Goal: Task Accomplishment & Management: Manage account settings

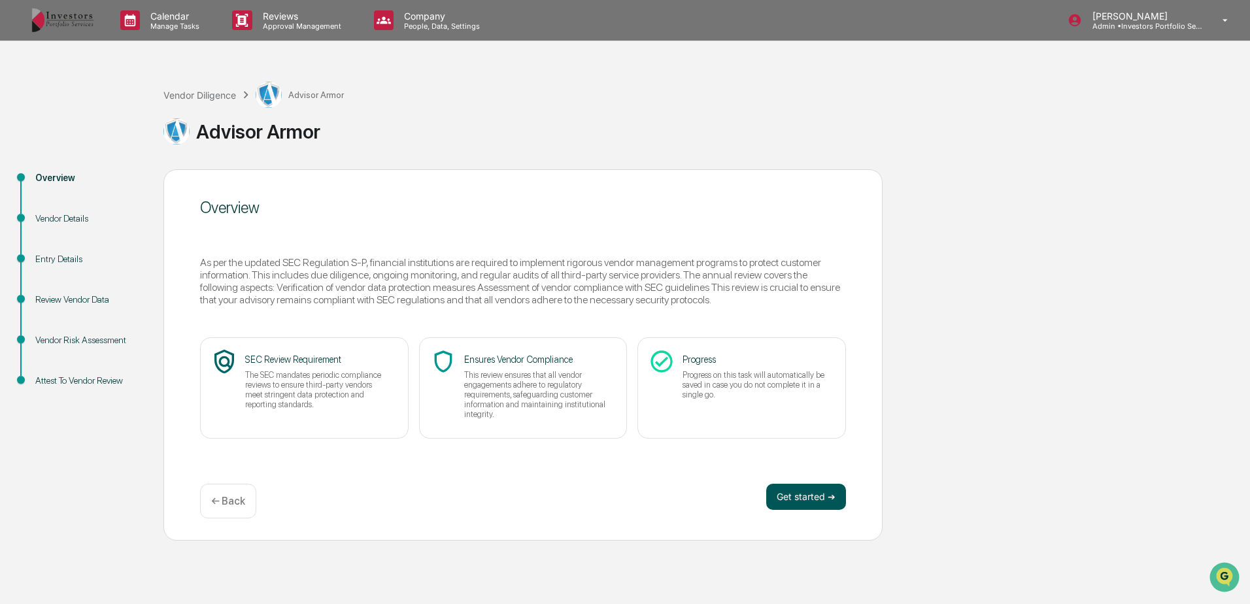
click at [784, 498] on button "Get started ➔" at bounding box center [806, 497] width 80 height 26
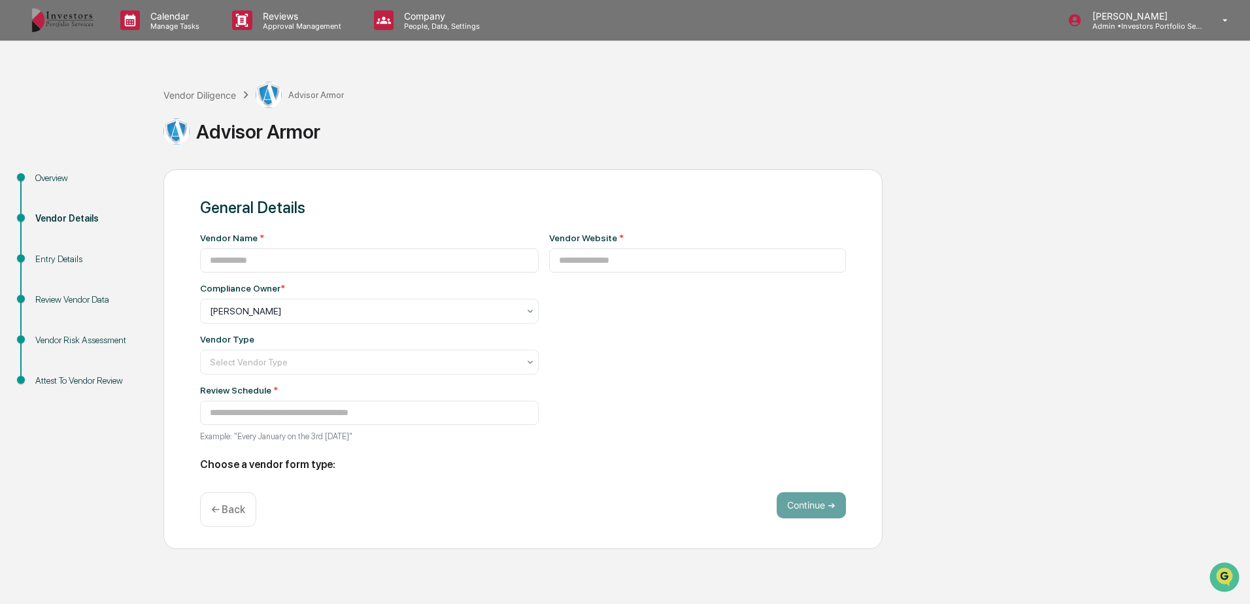
type input "**********"
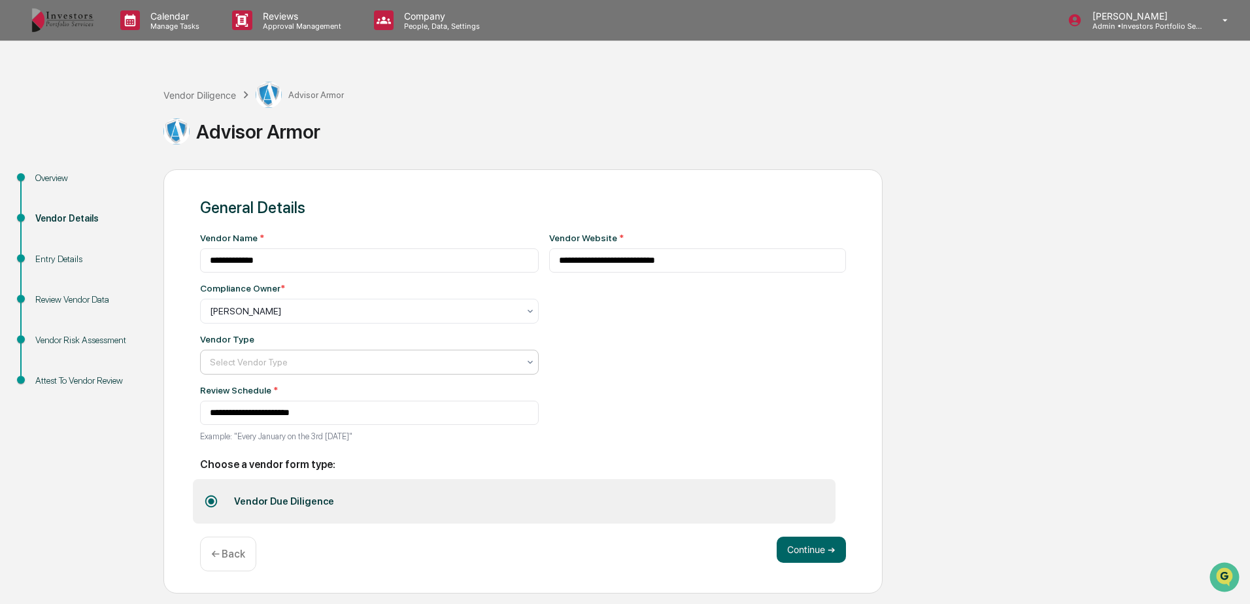
click at [374, 320] on div "Select Vendor Type" at bounding box center [364, 311] width 322 height 18
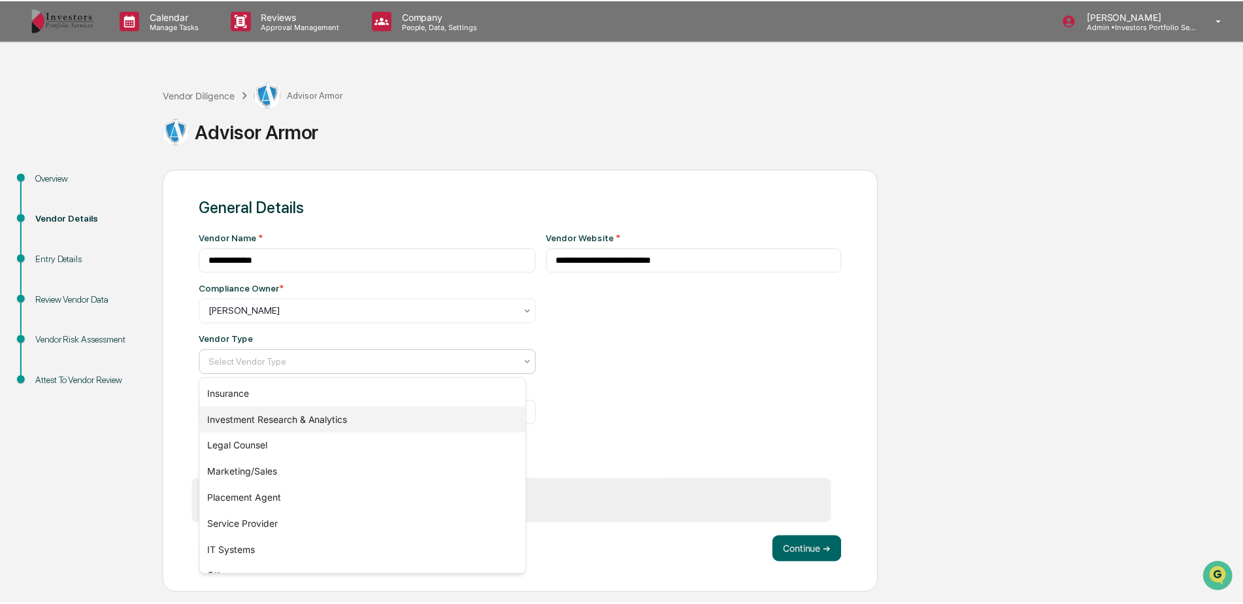
scroll to position [149, 0]
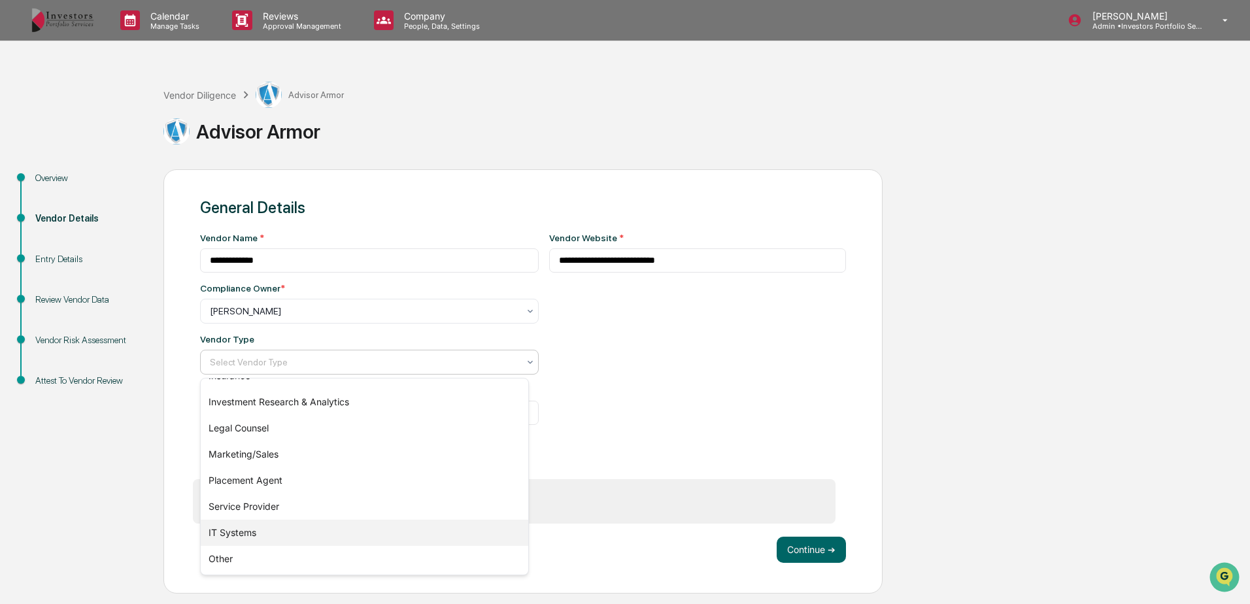
click at [327, 533] on div "IT Systems" at bounding box center [364, 533] width 327 height 26
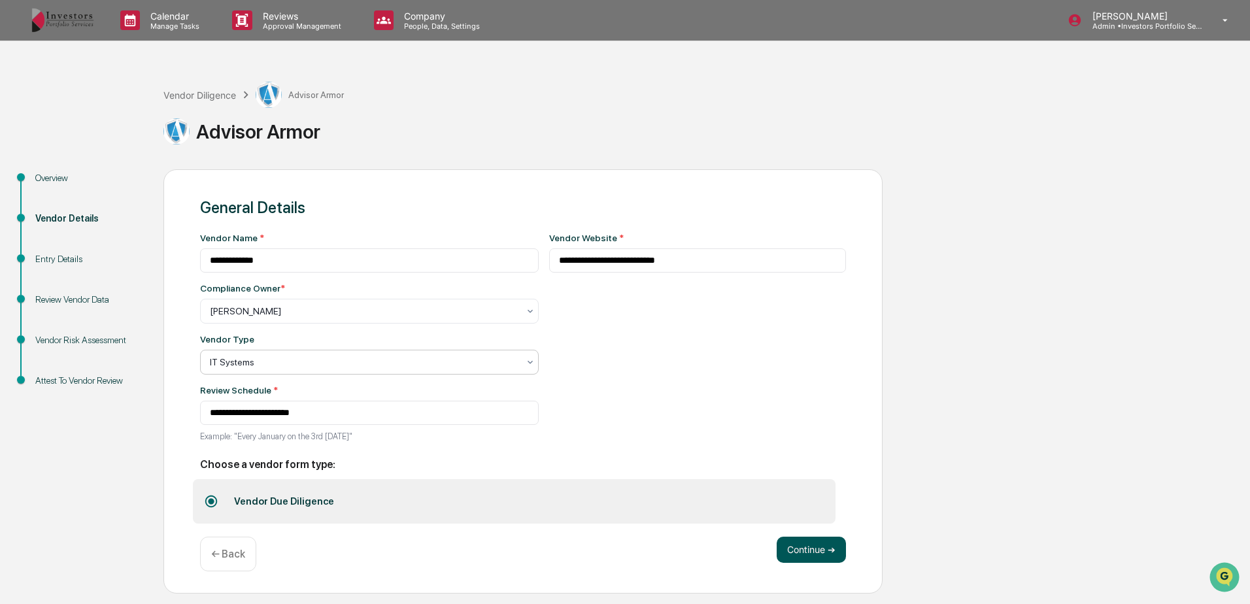
click at [809, 550] on button "Continue ➔" at bounding box center [811, 550] width 69 height 26
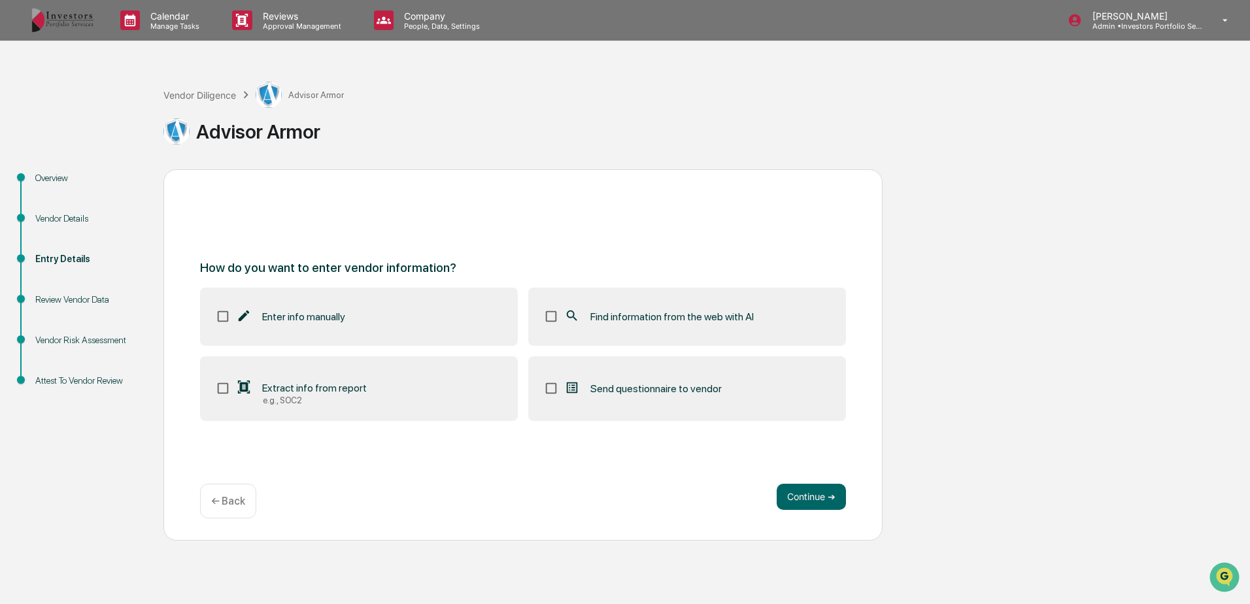
click at [616, 313] on span "Find information from the web with AI" at bounding box center [671, 316] width 163 height 12
click at [797, 498] on button "Continue ➔" at bounding box center [811, 497] width 69 height 26
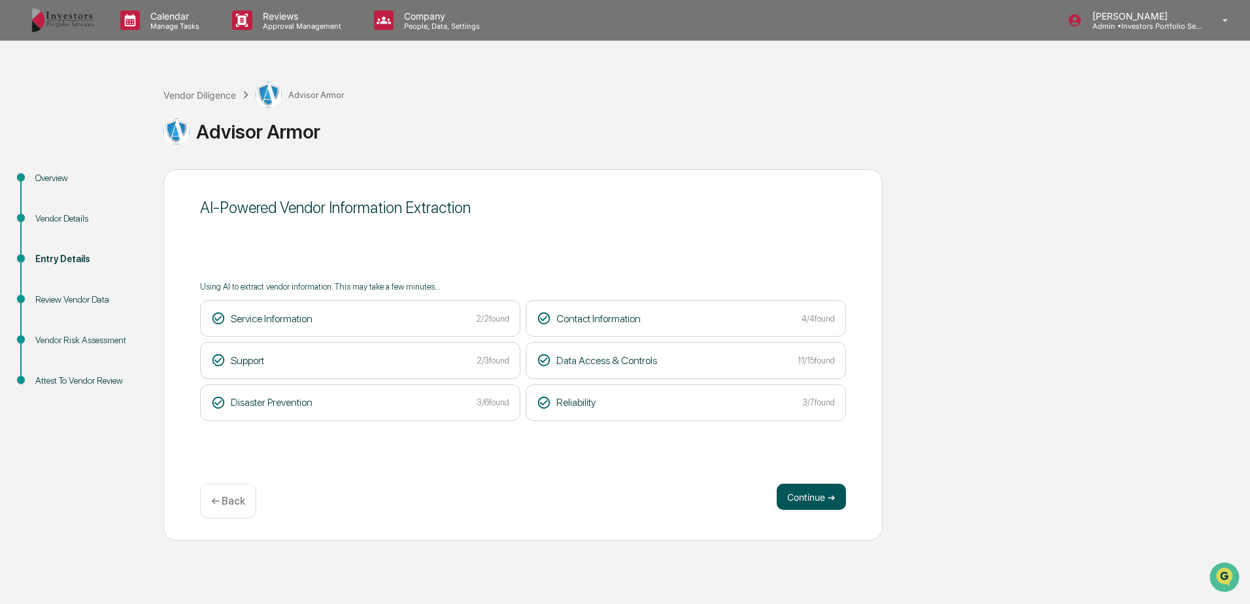
click at [818, 495] on button "Continue ➔" at bounding box center [811, 497] width 69 height 26
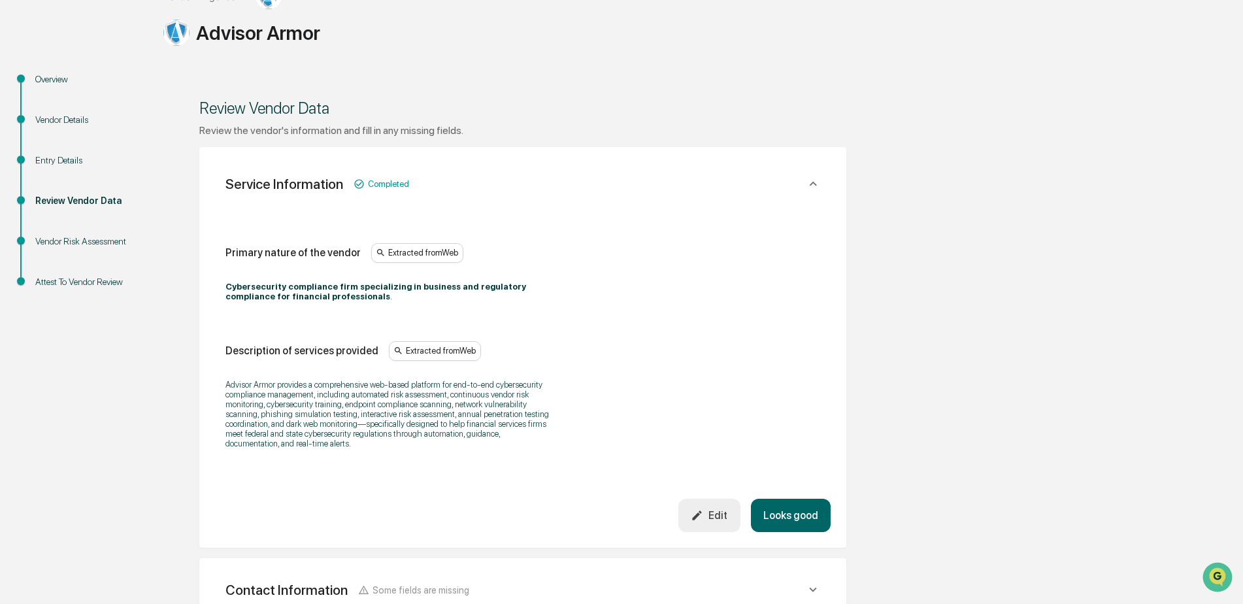
scroll to position [392, 0]
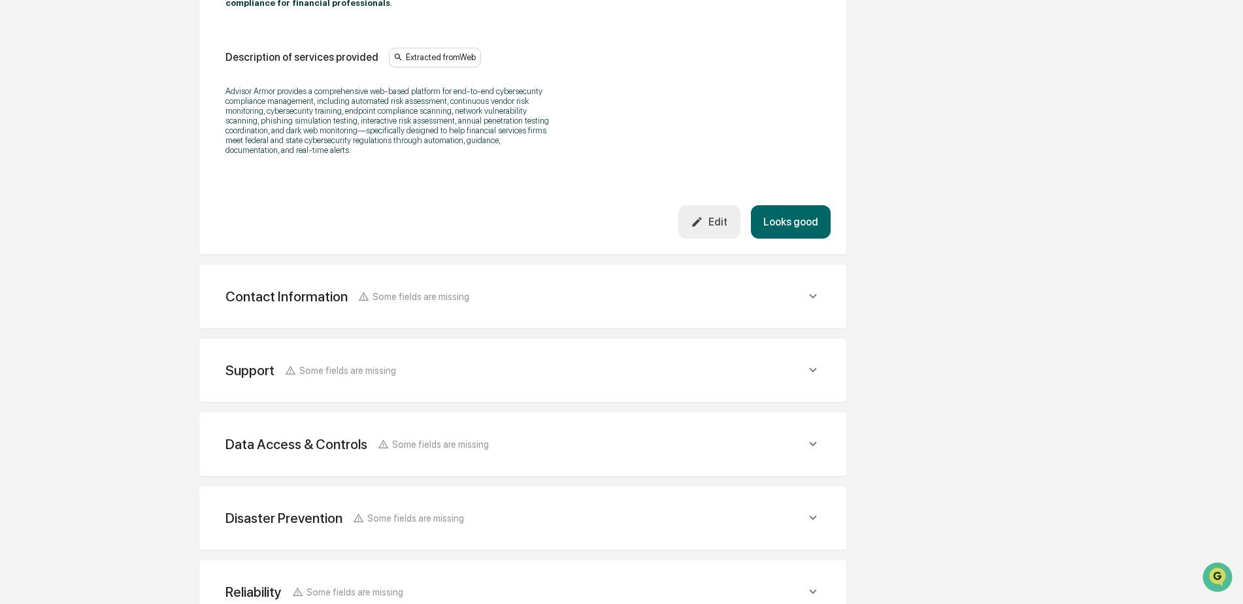
click at [790, 227] on button "Looks good" at bounding box center [791, 221] width 80 height 33
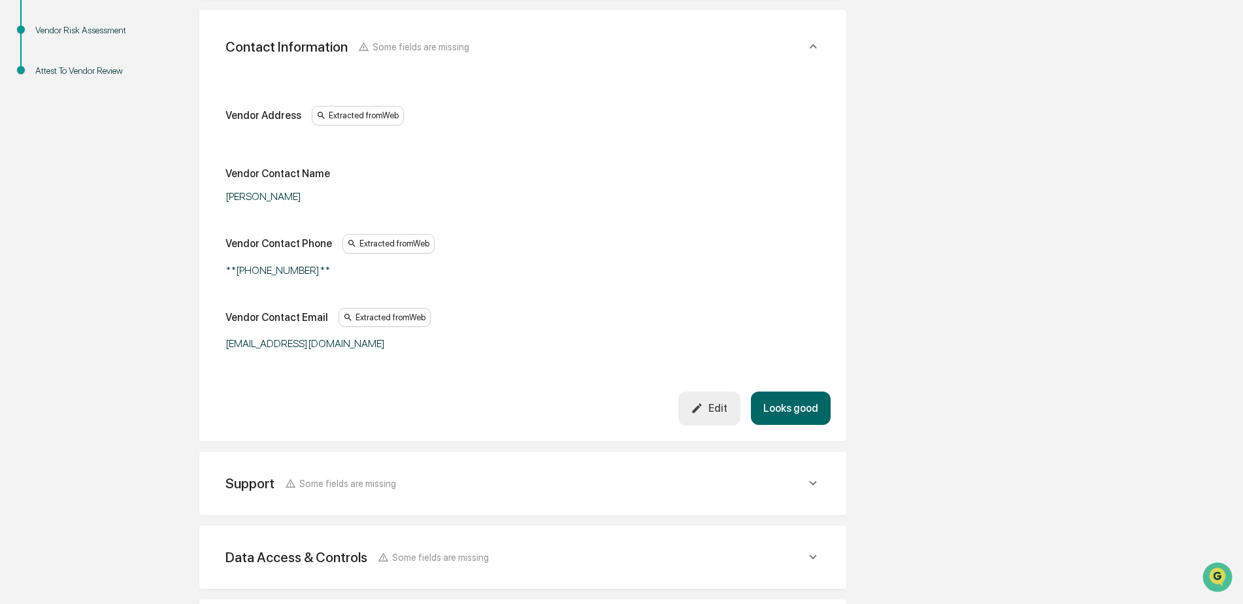
scroll to position [246, 0]
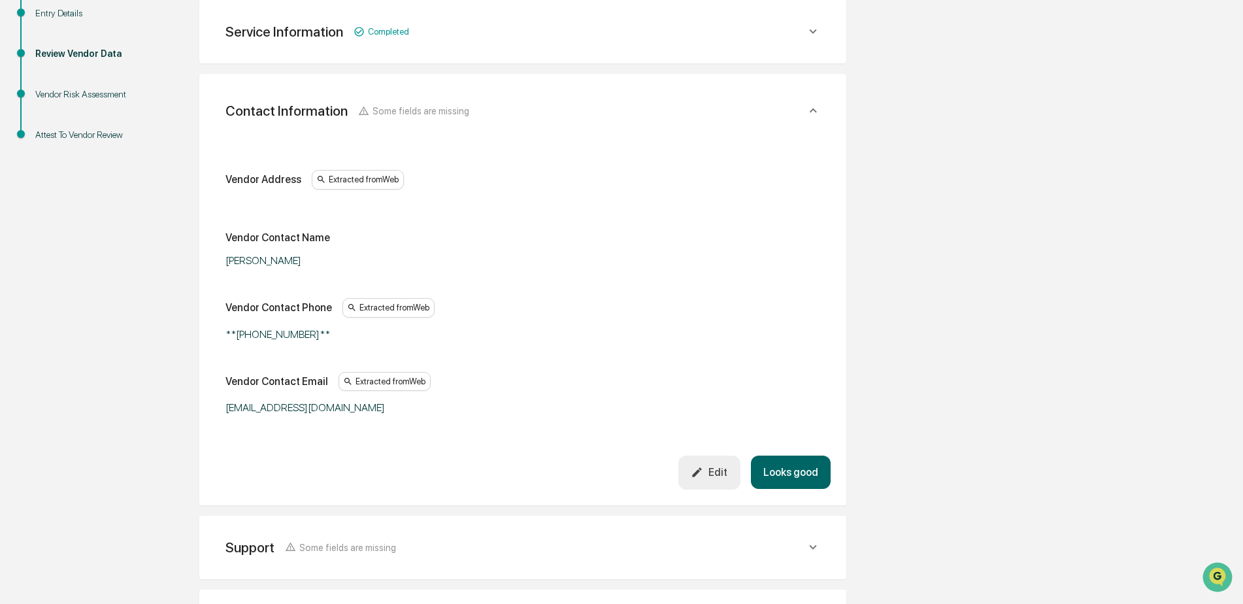
click at [792, 475] on button "Looks good" at bounding box center [791, 472] width 80 height 33
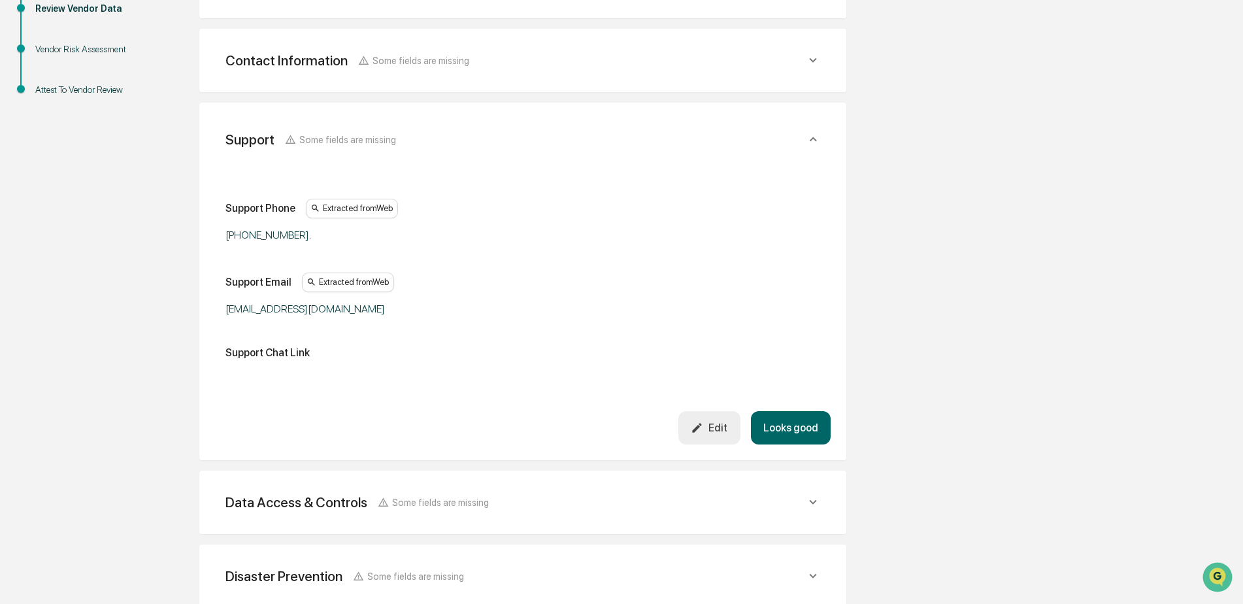
scroll to position [320, 0]
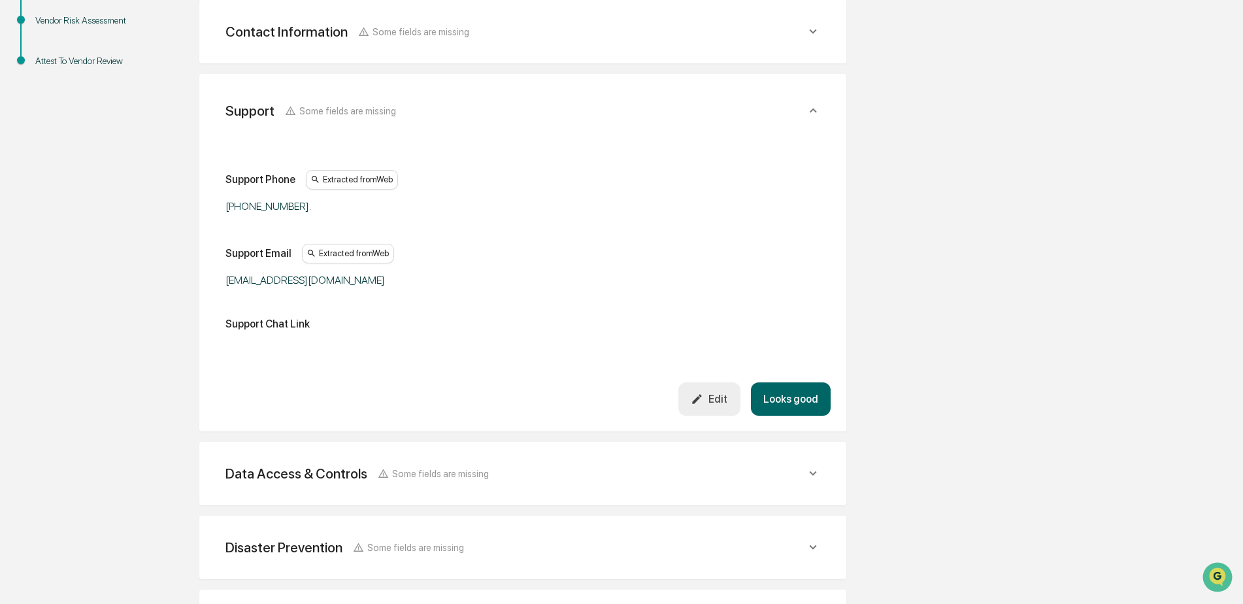
click at [796, 402] on button "Looks good" at bounding box center [791, 398] width 80 height 33
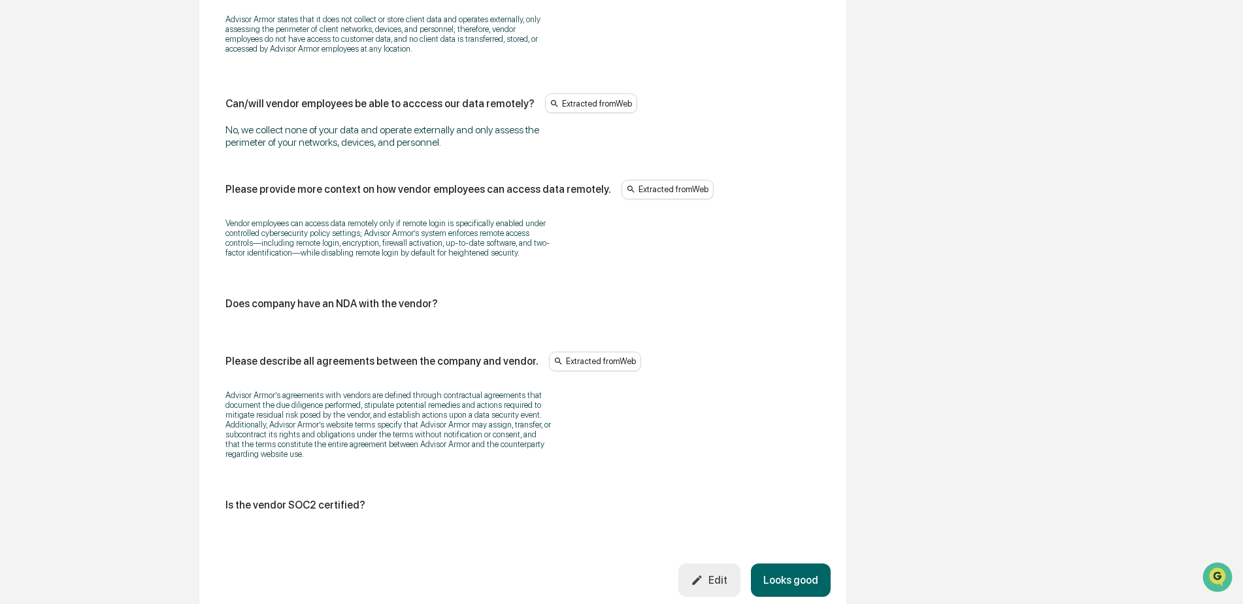
scroll to position [1374, 0]
click at [799, 588] on button "Looks good" at bounding box center [791, 578] width 80 height 33
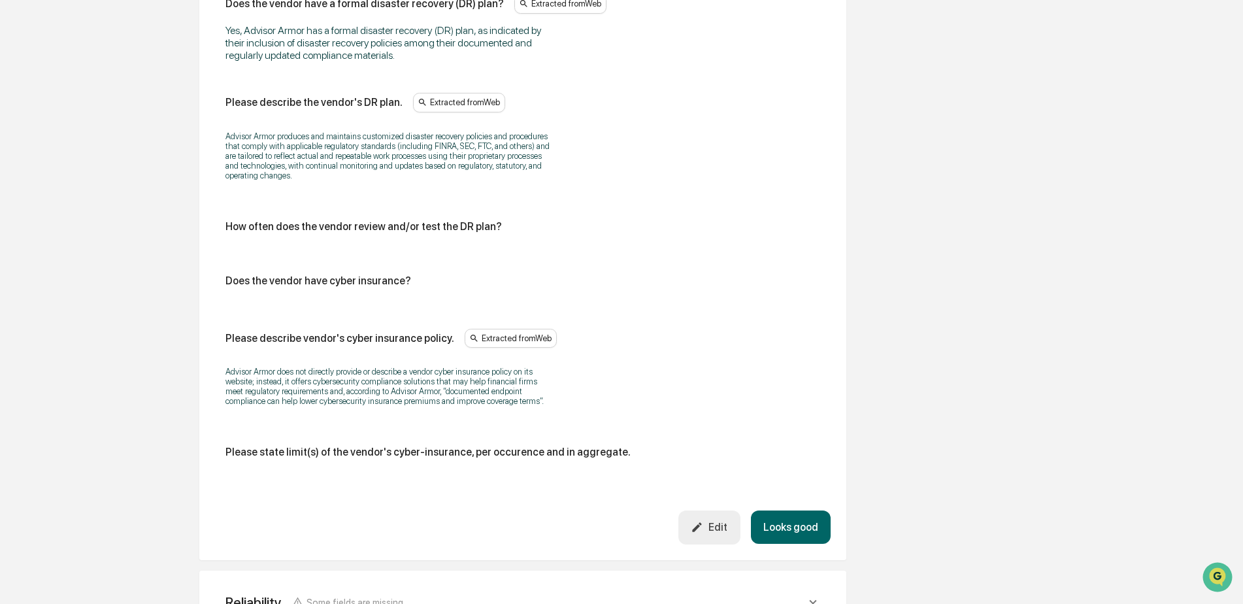
scroll to position [663, 0]
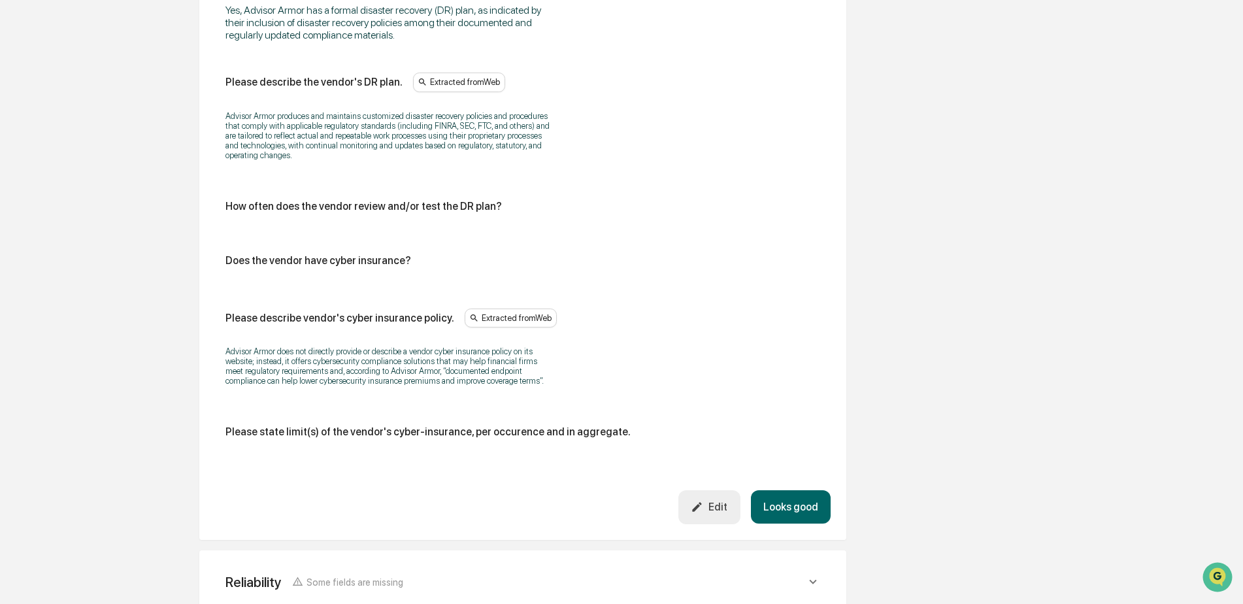
click at [798, 505] on button "Looks good" at bounding box center [791, 506] width 80 height 33
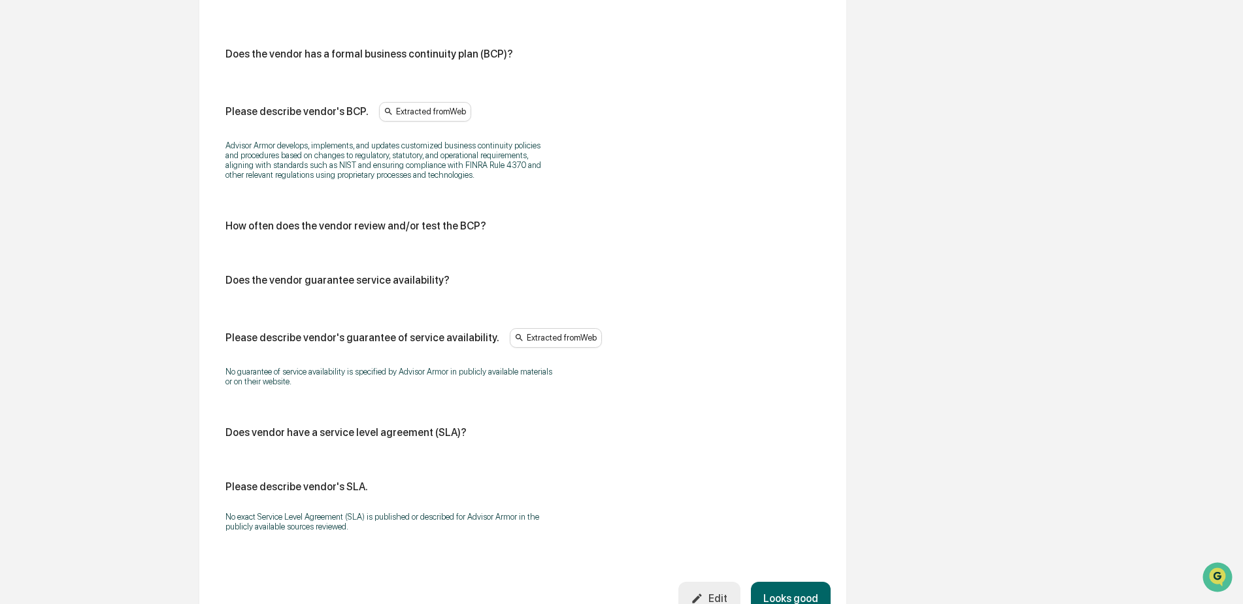
scroll to position [541, 0]
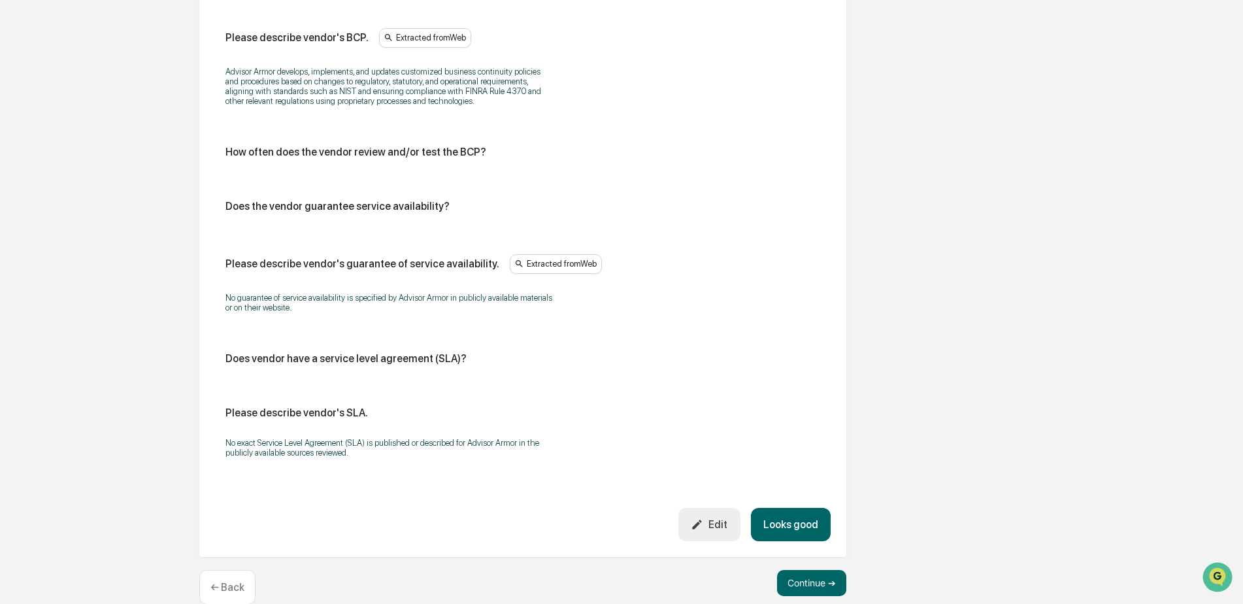
click at [809, 517] on button "Looks good" at bounding box center [791, 524] width 80 height 33
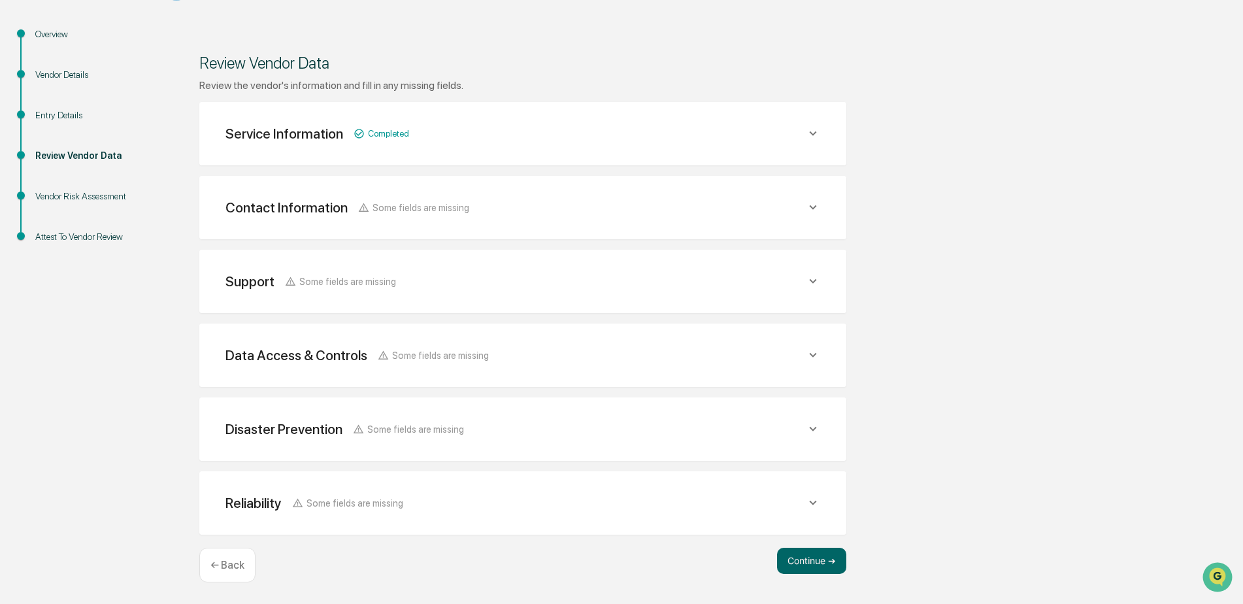
scroll to position [144, 0]
click at [812, 559] on button "Continue ➔" at bounding box center [811, 561] width 69 height 26
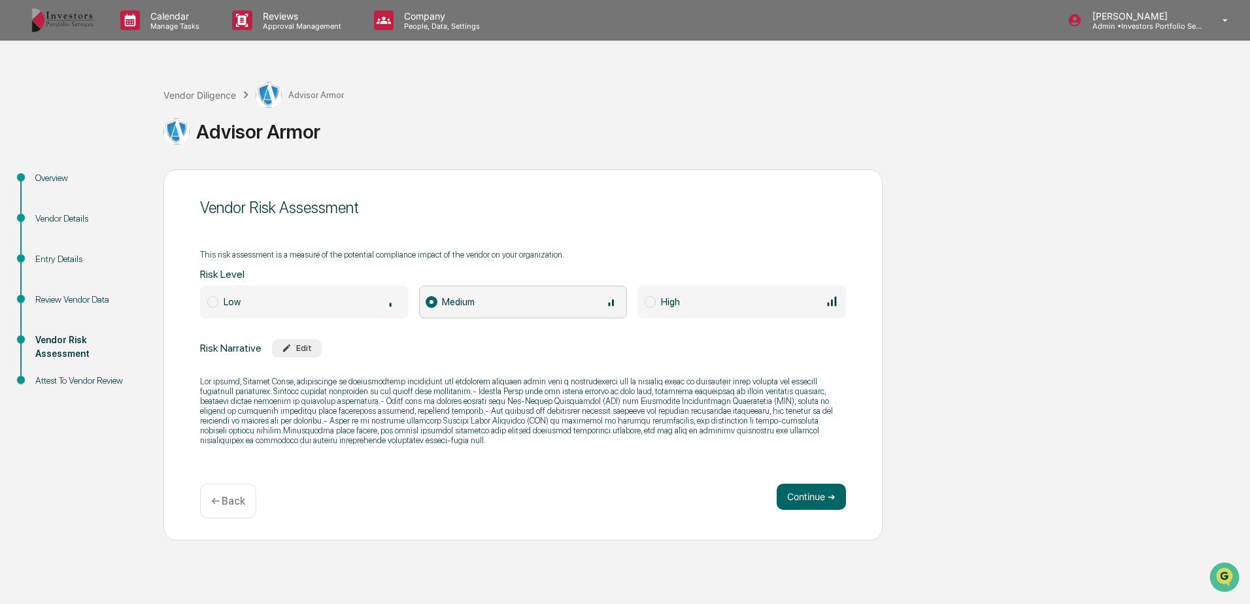
click at [367, 297] on div "Low" at bounding box center [313, 301] width 178 height 14
click at [448, 299] on span "Medium" at bounding box center [458, 301] width 33 height 11
click at [315, 344] on button "Edit" at bounding box center [297, 348] width 50 height 18
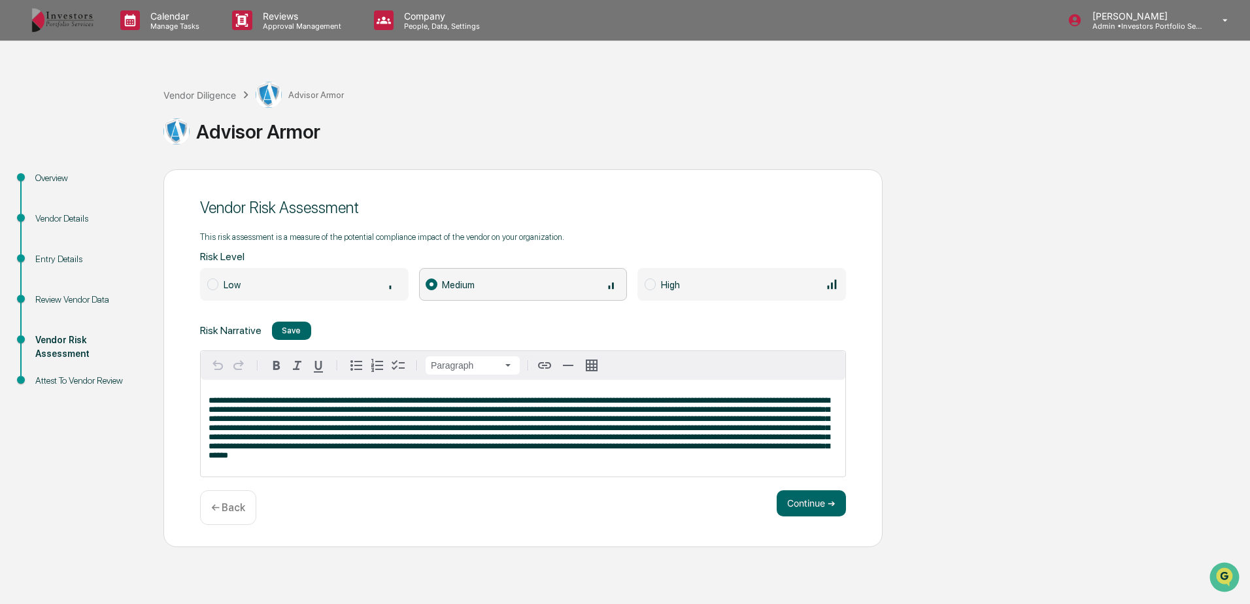
click at [386, 459] on span at bounding box center [519, 427] width 621 height 63
click at [388, 460] on span at bounding box center [519, 427] width 621 height 63
click at [816, 508] on button "Continue ➔" at bounding box center [811, 503] width 69 height 26
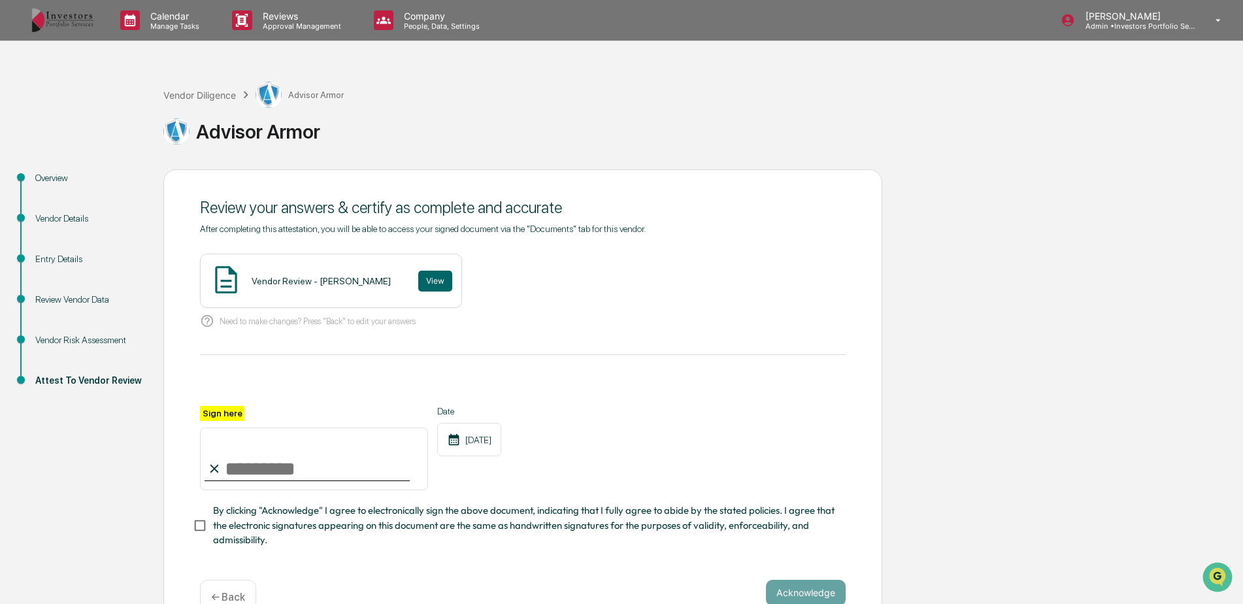
click at [90, 340] on div "Vendor Risk Assessment" at bounding box center [88, 340] width 107 height 14
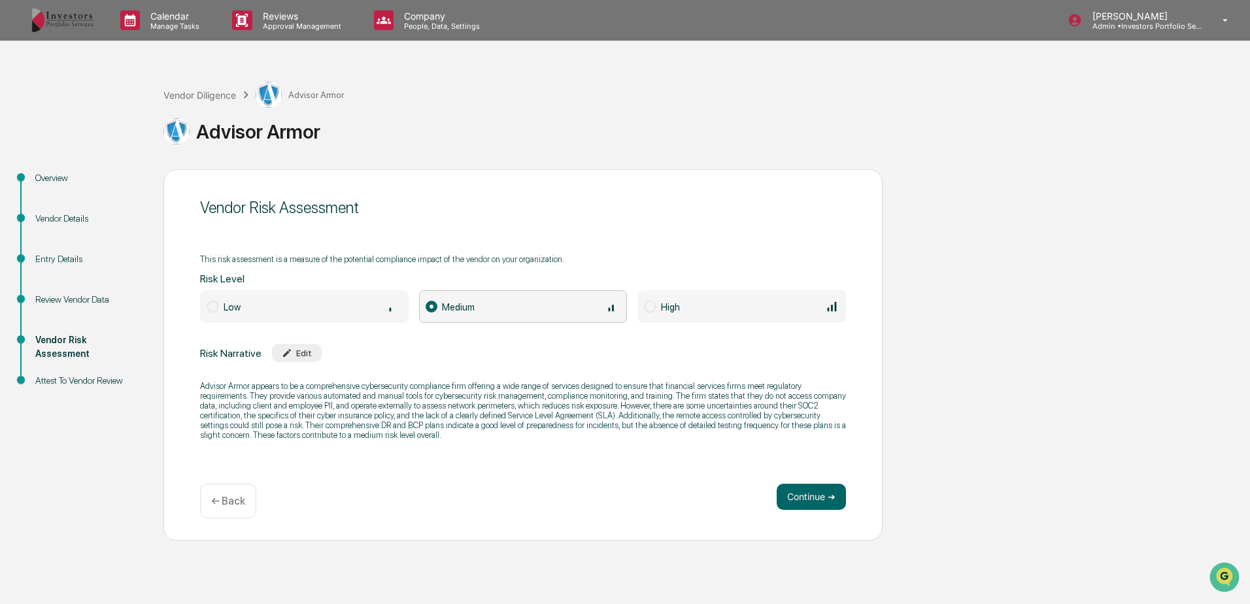
click at [338, 305] on div "Low" at bounding box center [313, 306] width 178 height 14
click at [309, 352] on button "Edit" at bounding box center [297, 353] width 50 height 18
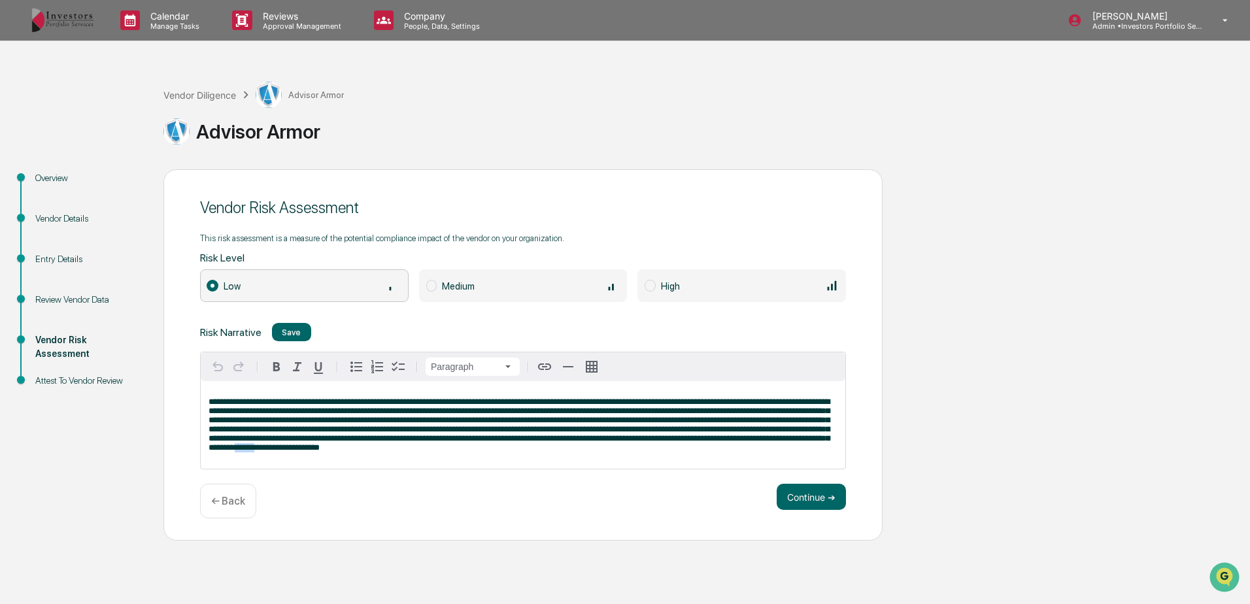
drag, startPoint x: 453, startPoint y: 450, endPoint x: 427, endPoint y: 450, distance: 26.1
click at [427, 450] on span "**********" at bounding box center [519, 424] width 621 height 54
click at [803, 497] on button "Continue ➔" at bounding box center [811, 497] width 69 height 26
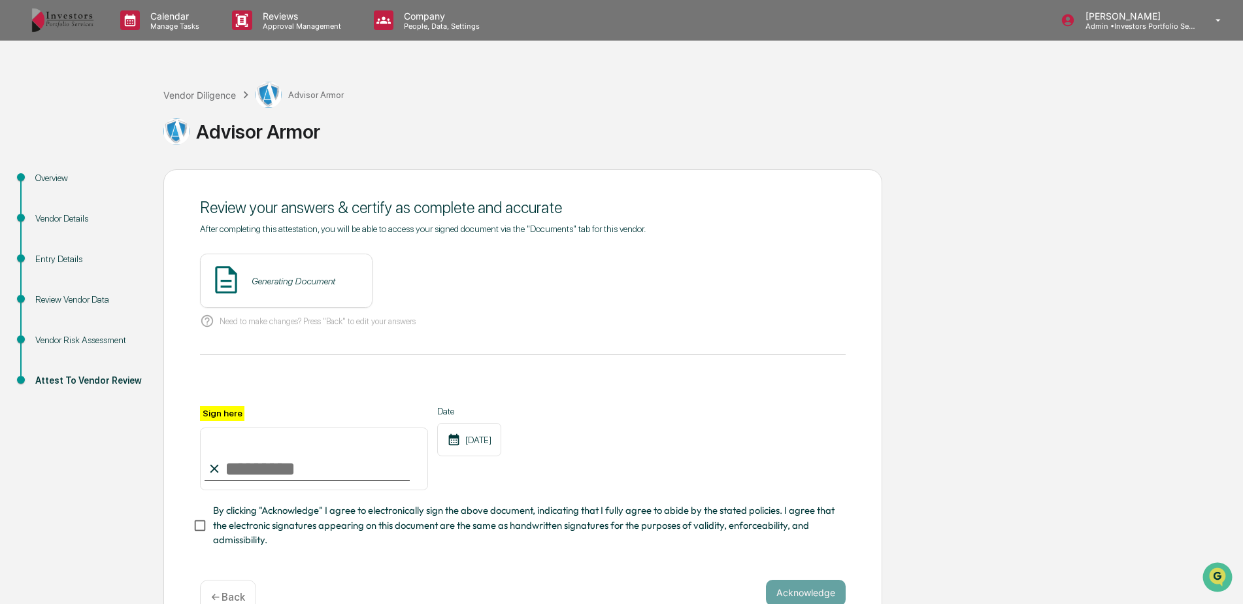
click at [75, 337] on div "Vendor Risk Assessment" at bounding box center [88, 340] width 107 height 14
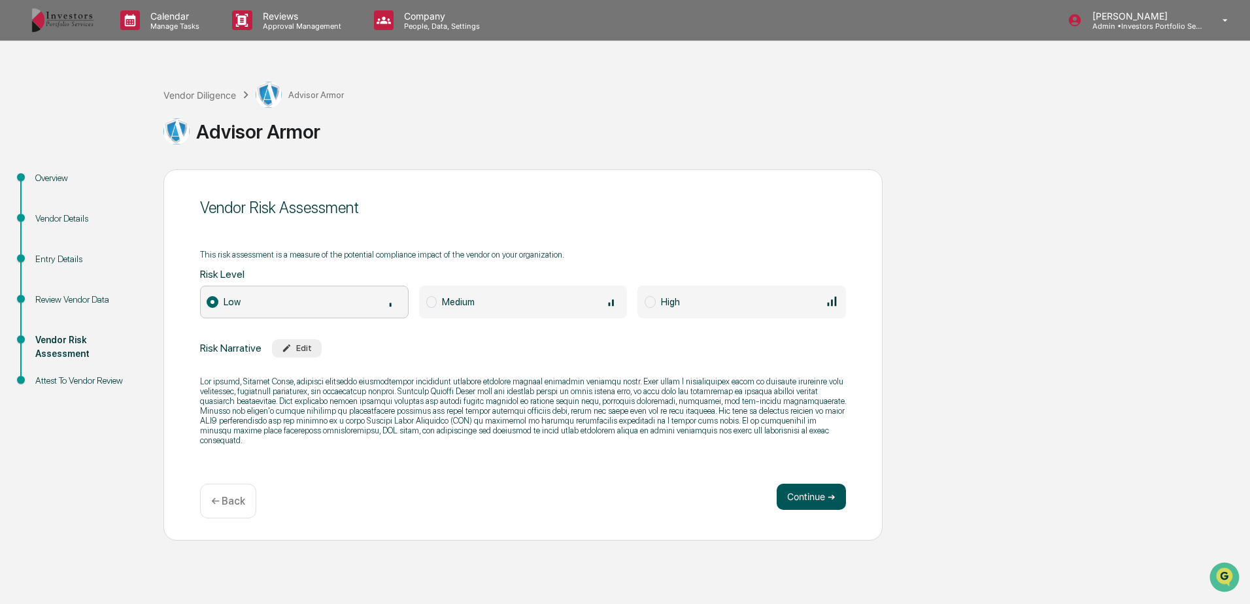
click at [796, 495] on button "Continue ➔" at bounding box center [811, 497] width 69 height 26
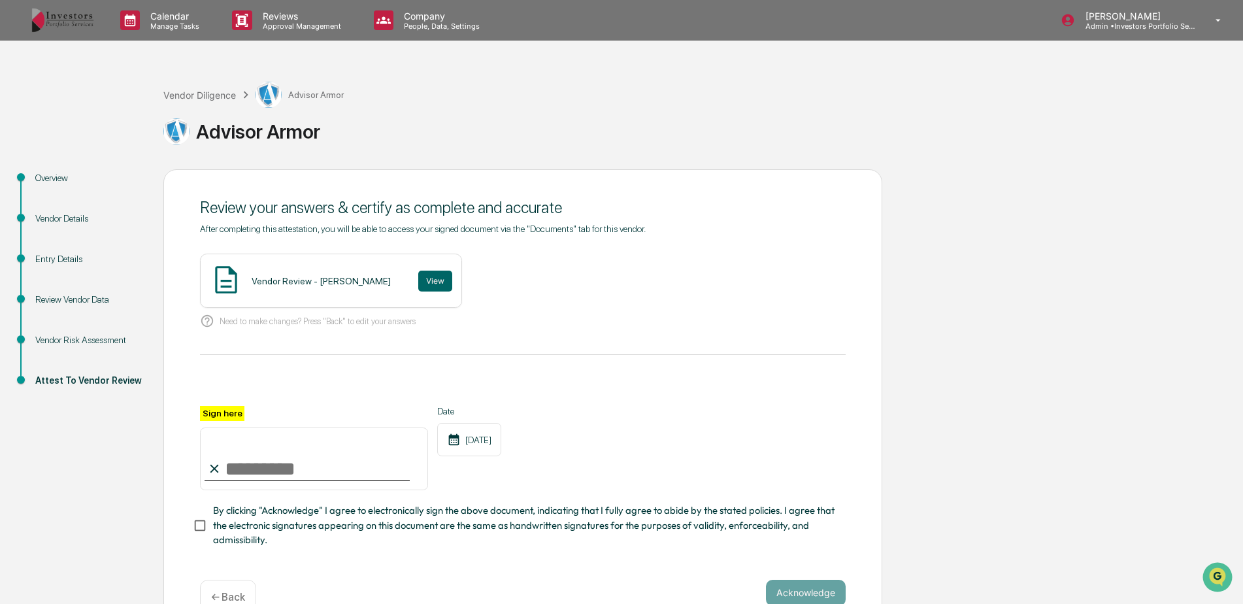
click at [300, 463] on input "Sign here" at bounding box center [314, 458] width 228 height 63
type input "*********"
click at [486, 489] on div "Date [DATE]" at bounding box center [469, 448] width 64 height 85
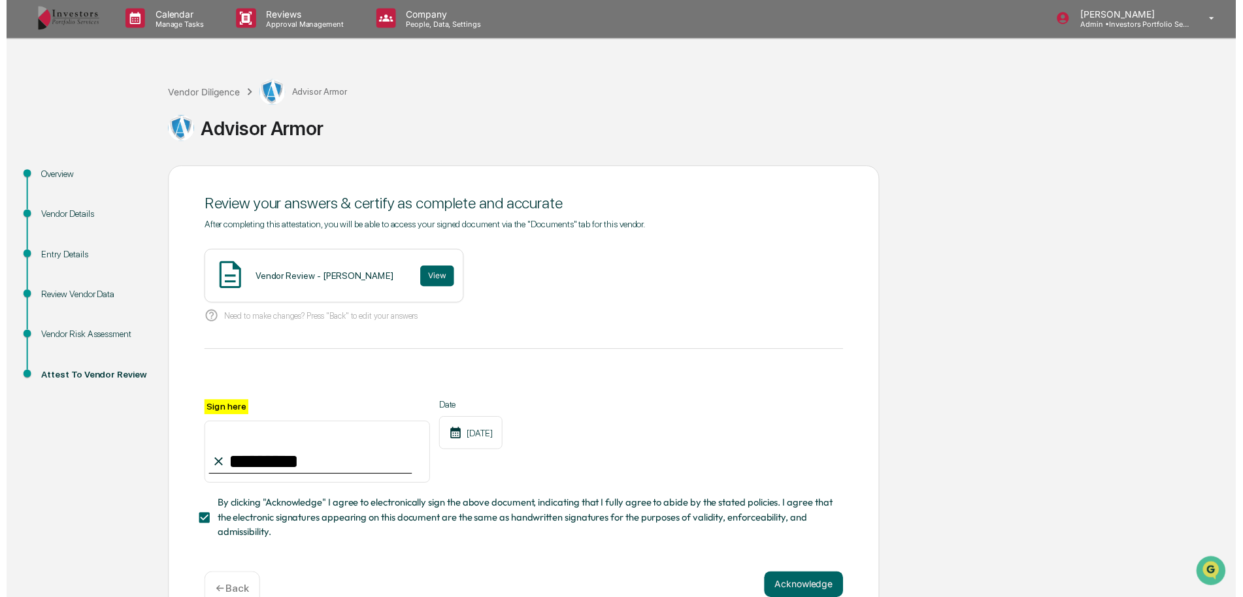
scroll to position [37, 0]
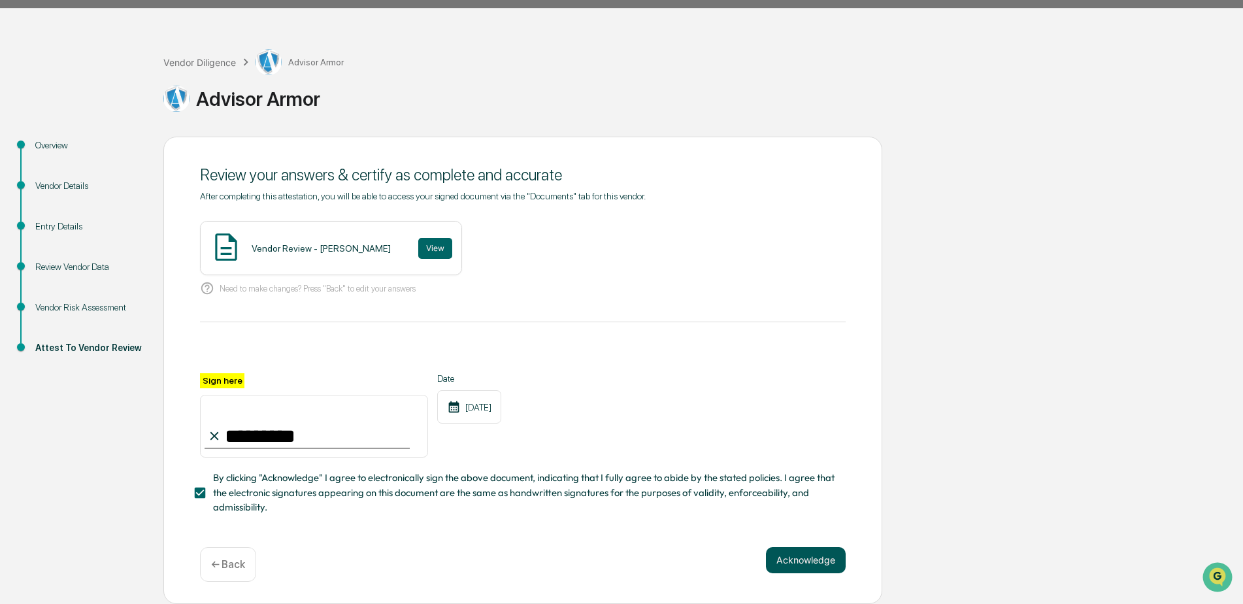
click at [794, 556] on button "Acknowledge" at bounding box center [806, 560] width 80 height 26
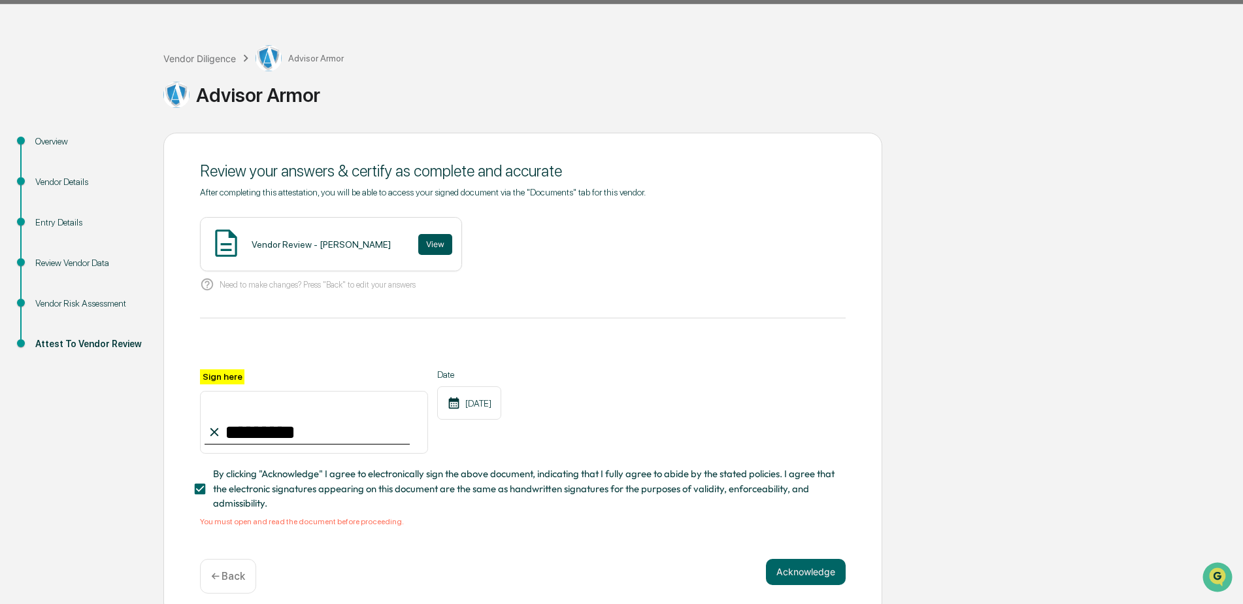
click at [418, 248] on button "View" at bounding box center [435, 244] width 34 height 21
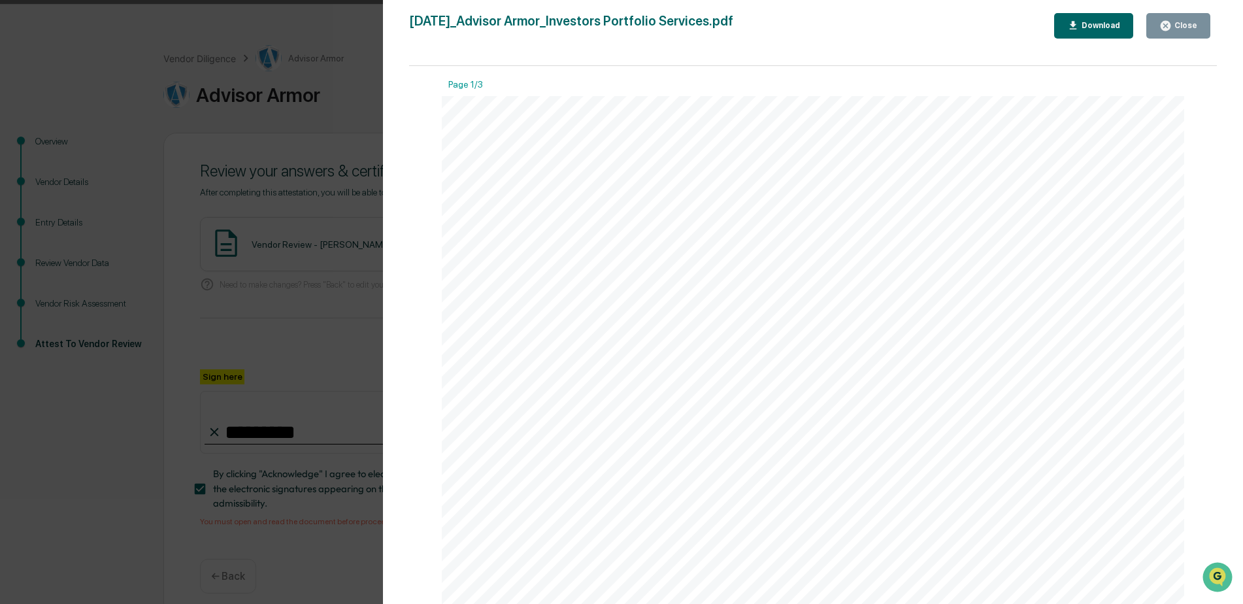
click at [1176, 27] on div "Close" at bounding box center [1184, 25] width 25 height 9
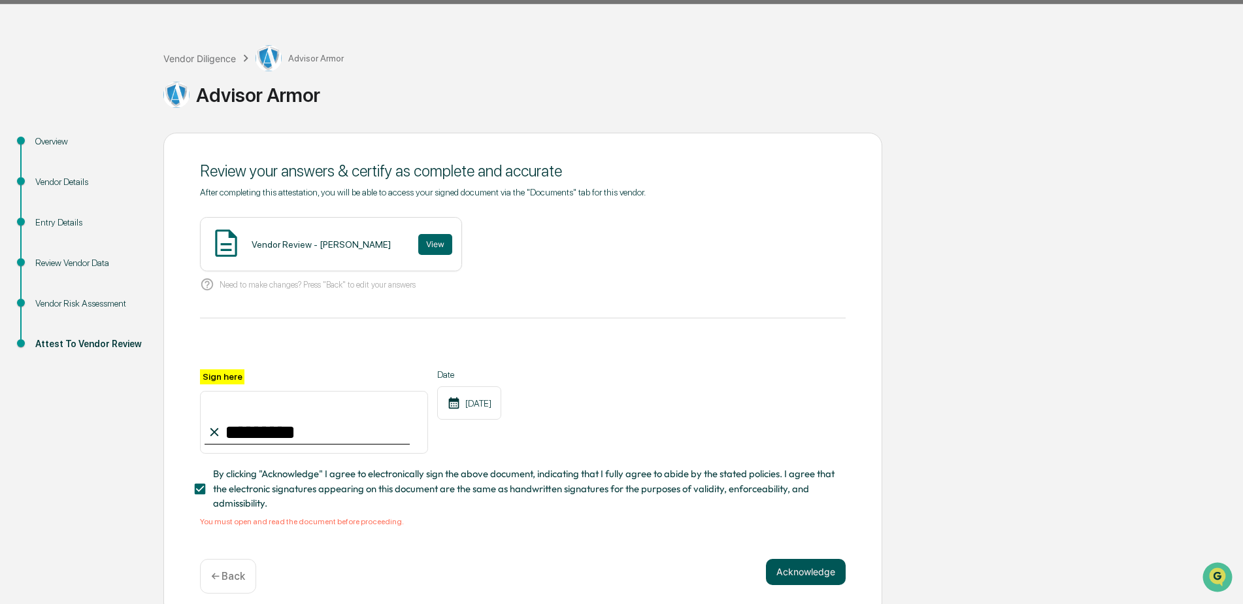
click at [810, 574] on button "Acknowledge" at bounding box center [806, 572] width 80 height 26
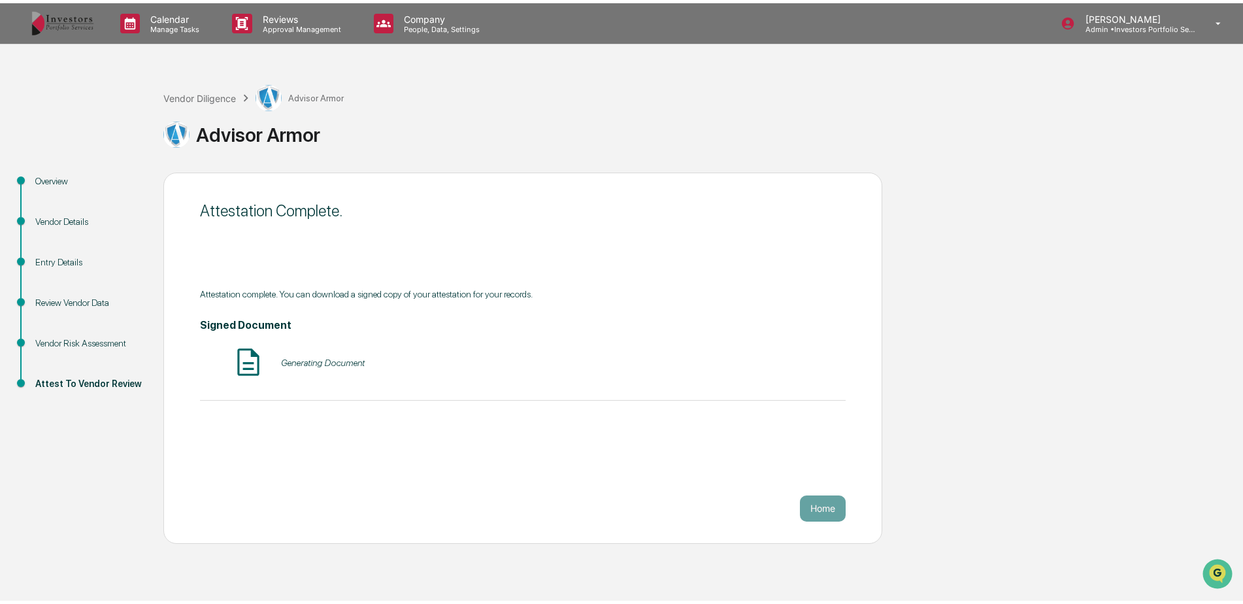
scroll to position [0, 0]
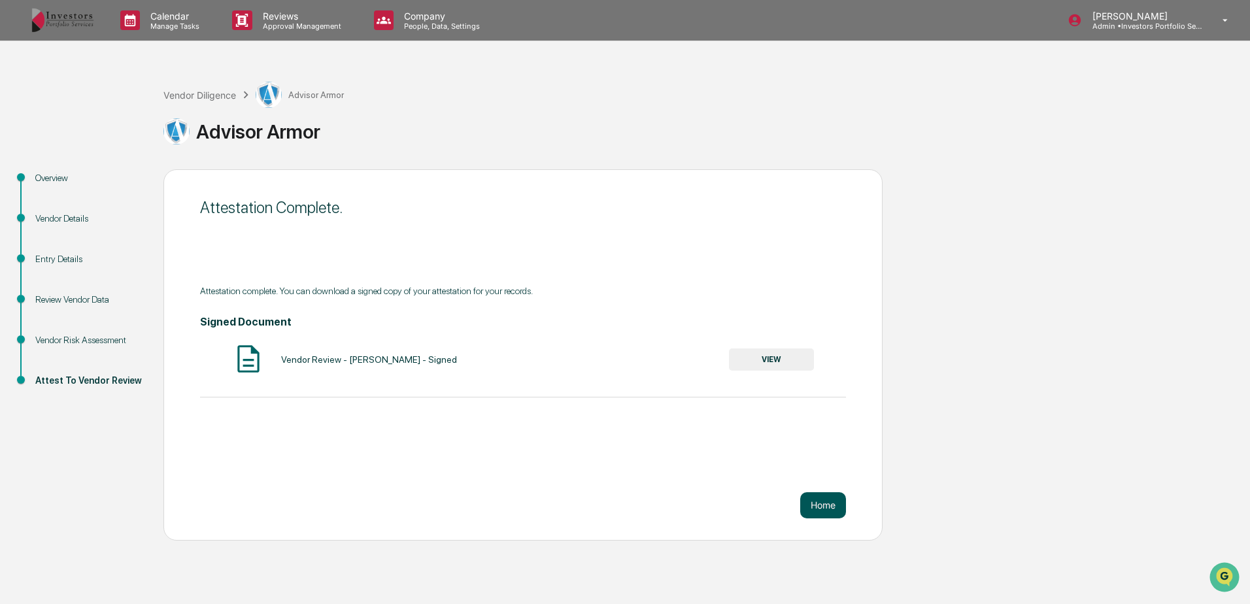
click at [823, 497] on button "Home" at bounding box center [823, 505] width 46 height 26
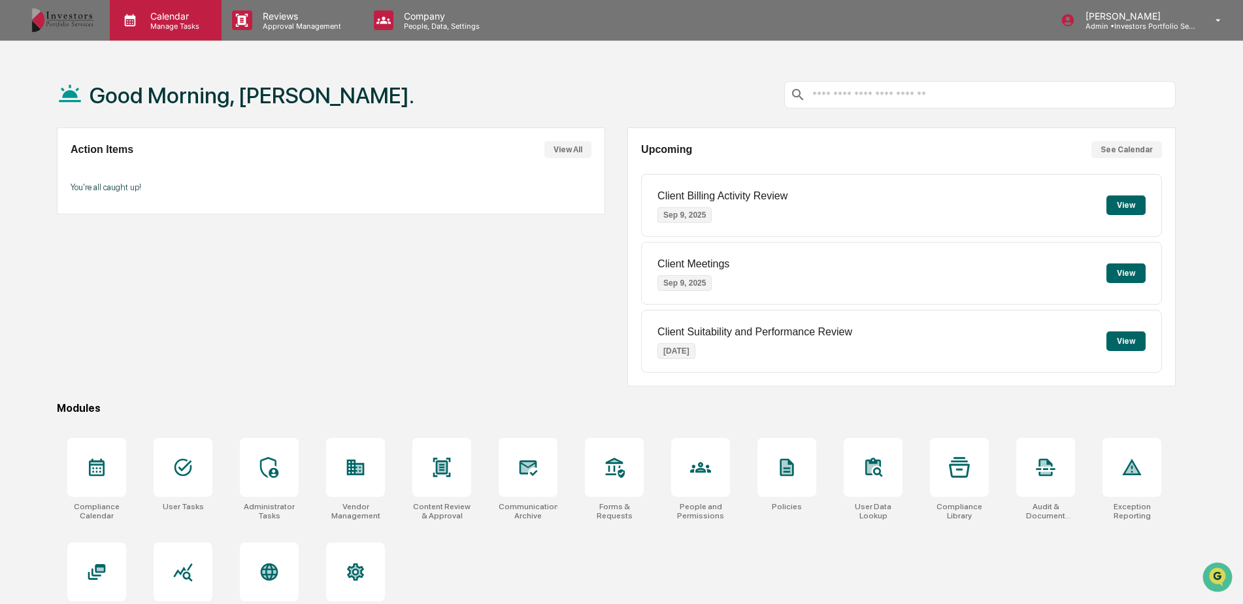
click at [173, 18] on p "Calendar" at bounding box center [173, 15] width 66 height 11
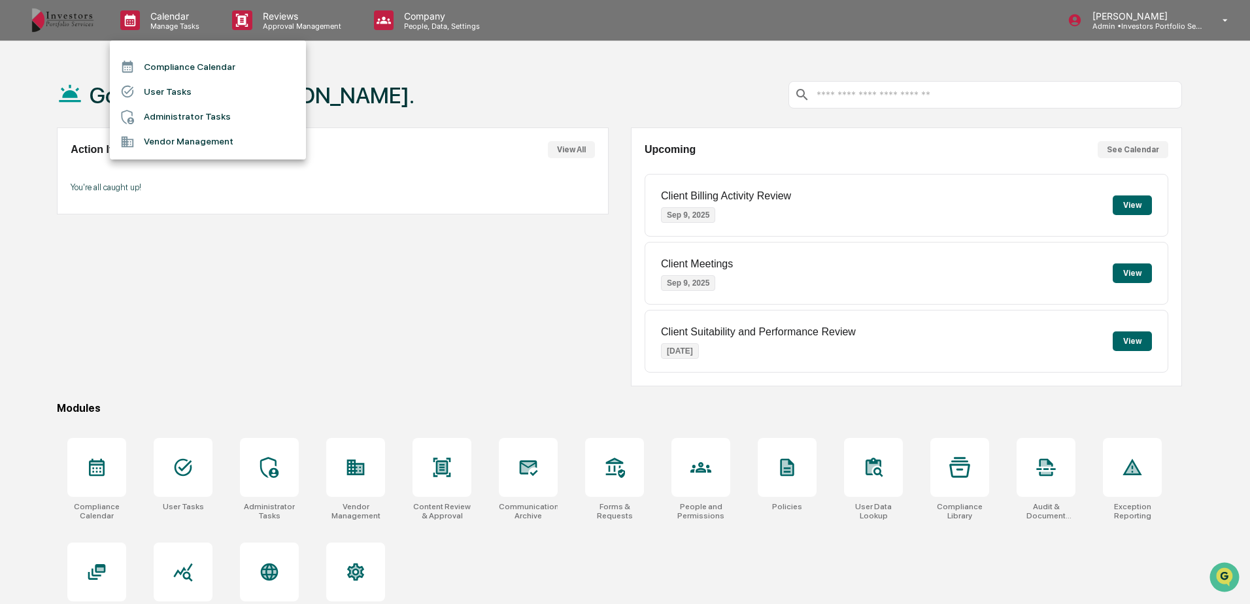
click at [176, 61] on li "Compliance Calendar" at bounding box center [208, 66] width 196 height 25
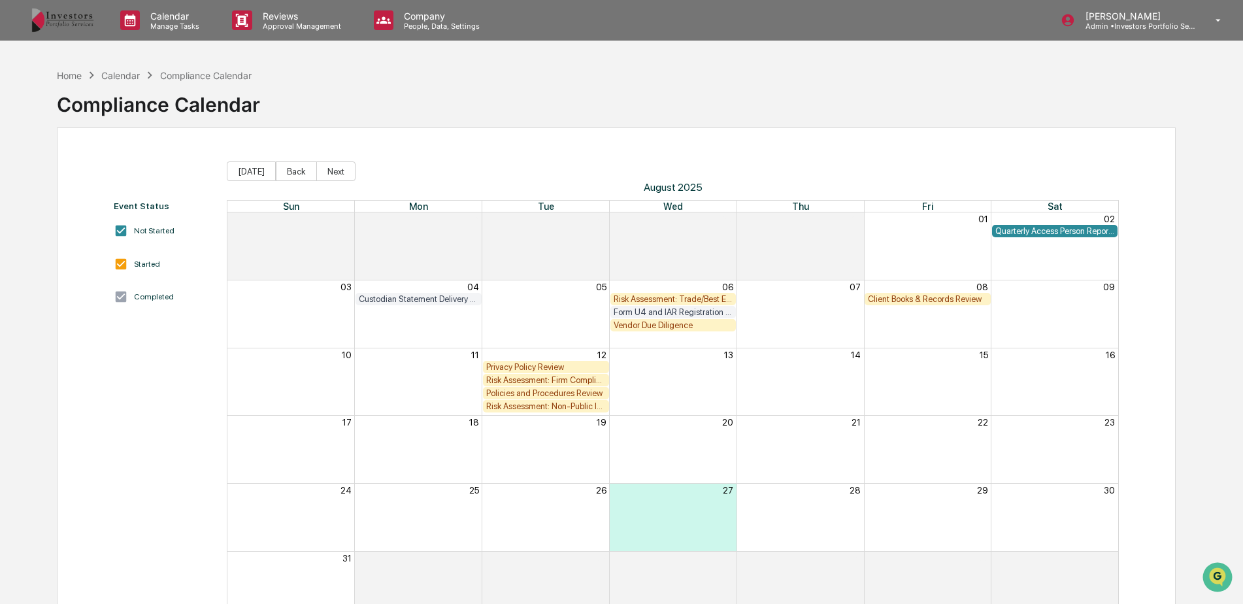
click at [679, 325] on div "Vendor Due Diligence" at bounding box center [674, 325] width 120 height 10
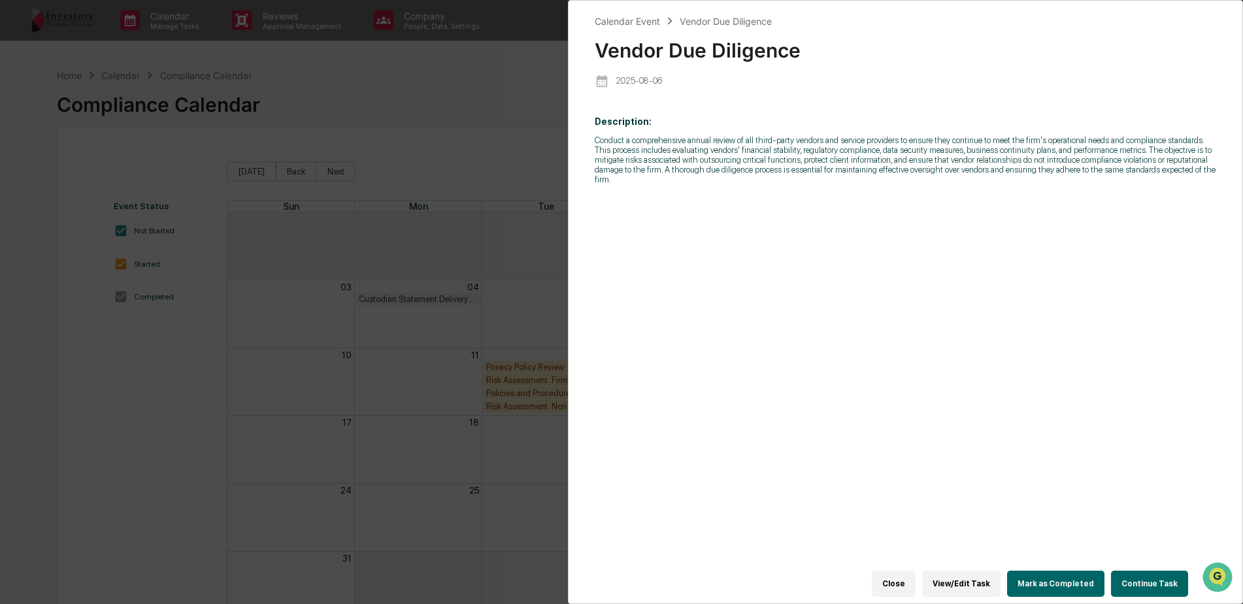
click at [371, 333] on div "Calendar Event Vendor Due Diligence Vendor Due Diligence [DATE] Description: Co…" at bounding box center [621, 302] width 1243 height 604
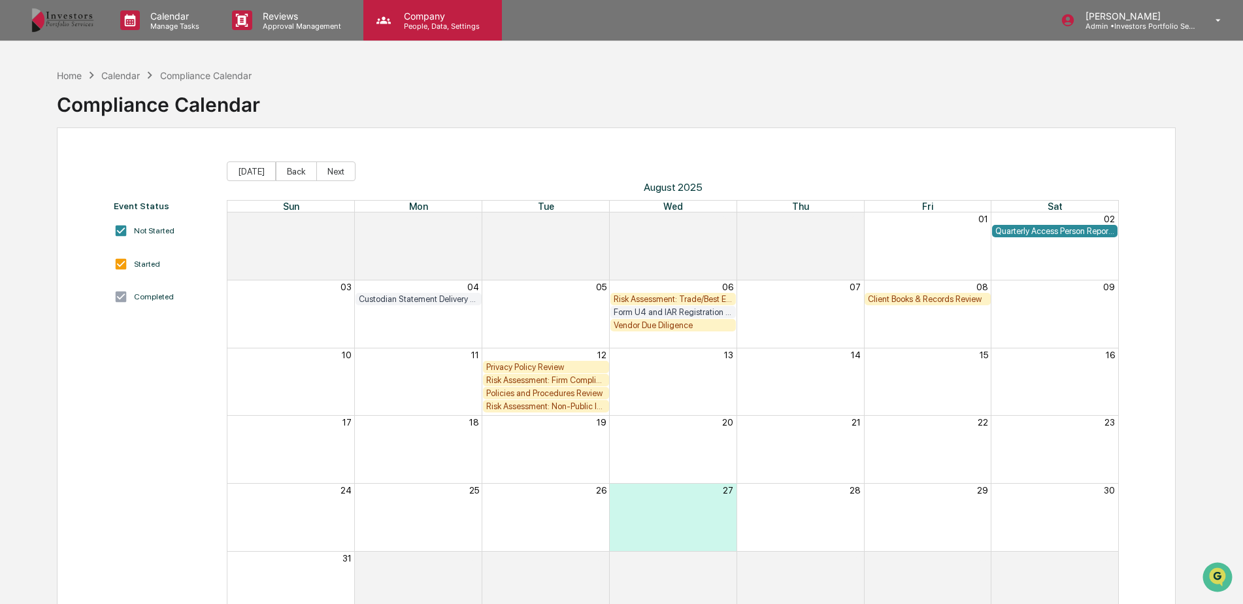
click at [397, 12] on p "Company" at bounding box center [440, 15] width 93 height 11
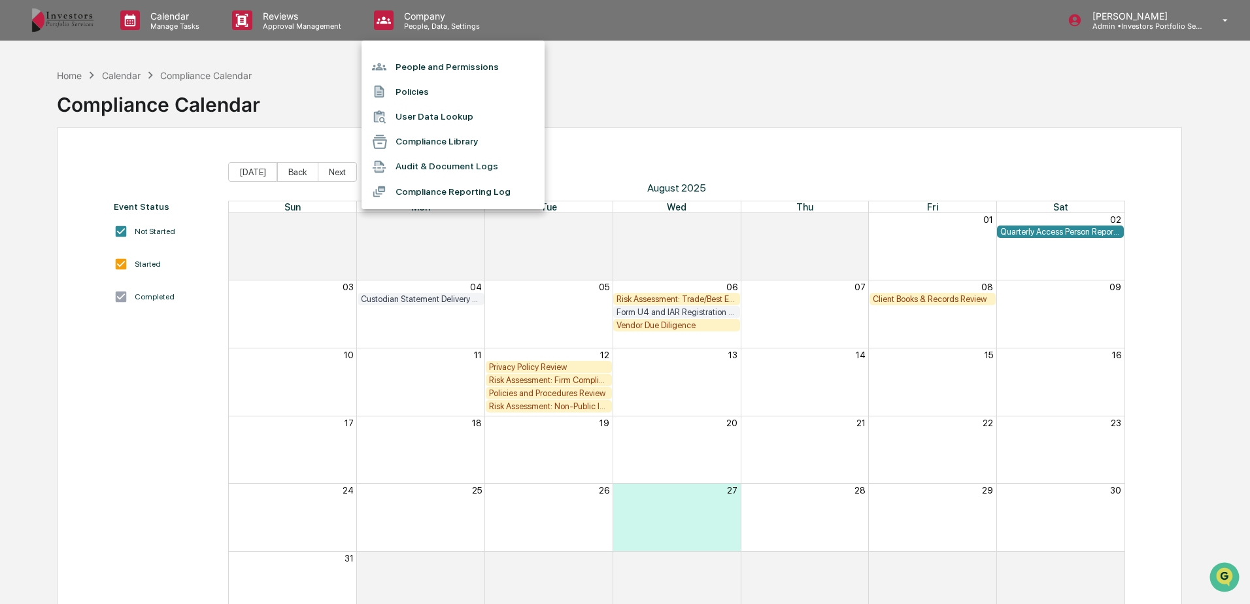
click at [314, 27] on div at bounding box center [625, 302] width 1250 height 604
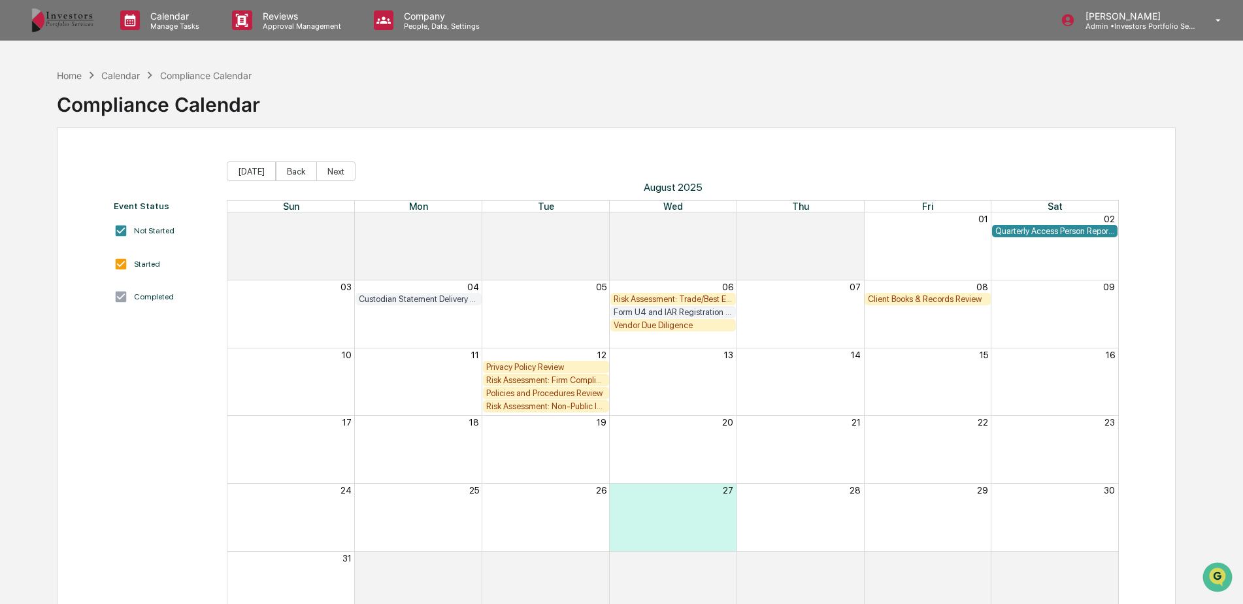
click at [292, 25] on p "Approval Management" at bounding box center [299, 26] width 95 height 9
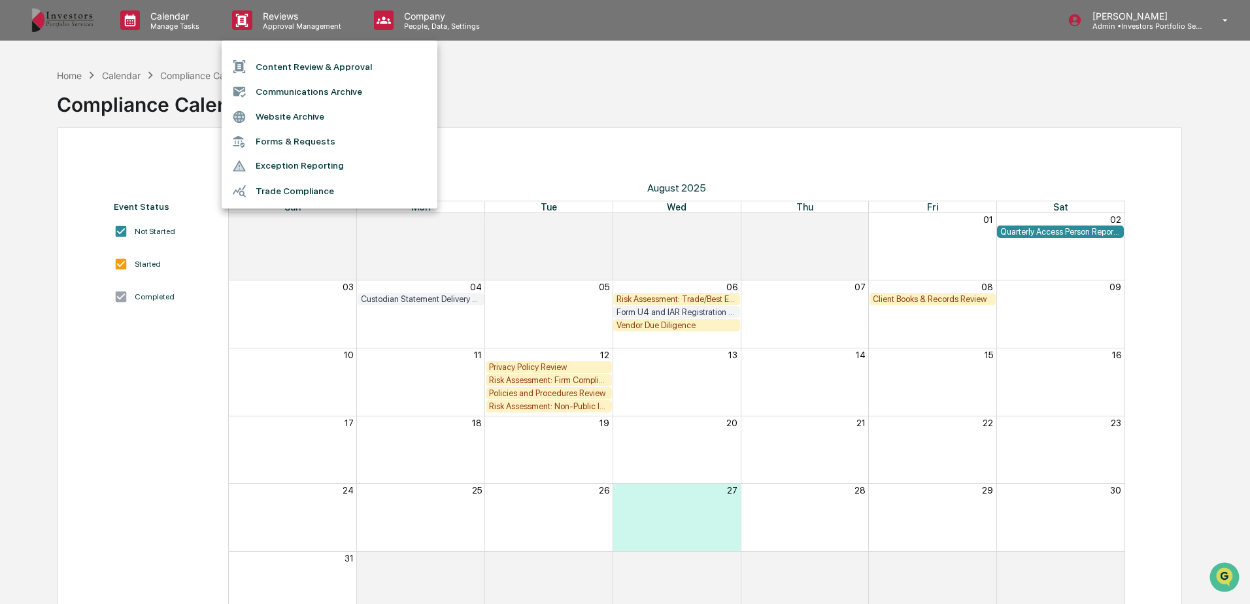
click at [197, 32] on div at bounding box center [625, 302] width 1250 height 604
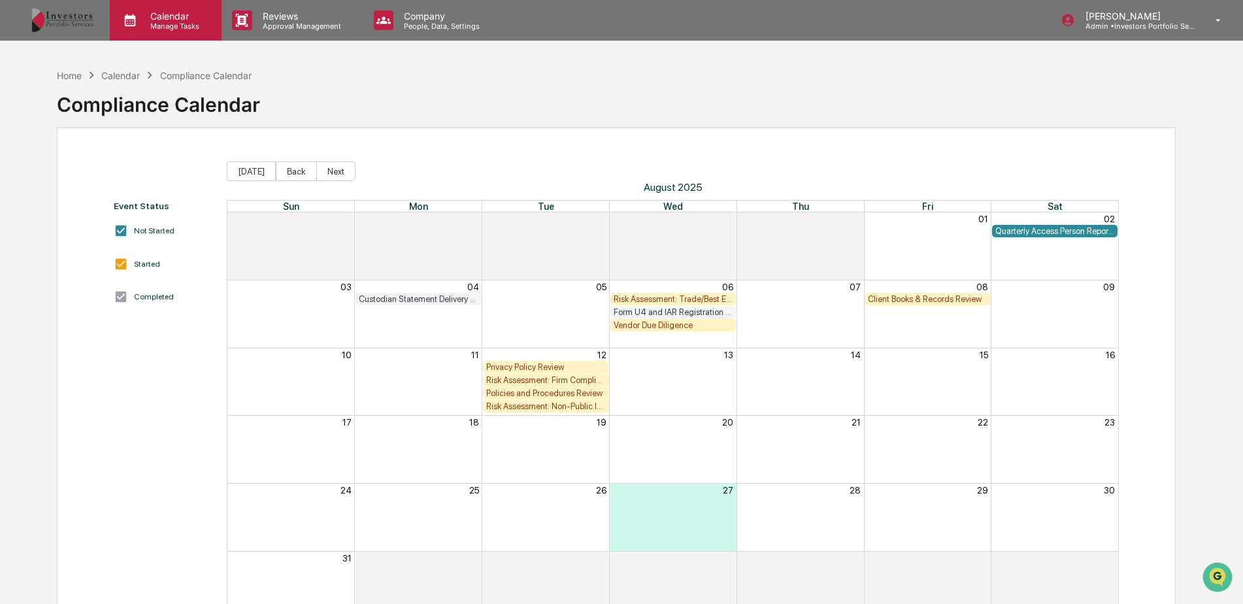
click at [184, 29] on p "Manage Tasks" at bounding box center [173, 26] width 66 height 9
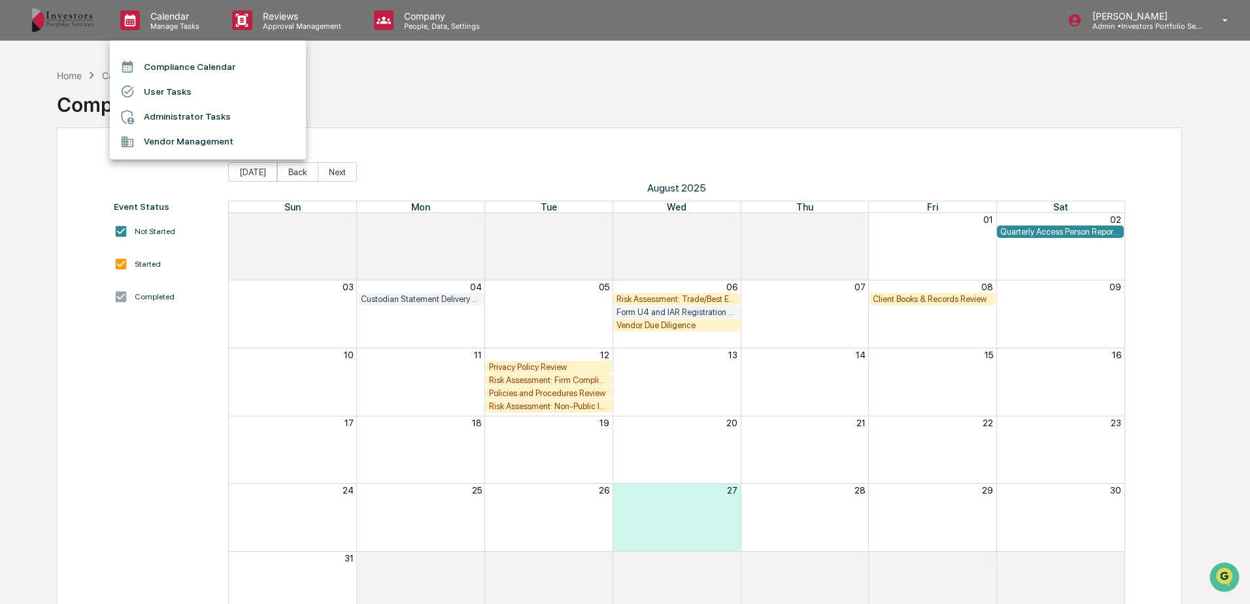
click at [184, 144] on li "Vendor Management" at bounding box center [208, 141] width 196 height 25
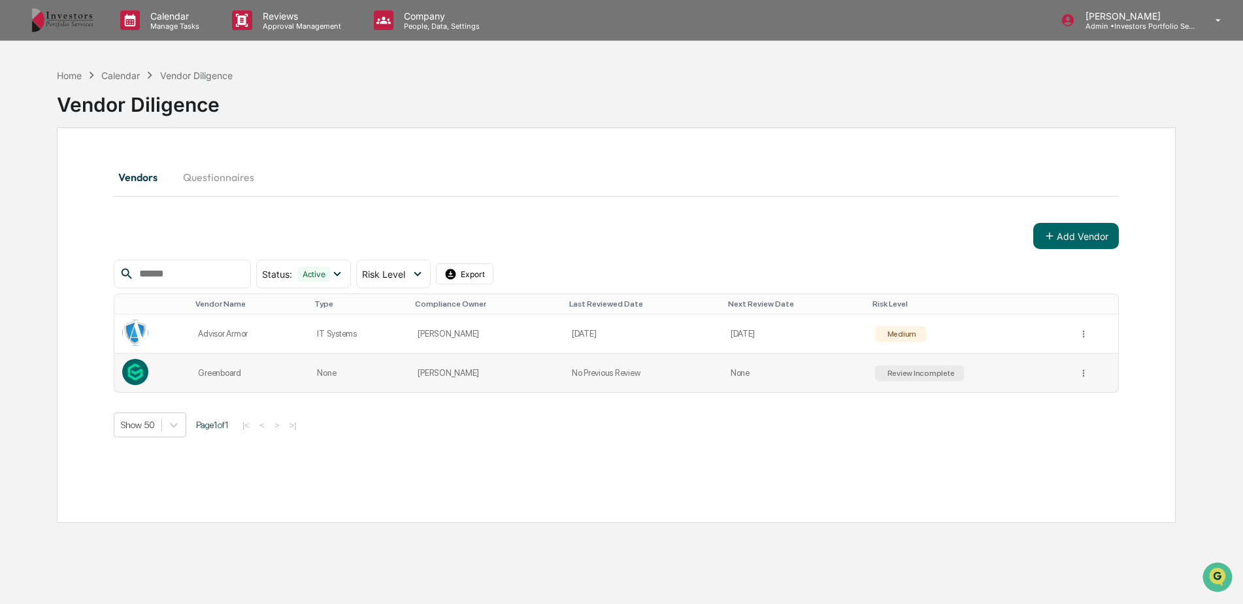
click at [448, 370] on td "[PERSON_NAME]" at bounding box center [487, 373] width 154 height 39
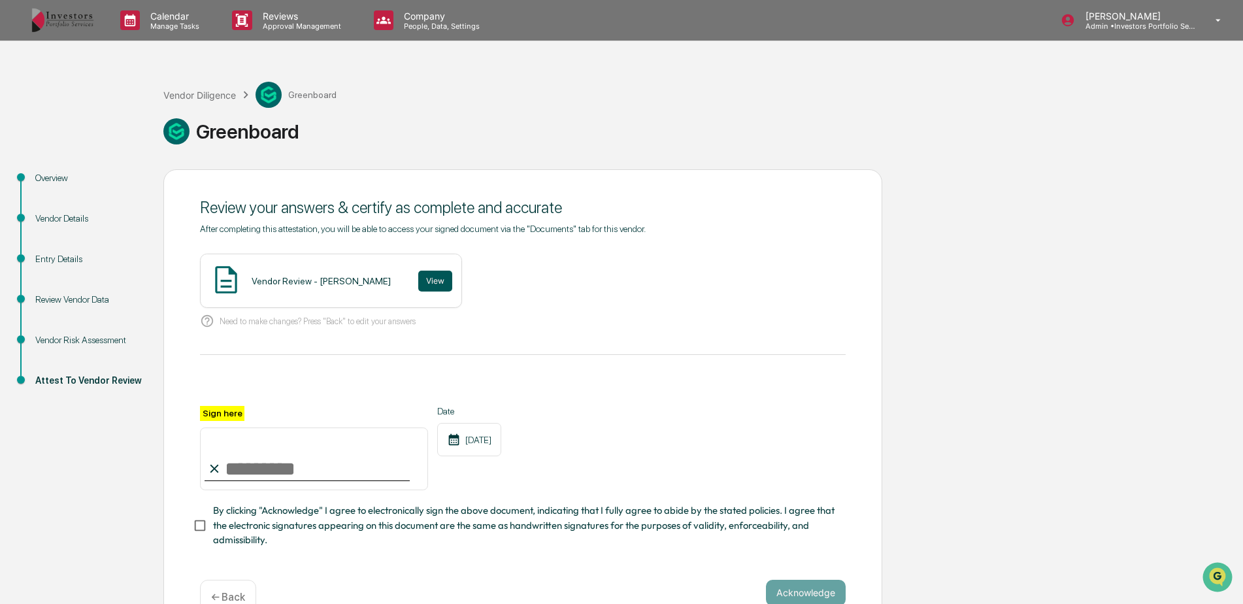
click at [418, 285] on button "View" at bounding box center [435, 281] width 34 height 21
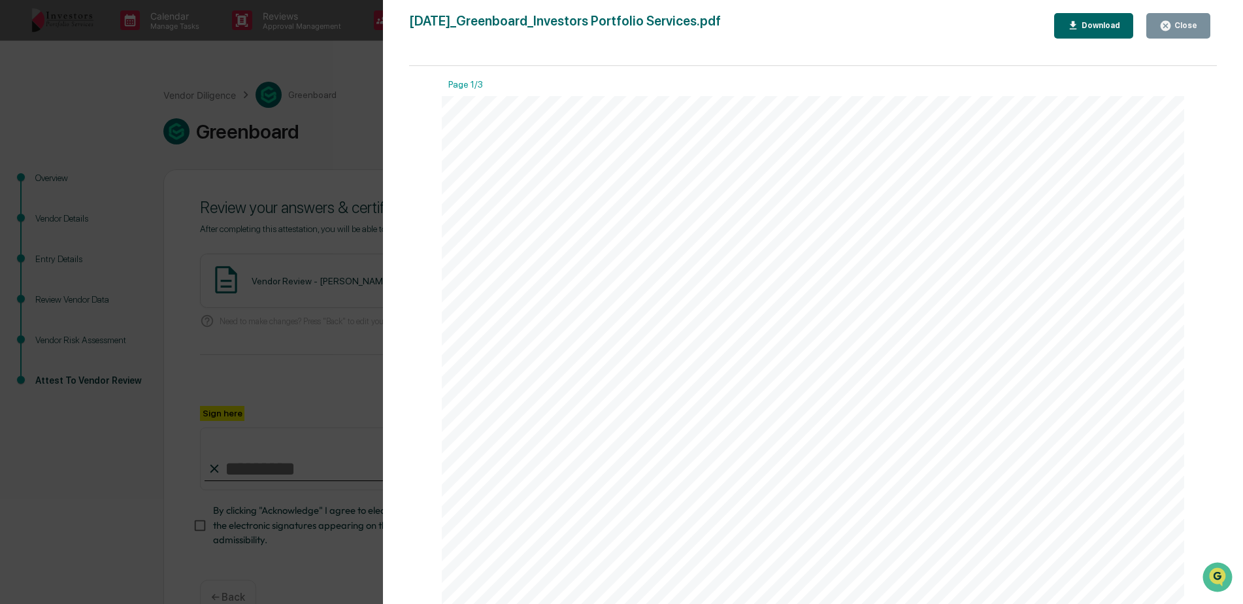
click at [1190, 25] on div "Close" at bounding box center [1184, 25] width 25 height 9
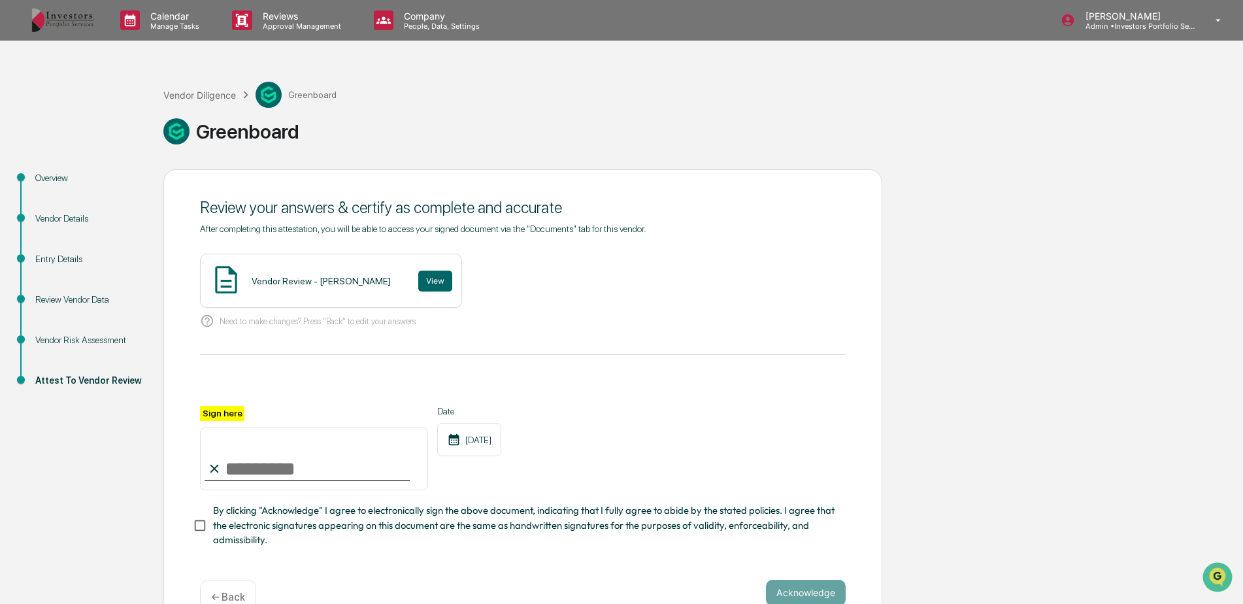
click at [316, 474] on input "Sign here" at bounding box center [314, 458] width 228 height 63
type input "*********"
click at [807, 584] on button "Acknowledge" at bounding box center [806, 593] width 80 height 26
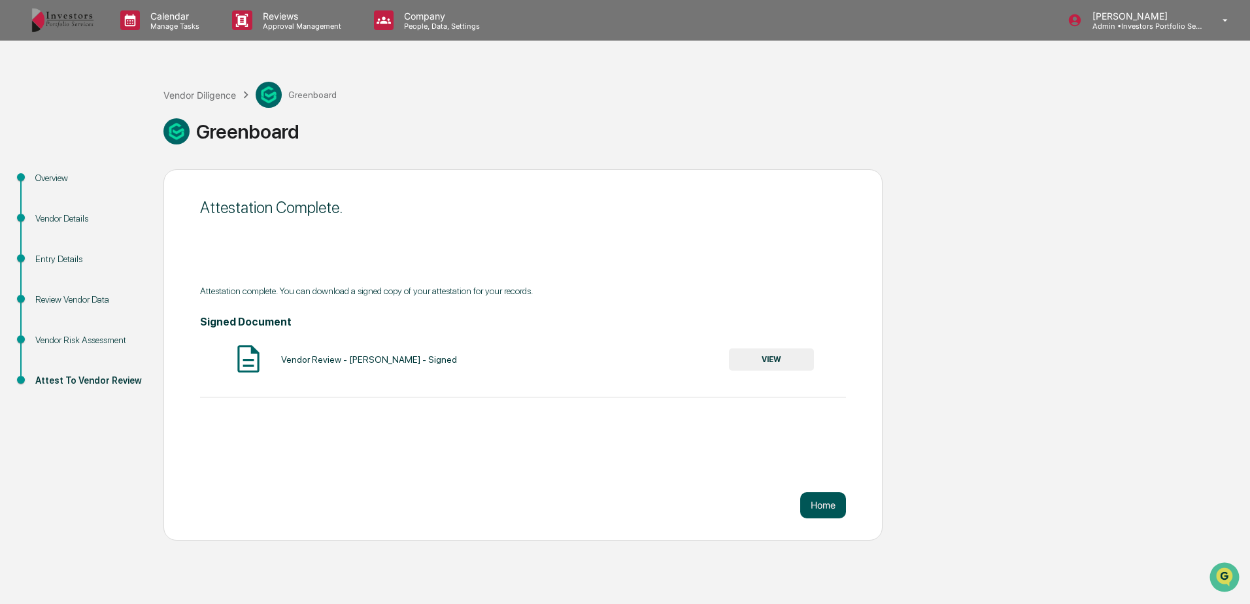
click at [824, 502] on button "Home" at bounding box center [823, 505] width 46 height 26
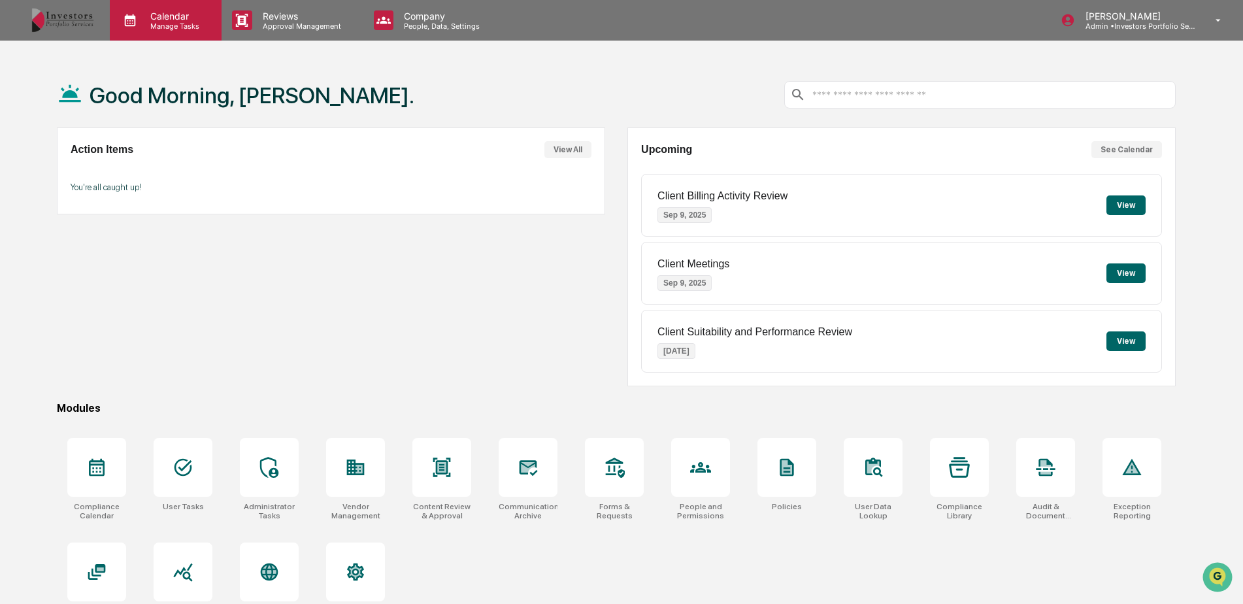
click at [160, 20] on p "Calendar" at bounding box center [173, 15] width 66 height 11
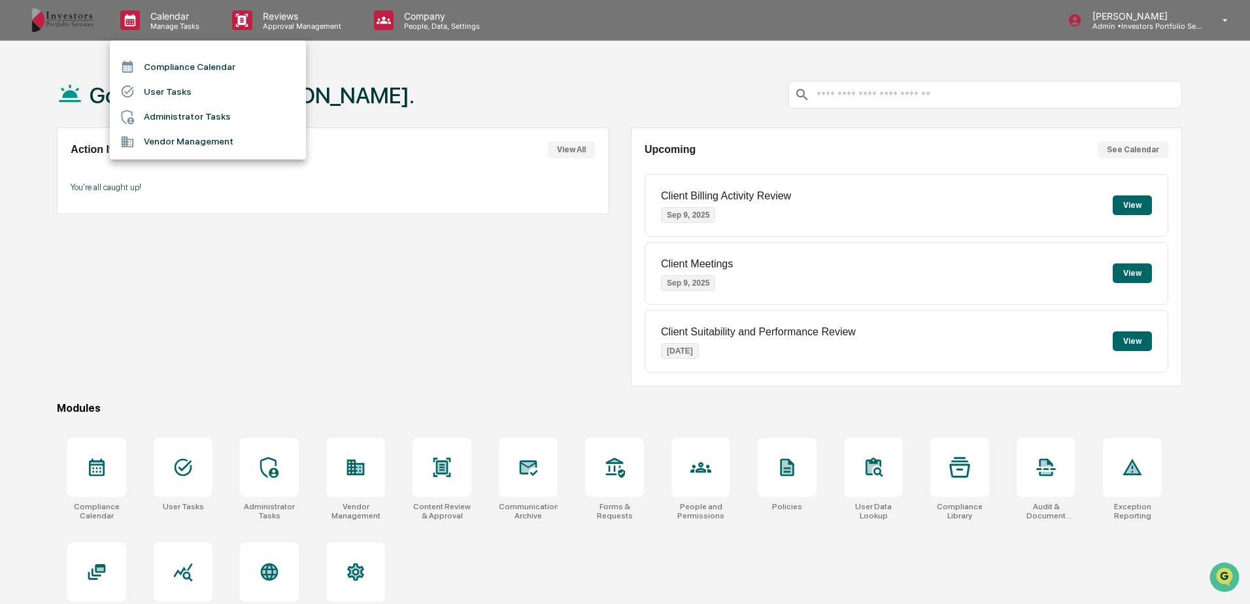
click at [164, 140] on li "Vendor Management" at bounding box center [208, 141] width 196 height 25
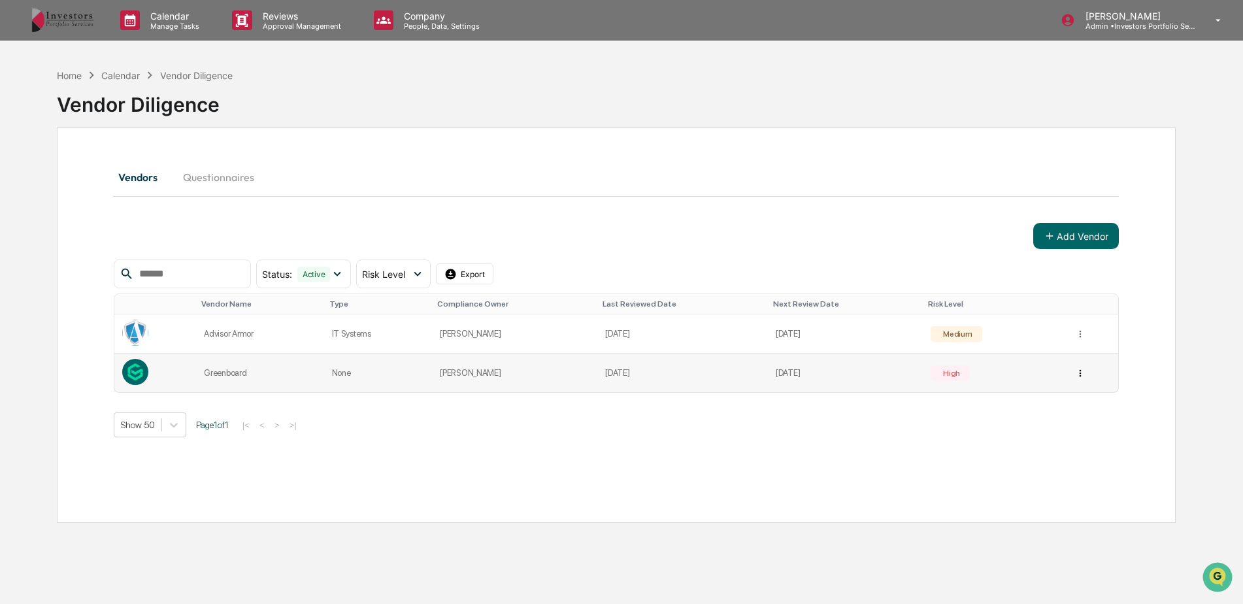
click at [1075, 366] on html "Calendar Manage Tasks Reviews Approval Management Company People, Data, Setting…" at bounding box center [621, 302] width 1243 height 604
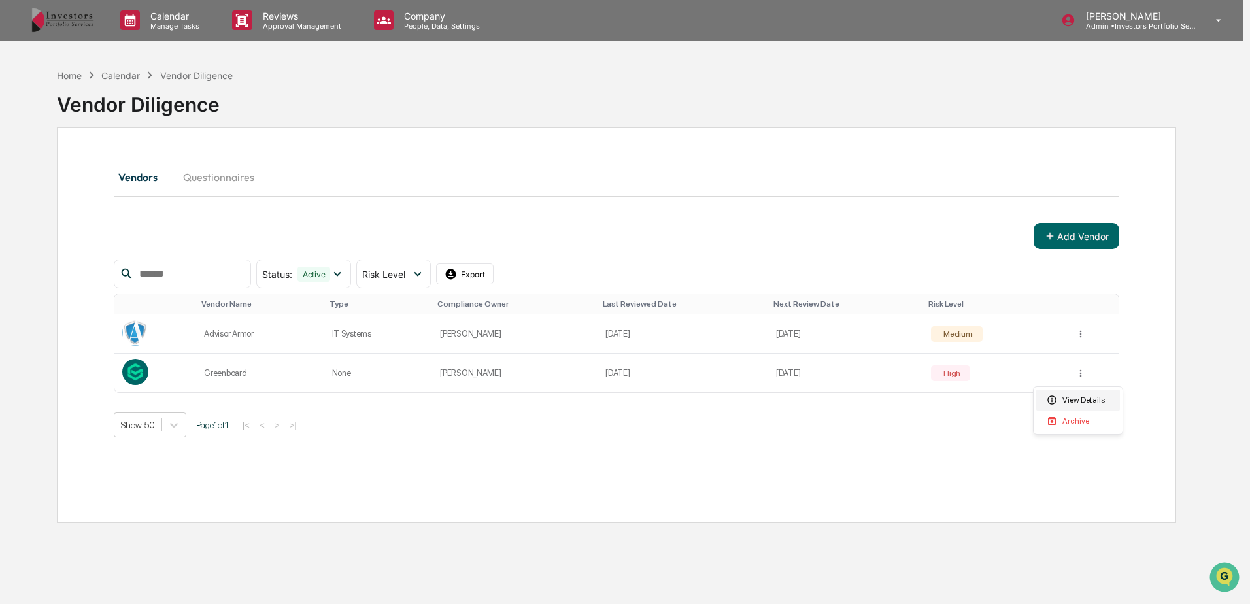
click at [1069, 395] on div "View Details" at bounding box center [1078, 400] width 84 height 21
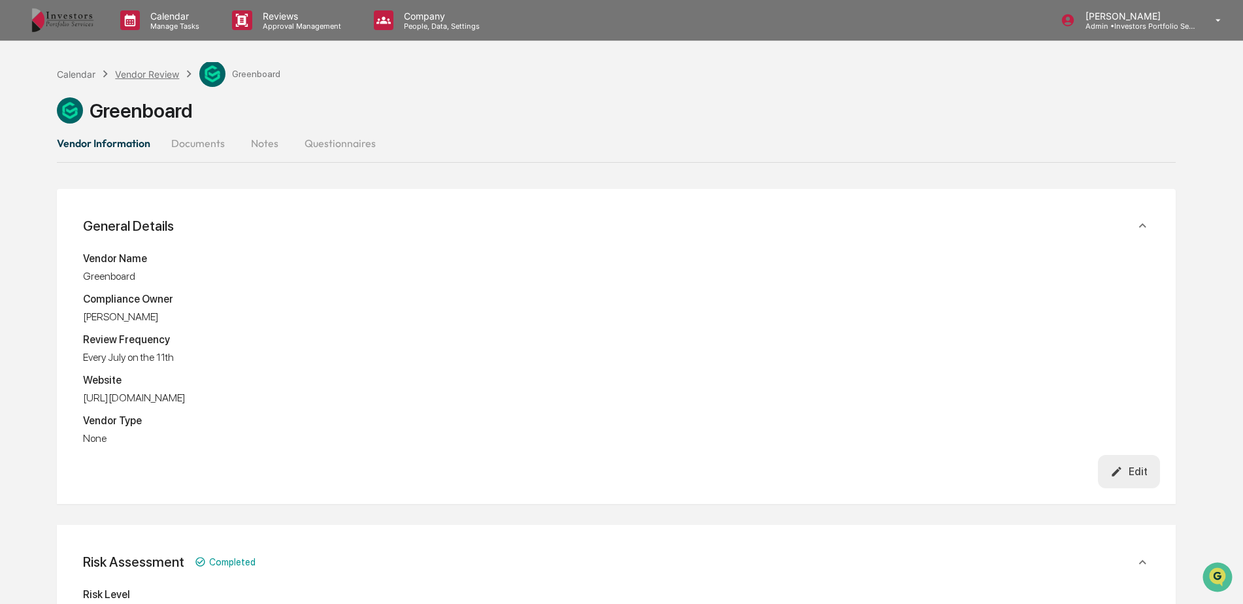
click at [158, 69] on div "Vendor Review" at bounding box center [147, 74] width 64 height 11
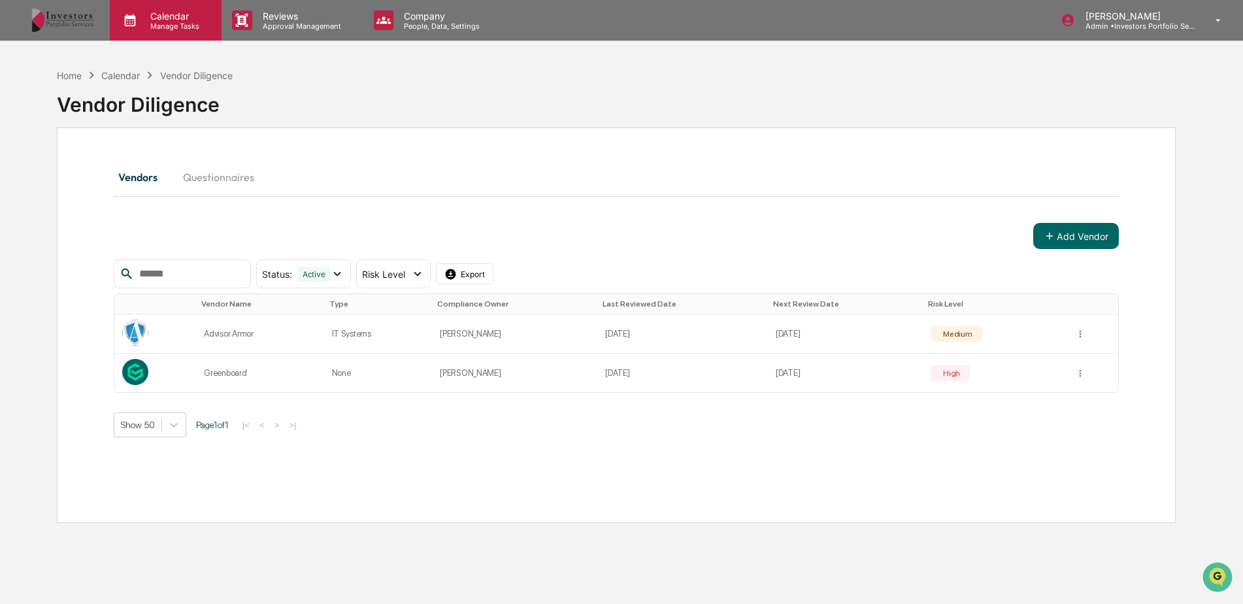
click at [190, 29] on p "Manage Tasks" at bounding box center [173, 26] width 66 height 9
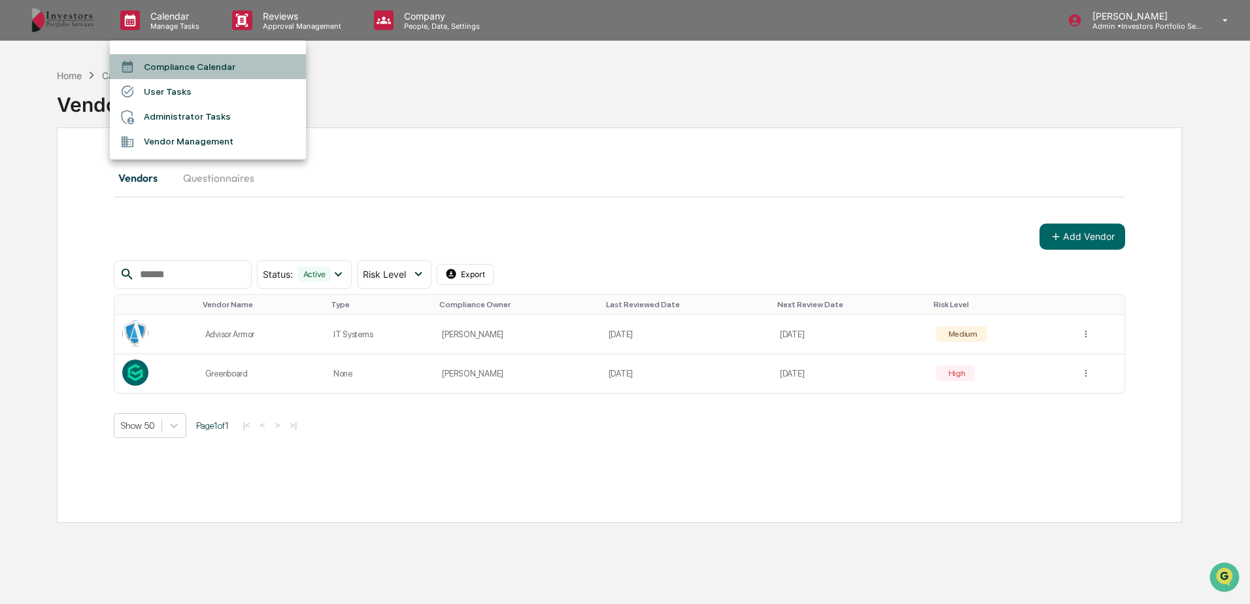
click at [209, 65] on li "Compliance Calendar" at bounding box center [208, 66] width 196 height 25
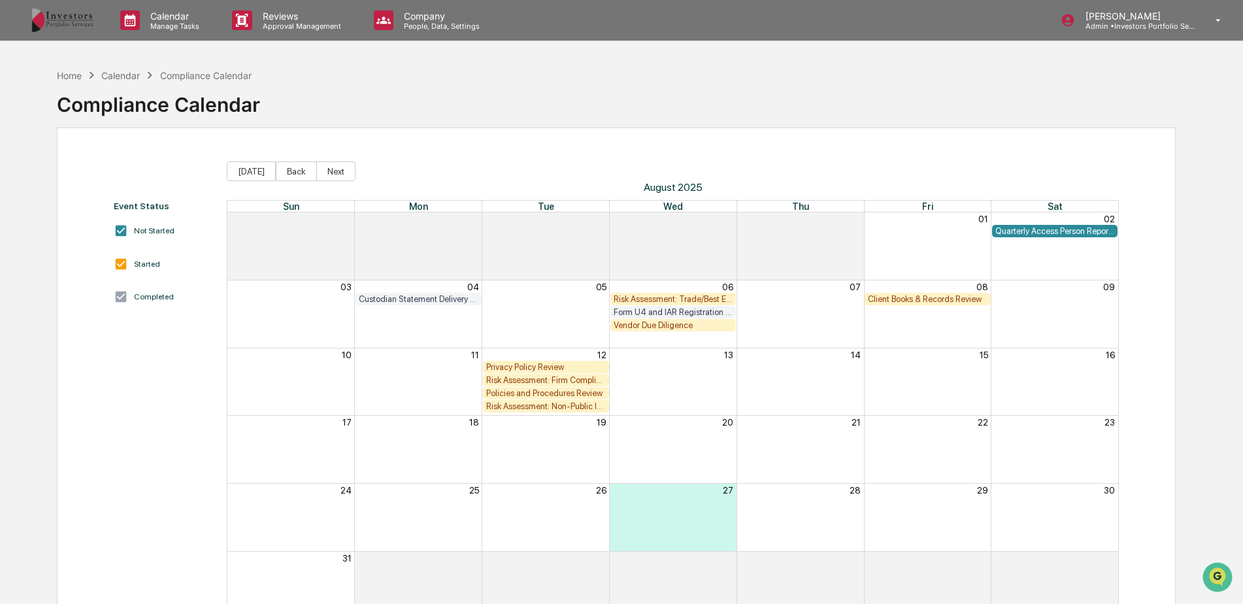
click at [700, 324] on div "Vendor Due Diligence" at bounding box center [674, 325] width 120 height 10
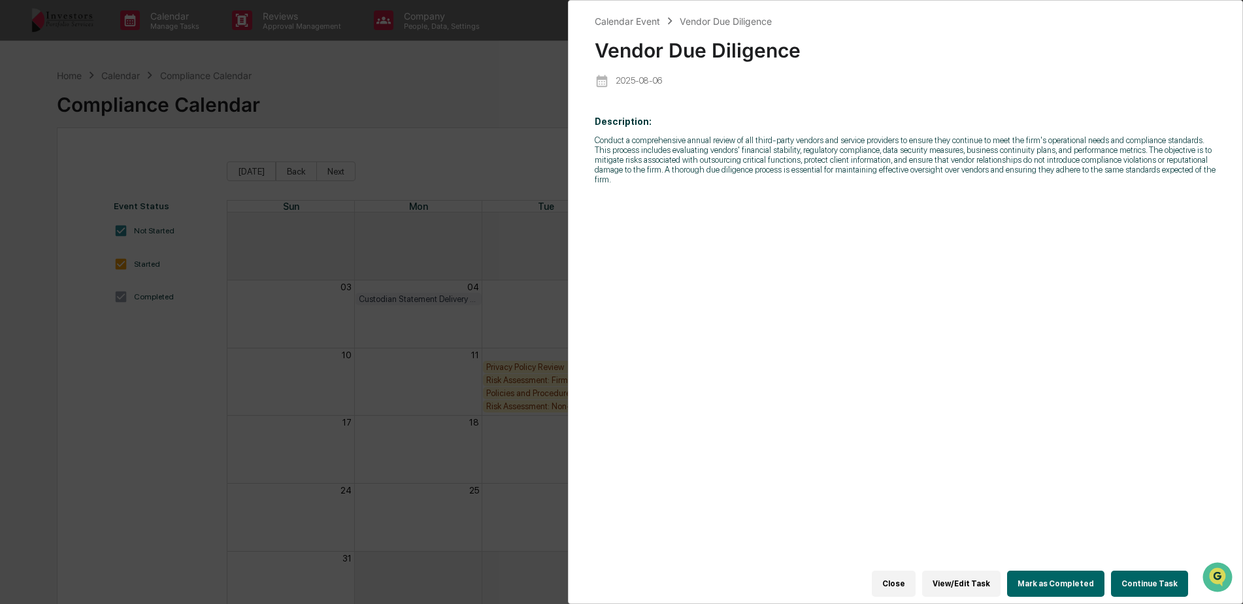
click at [1147, 573] on button "Continue Task" at bounding box center [1149, 584] width 77 height 26
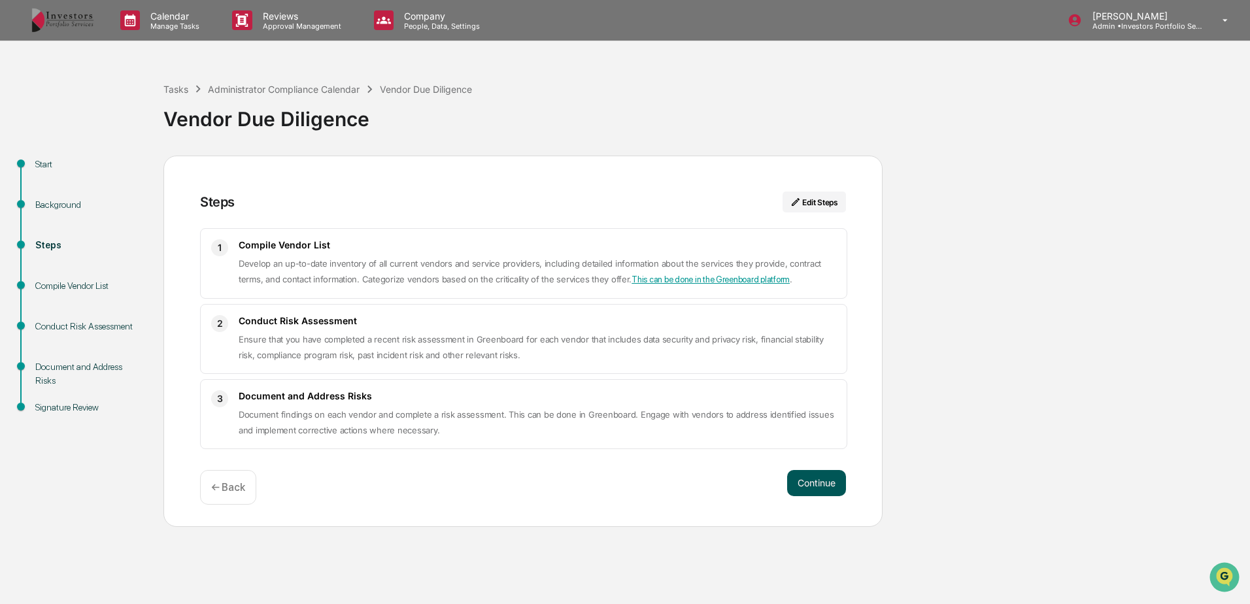
click at [818, 478] on button "Continue" at bounding box center [816, 483] width 59 height 26
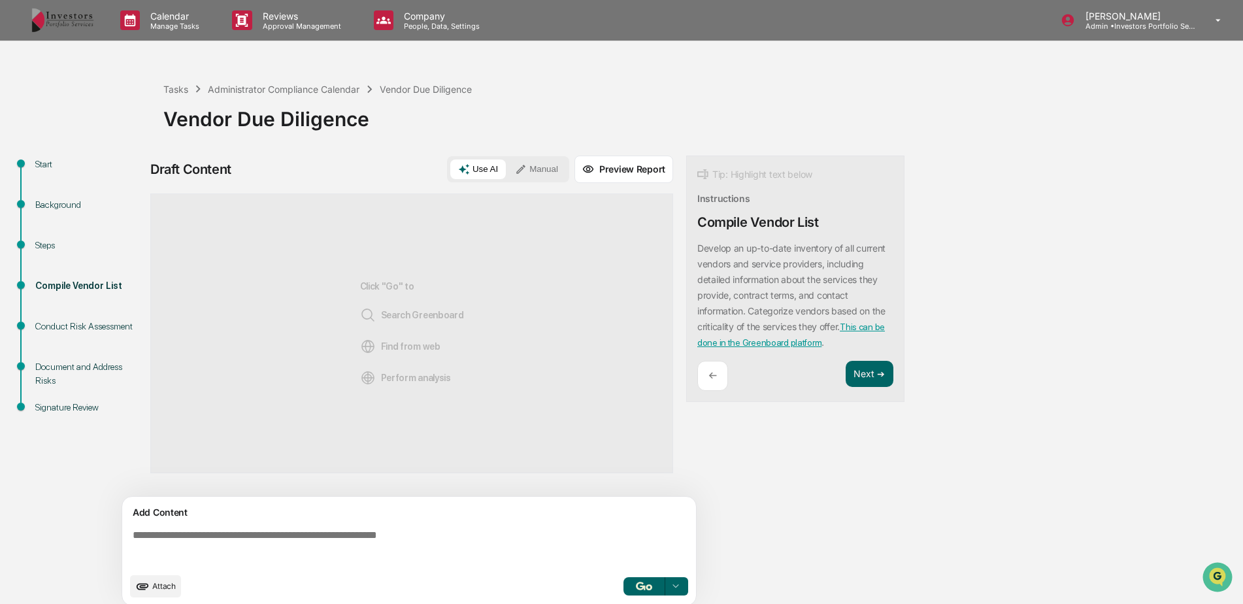
click at [401, 542] on textarea at bounding box center [411, 547] width 569 height 47
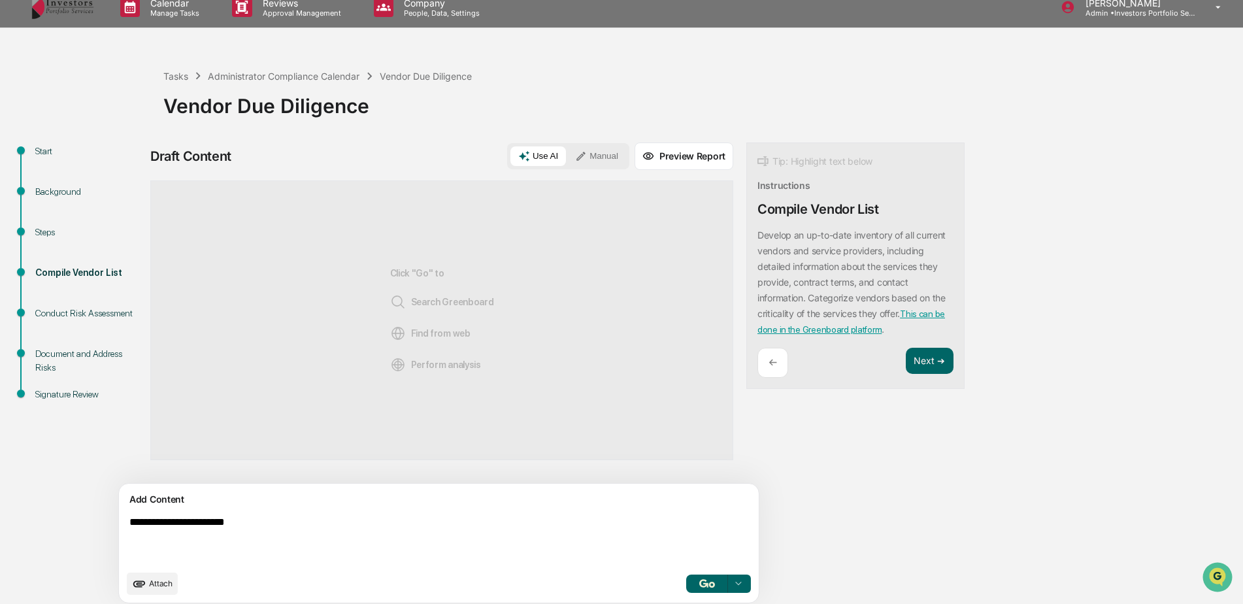
scroll to position [20, 0]
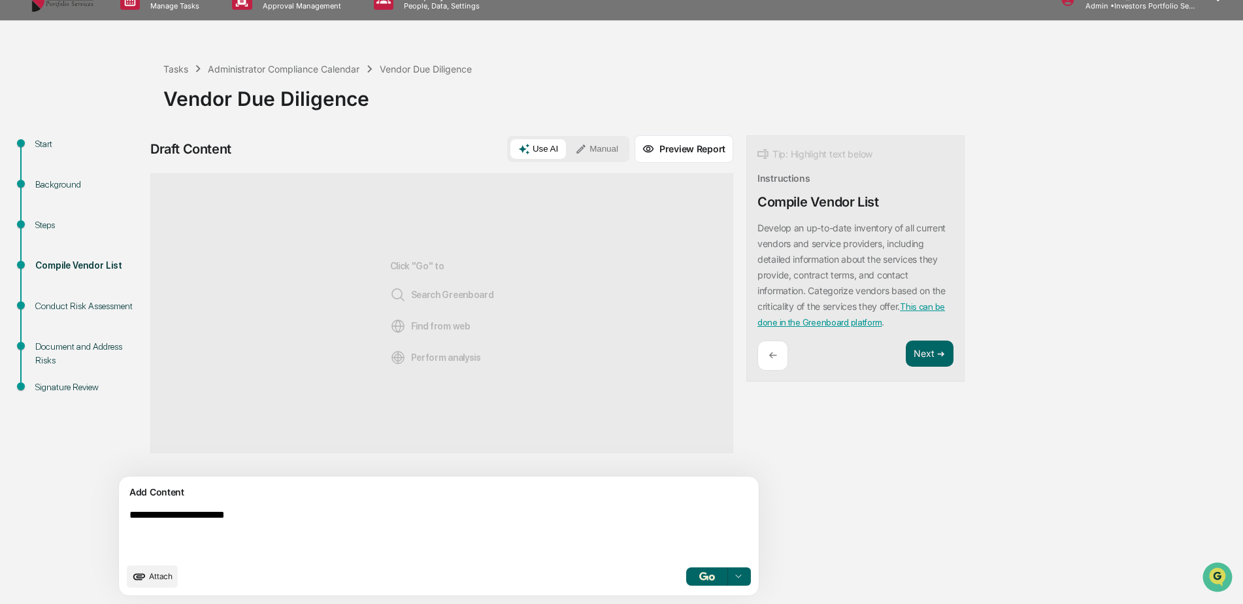
type textarea "**********"
click at [686, 575] on button "button" at bounding box center [707, 576] width 42 height 18
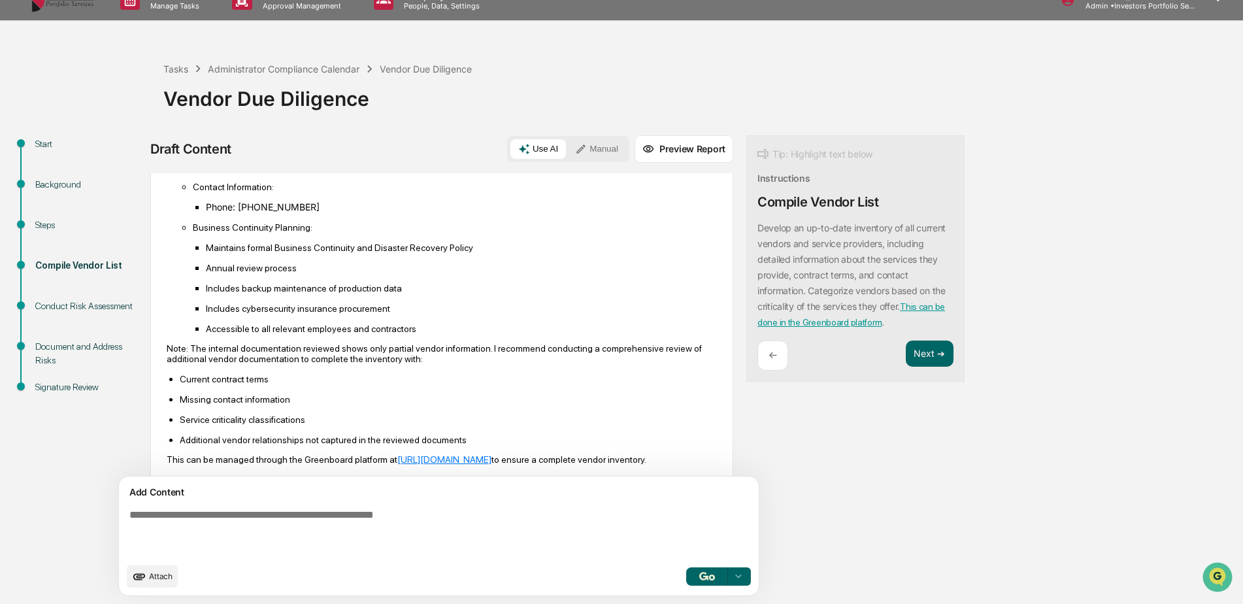
scroll to position [426, 0]
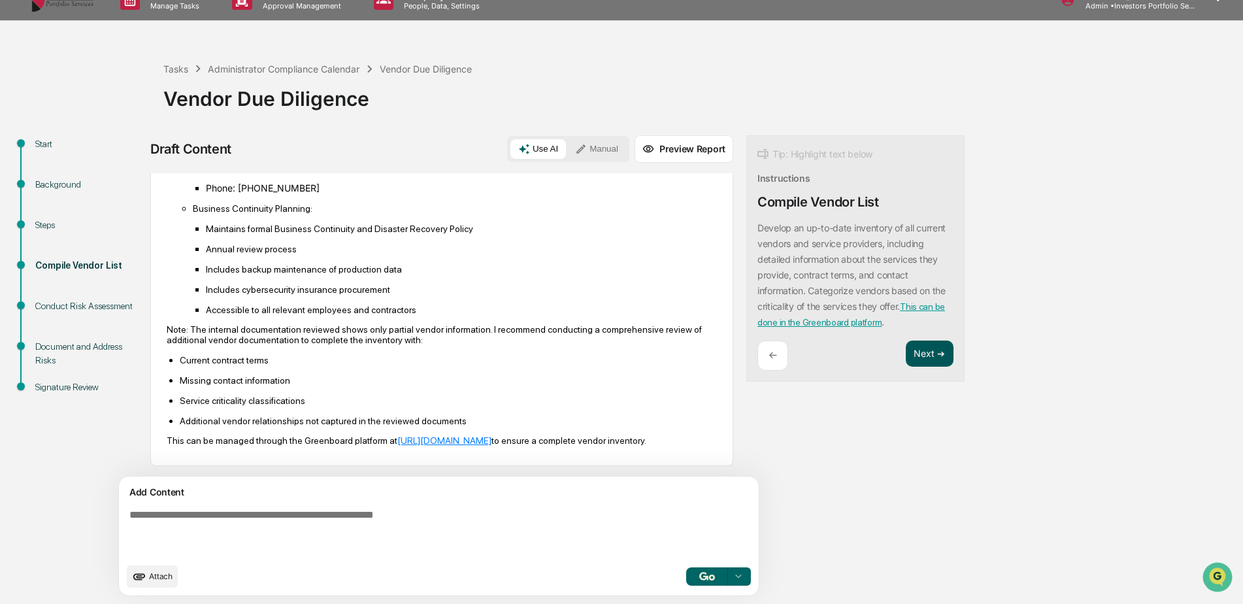
click at [906, 344] on button "Next ➔" at bounding box center [930, 354] width 48 height 27
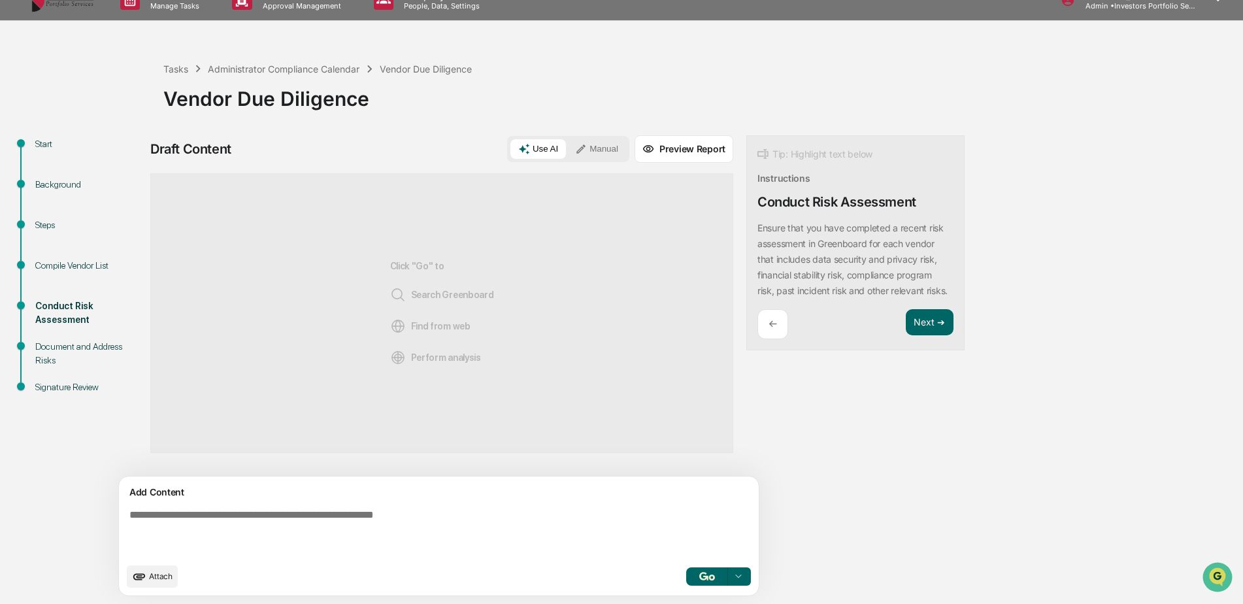
click at [460, 535] on textarea at bounding box center [408, 533] width 569 height 58
type textarea "**********"
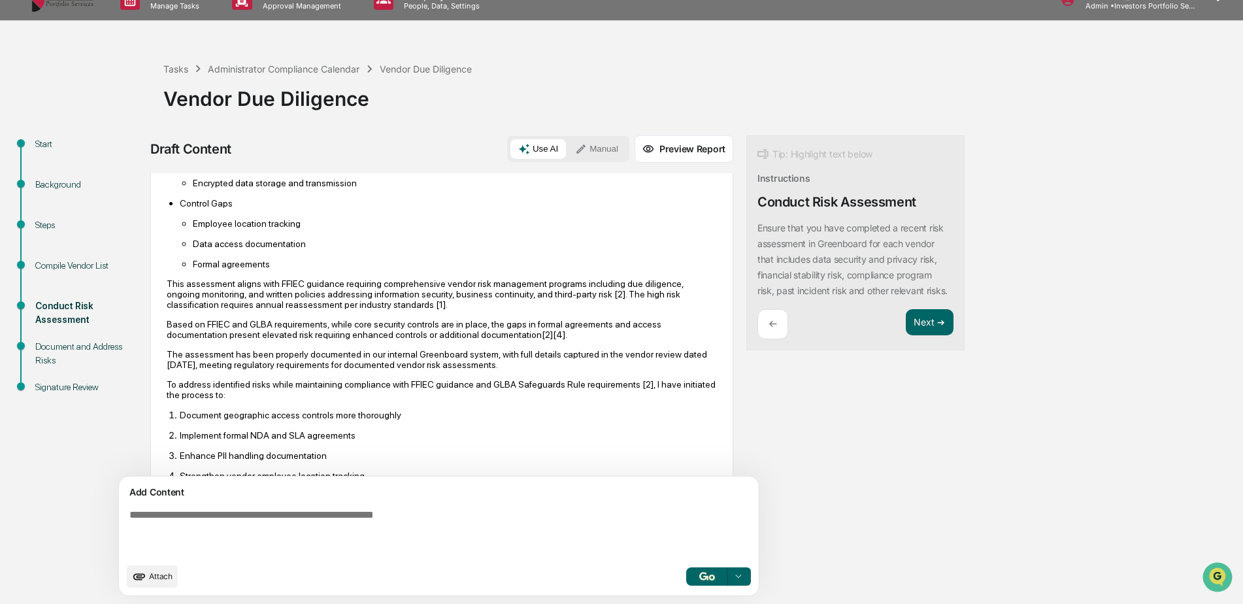
scroll to position [860, 0]
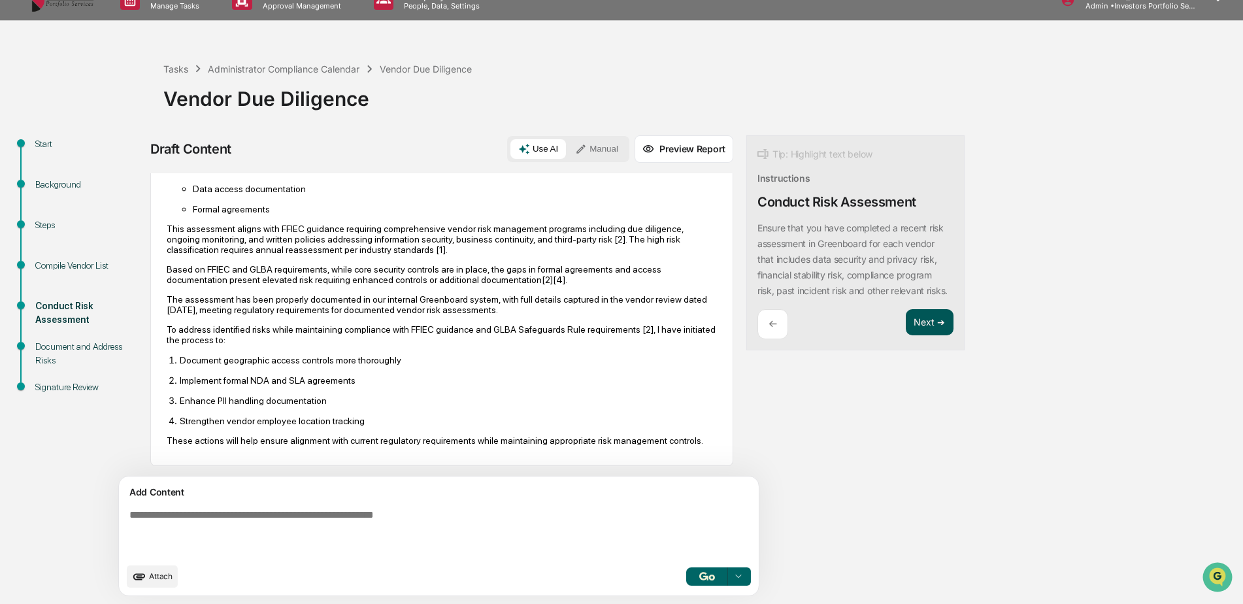
click at [906, 336] on button "Next ➔" at bounding box center [930, 322] width 48 height 27
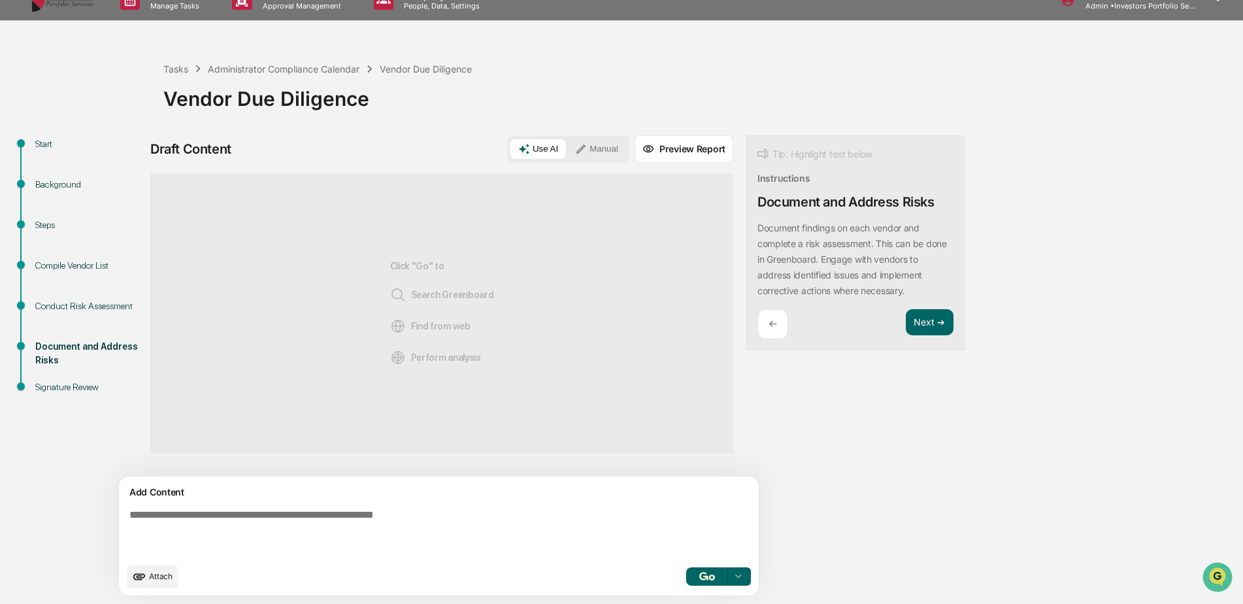
click at [567, 154] on button "Manual" at bounding box center [596, 149] width 59 height 20
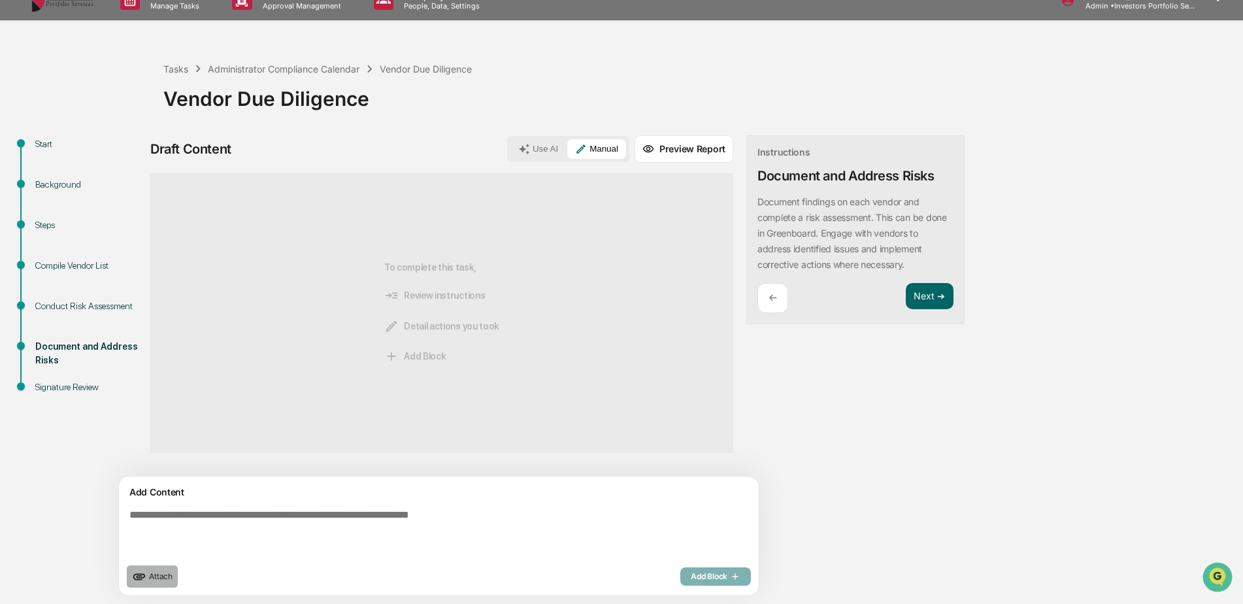
click at [163, 577] on span "Attach" at bounding box center [161, 576] width 24 height 10
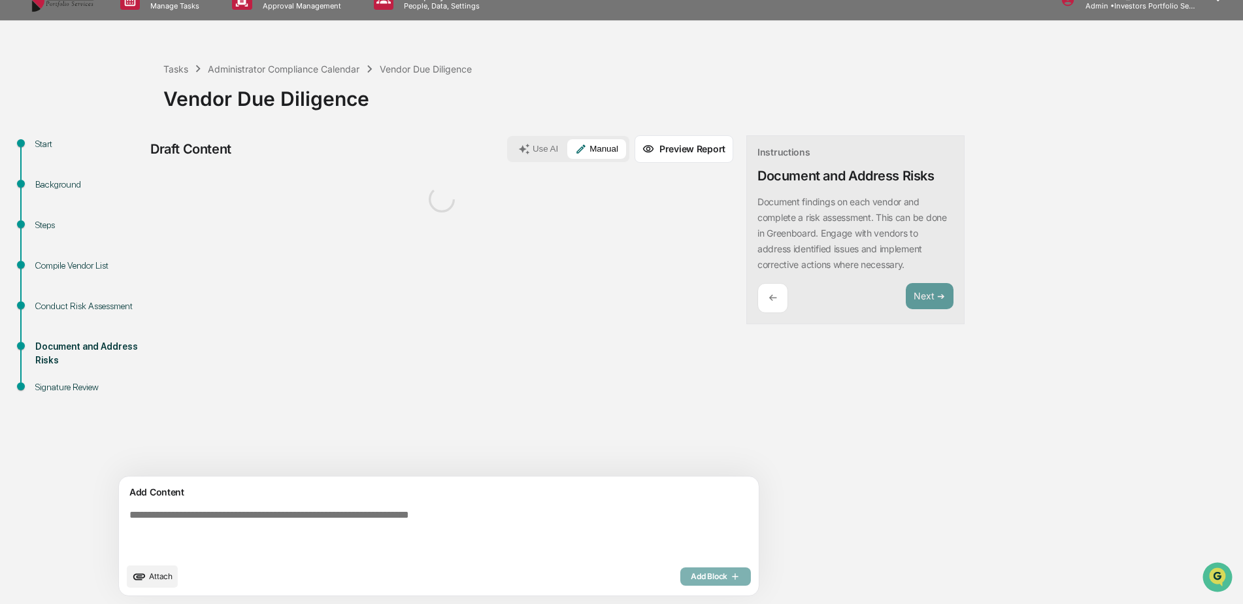
click at [343, 526] on textarea at bounding box center [408, 533] width 569 height 58
type textarea "*"
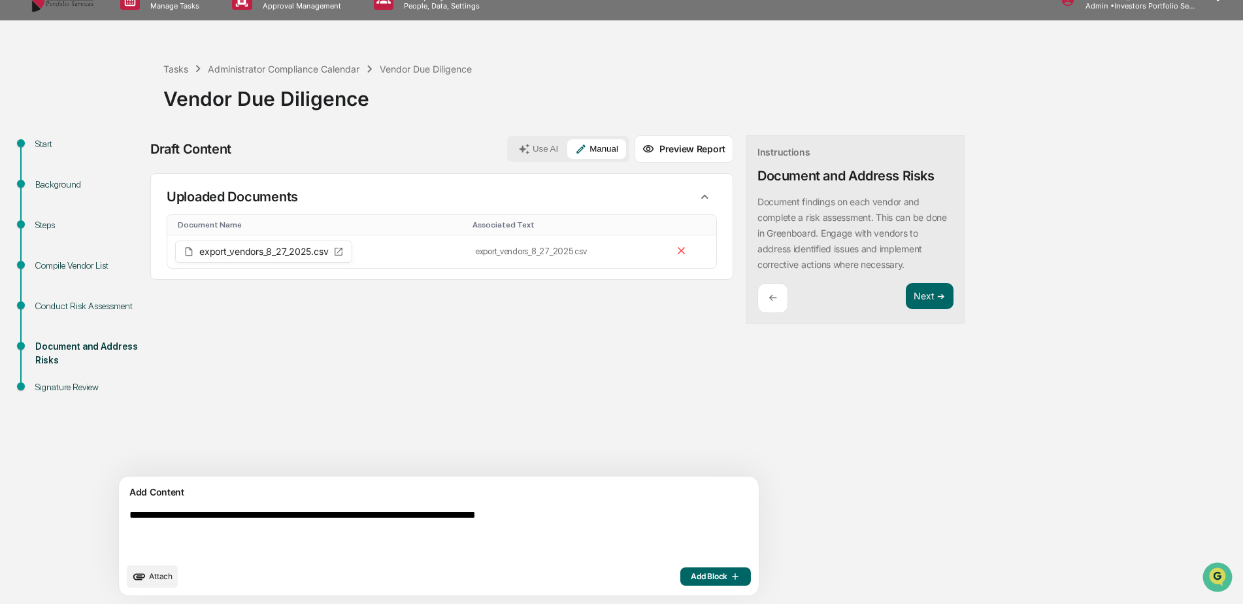
type textarea "**********"
click at [862, 490] on div "**********" at bounding box center [516, 369] width 732 height 469
click at [682, 575] on button "Add Block" at bounding box center [715, 576] width 71 height 18
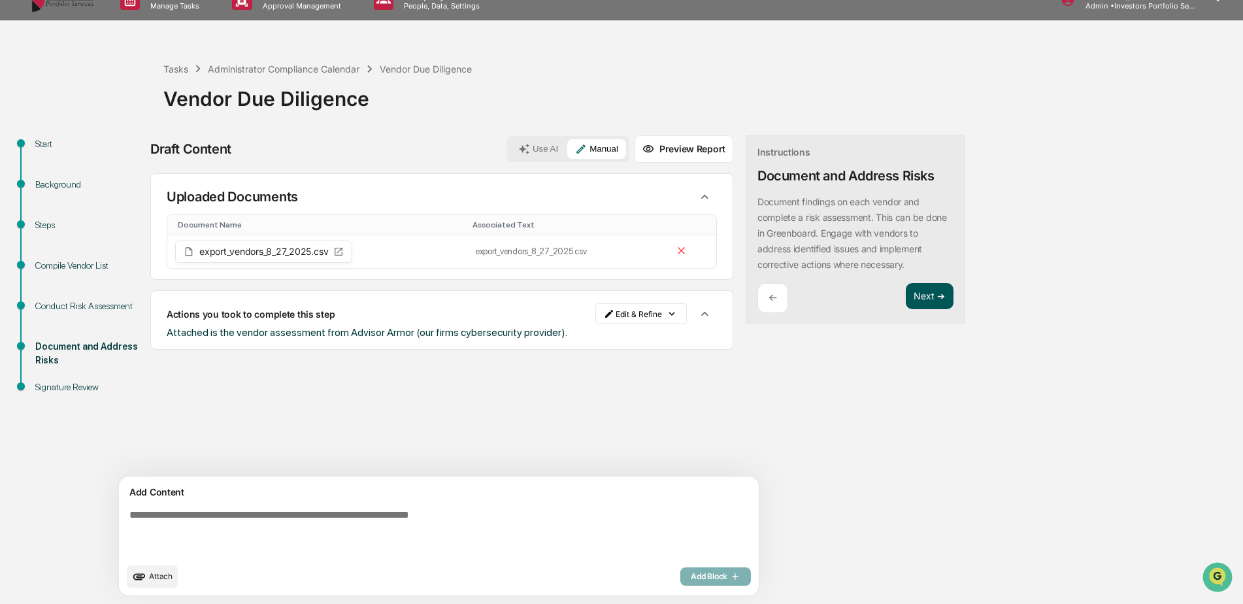
click at [906, 297] on button "Next ➔" at bounding box center [930, 296] width 48 height 27
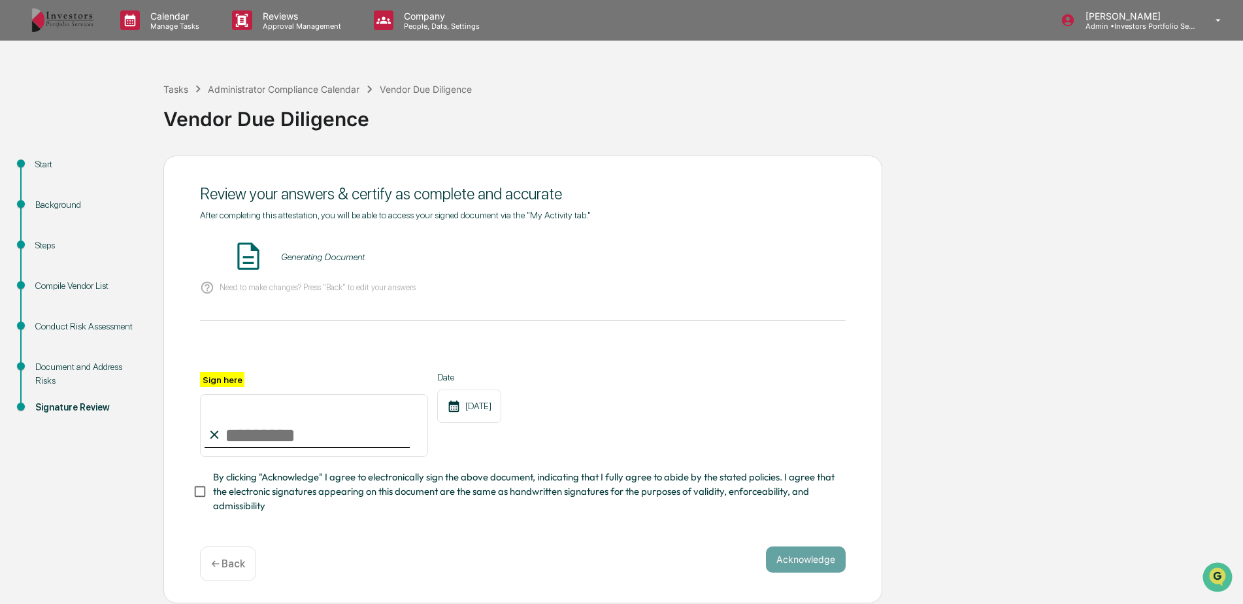
scroll to position [3, 0]
click at [269, 420] on input "Sign here" at bounding box center [314, 425] width 228 height 63
type input "*********"
click at [818, 558] on button "Acknowledge" at bounding box center [806, 559] width 80 height 26
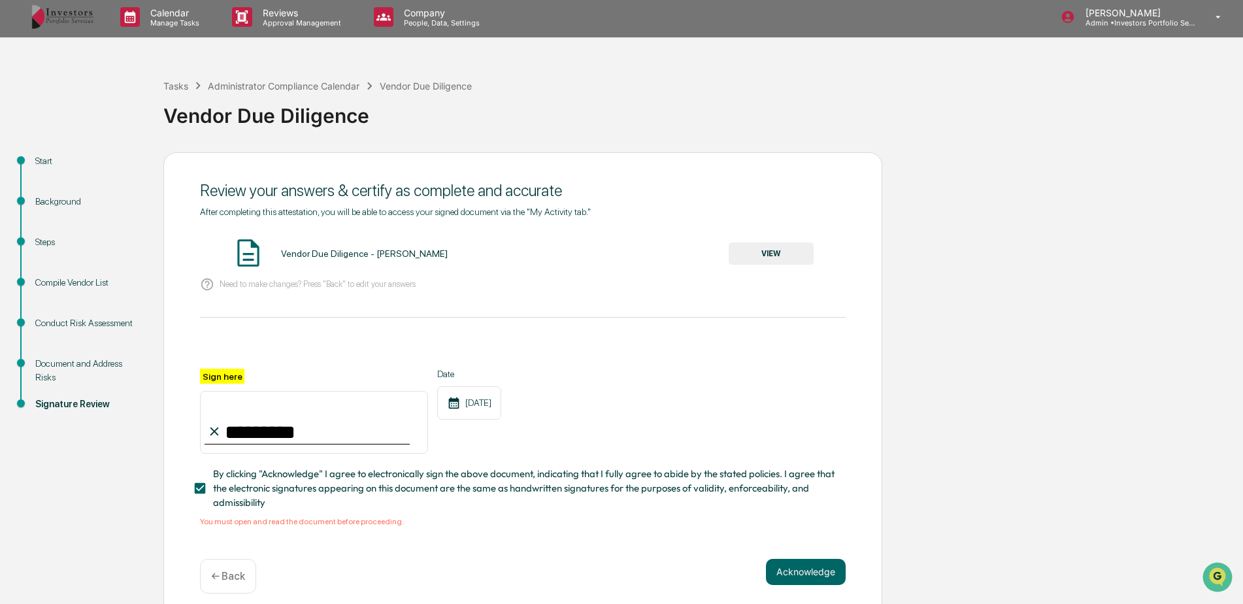
click at [775, 248] on button "VIEW" at bounding box center [771, 254] width 85 height 22
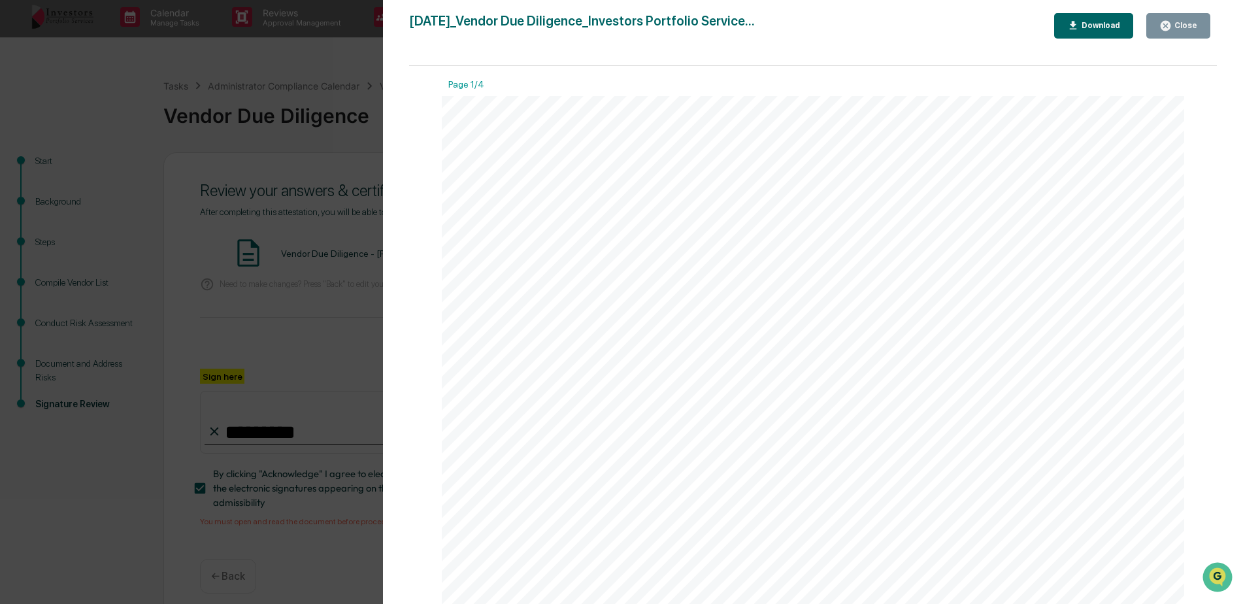
click at [1167, 20] on icon "button" at bounding box center [1166, 26] width 12 height 12
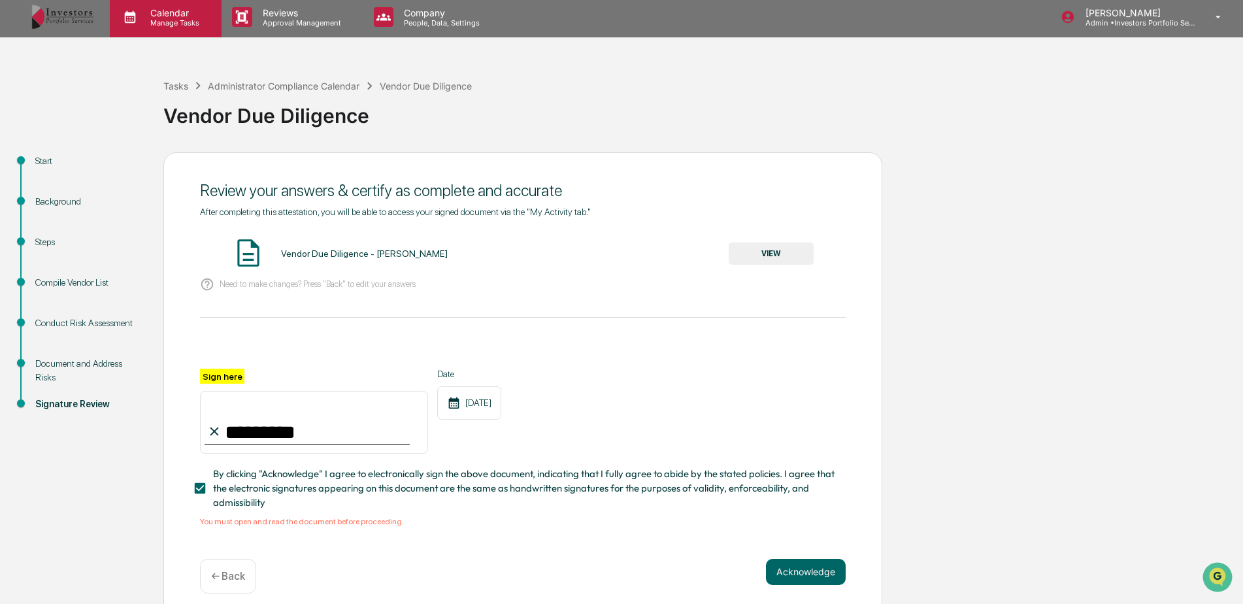
click at [148, 0] on div "Calendar Manage Tasks" at bounding box center [166, 17] width 112 height 41
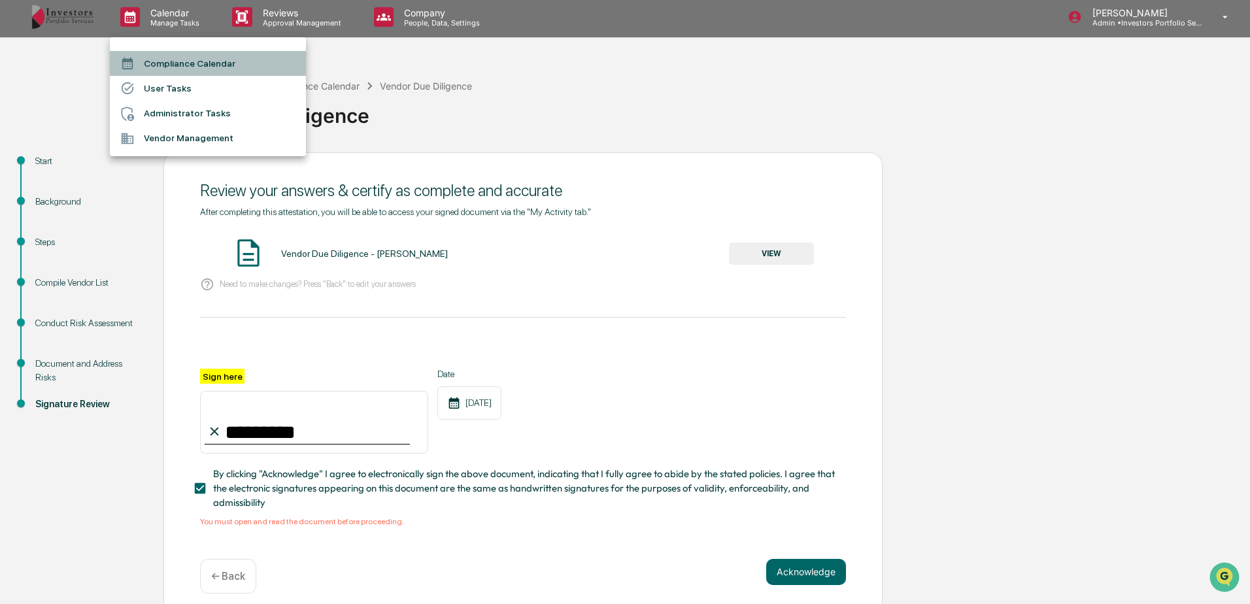
click at [153, 67] on li "Compliance Calendar" at bounding box center [208, 63] width 196 height 25
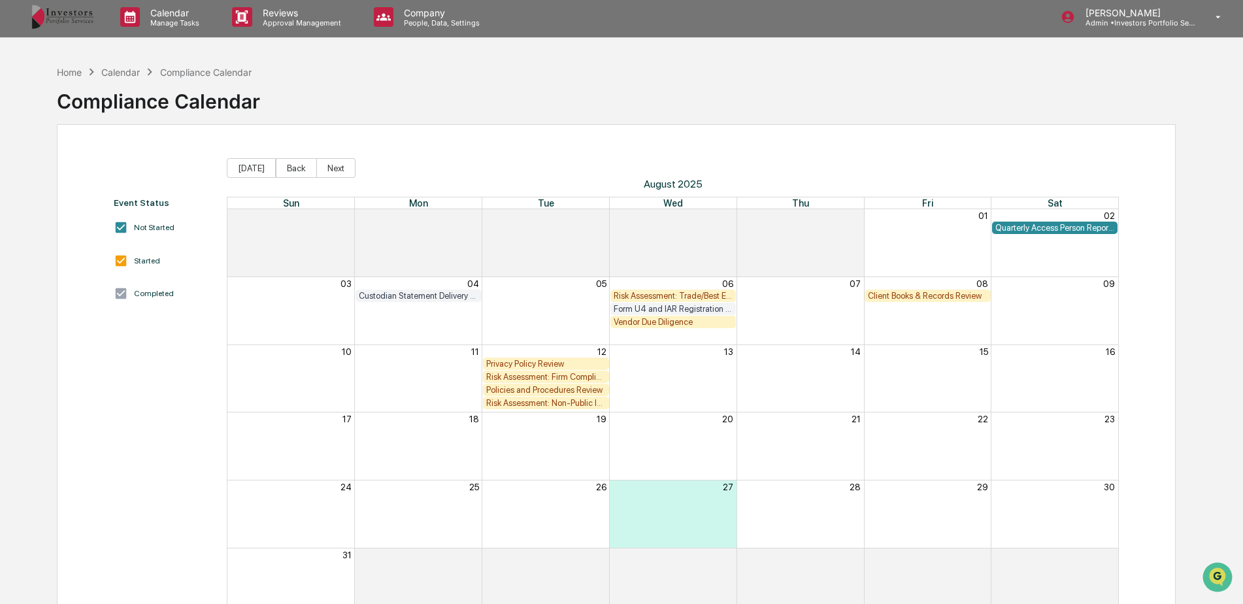
click at [684, 322] on div "Vendor Due Diligence" at bounding box center [674, 322] width 120 height 10
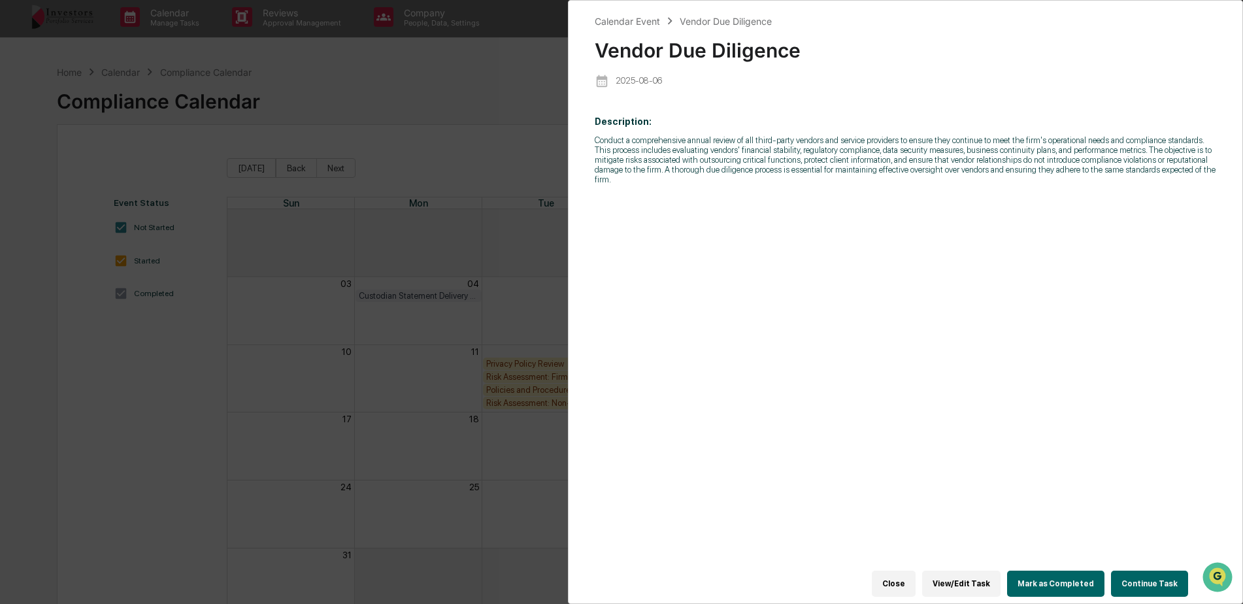
click at [1144, 573] on button "Continue Task" at bounding box center [1149, 584] width 77 height 26
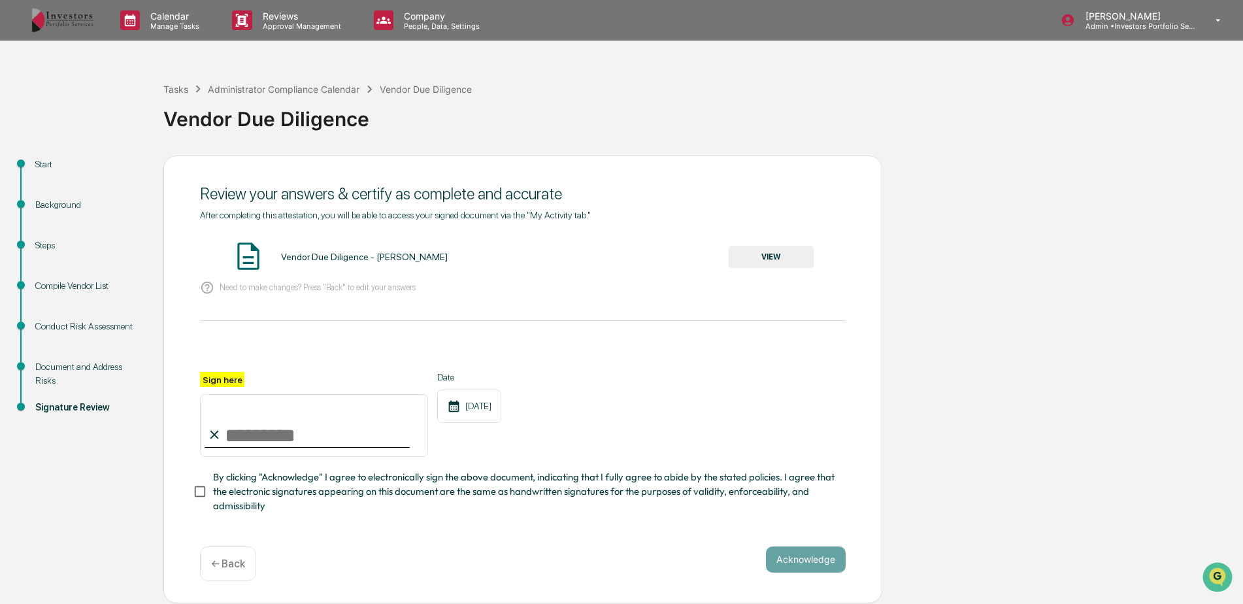
click at [762, 238] on div "After completing this attestation, you will be able to access your signed docum…" at bounding box center [523, 362] width 646 height 304
click at [763, 256] on button "VIEW" at bounding box center [771, 257] width 85 height 22
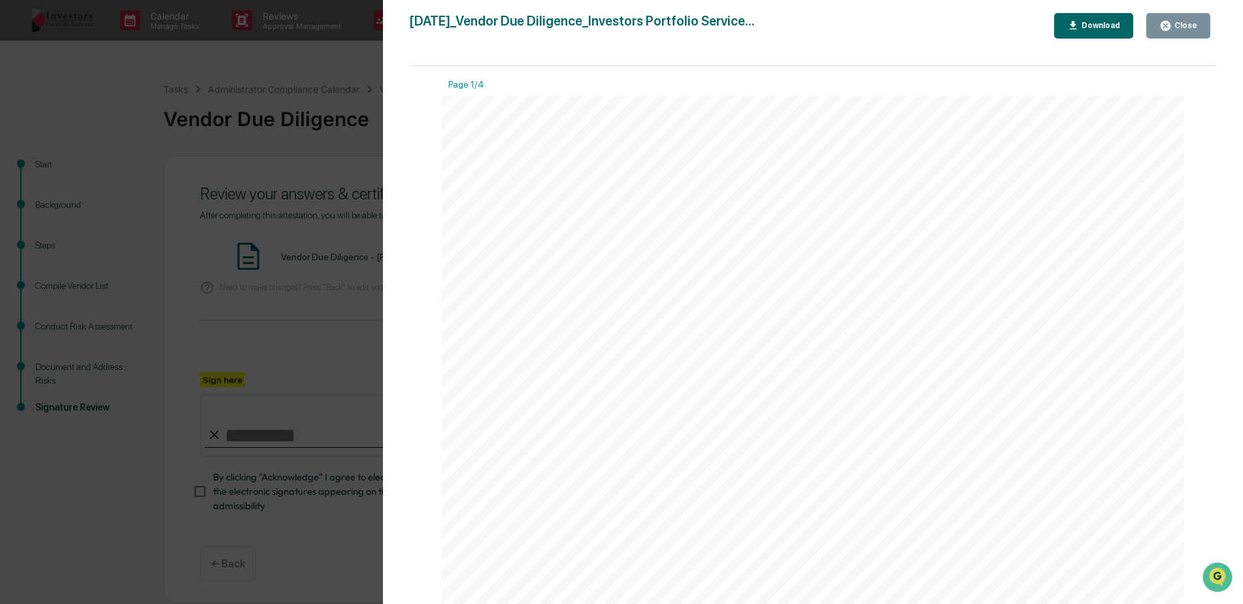
click at [1177, 16] on button "Close" at bounding box center [1179, 25] width 64 height 25
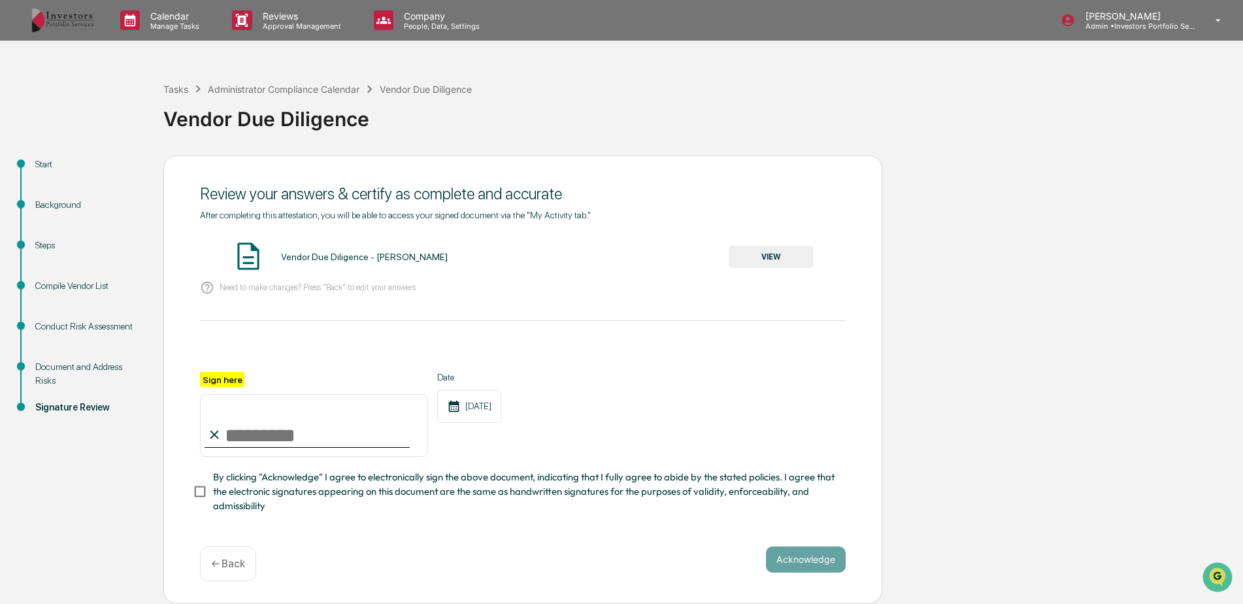
click at [301, 443] on input "Sign here" at bounding box center [314, 425] width 228 height 63
type input "*********"
click at [797, 554] on button "Acknowledge" at bounding box center [806, 559] width 80 height 26
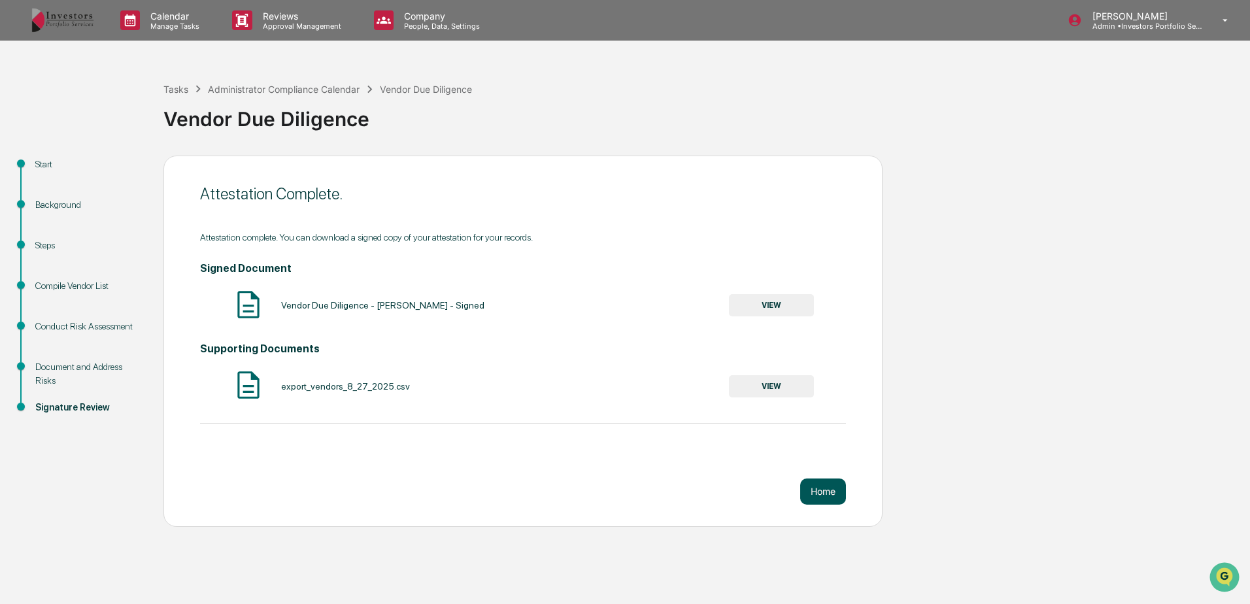
click at [835, 492] on button "Home" at bounding box center [823, 491] width 46 height 26
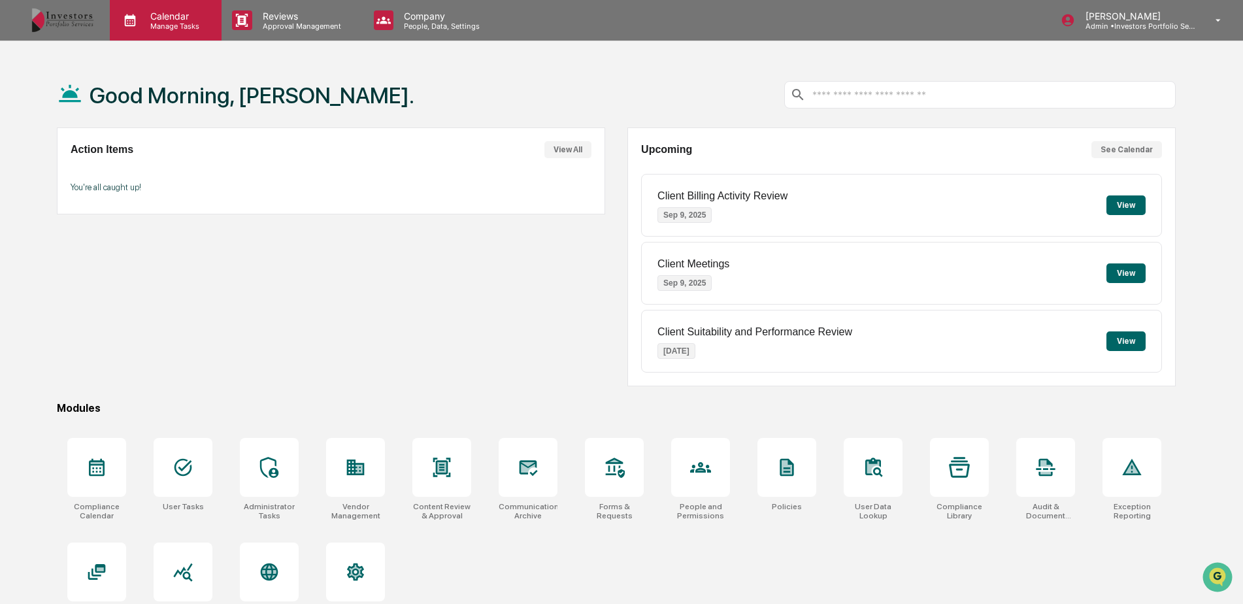
click at [182, 13] on p "Calendar" at bounding box center [173, 15] width 66 height 11
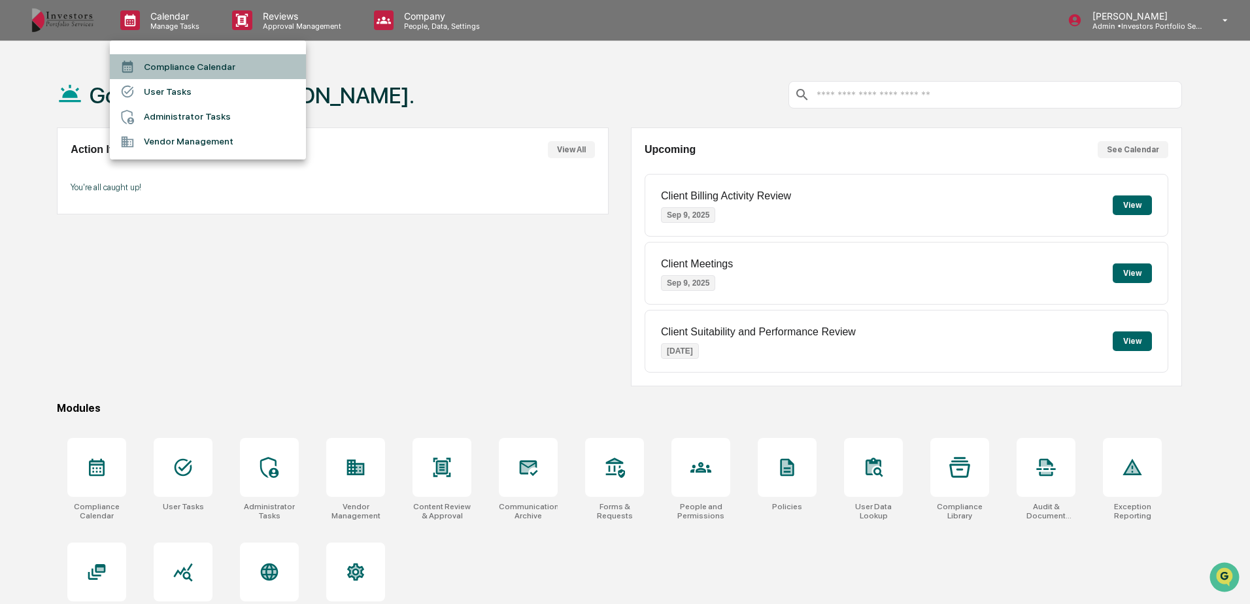
click at [192, 62] on li "Compliance Calendar" at bounding box center [208, 66] width 196 height 25
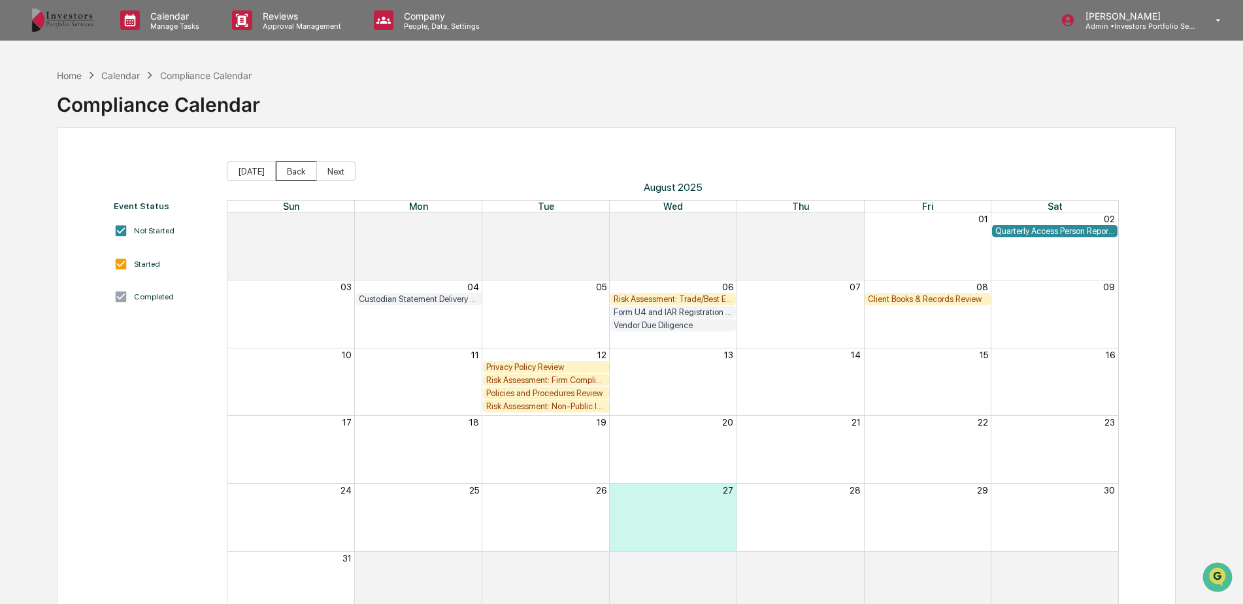
click at [305, 171] on button "Back" at bounding box center [296, 171] width 41 height 20
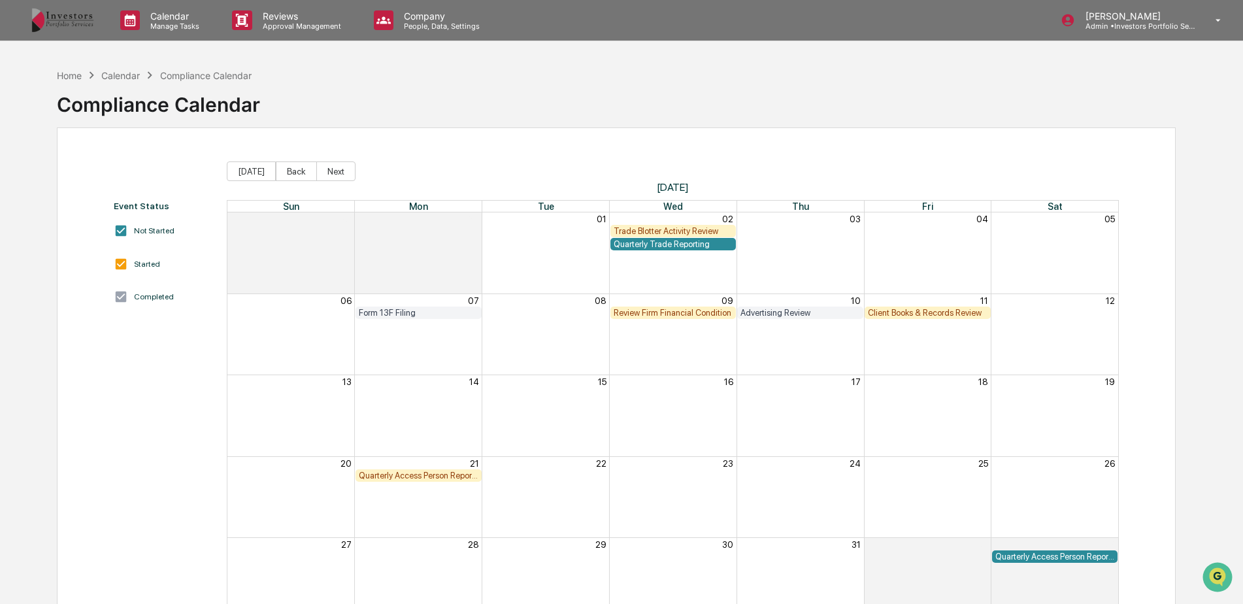
click at [442, 478] on div "Quarterly Access Person Reporting & Certification" at bounding box center [419, 476] width 120 height 10
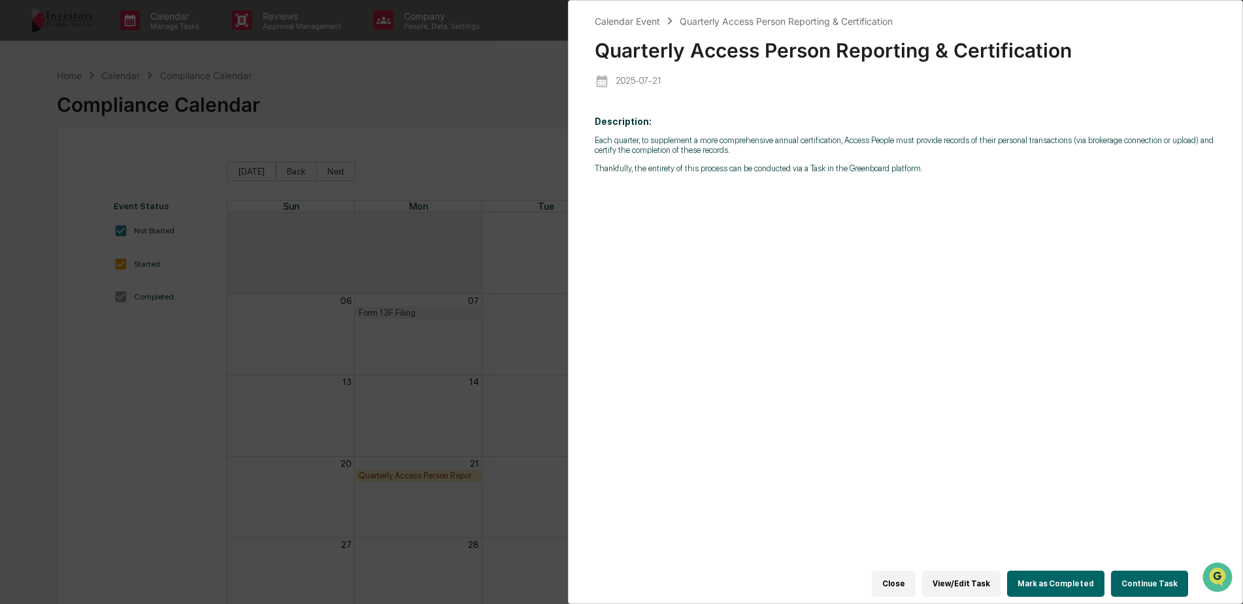
click at [1142, 572] on button "Continue Task" at bounding box center [1149, 584] width 77 height 26
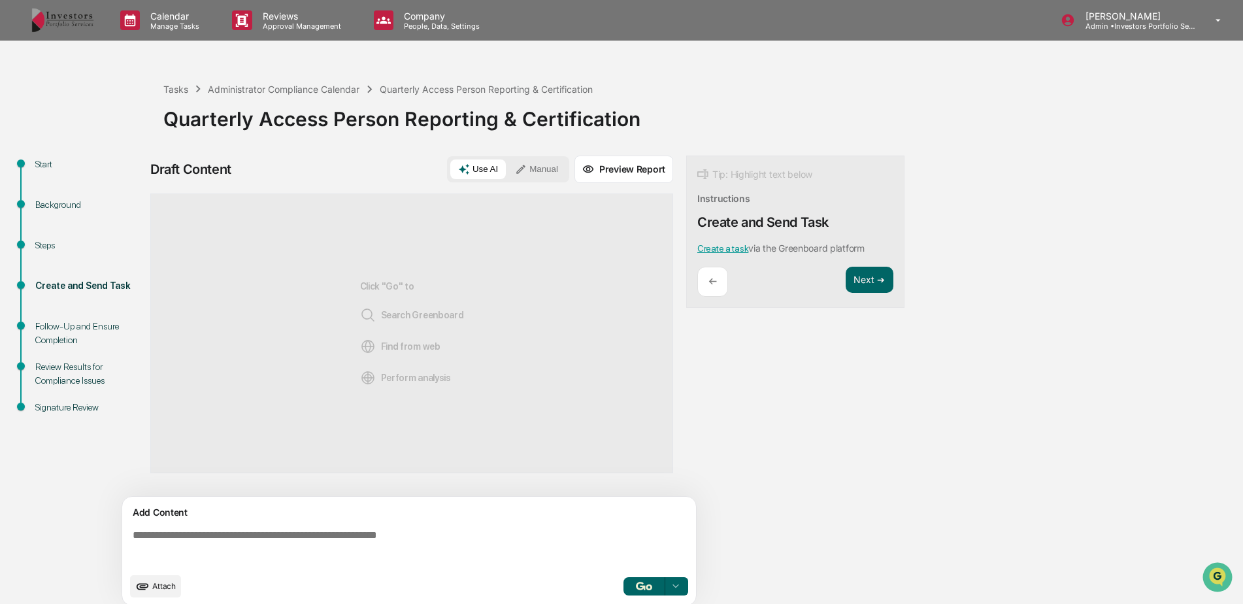
click at [76, 320] on div "Follow-Up and Ensure Completion" at bounding box center [88, 333] width 107 height 27
click at [186, 22] on p "Manage Tasks" at bounding box center [173, 26] width 66 height 9
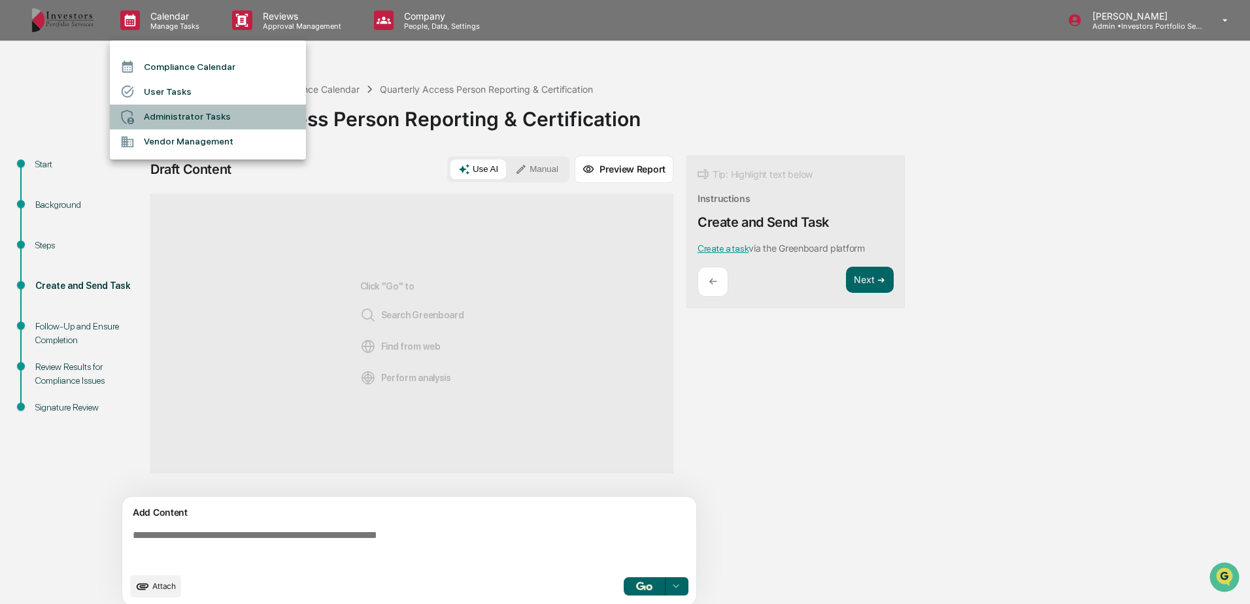
click at [180, 119] on li "Administrator Tasks" at bounding box center [208, 117] width 196 height 25
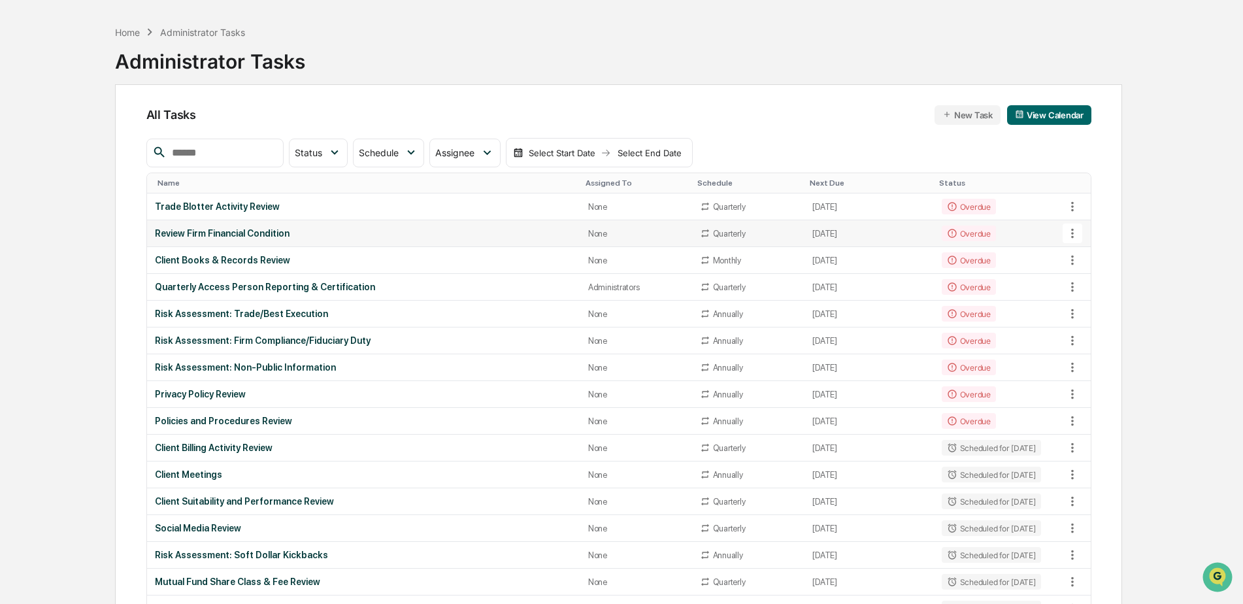
scroll to position [65, 0]
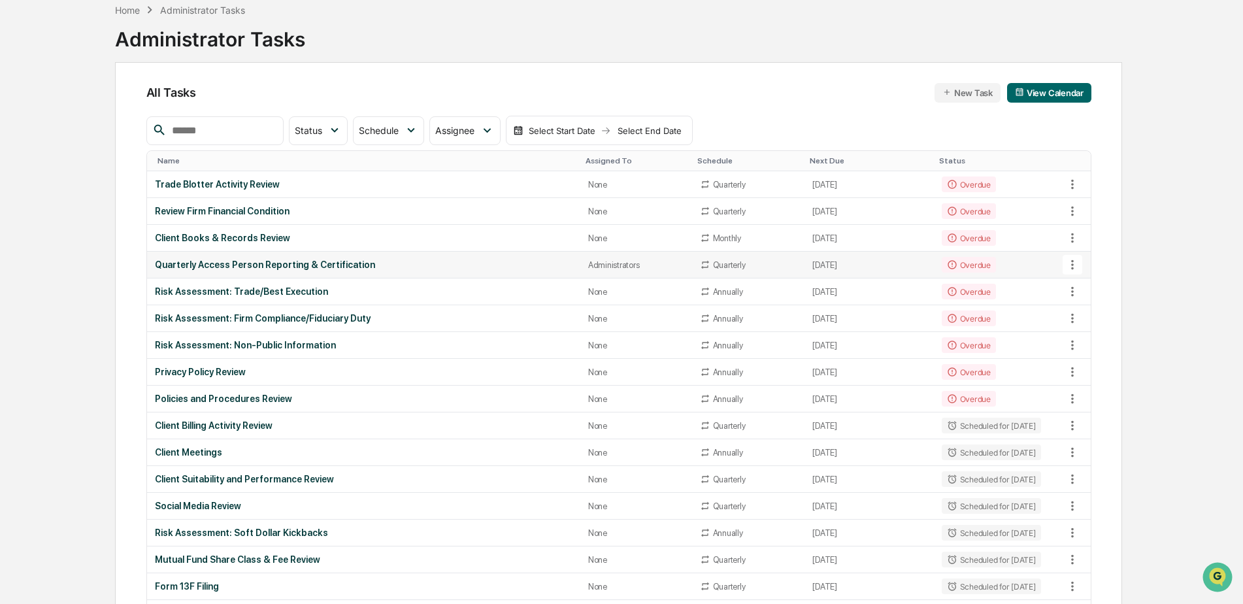
click at [238, 261] on div "Quarterly Access Person Reporting & Certification" at bounding box center [364, 265] width 418 height 10
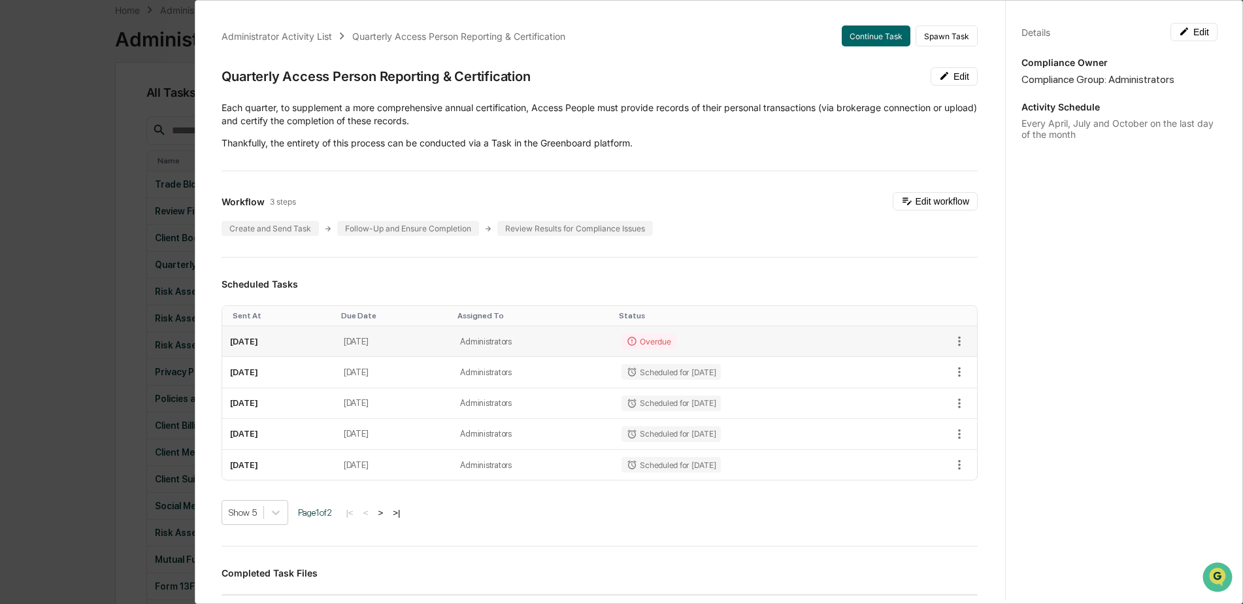
click at [257, 339] on td "[DATE]" at bounding box center [279, 341] width 114 height 31
click at [950, 335] on button "button" at bounding box center [960, 341] width 20 height 20
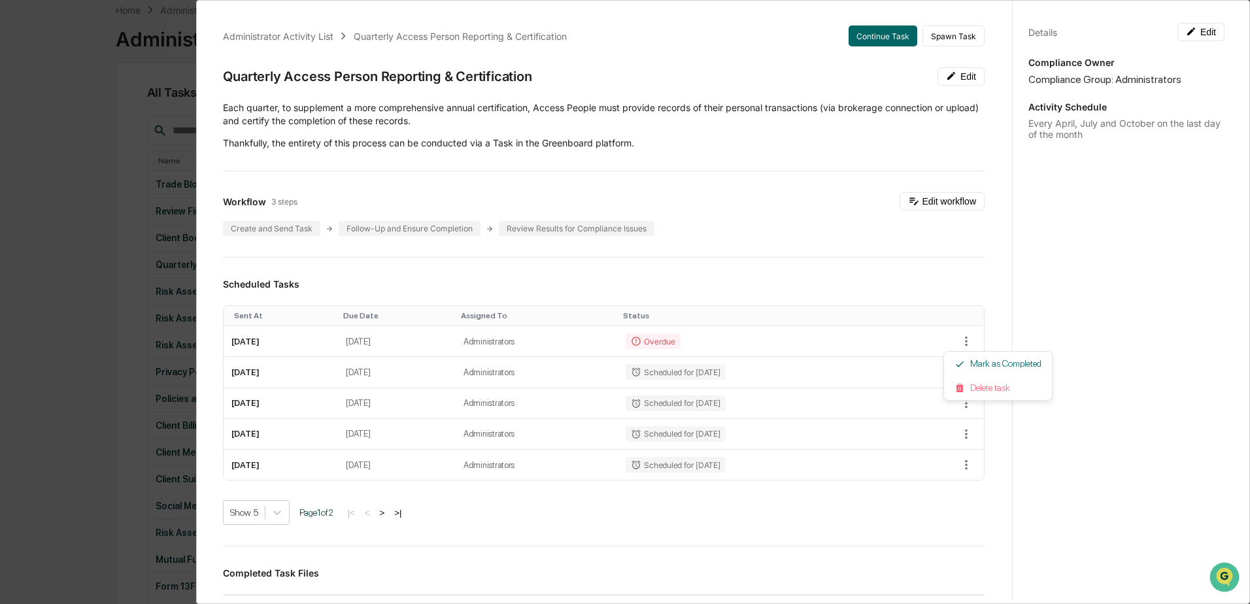
click at [952, 280] on div at bounding box center [625, 302] width 1250 height 604
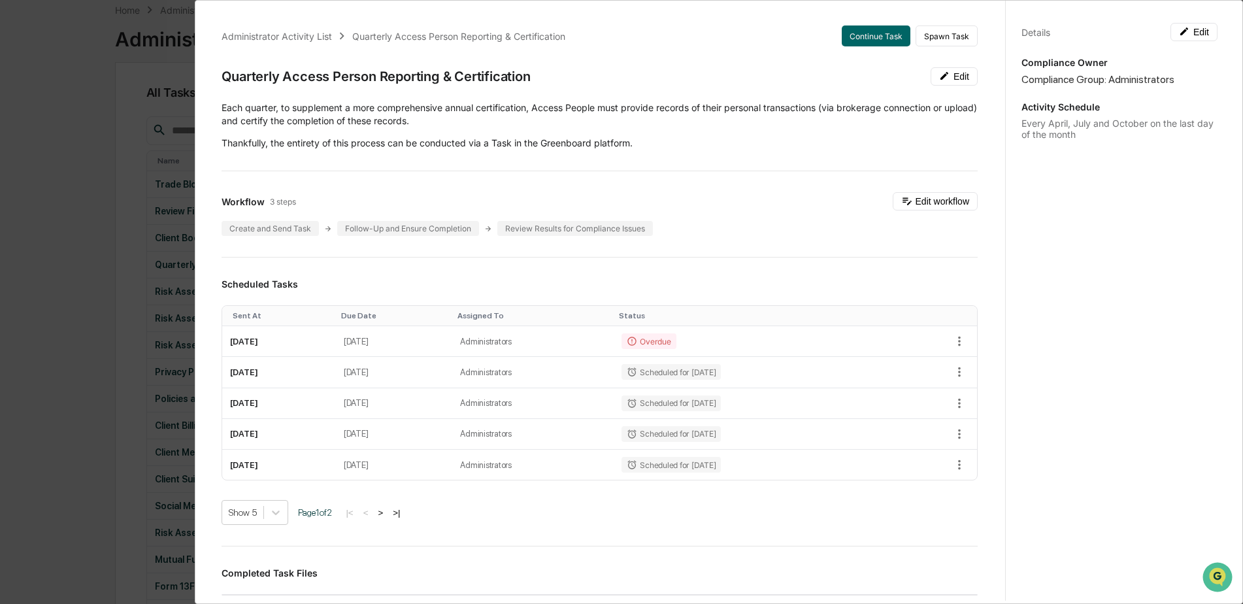
click at [180, 89] on div "Administrator Activity List Quarterly Access Person Reporting & Certification C…" at bounding box center [621, 302] width 1243 height 604
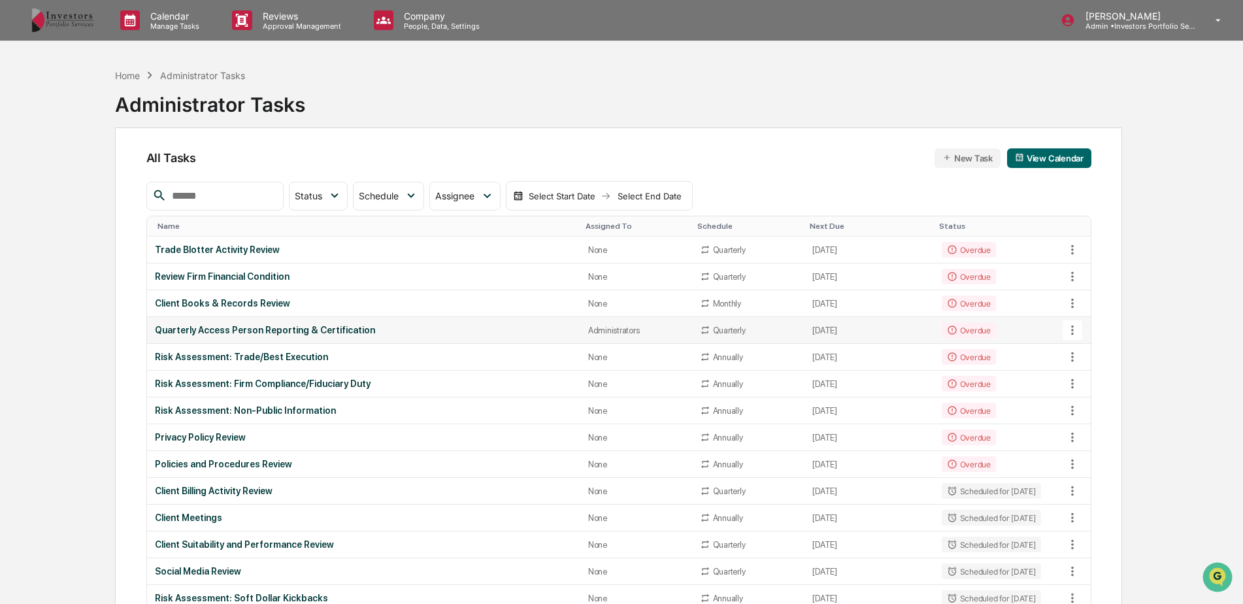
click at [1077, 331] on icon at bounding box center [1072, 330] width 14 height 14
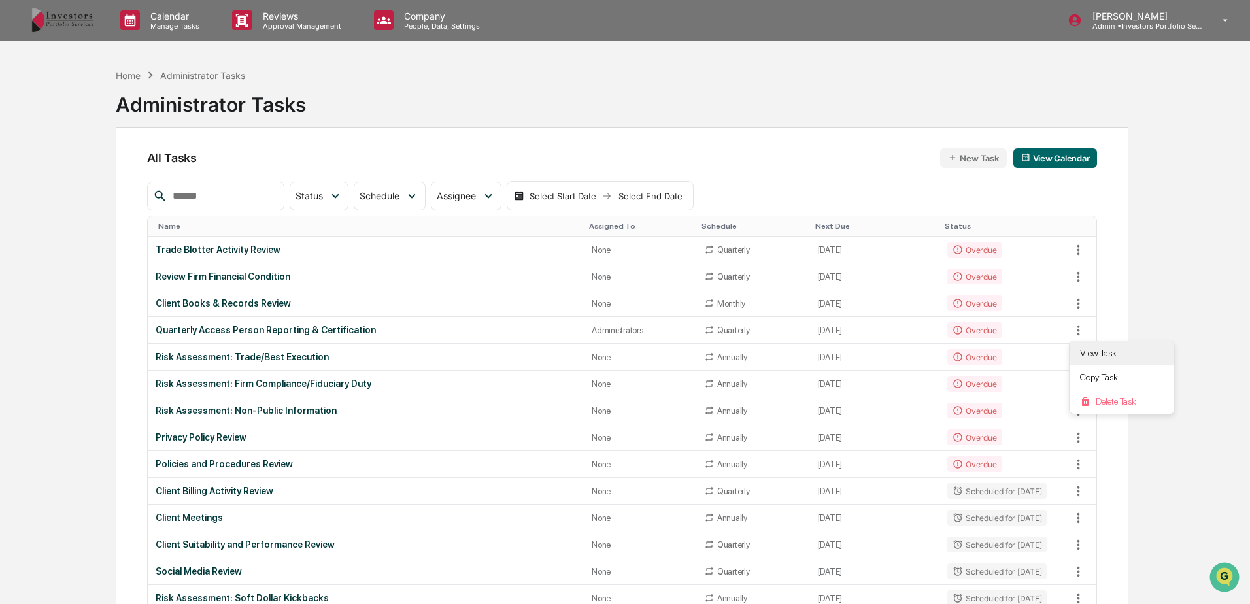
click at [1085, 345] on li "View Task" at bounding box center [1121, 353] width 105 height 24
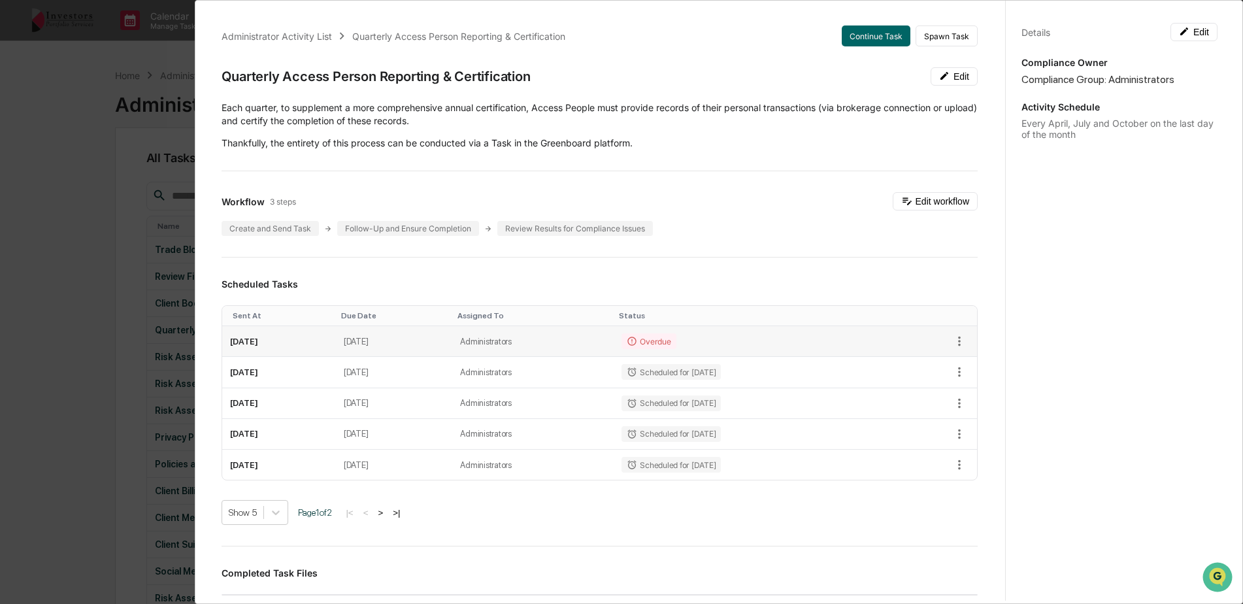
click at [243, 346] on td "[DATE]" at bounding box center [279, 341] width 114 height 31
click at [884, 33] on button "Continue Task" at bounding box center [876, 35] width 69 height 21
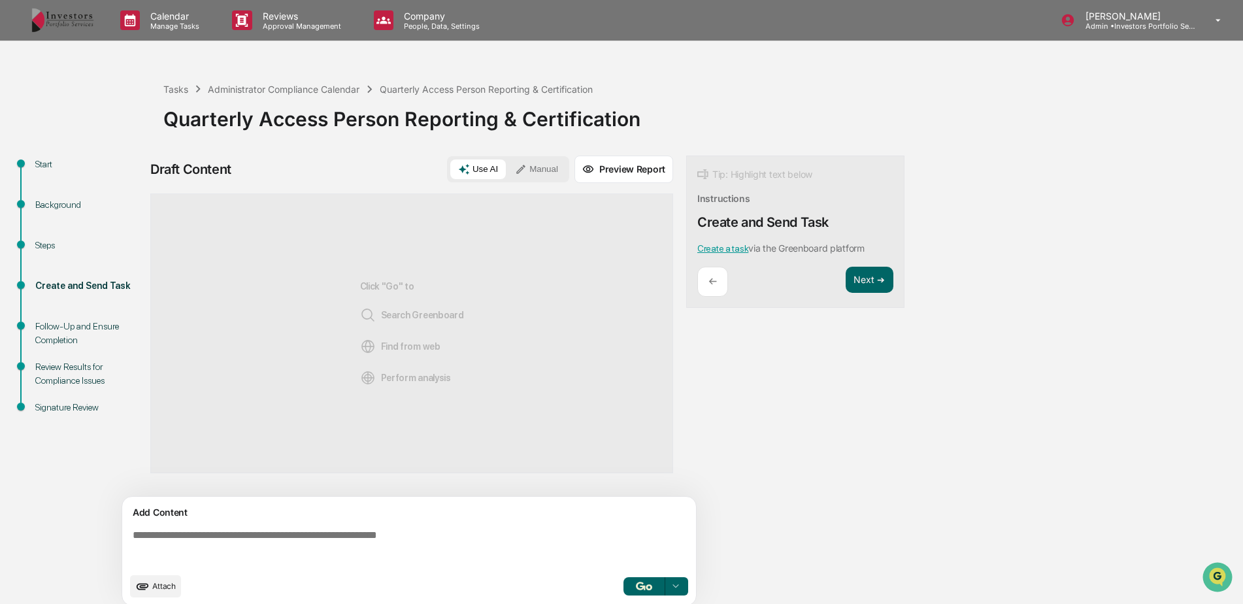
click at [51, 325] on div "Follow-Up and Ensure Completion" at bounding box center [88, 333] width 107 height 27
click at [855, 274] on button "Next ➔" at bounding box center [870, 280] width 48 height 27
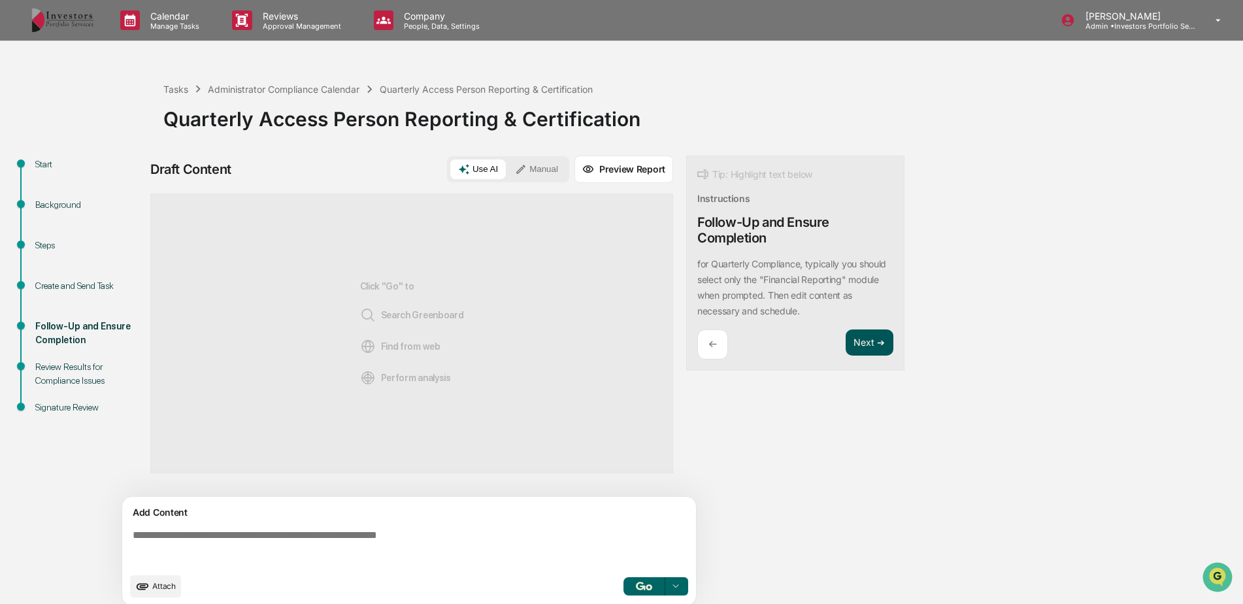
click at [881, 341] on button "Next ➔" at bounding box center [870, 342] width 48 height 27
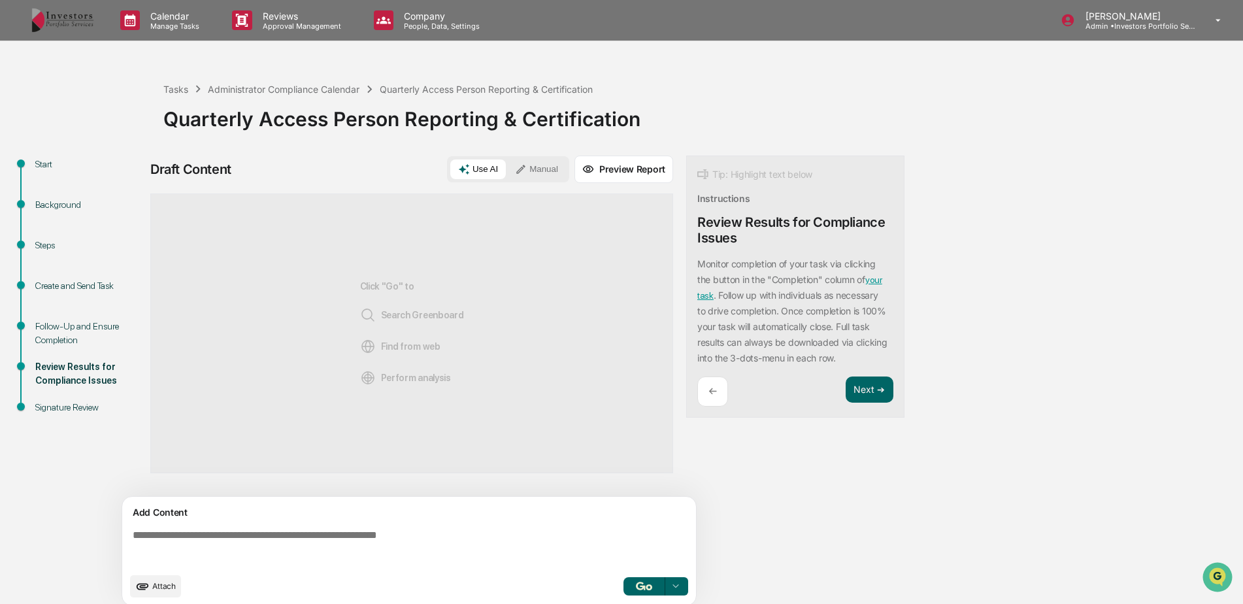
click at [875, 281] on link "your task" at bounding box center [789, 288] width 185 height 26
click at [187, 18] on p "Calendar" at bounding box center [173, 15] width 66 height 11
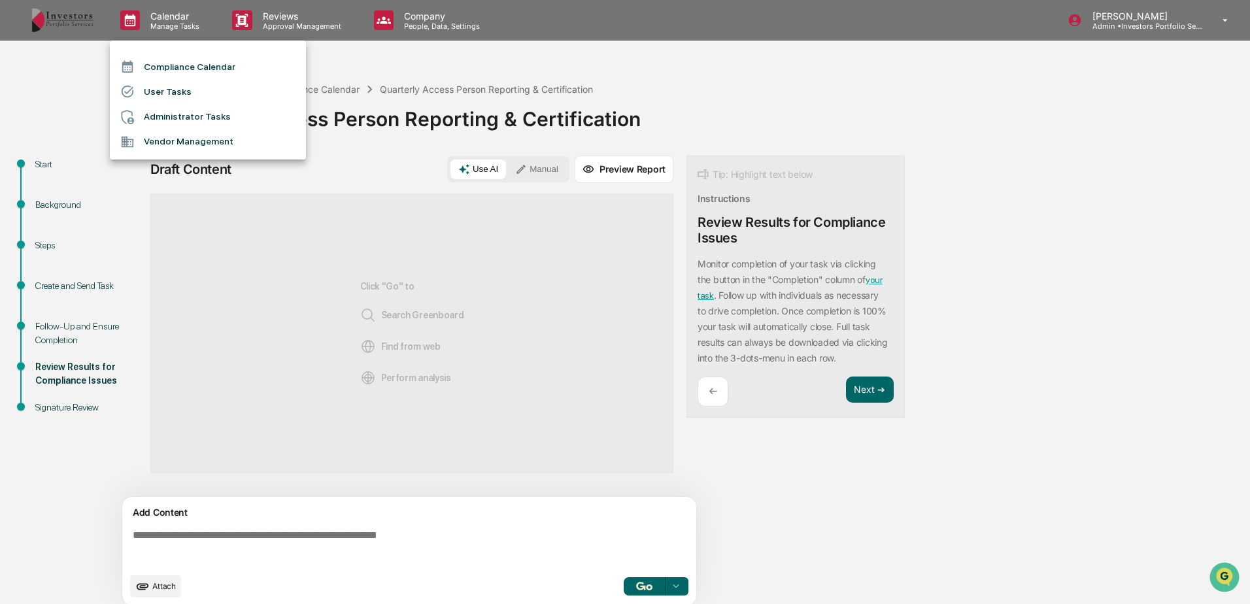
click at [193, 83] on li "User Tasks" at bounding box center [208, 91] width 196 height 25
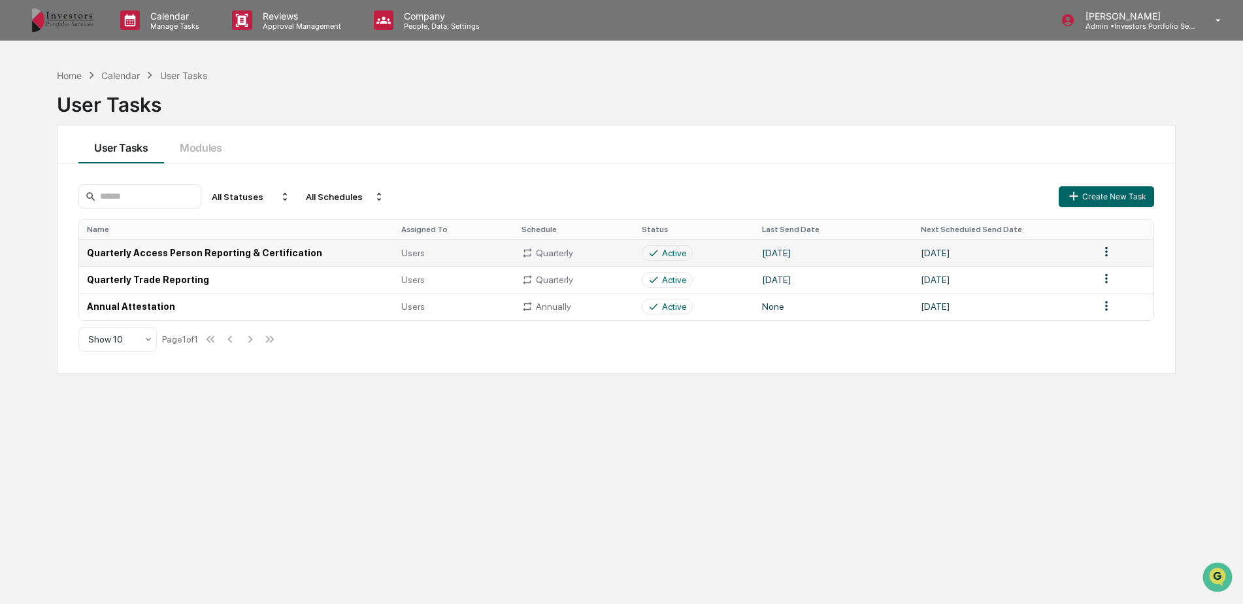
click at [212, 255] on td "Quarterly Access Person Reporting & Certification" at bounding box center [236, 252] width 314 height 27
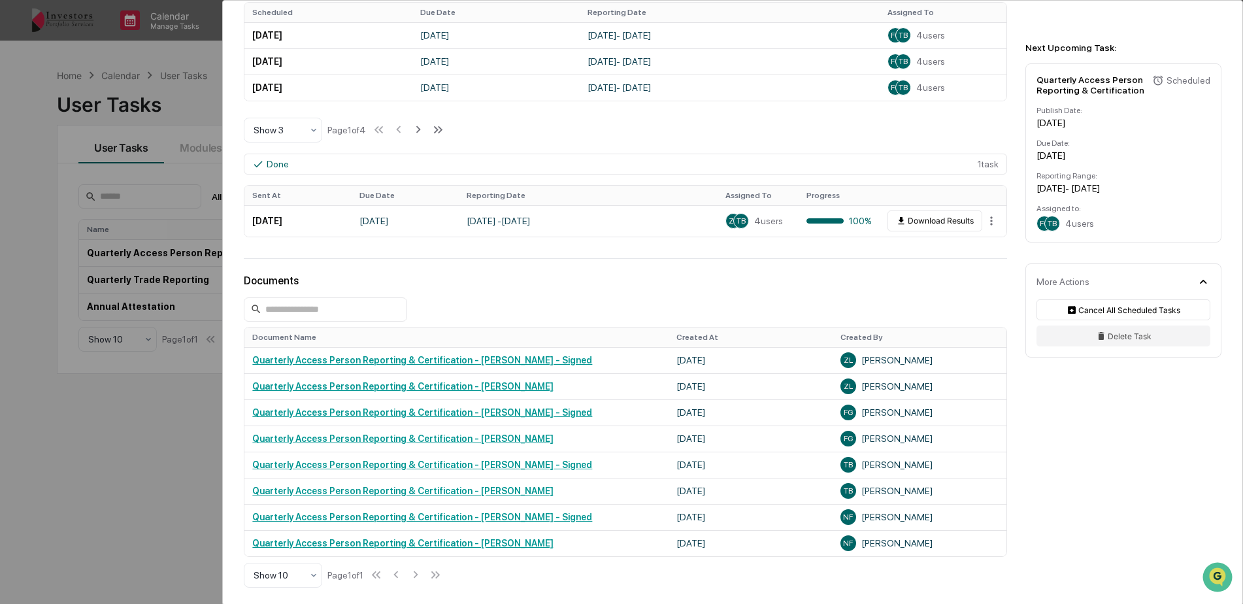
scroll to position [458, 0]
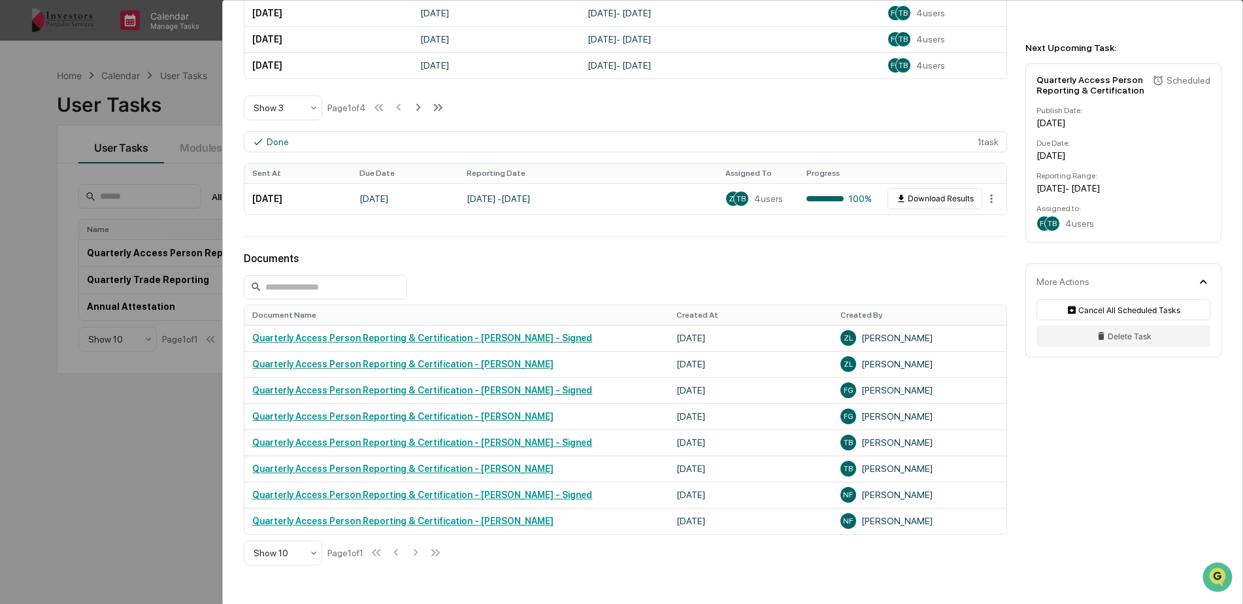
click at [141, 406] on div "User Tasks Quarterly Access Person Reporting & Certification Quarterly Access P…" at bounding box center [621, 302] width 1243 height 604
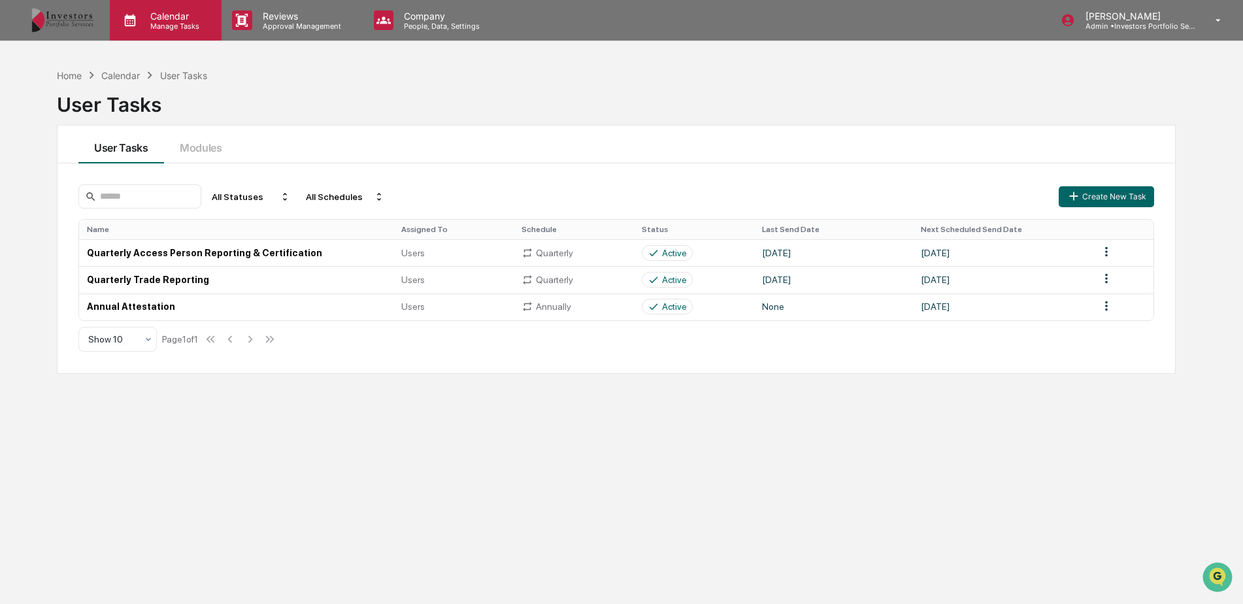
click at [186, 23] on p "Manage Tasks" at bounding box center [173, 26] width 66 height 9
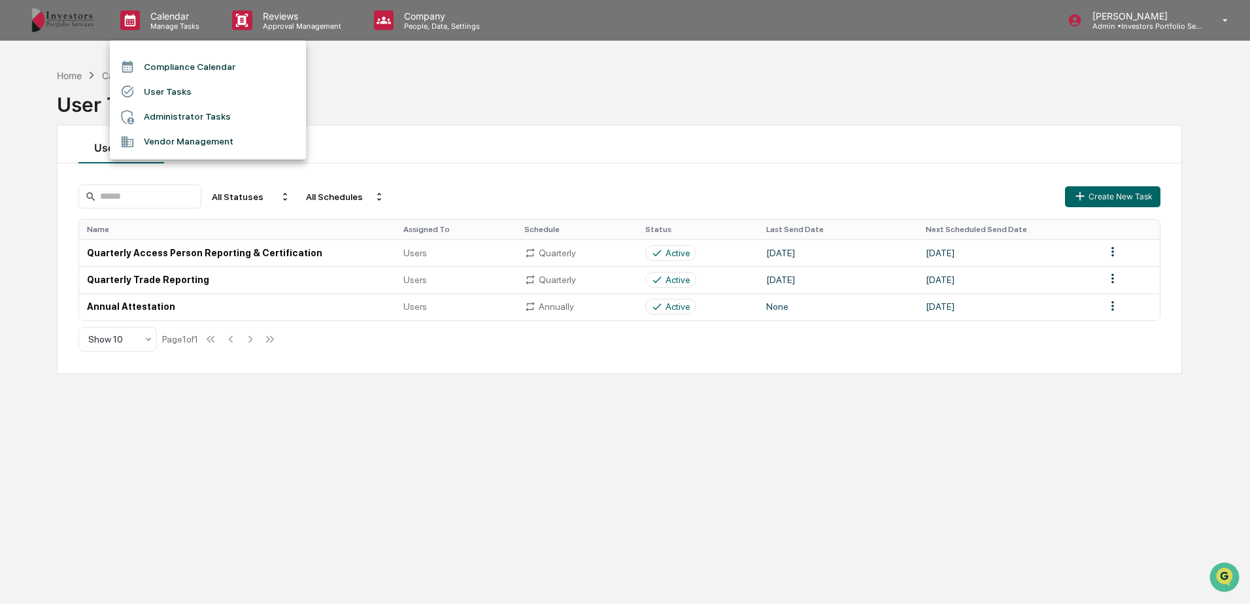
click at [178, 71] on li "Compliance Calendar" at bounding box center [208, 66] width 196 height 25
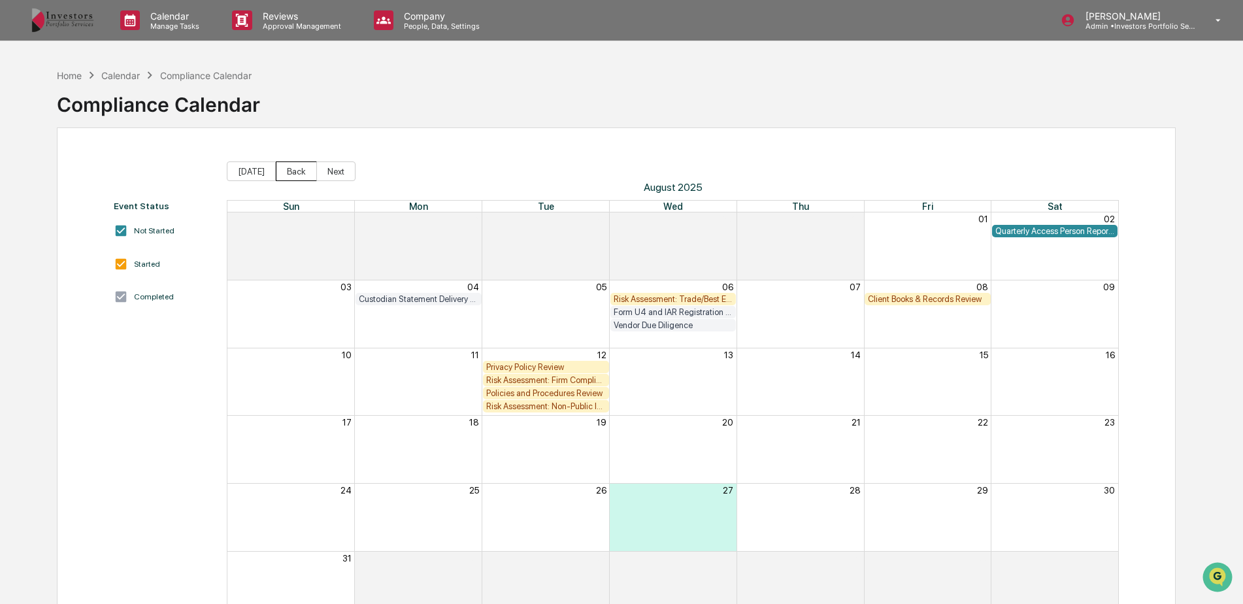
click at [290, 177] on button "Back" at bounding box center [296, 171] width 41 height 20
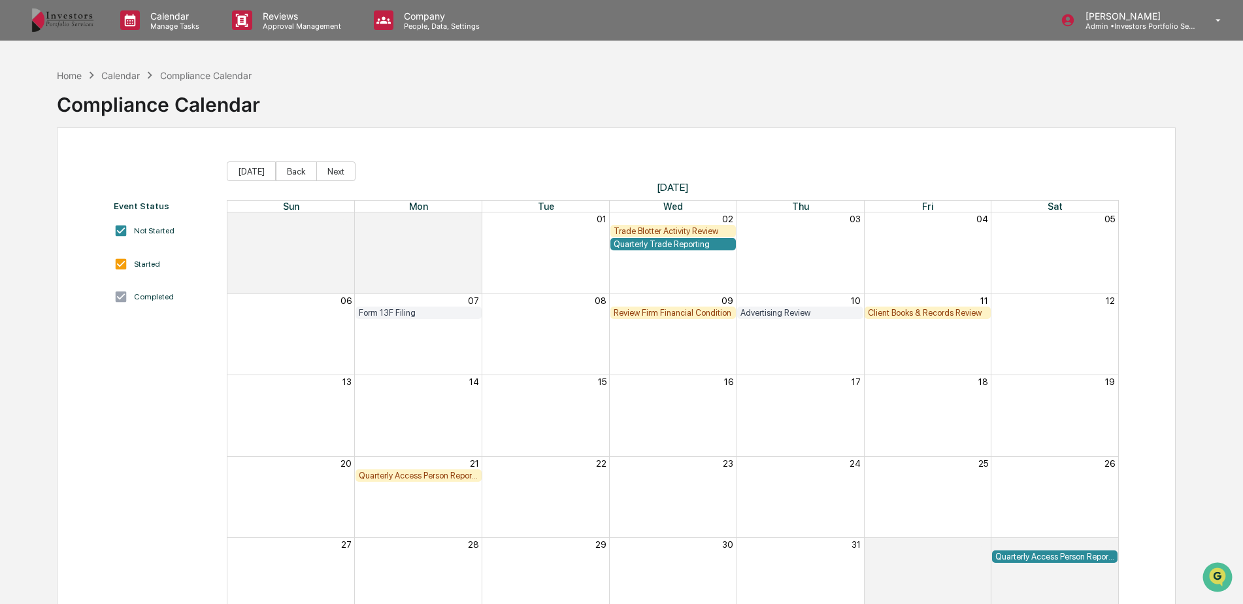
click at [417, 478] on div "Quarterly Access Person Reporting & Certification" at bounding box center [419, 476] width 120 height 10
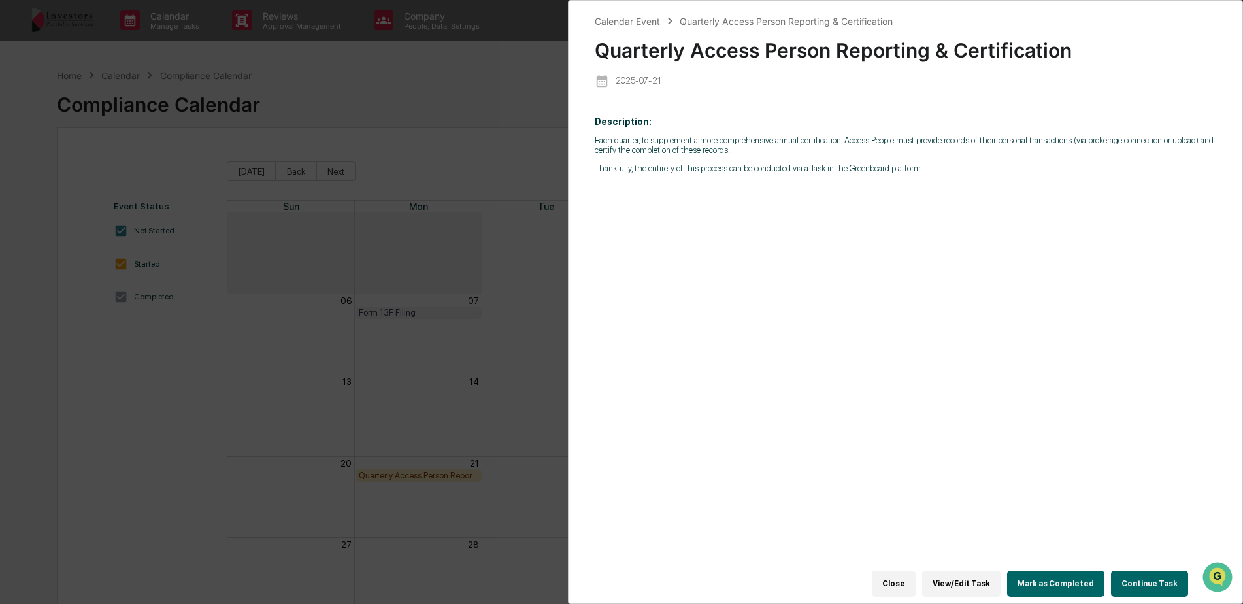
click at [1086, 579] on button "Mark as Completed" at bounding box center [1055, 584] width 97 height 26
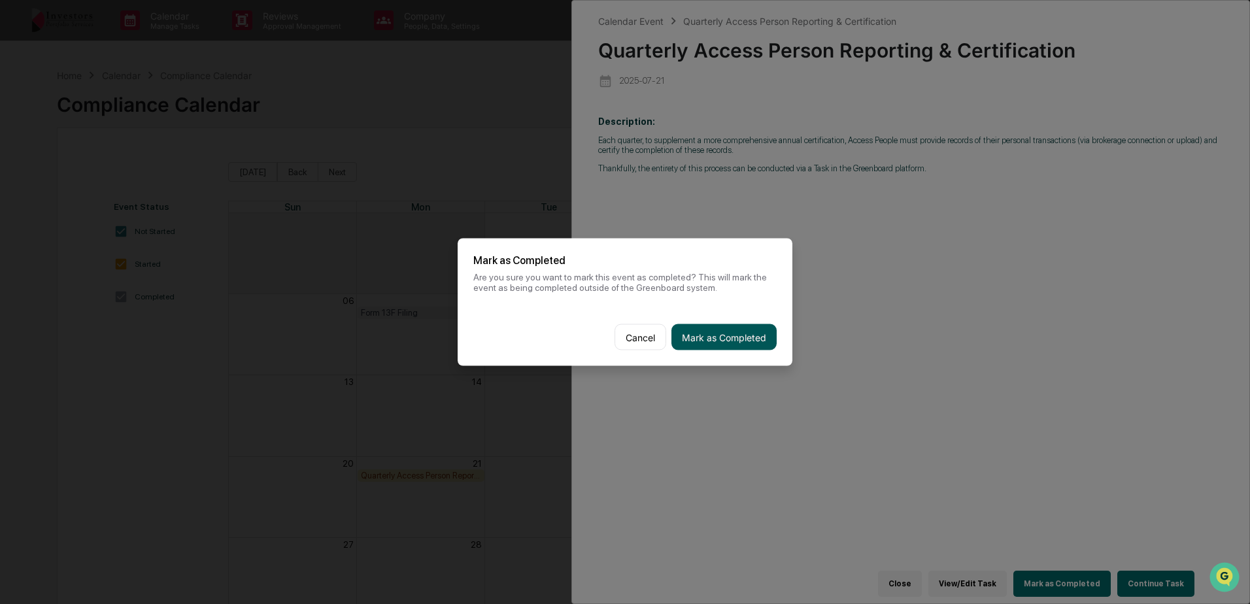
click at [733, 328] on button "Mark as Completed" at bounding box center [723, 337] width 105 height 26
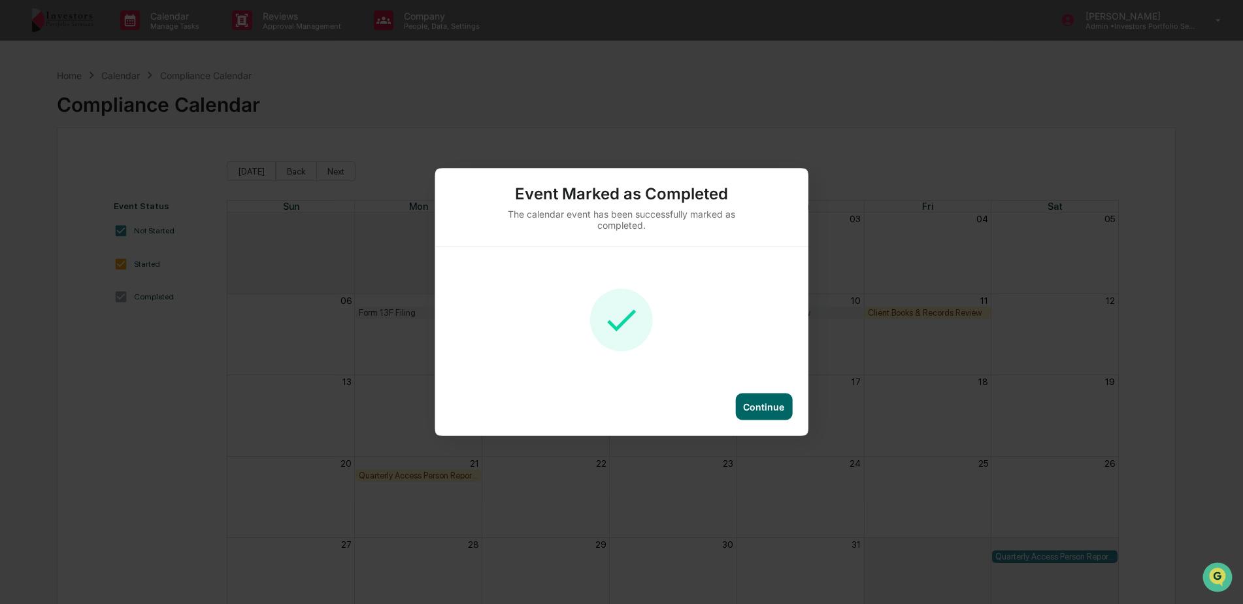
click at [748, 409] on div "Continue" at bounding box center [763, 406] width 41 height 11
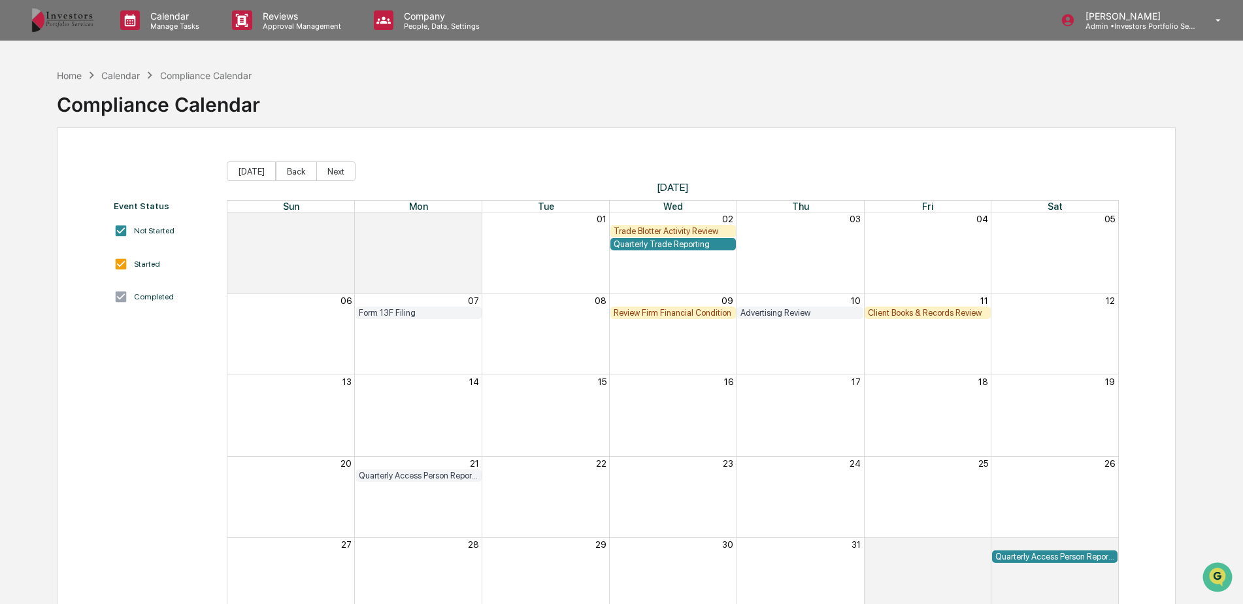
click at [703, 312] on div "Review Firm Financial Condition" at bounding box center [674, 313] width 120 height 10
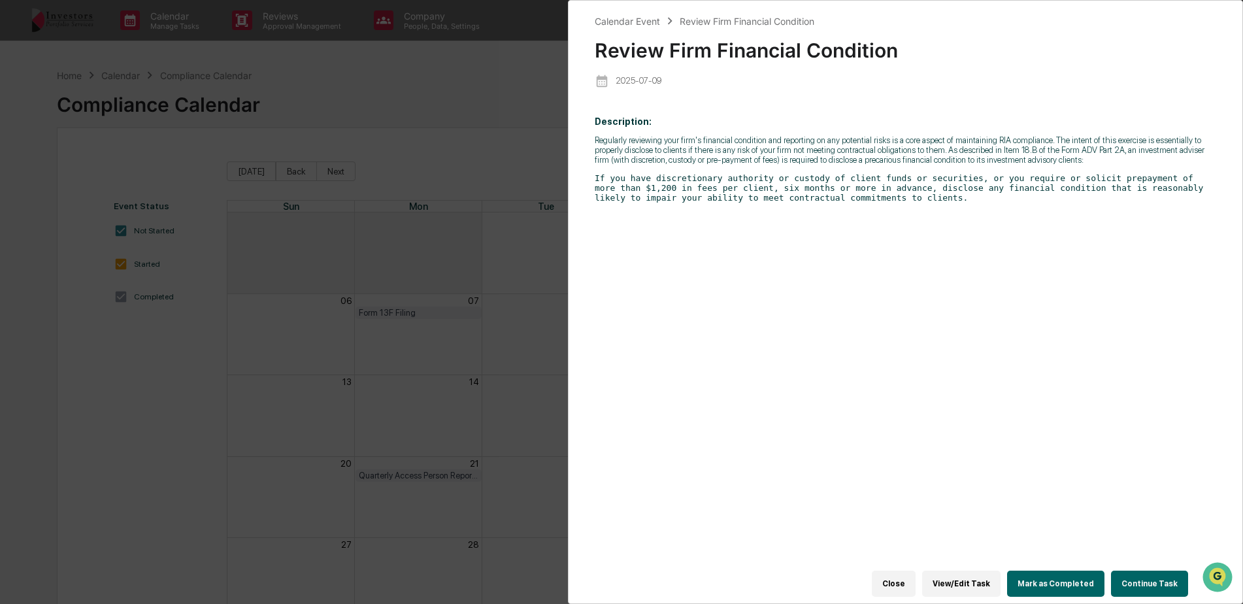
click at [1133, 571] on button "Continue Task" at bounding box center [1149, 584] width 77 height 26
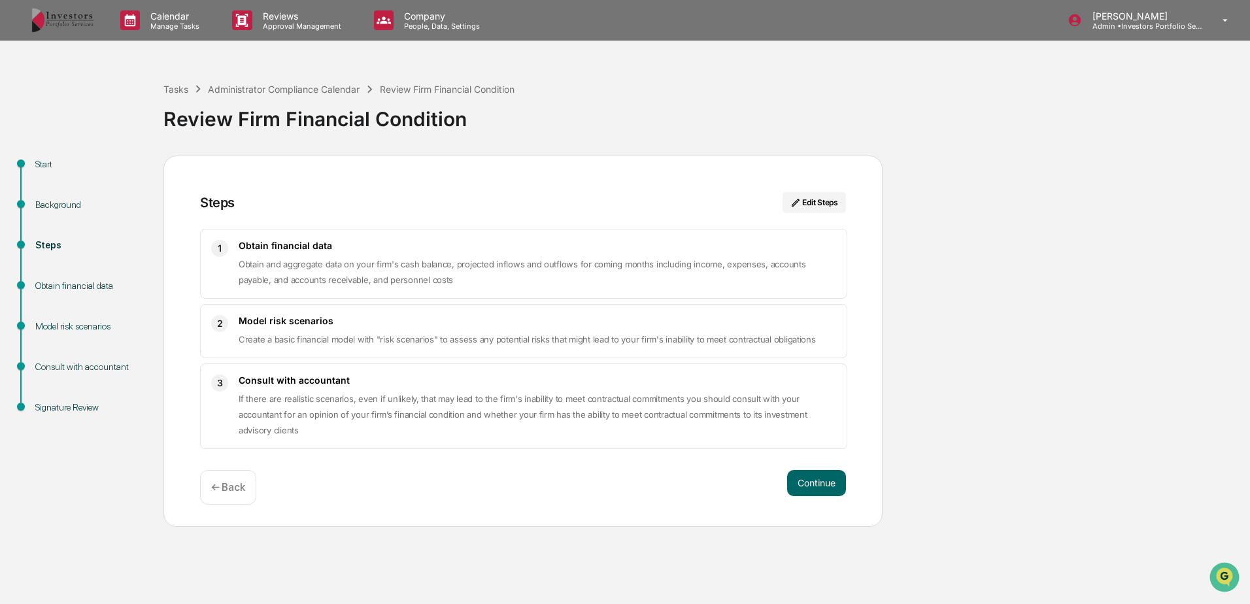
click at [250, 493] on div "← Back" at bounding box center [228, 487] width 56 height 35
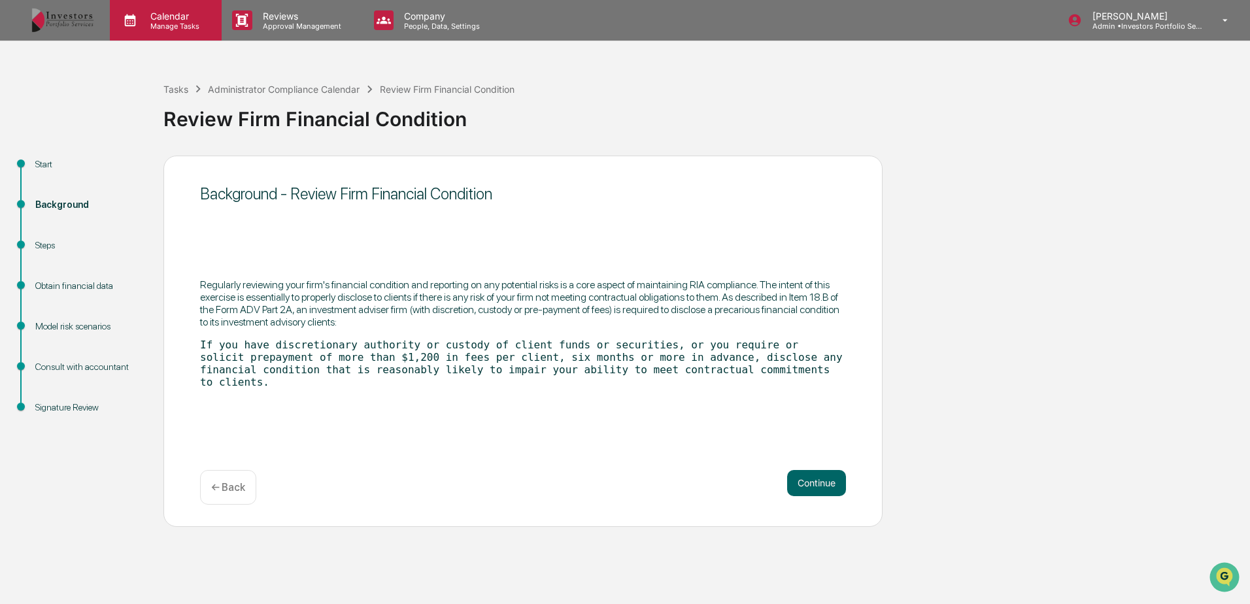
click at [169, 26] on p "Manage Tasks" at bounding box center [173, 26] width 66 height 9
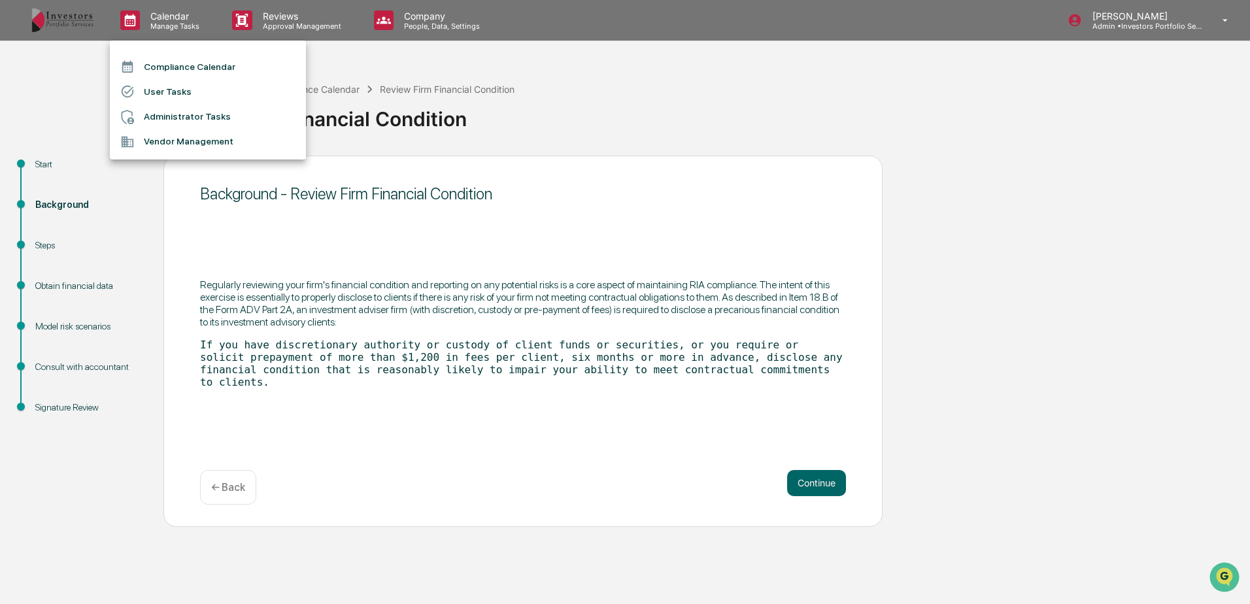
click at [180, 66] on li "Compliance Calendar" at bounding box center [208, 66] width 196 height 25
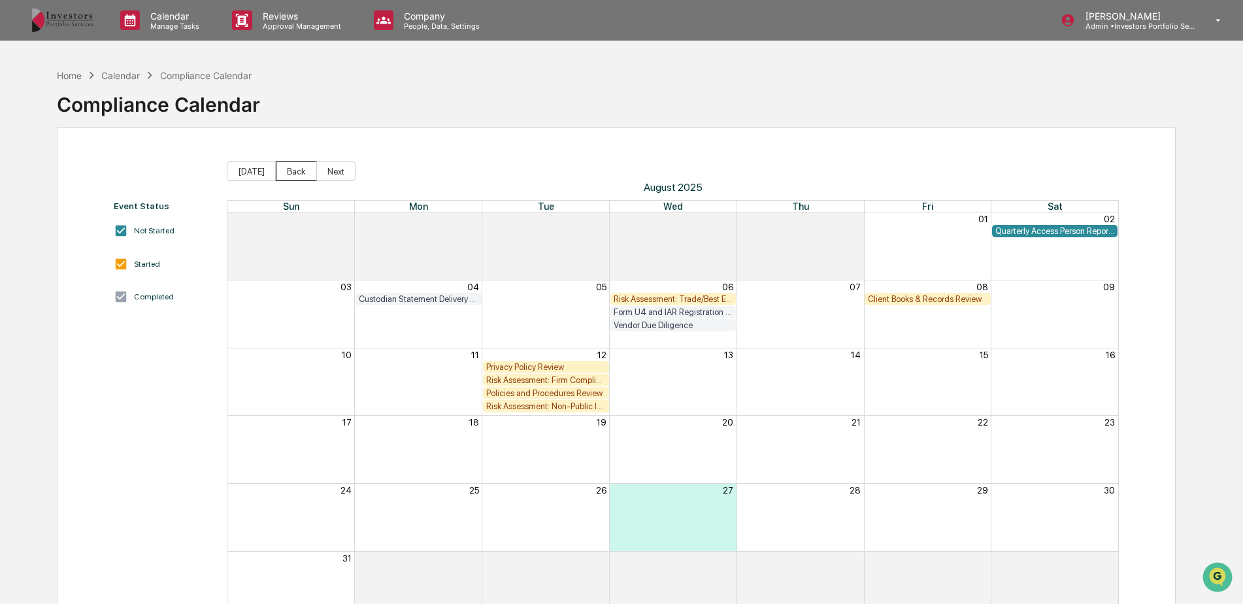
click at [281, 163] on button "Back" at bounding box center [296, 171] width 41 height 20
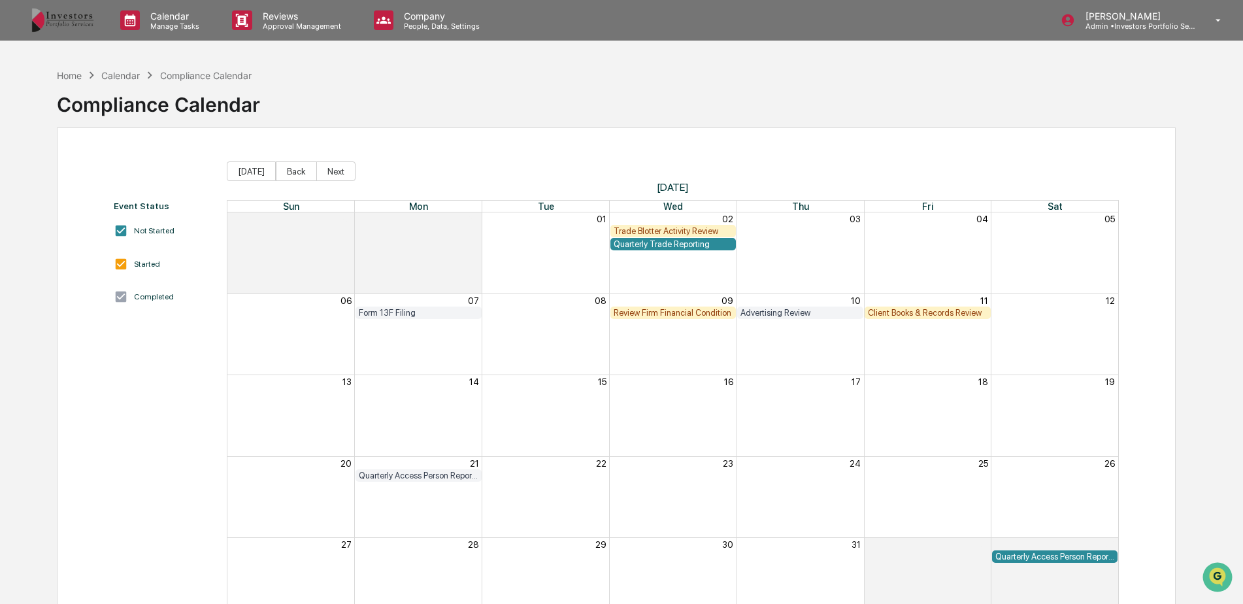
click at [915, 310] on div "Client Books & Records Review" at bounding box center [928, 313] width 120 height 10
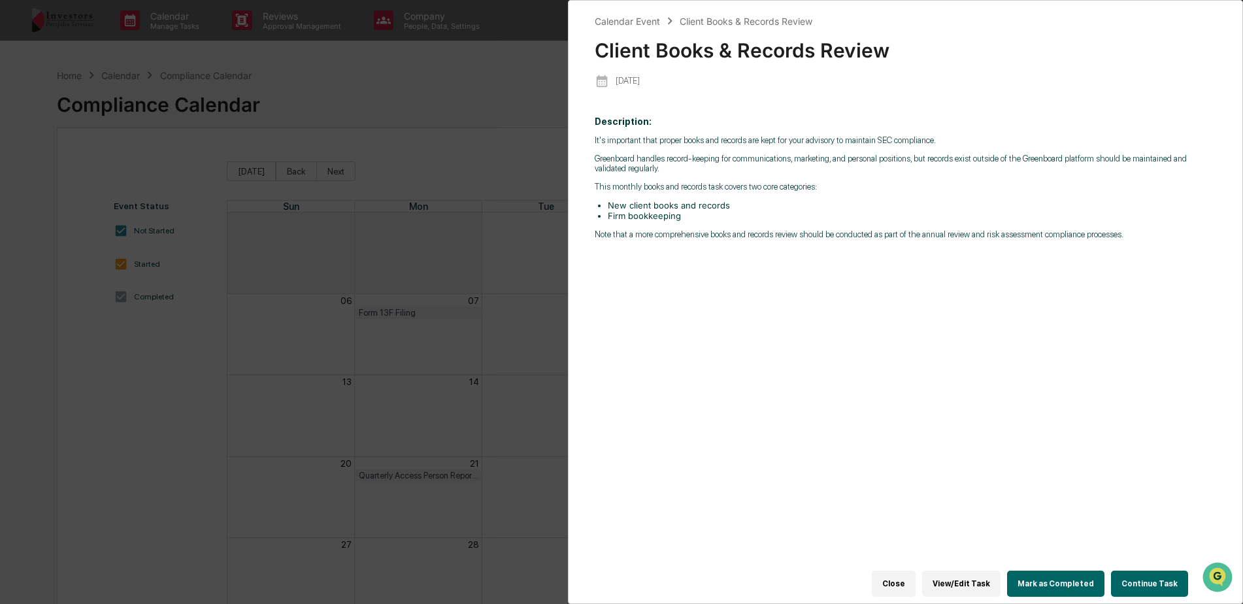
click at [1145, 571] on button "Continue Task" at bounding box center [1149, 584] width 77 height 26
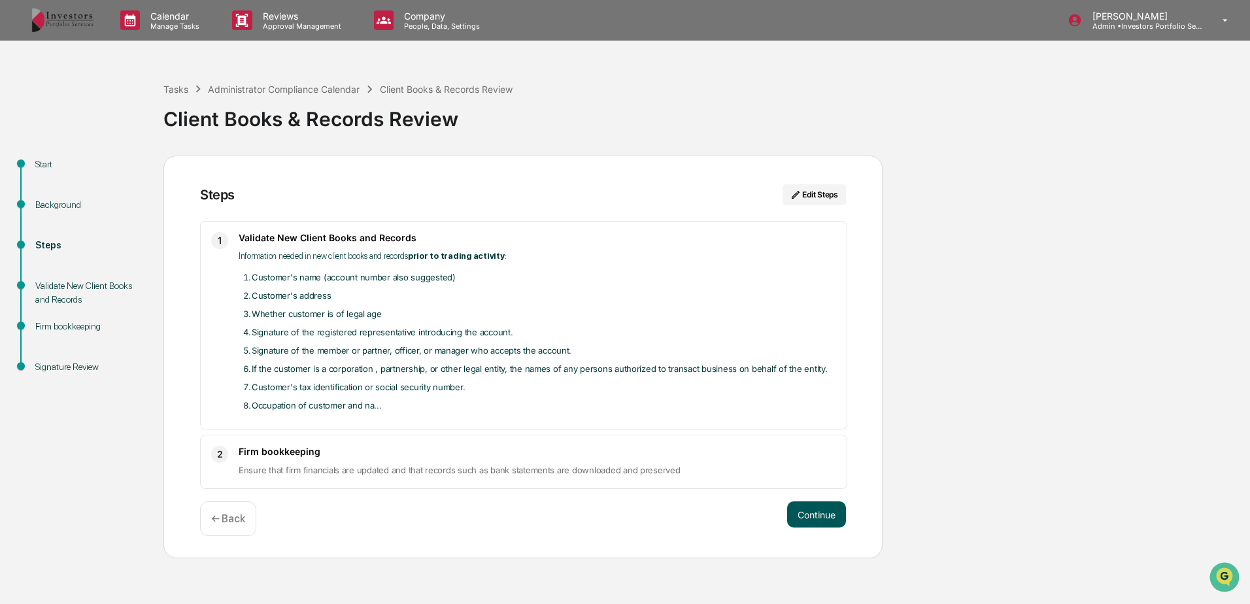
click at [808, 509] on button "Continue" at bounding box center [816, 514] width 59 height 26
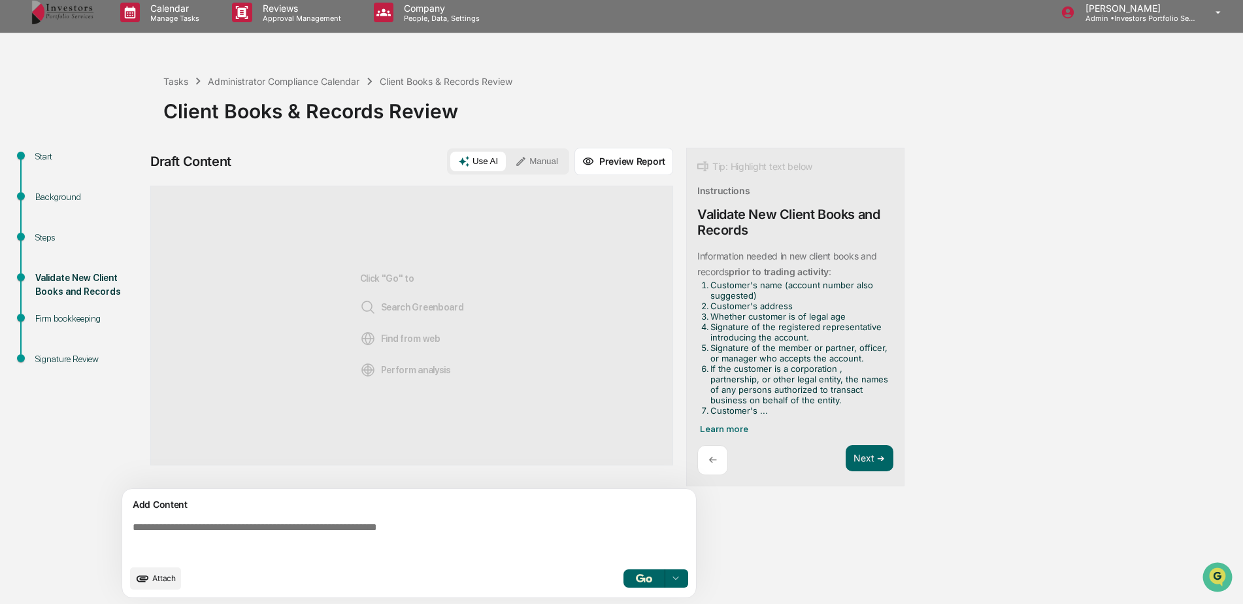
scroll to position [10, 0]
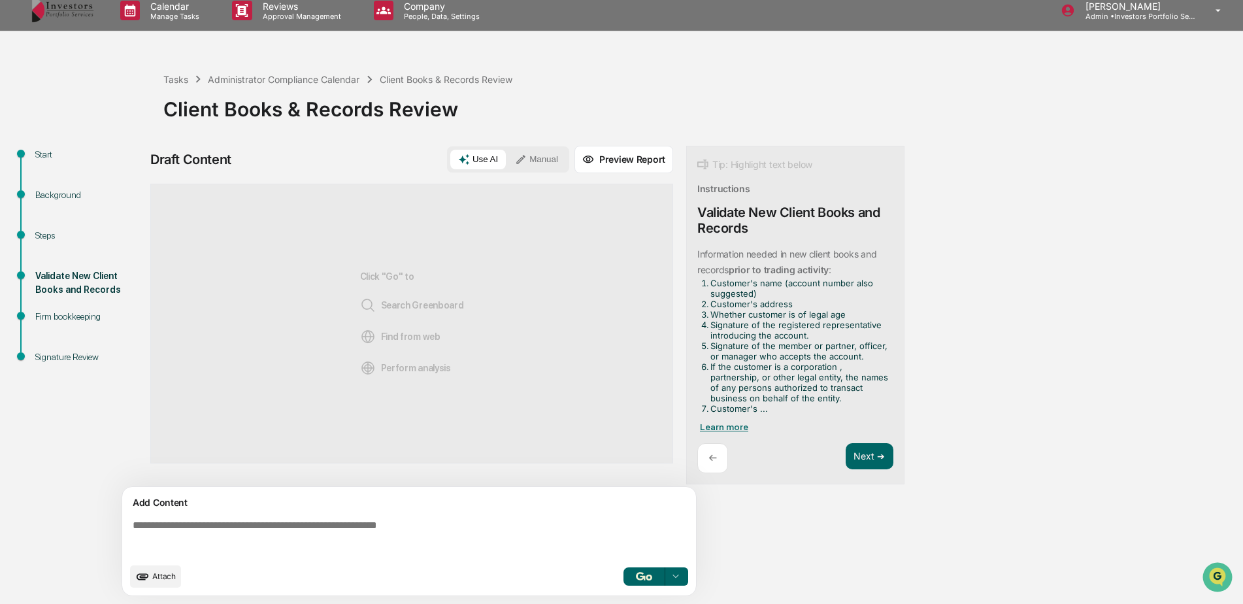
click at [737, 422] on span "Learn more" at bounding box center [724, 427] width 48 height 10
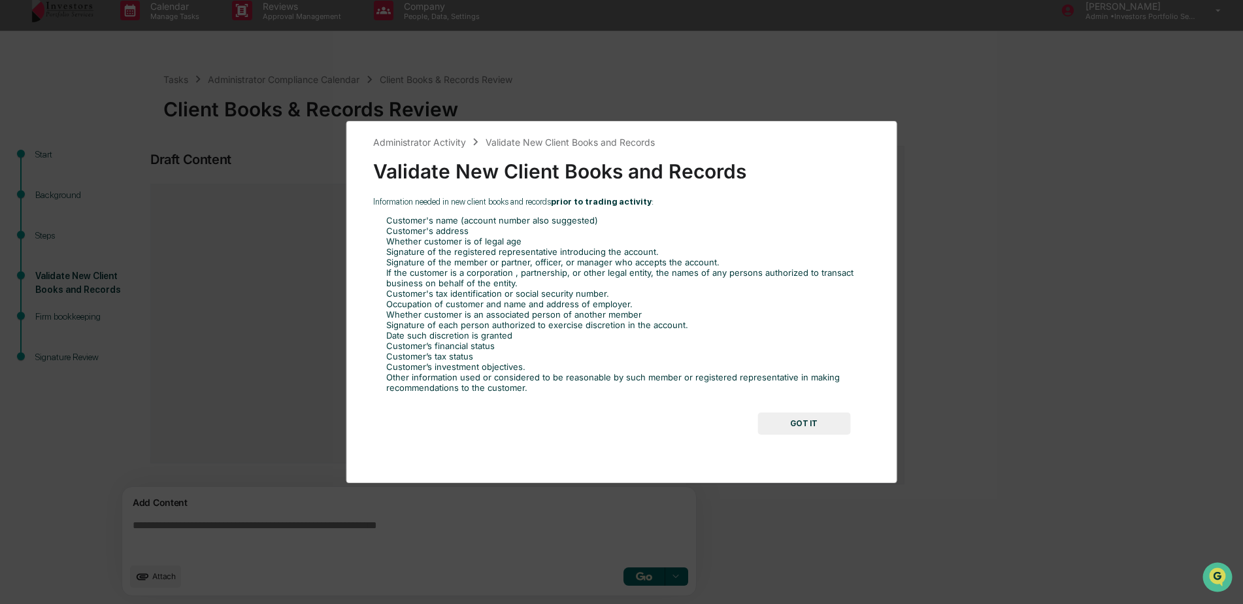
click at [795, 422] on button "GOT IT" at bounding box center [804, 423] width 93 height 22
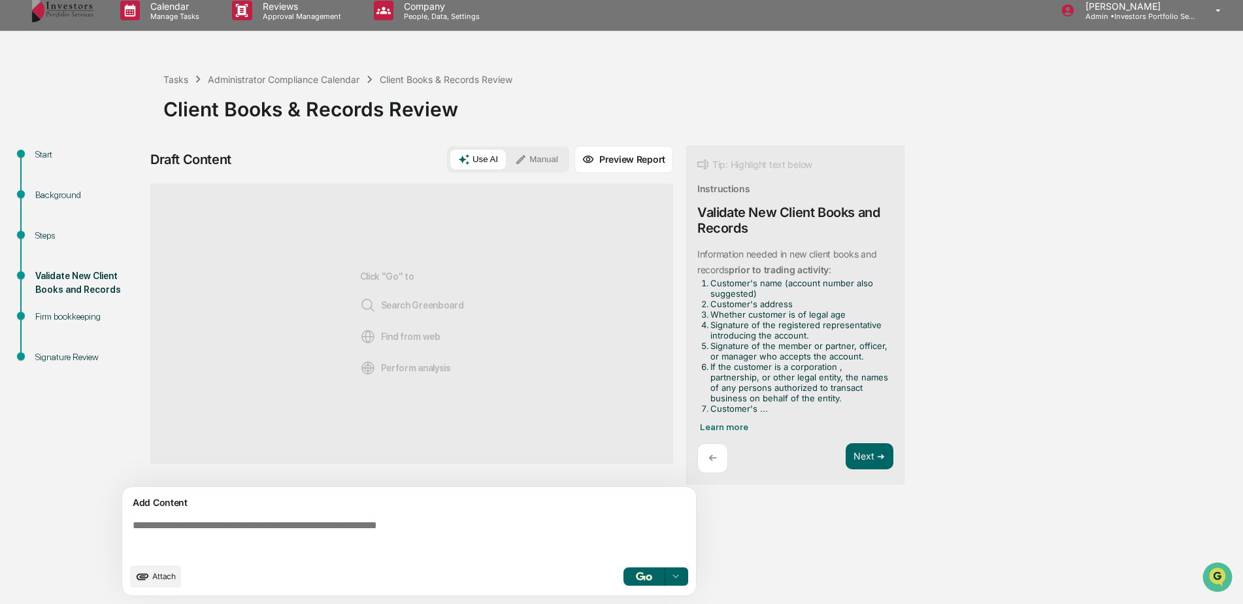
click at [501, 511] on div "Add Content Attach Select..." at bounding box center [409, 541] width 574 height 109
click at [538, 158] on button "Manual" at bounding box center [536, 160] width 59 height 20
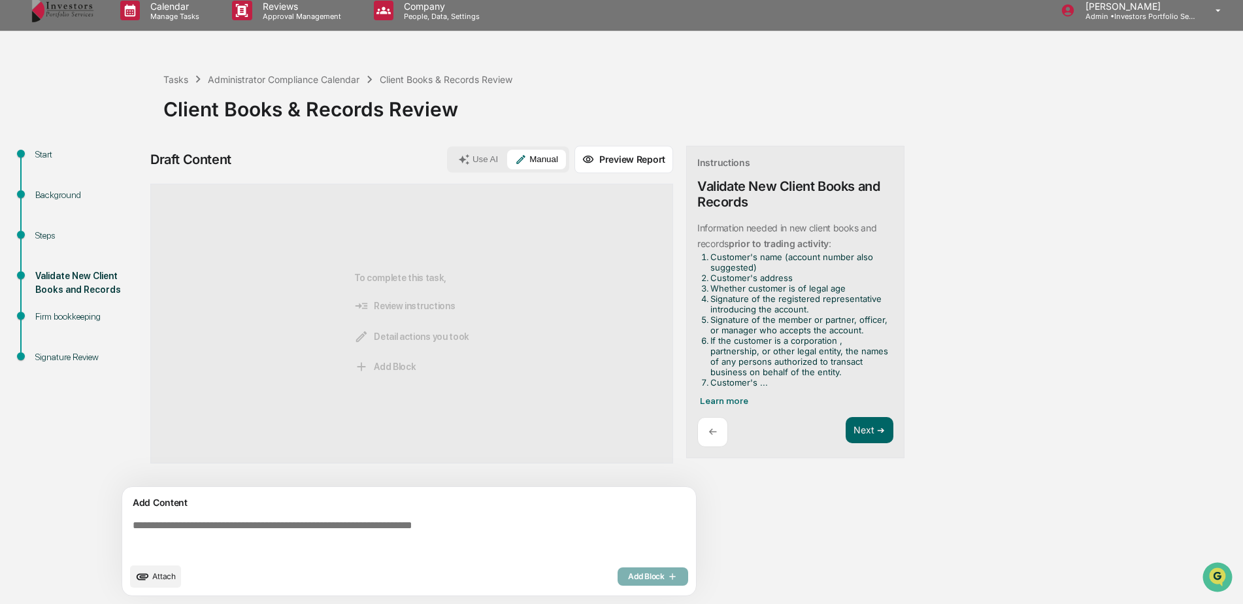
click at [390, 537] on textarea at bounding box center [411, 537] width 569 height 47
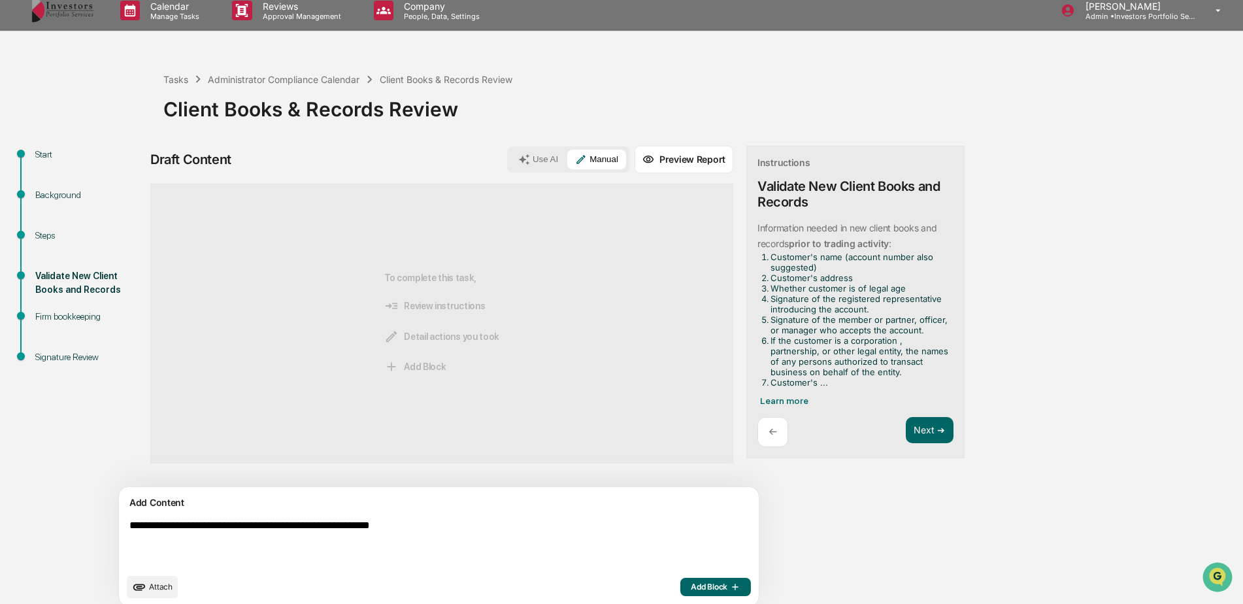
click at [137, 528] on textarea "**********" at bounding box center [408, 543] width 569 height 58
click at [393, 526] on textarea "**********" at bounding box center [408, 543] width 569 height 58
click at [760, 396] on span "Learn more" at bounding box center [784, 400] width 48 height 10
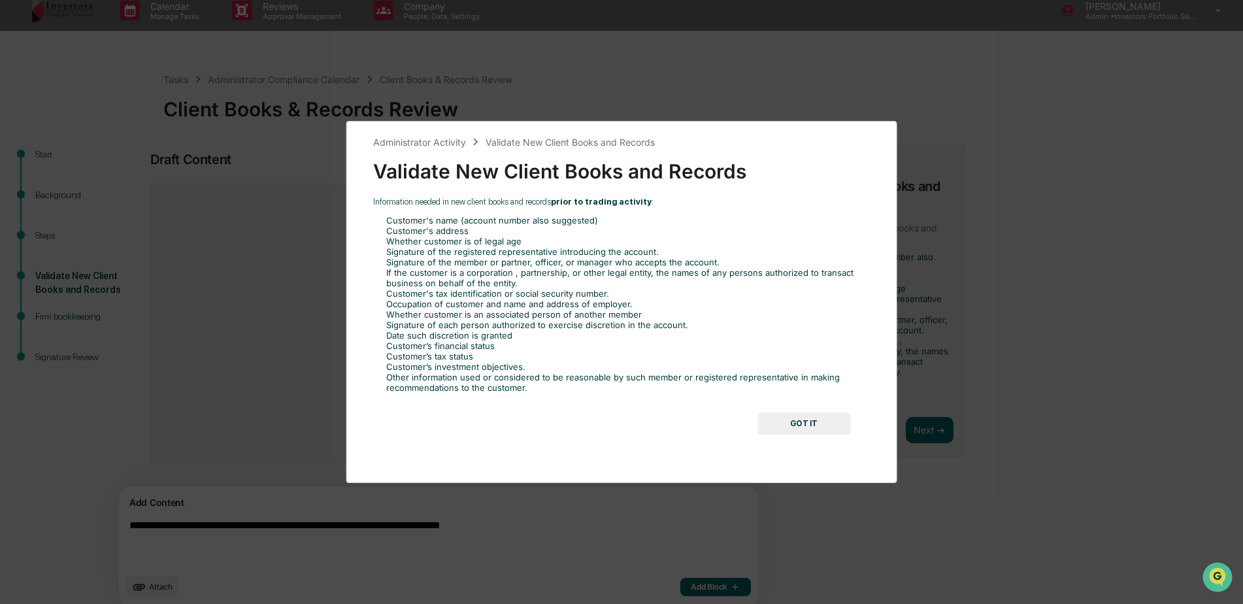
click at [826, 424] on button "GOT IT" at bounding box center [804, 423] width 93 height 22
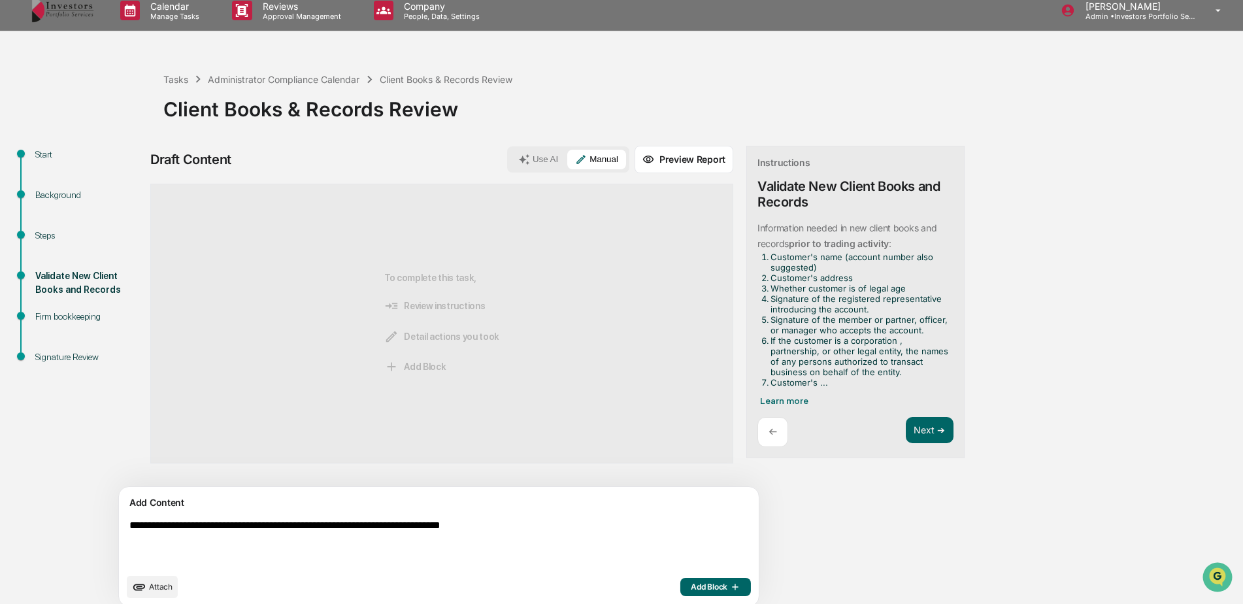
click at [548, 526] on textarea "**********" at bounding box center [408, 543] width 569 height 58
type textarea "**********"
click at [728, 591] on icon "button" at bounding box center [734, 587] width 13 height 10
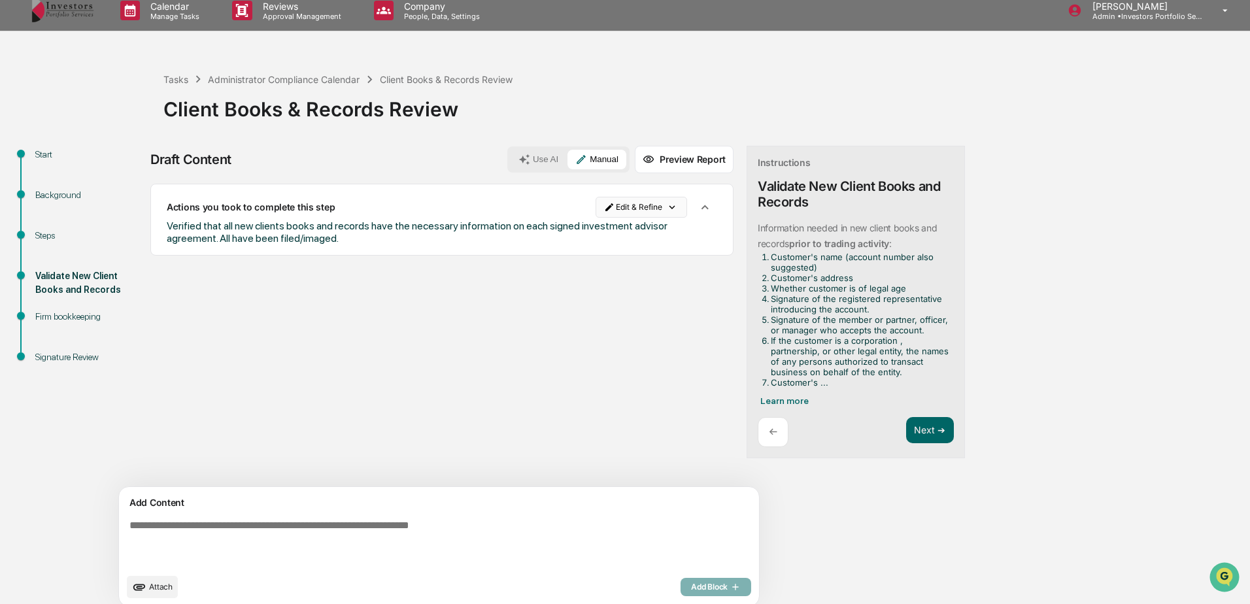
click at [599, 205] on html "Calendar Manage Tasks Reviews Approval Management Company People, Data, Setting…" at bounding box center [625, 292] width 1250 height 604
click at [595, 231] on div "Edit Result" at bounding box center [583, 234] width 96 height 21
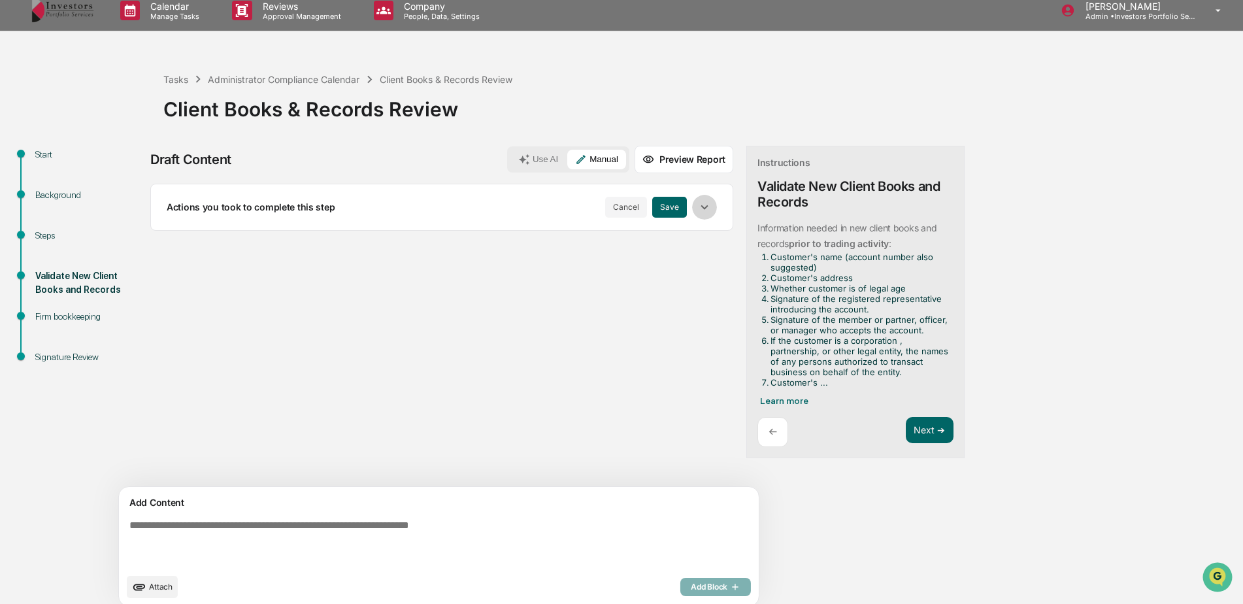
click at [697, 206] on icon "button" at bounding box center [704, 207] width 14 height 14
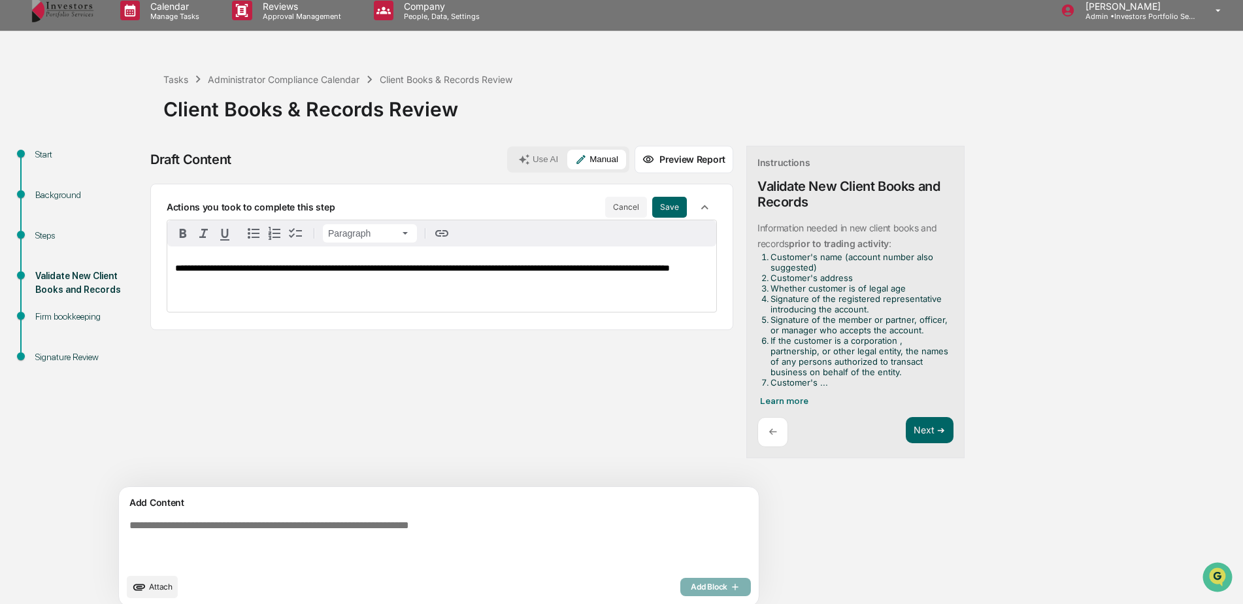
click at [500, 295] on div "**********" at bounding box center [441, 278] width 549 height 65
click at [450, 280] on p "**********" at bounding box center [441, 273] width 533 height 20
click at [652, 209] on button "Save" at bounding box center [669, 207] width 35 height 21
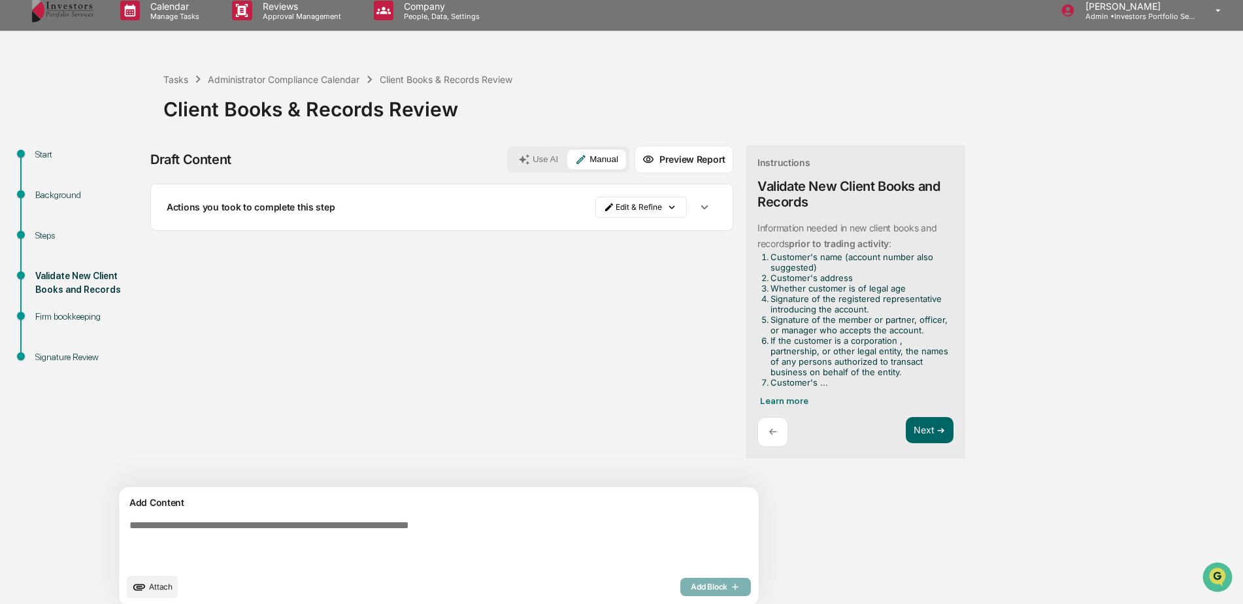
click at [692, 198] on button "button" at bounding box center [704, 207] width 25 height 25
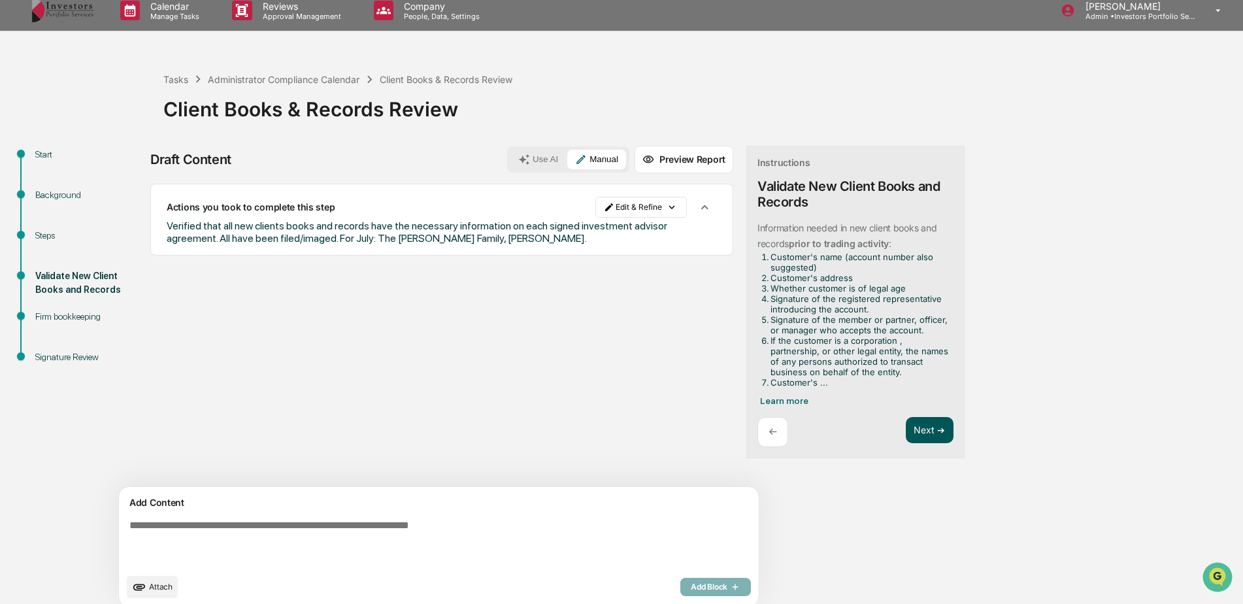
click at [906, 424] on button "Next ➔" at bounding box center [930, 430] width 48 height 27
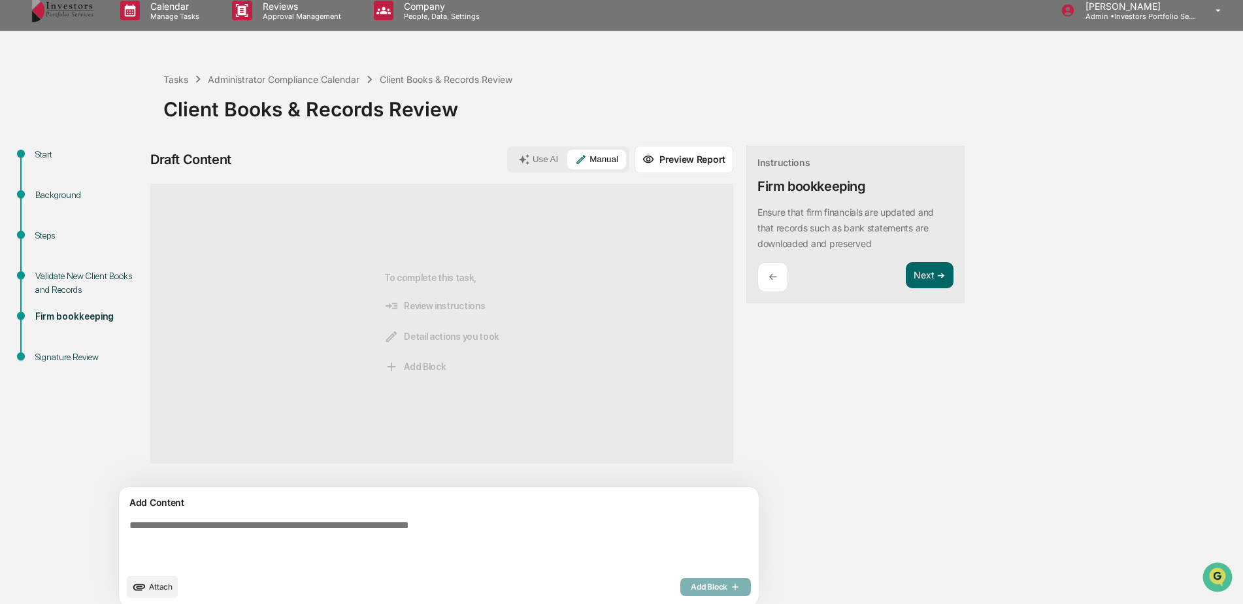
click at [452, 535] on textarea at bounding box center [408, 543] width 569 height 58
type textarea "**********"
click at [691, 588] on span "Add Block" at bounding box center [716, 587] width 50 height 10
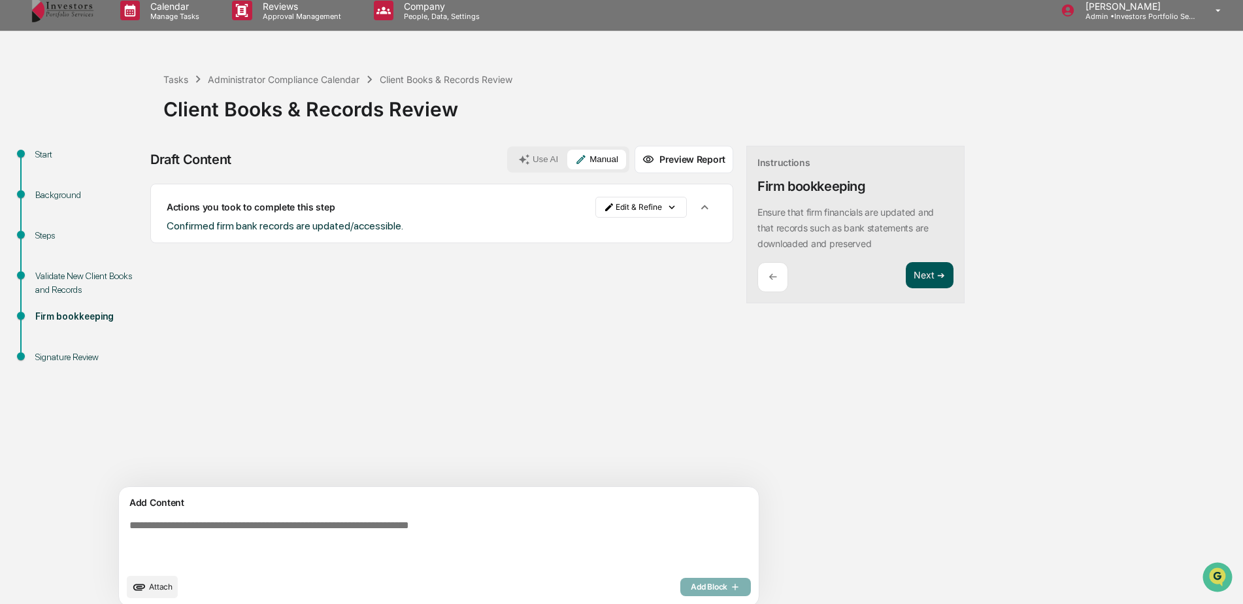
click at [906, 275] on button "Next ➔" at bounding box center [930, 275] width 48 height 27
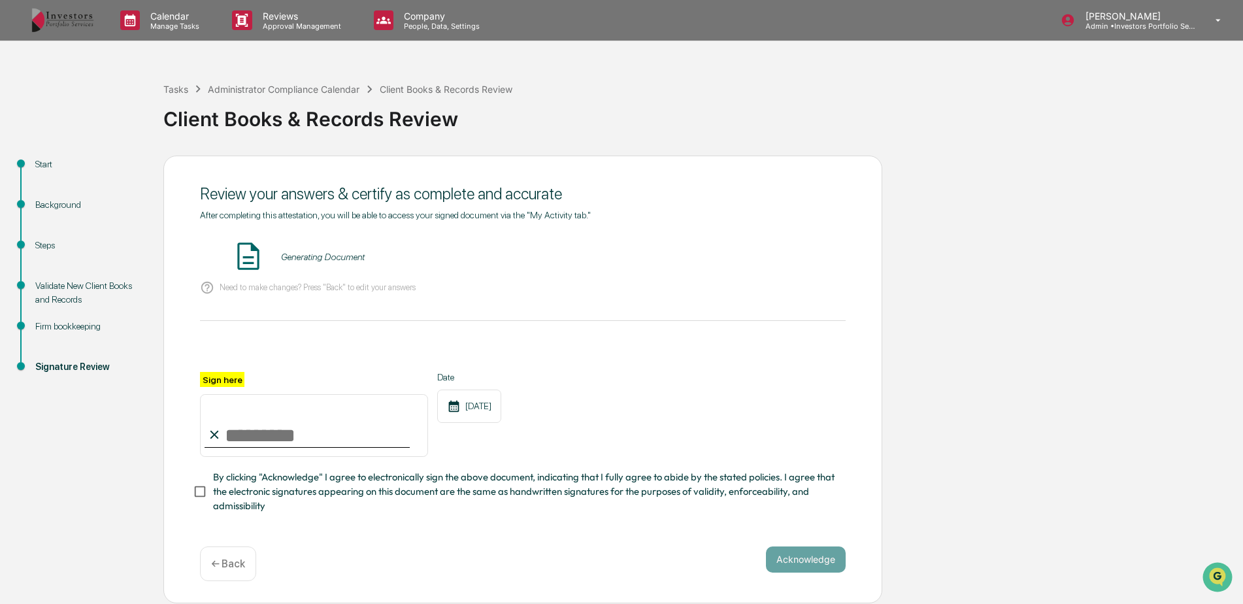
scroll to position [3, 0]
click at [770, 248] on button "VIEW" at bounding box center [771, 257] width 85 height 22
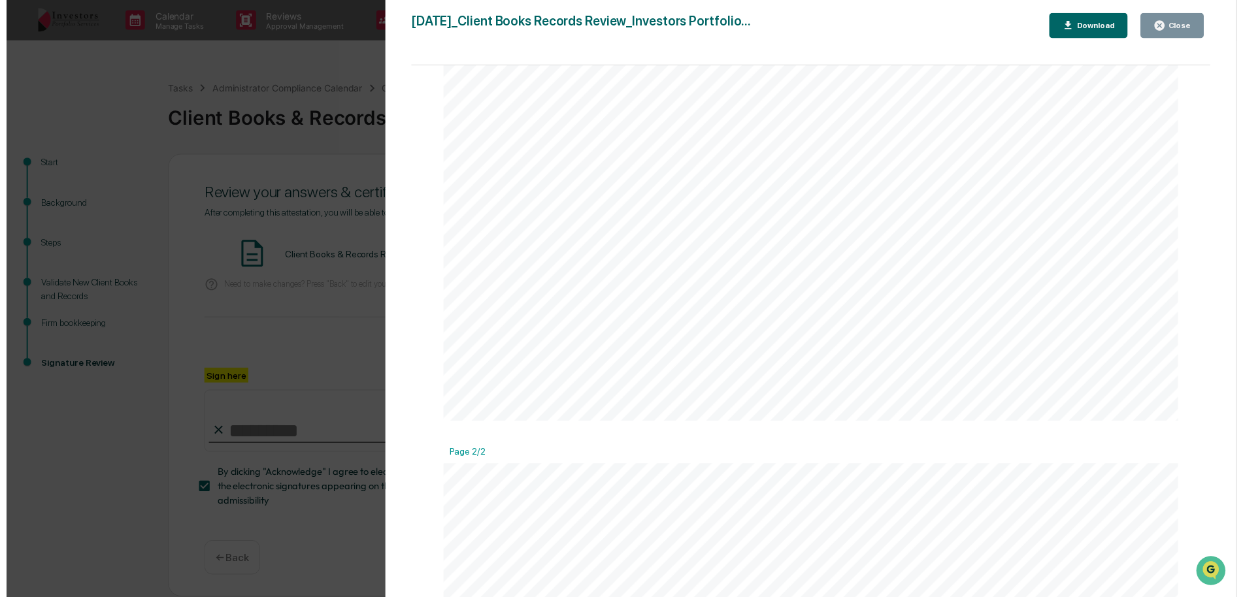
scroll to position [719, 0]
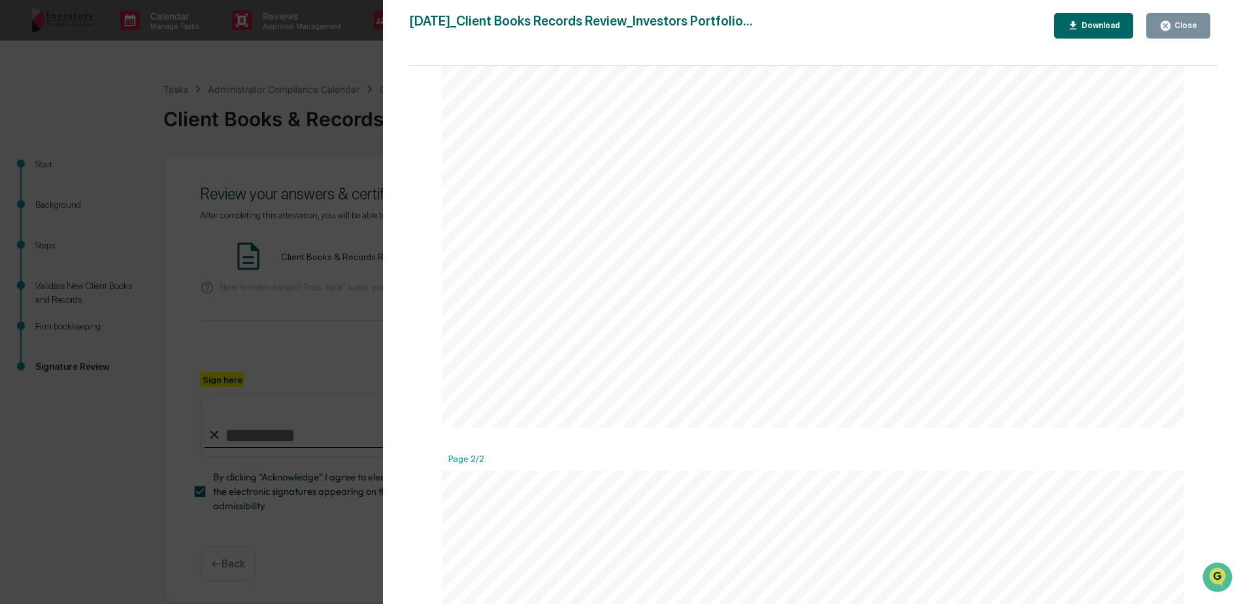
click at [1177, 18] on button "Close" at bounding box center [1179, 25] width 64 height 25
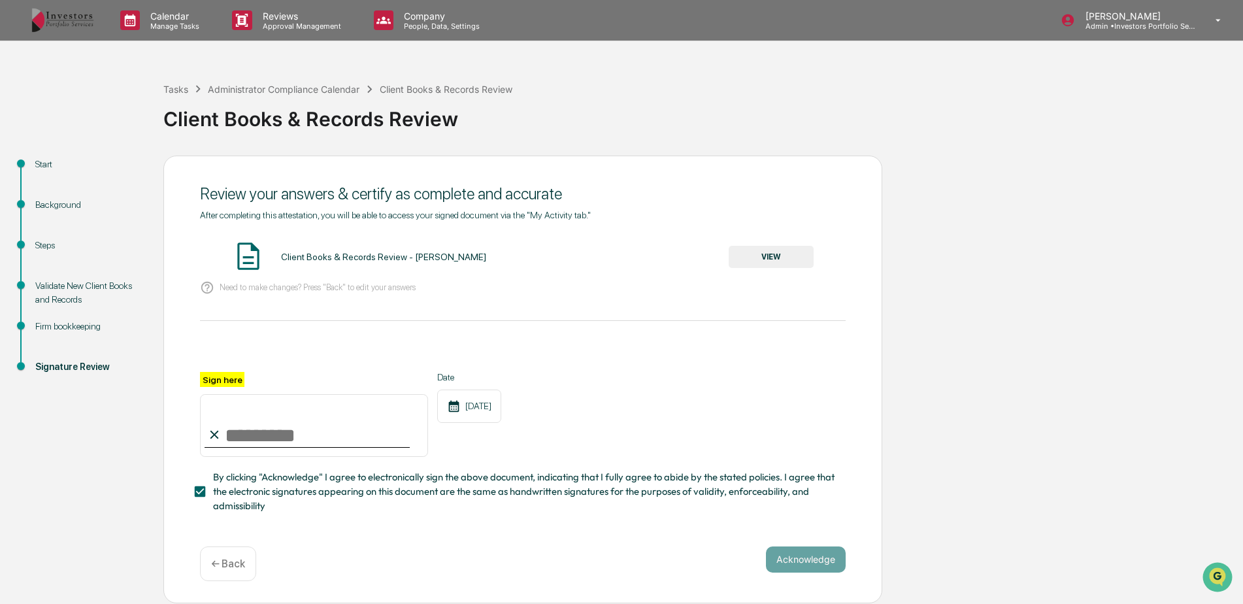
click at [288, 439] on input "Sign here" at bounding box center [314, 425] width 228 height 63
type input "*********"
click at [797, 559] on button "Acknowledge" at bounding box center [806, 559] width 80 height 26
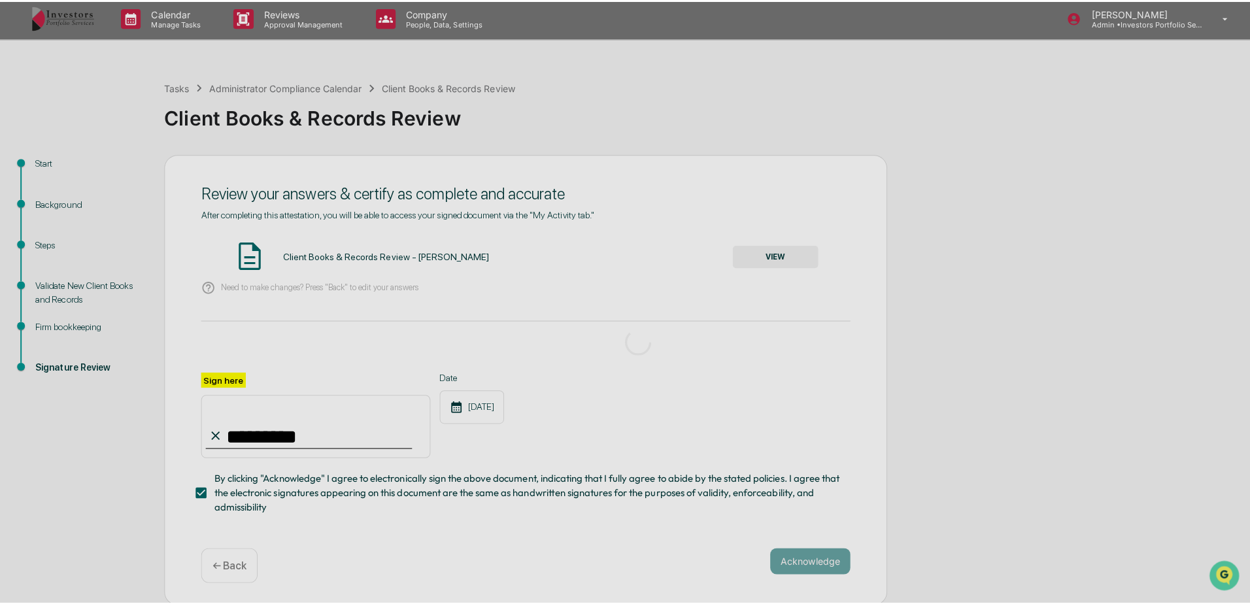
scroll to position [0, 0]
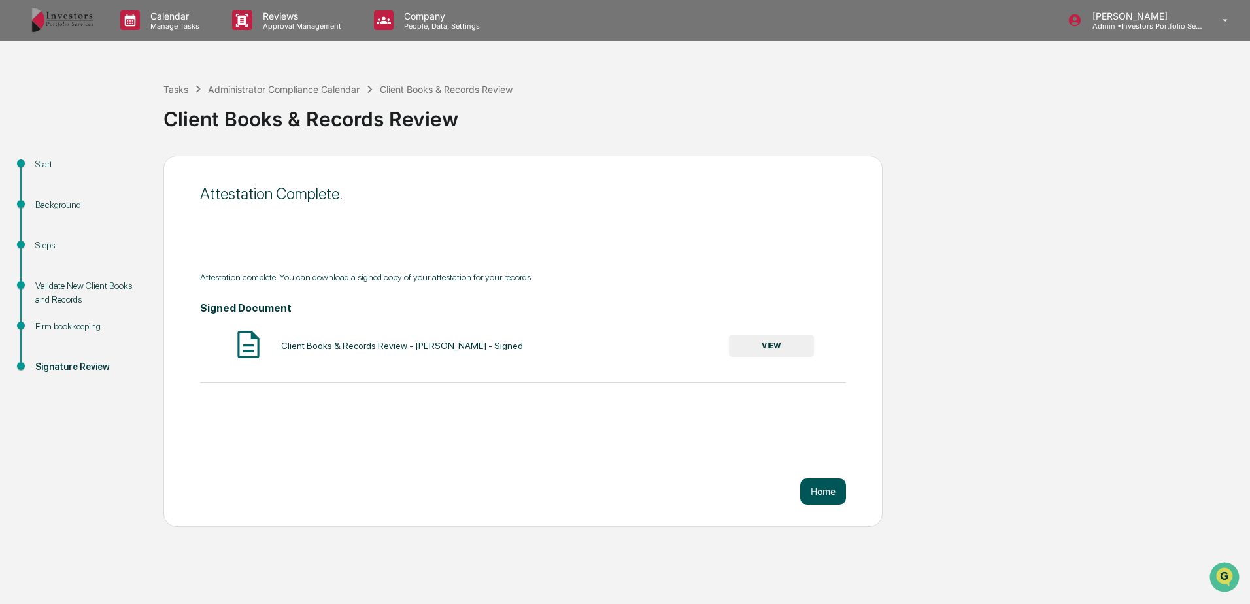
click at [828, 489] on button "Home" at bounding box center [823, 491] width 46 height 26
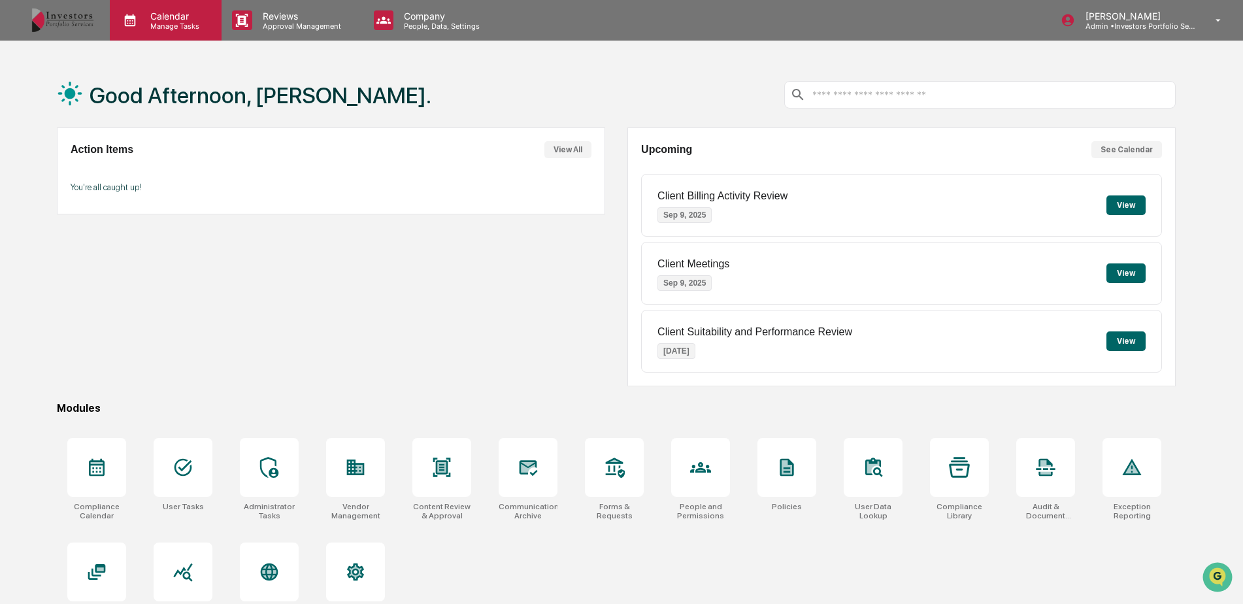
click at [185, 14] on p "Calendar" at bounding box center [173, 15] width 66 height 11
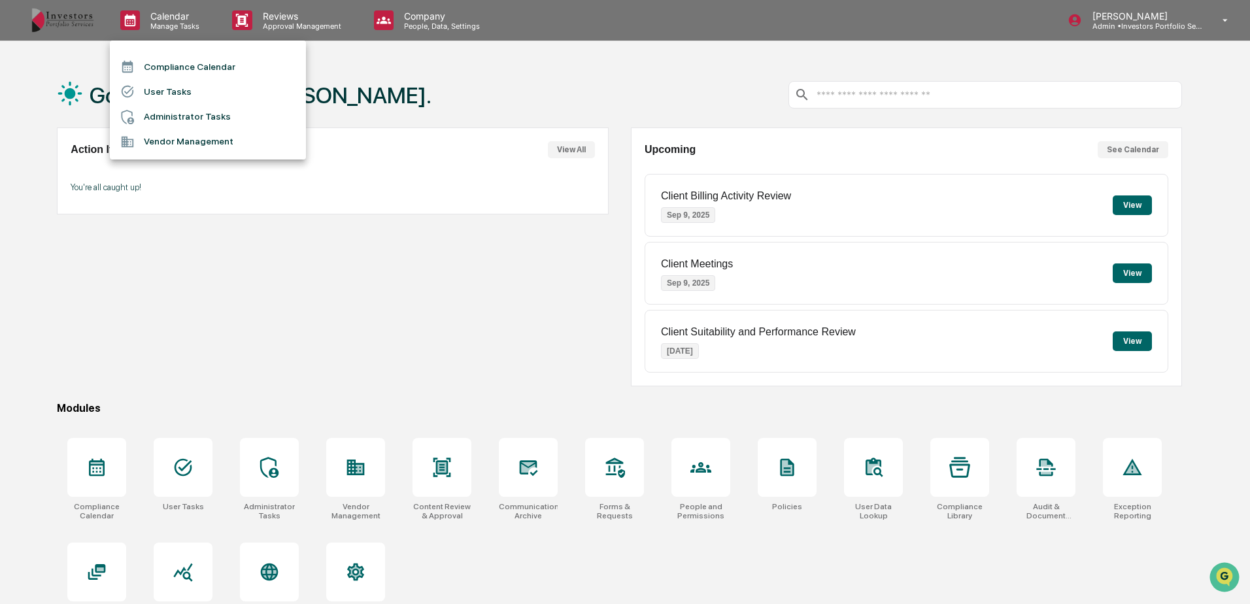
click at [182, 66] on li "Compliance Calendar" at bounding box center [208, 66] width 196 height 25
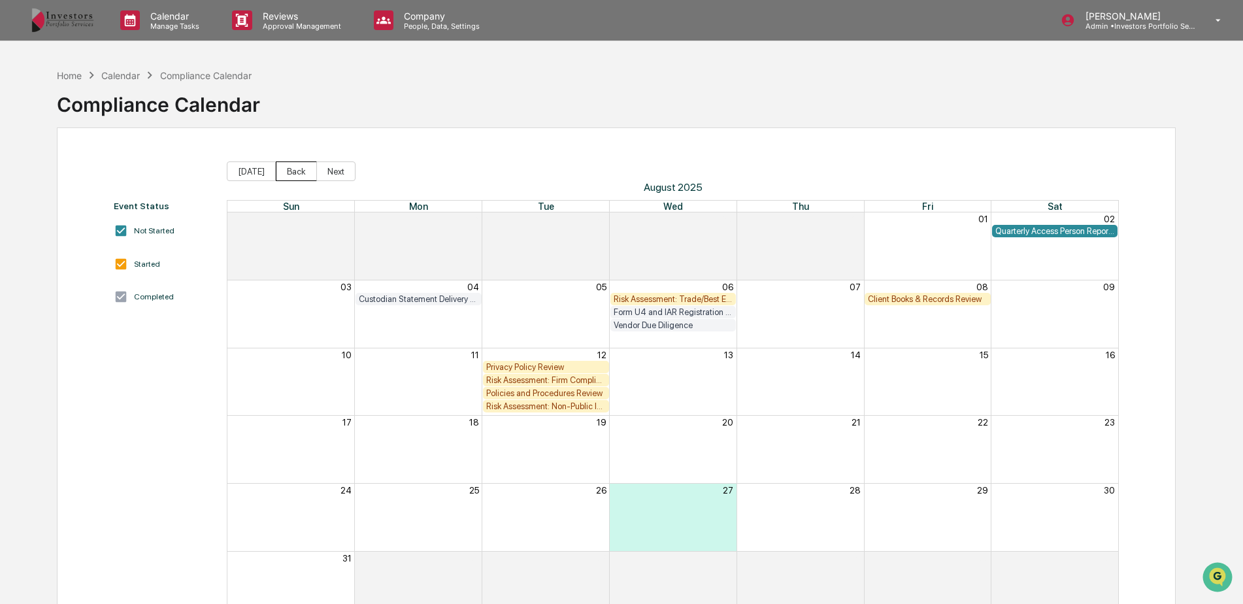
click at [301, 163] on button "Back" at bounding box center [296, 171] width 41 height 20
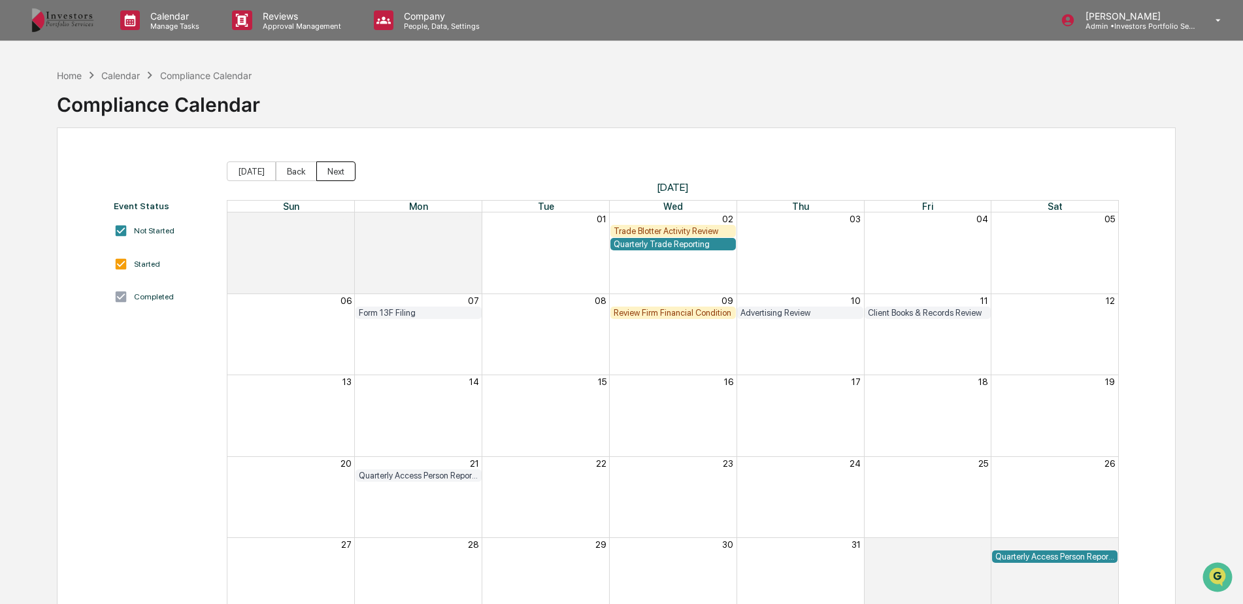
click at [335, 168] on button "Next" at bounding box center [335, 171] width 39 height 20
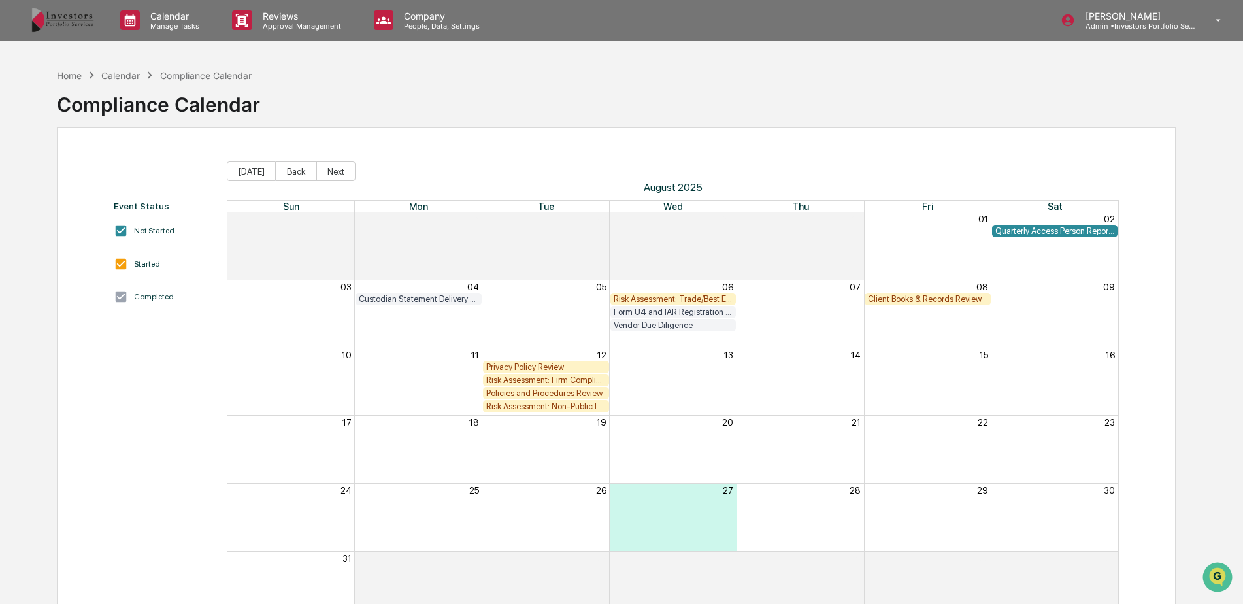
click at [965, 298] on div "Client Books & Records Review" at bounding box center [928, 299] width 120 height 10
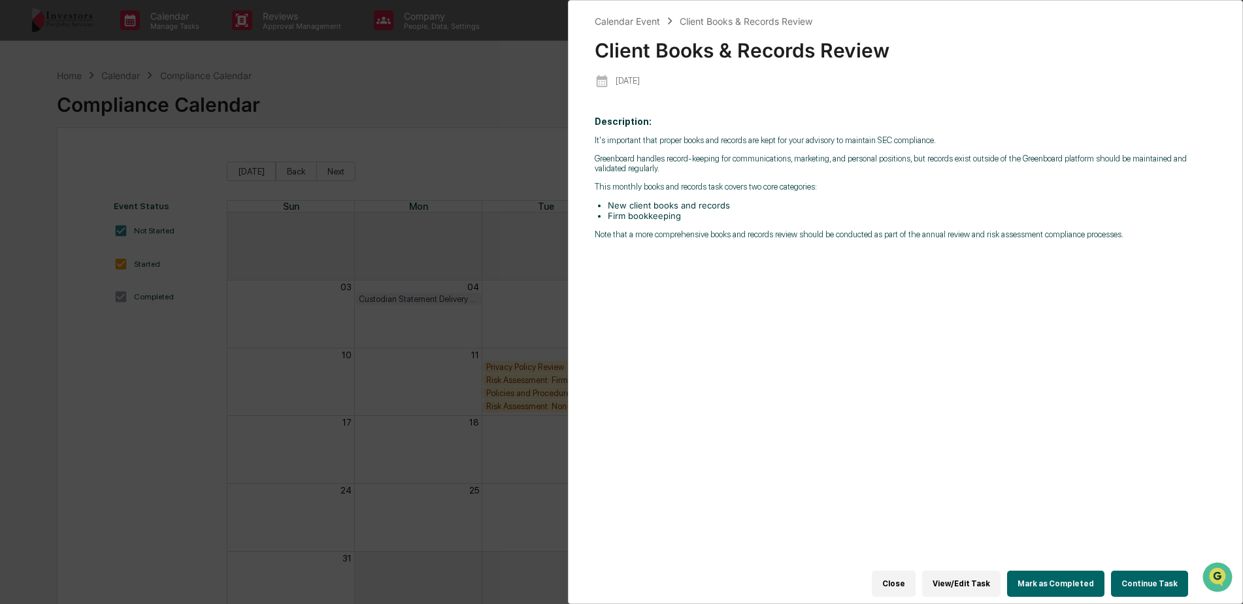
click at [1150, 577] on button "Continue Task" at bounding box center [1149, 584] width 77 height 26
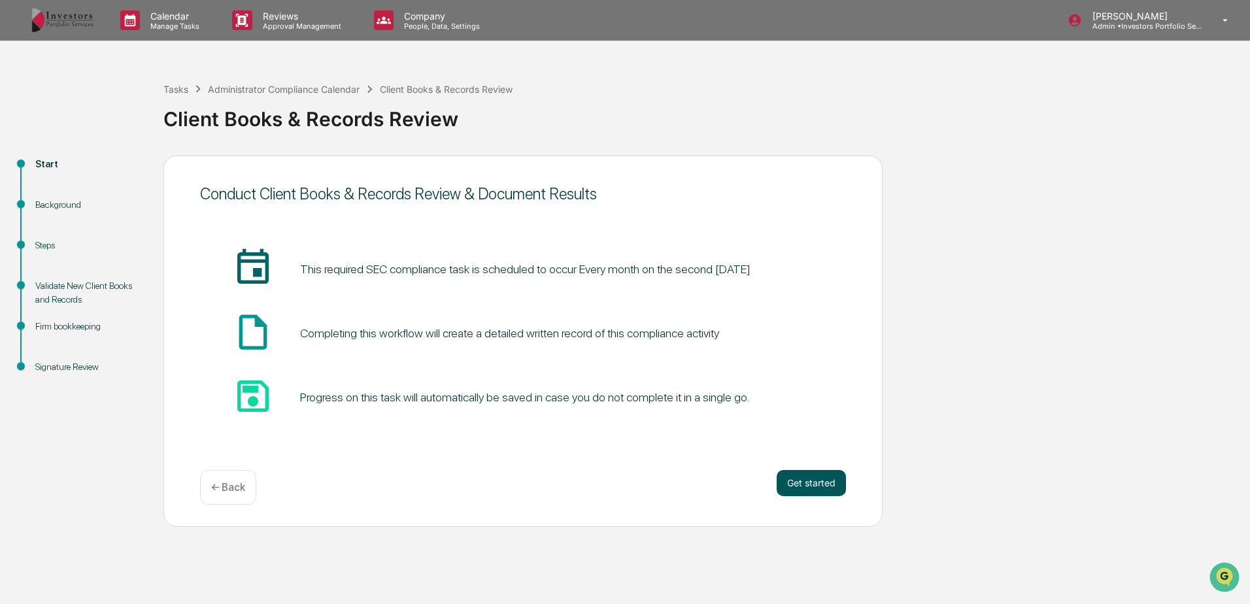
click at [795, 478] on button "Get started" at bounding box center [811, 483] width 69 height 26
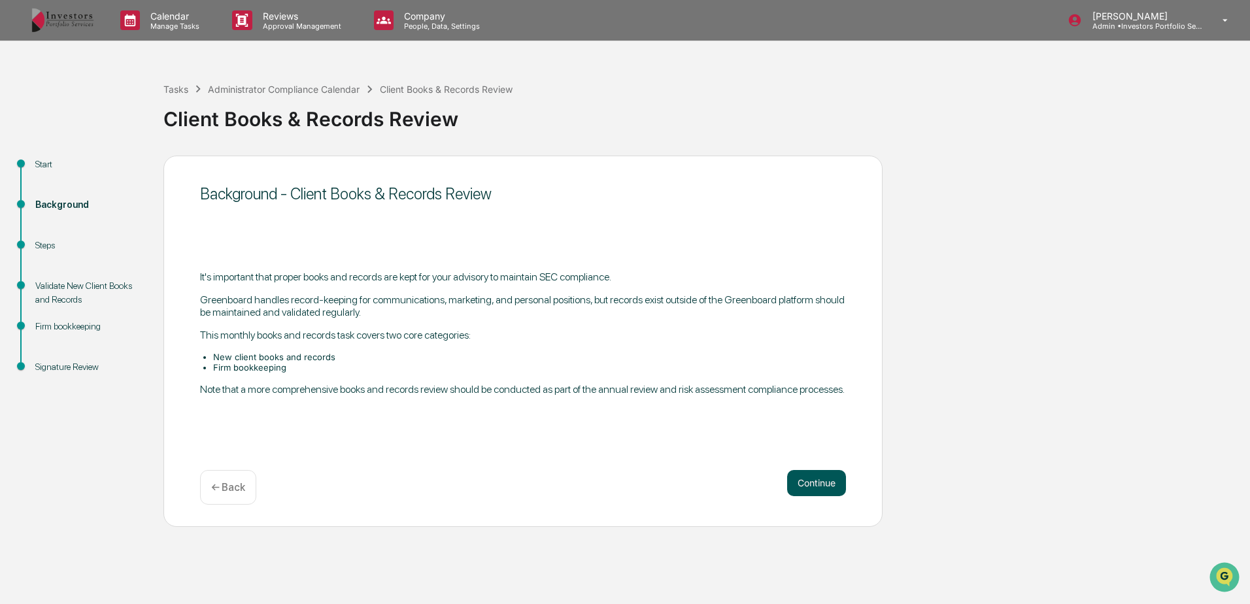
click at [800, 482] on button "Continue" at bounding box center [816, 483] width 59 height 26
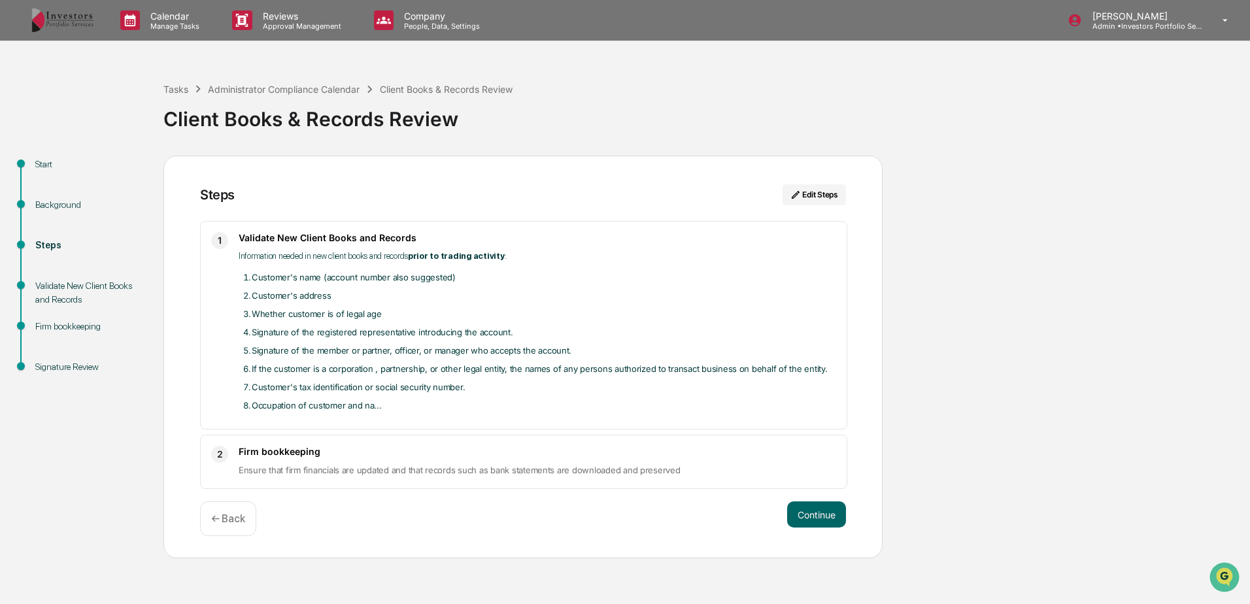
click at [803, 483] on div "2 Firm bookkeeping Ensure that firm financials are updated and that records suc…" at bounding box center [523, 462] width 647 height 54
click at [217, 522] on p "← Back" at bounding box center [228, 518] width 34 height 12
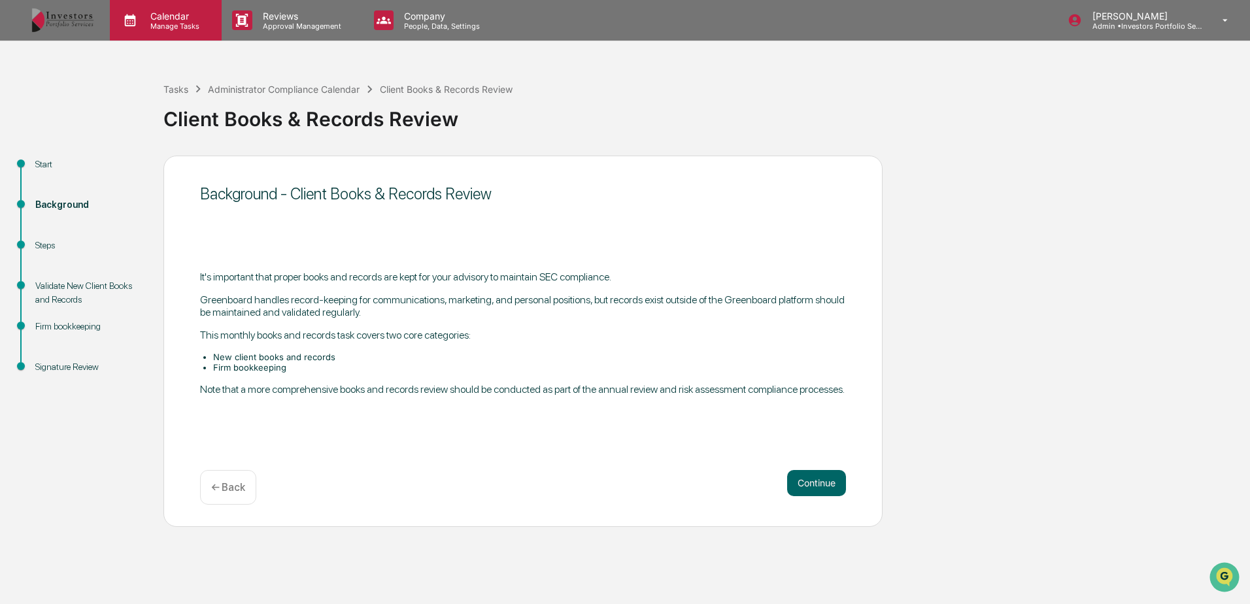
click at [195, 18] on p "Calendar" at bounding box center [173, 15] width 66 height 11
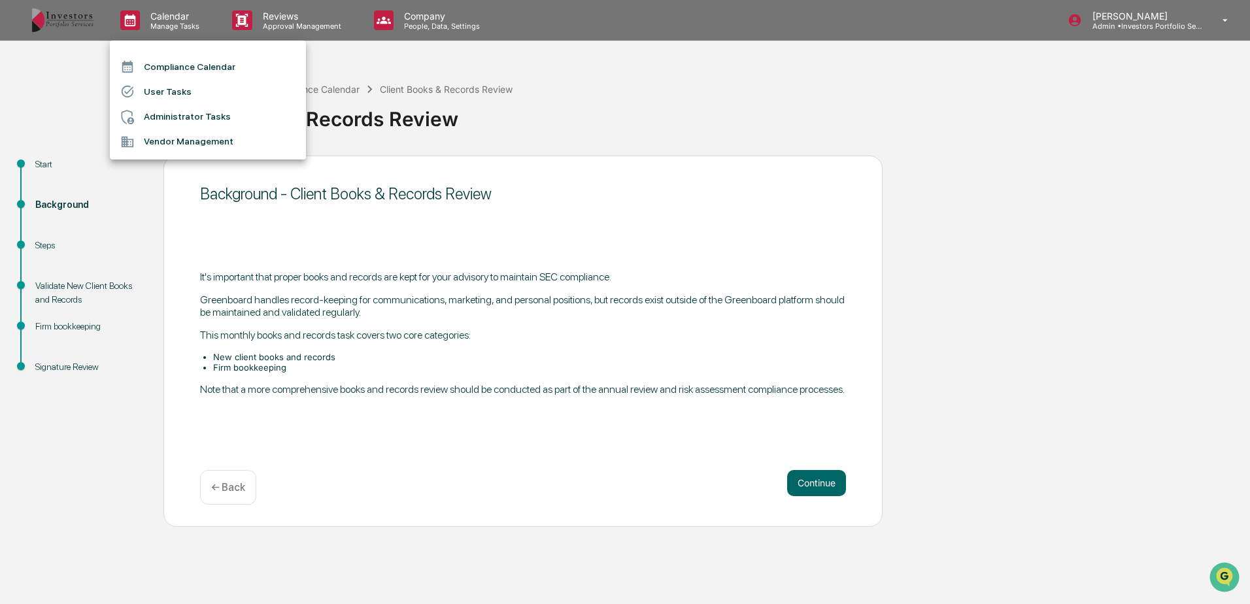
click at [201, 67] on li "Compliance Calendar" at bounding box center [208, 66] width 196 height 25
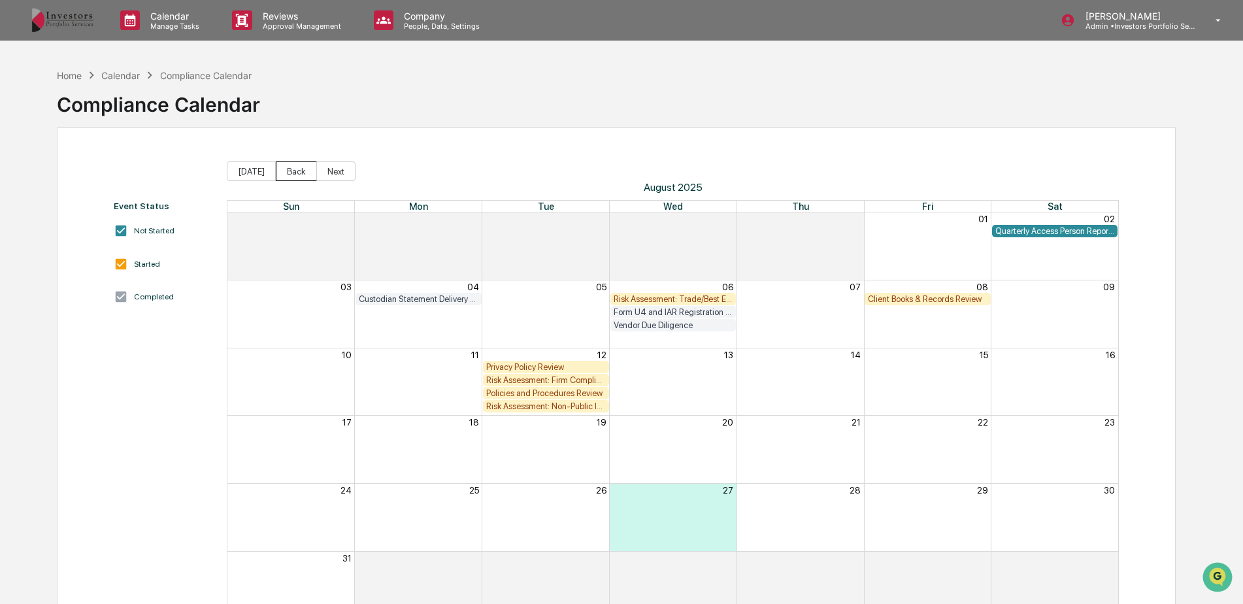
click at [283, 171] on button "Back" at bounding box center [296, 171] width 41 height 20
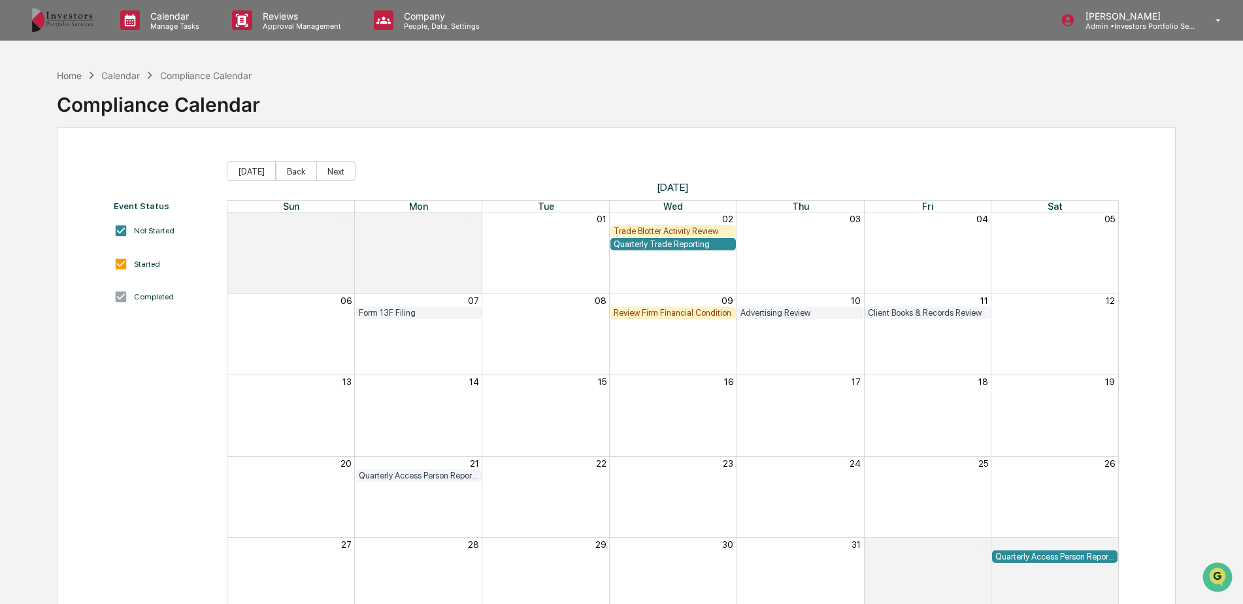
click at [948, 309] on div "Client Books & Records Review" at bounding box center [928, 313] width 120 height 10
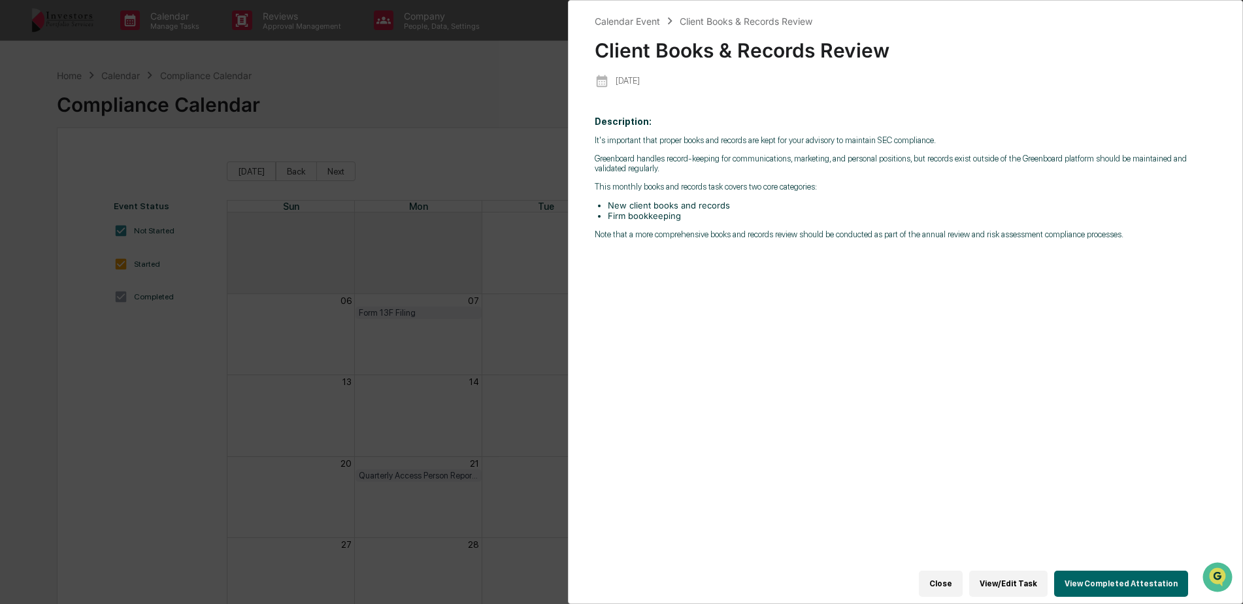
click at [1119, 580] on button "View Completed Attestation" at bounding box center [1121, 584] width 134 height 26
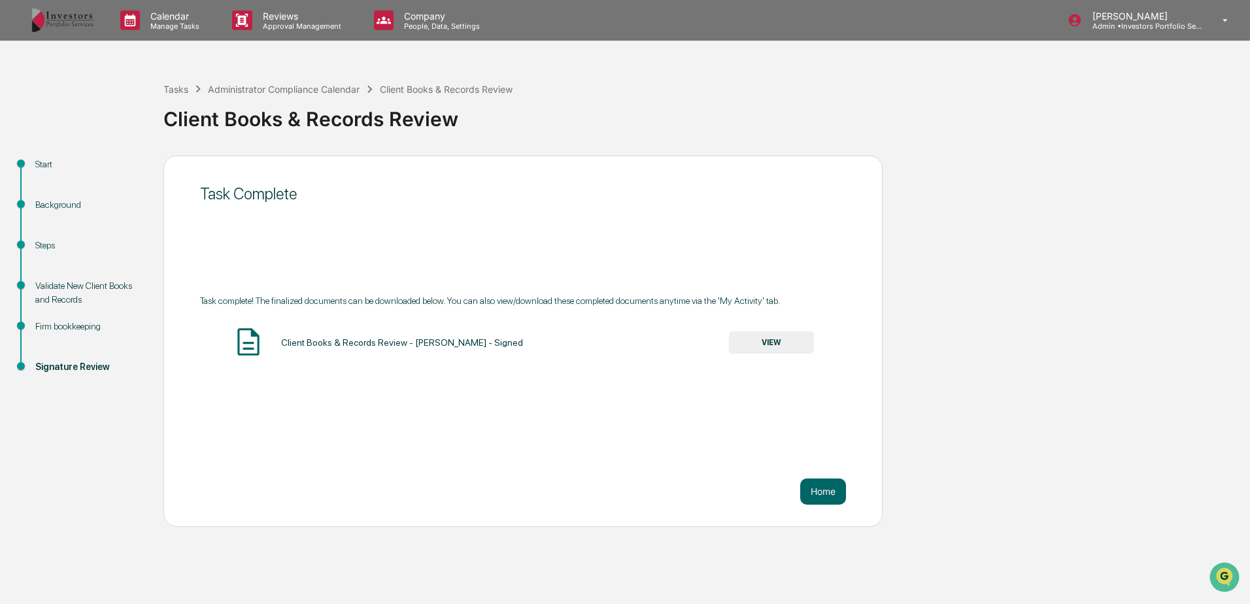
click at [112, 286] on div "Validate New Client Books and Records" at bounding box center [88, 292] width 107 height 27
click at [796, 341] on button "VIEW" at bounding box center [771, 342] width 85 height 22
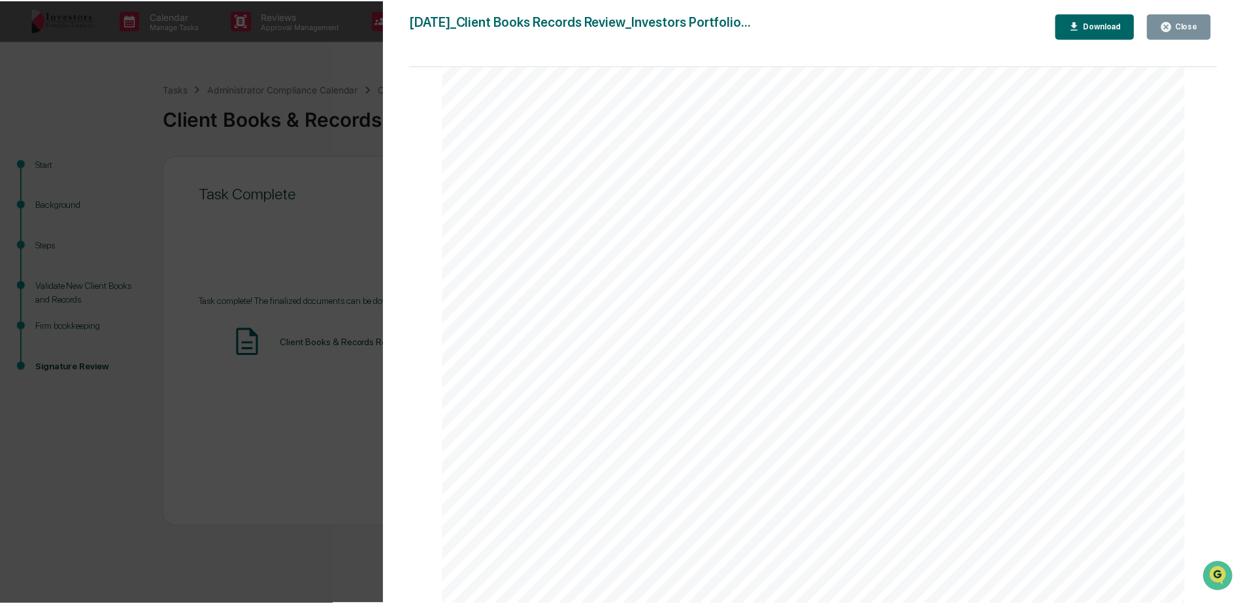
scroll to position [588, 0]
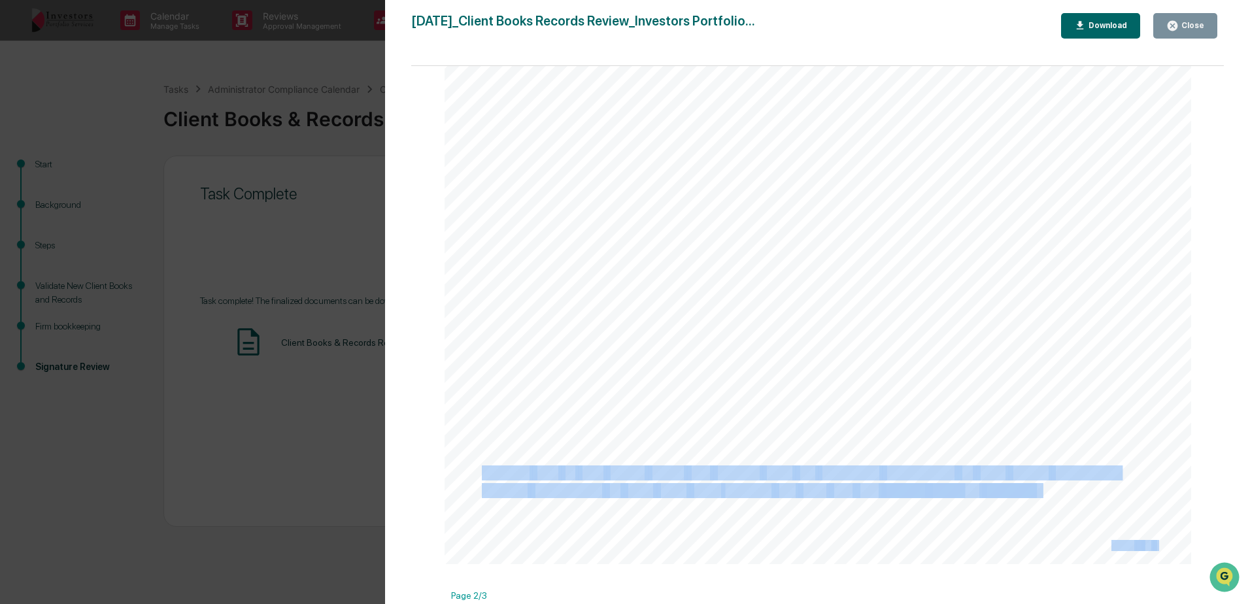
drag, startPoint x: 1035, startPoint y: 492, endPoint x: 482, endPoint y: 477, distance: 552.5
click at [482, 477] on div "[DATE] Investors Portfolio Services Client Books & Records Review Background an…" at bounding box center [817, 36] width 747 height 1056
copy div "Verified that all new clients books and records have the necessary information …"
click at [1182, 26] on div "Close" at bounding box center [1191, 25] width 25 height 9
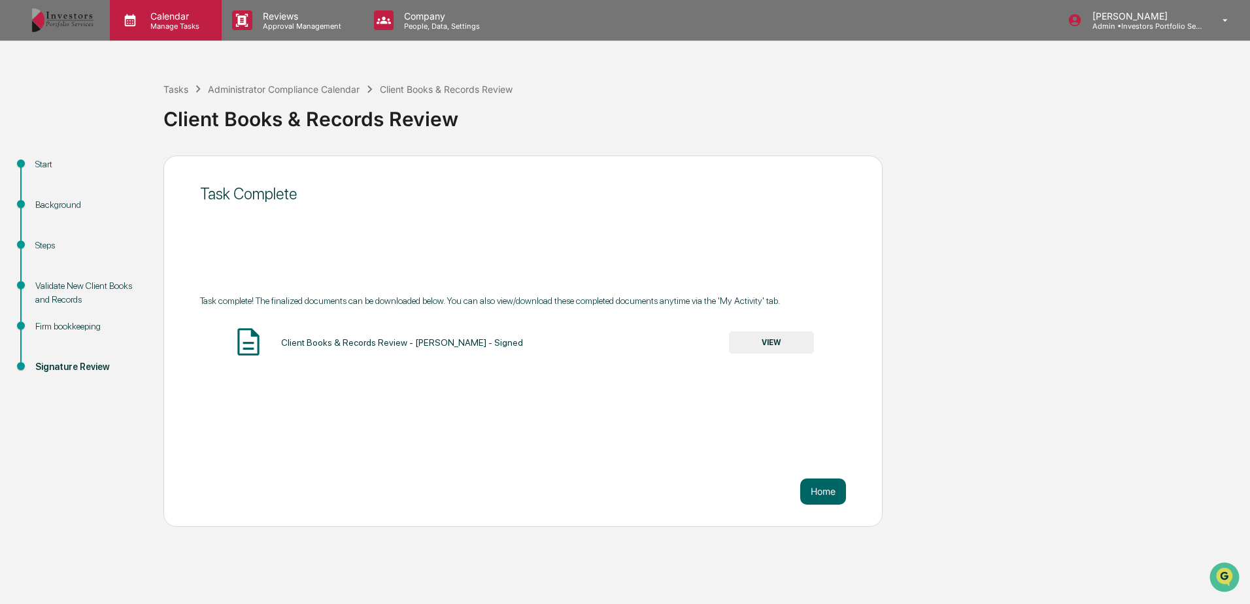
click at [182, 17] on p "Calendar" at bounding box center [173, 15] width 66 height 11
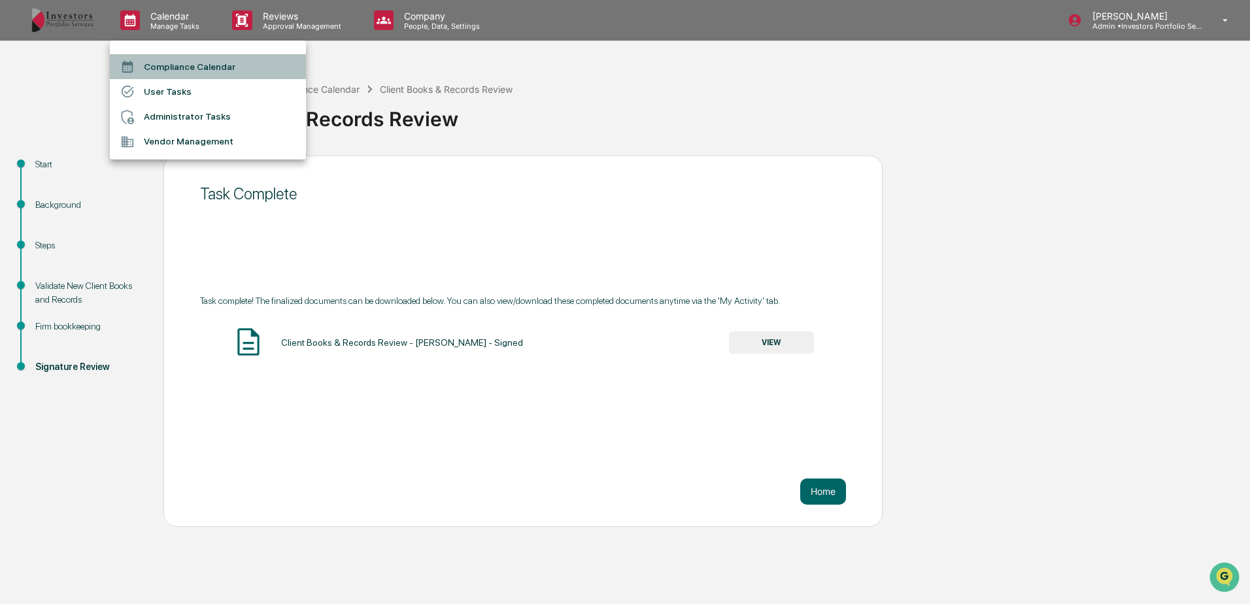
click at [190, 63] on li "Compliance Calendar" at bounding box center [208, 66] width 196 height 25
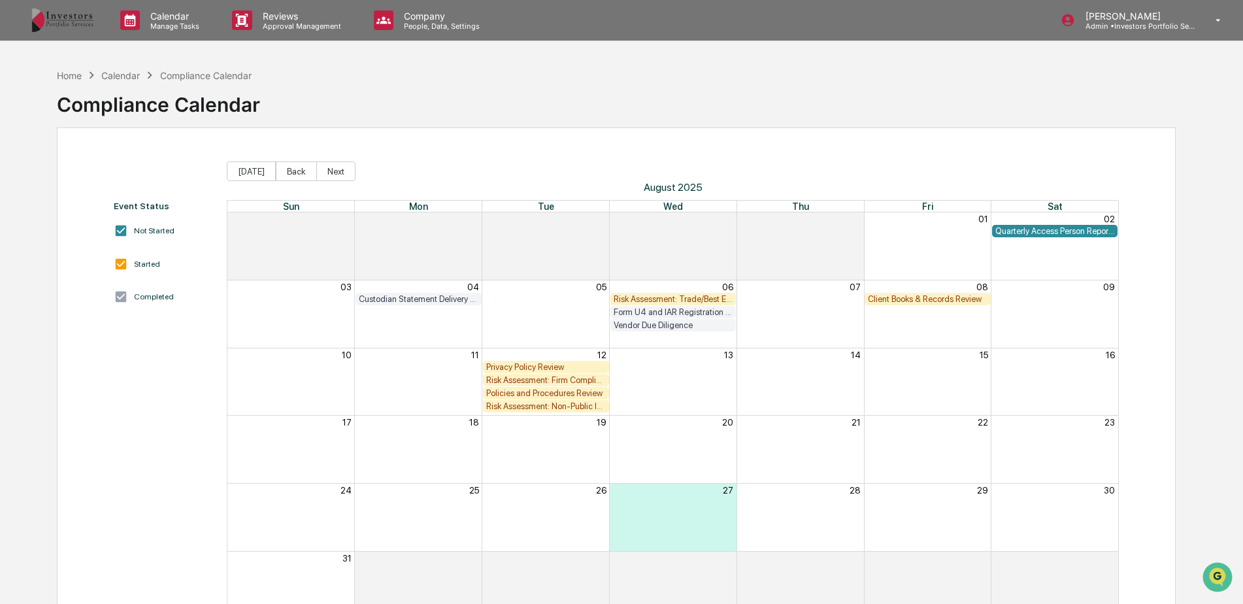
click at [953, 300] on div "Client Books & Records Review" at bounding box center [928, 299] width 120 height 10
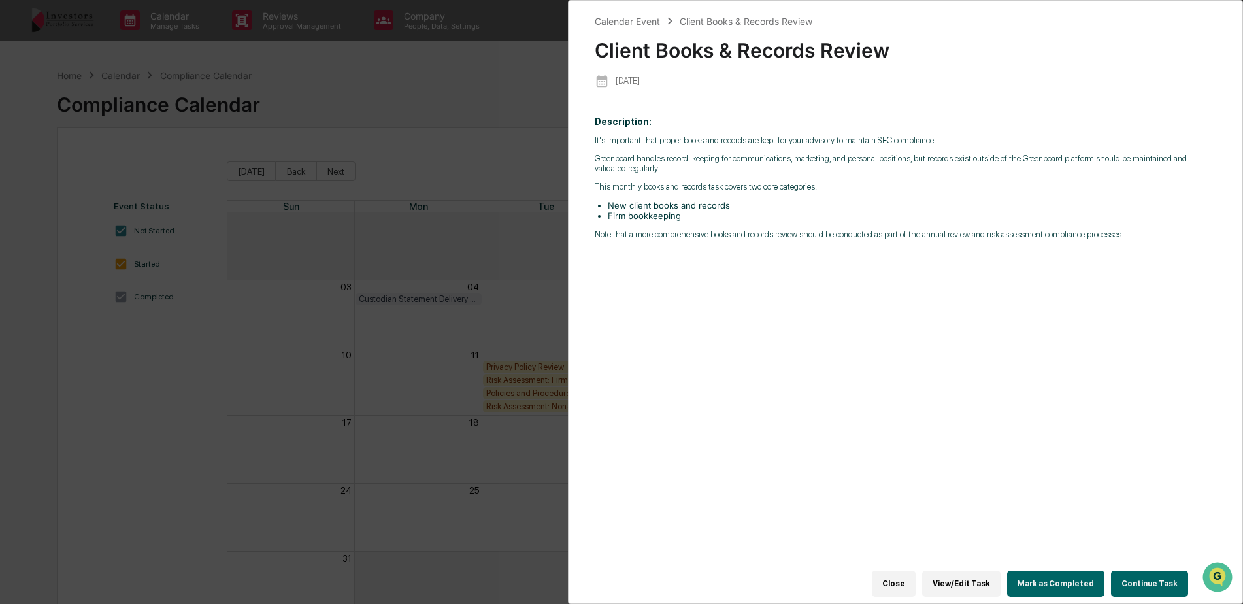
click at [1162, 582] on button "Continue Task" at bounding box center [1149, 584] width 77 height 26
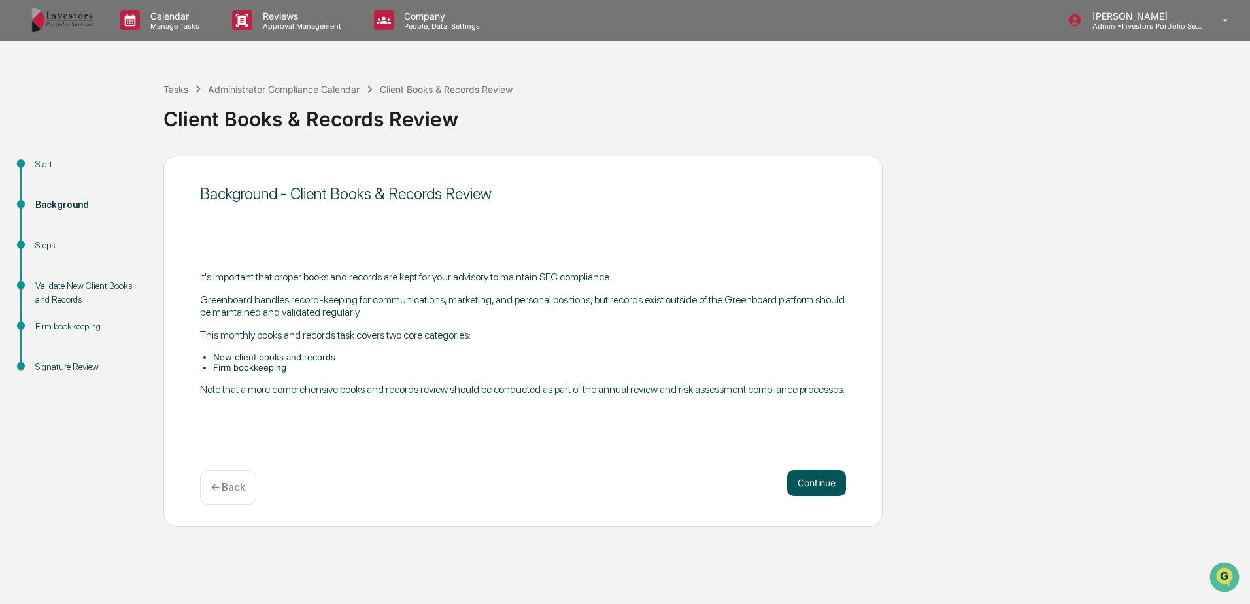
click at [802, 482] on button "Continue" at bounding box center [816, 483] width 59 height 26
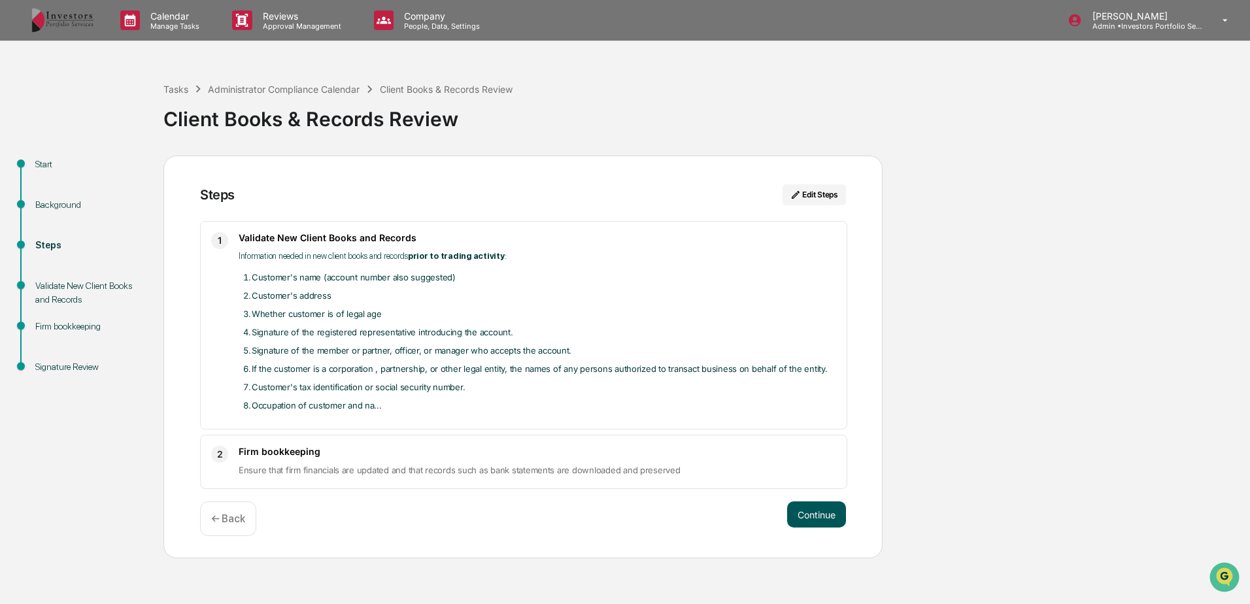
click at [815, 516] on button "Continue" at bounding box center [816, 514] width 59 height 26
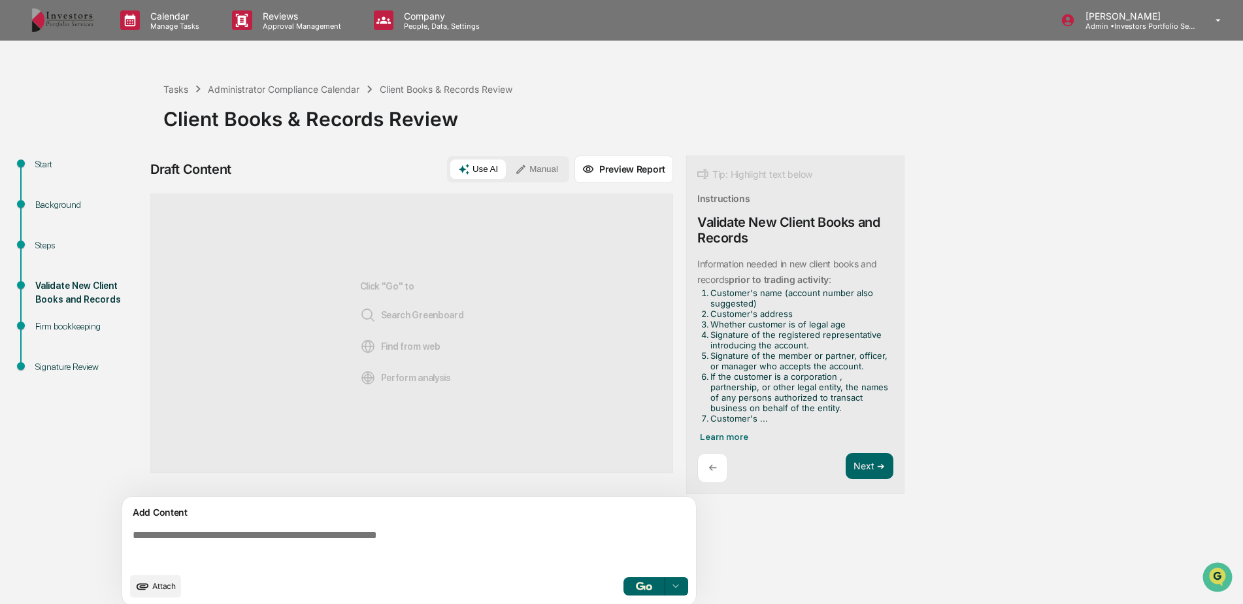
click at [558, 169] on button "Manual" at bounding box center [536, 169] width 59 height 20
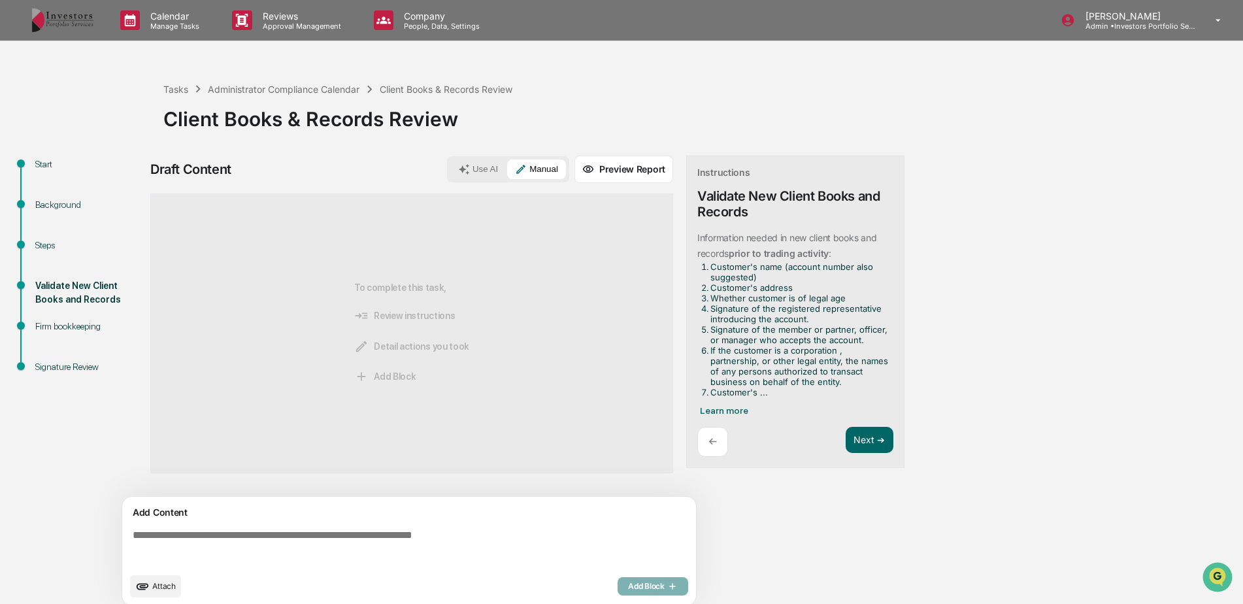
click at [366, 542] on textarea at bounding box center [411, 547] width 569 height 47
paste textarea "**********"
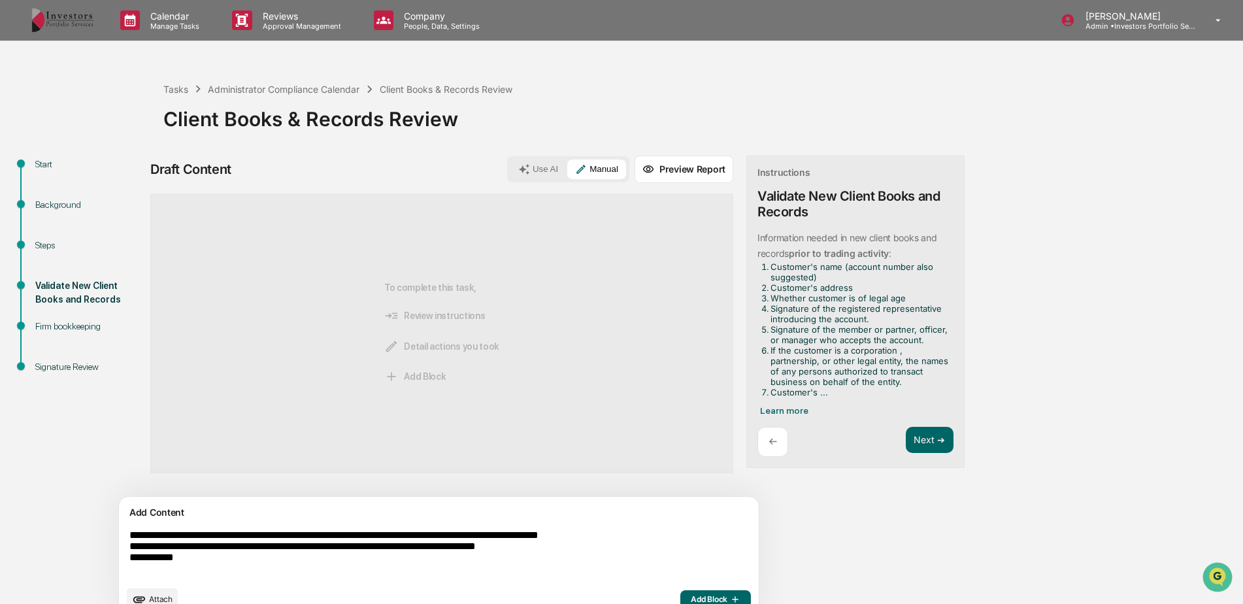
scroll to position [23, 0]
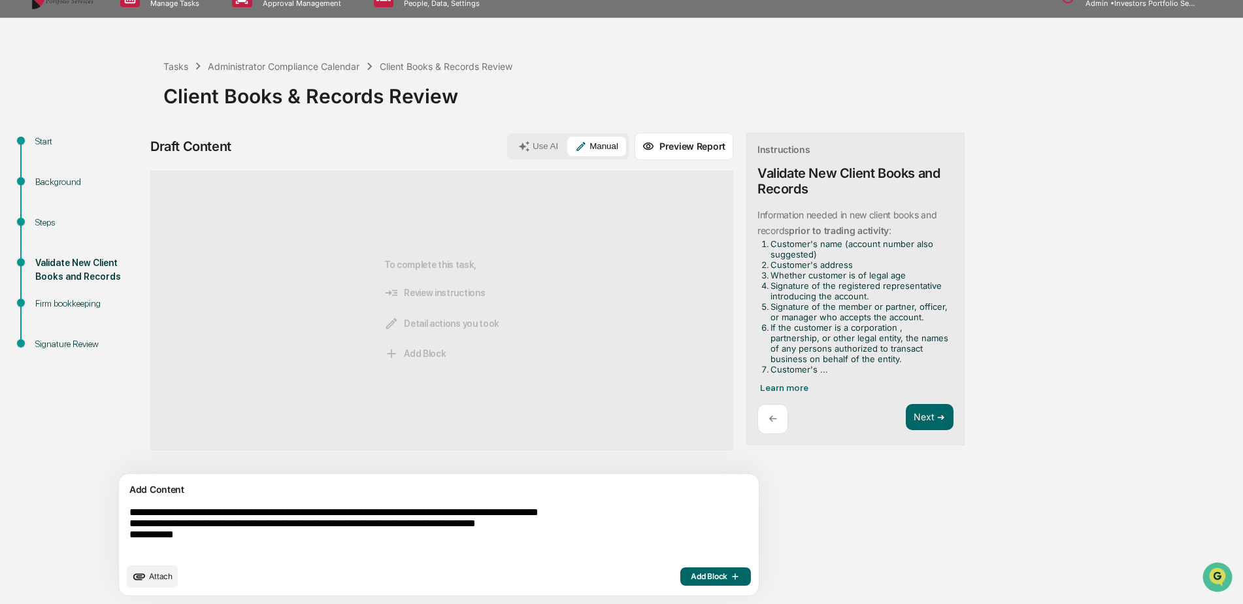
drag, startPoint x: 197, startPoint y: 542, endPoint x: 143, endPoint y: 539, distance: 54.4
click at [143, 539] on textarea "**********" at bounding box center [408, 531] width 569 height 60
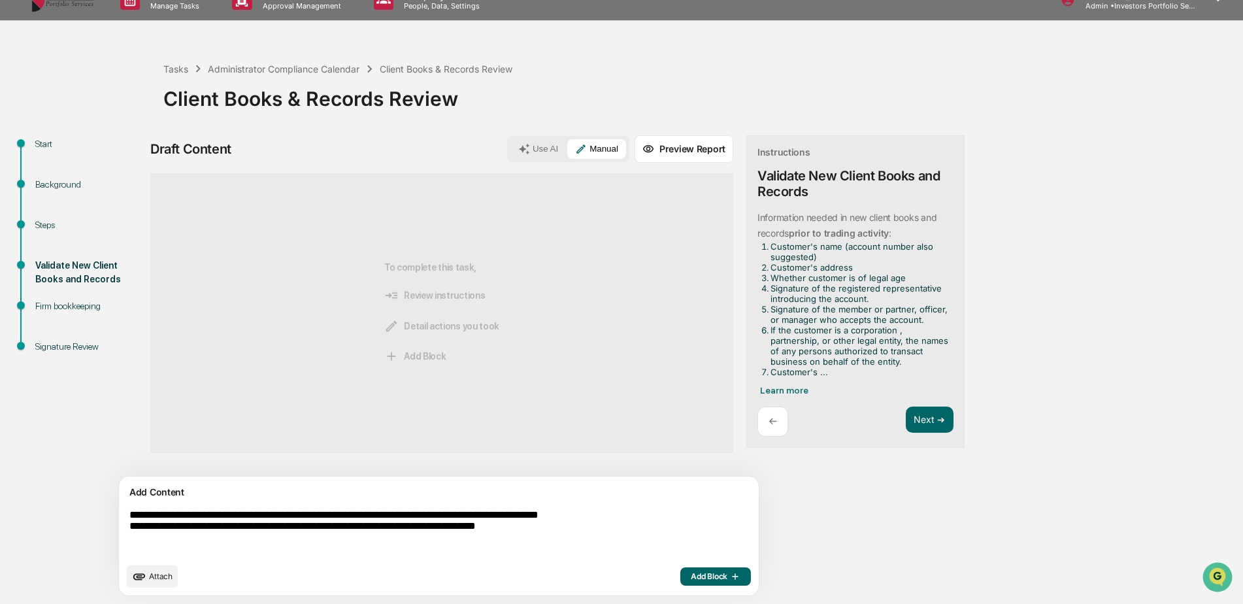
scroll to position [20, 0]
drag, startPoint x: 406, startPoint y: 530, endPoint x: 369, endPoint y: 535, distance: 37.5
click at [369, 535] on textarea "**********" at bounding box center [408, 533] width 569 height 58
drag, startPoint x: 447, startPoint y: 529, endPoint x: 375, endPoint y: 524, distance: 72.7
click at [375, 524] on textarea "**********" at bounding box center [408, 533] width 569 height 58
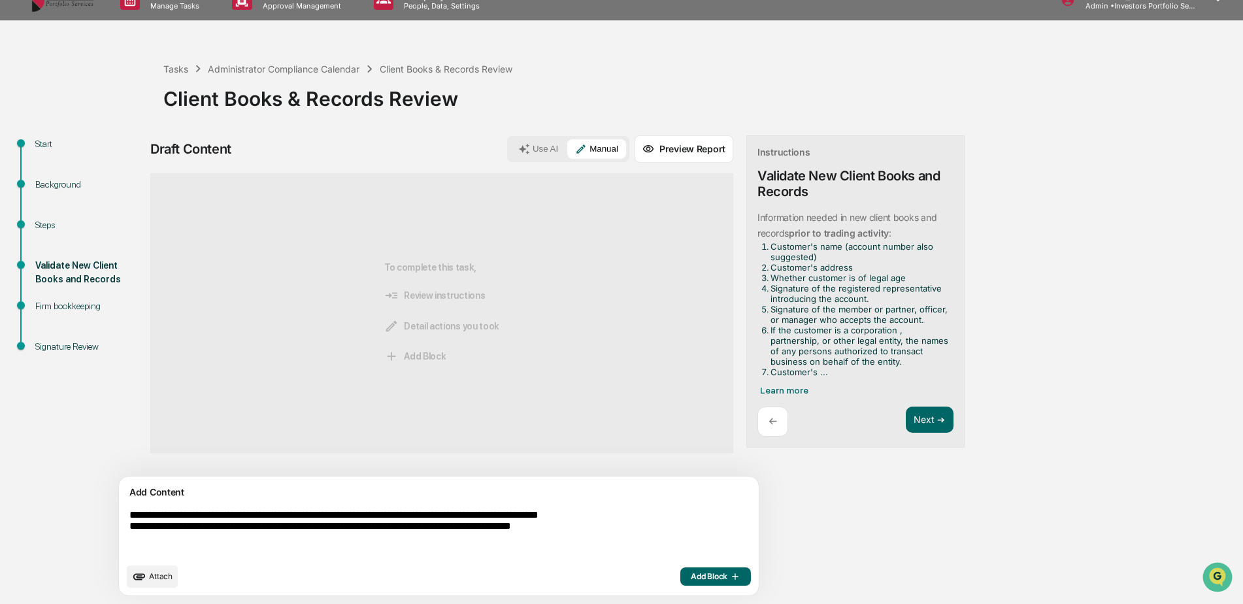
drag, startPoint x: 630, startPoint y: 527, endPoint x: 462, endPoint y: 528, distance: 168.0
click at [462, 528] on textarea "**********" at bounding box center [408, 533] width 569 height 58
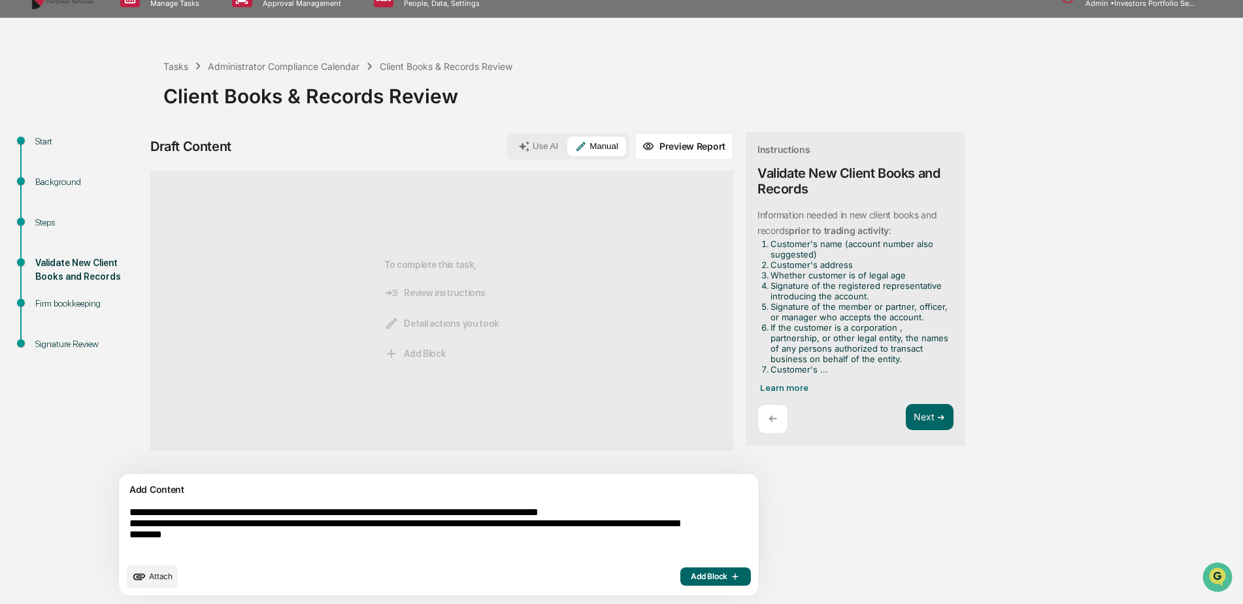
type textarea "**********"
click at [691, 572] on span "Add Block" at bounding box center [716, 576] width 50 height 10
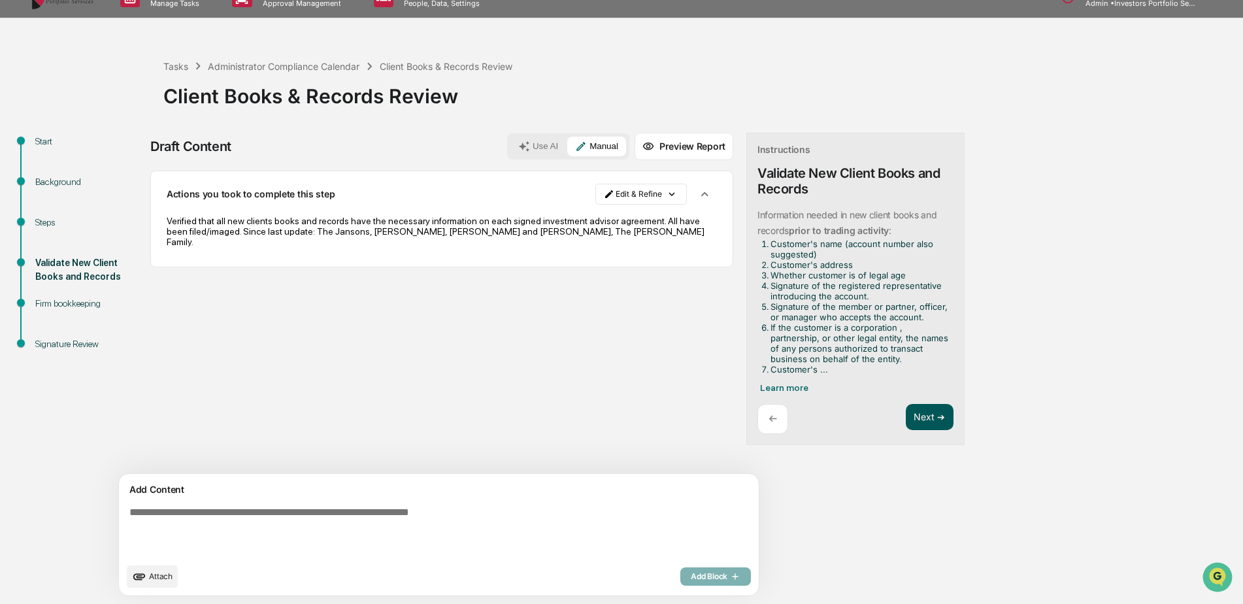
click at [906, 416] on button "Next ➔" at bounding box center [930, 417] width 48 height 27
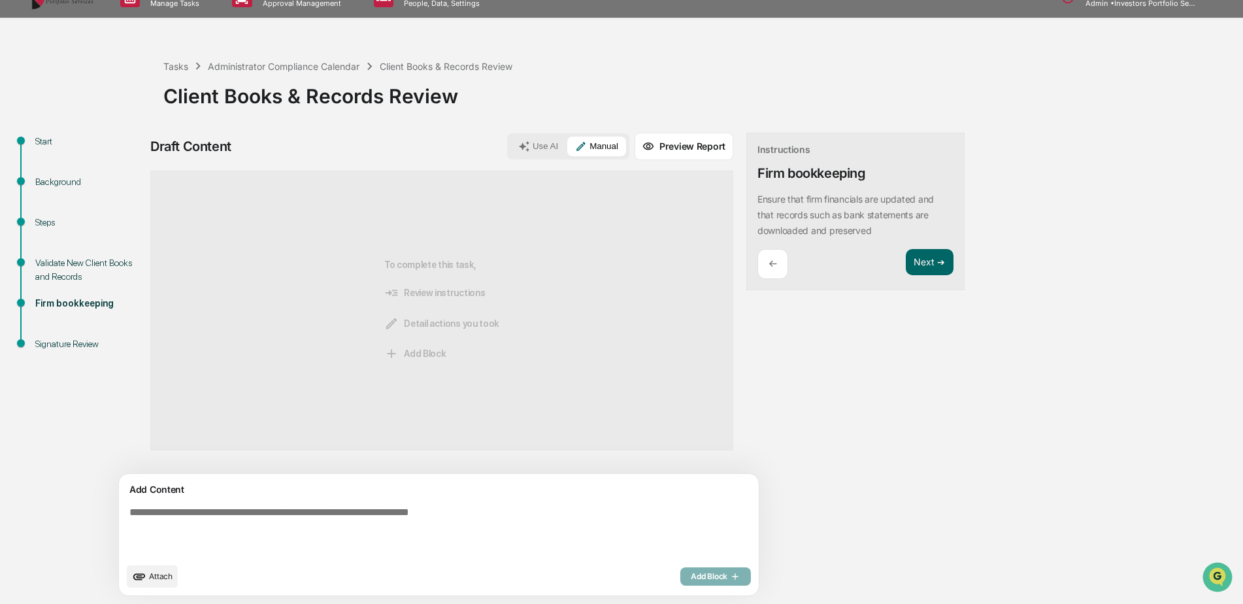
click at [451, 521] on textarea at bounding box center [408, 531] width 569 height 60
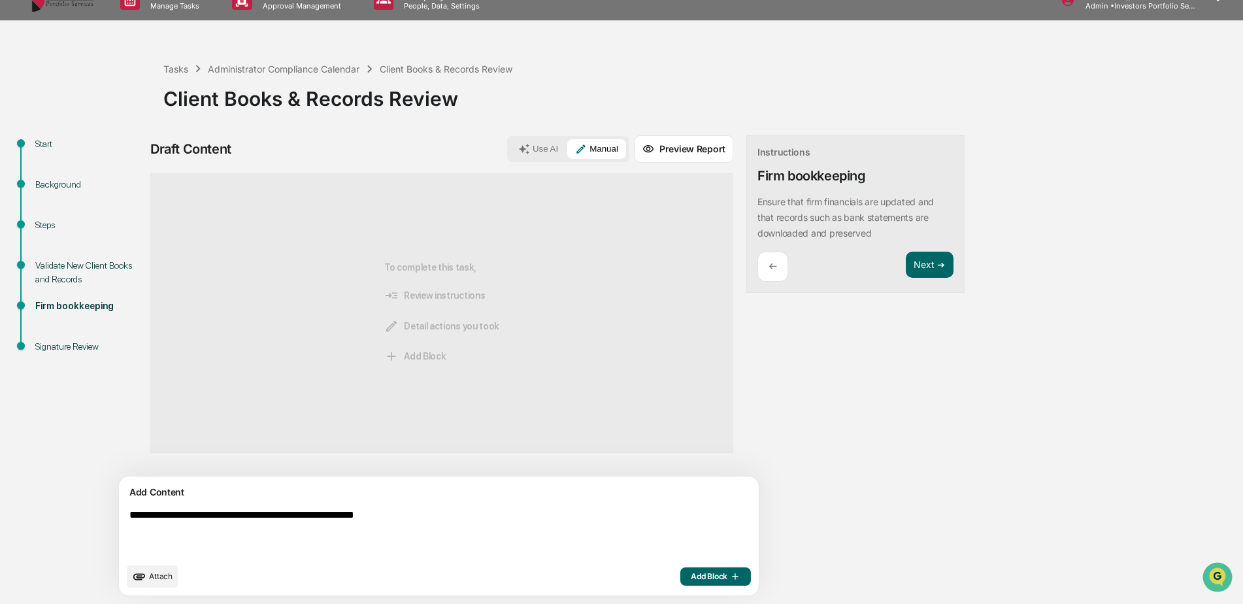
type textarea "**********"
click at [691, 572] on span "Add Block" at bounding box center [716, 576] width 50 height 10
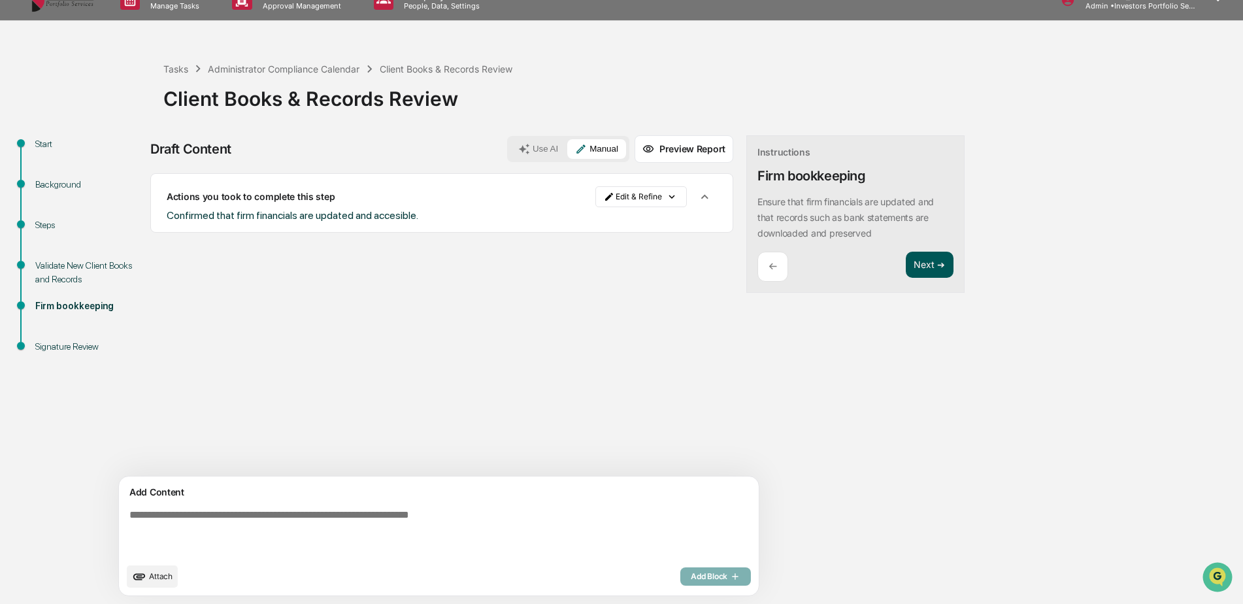
click at [906, 266] on button "Next ➔" at bounding box center [930, 265] width 48 height 27
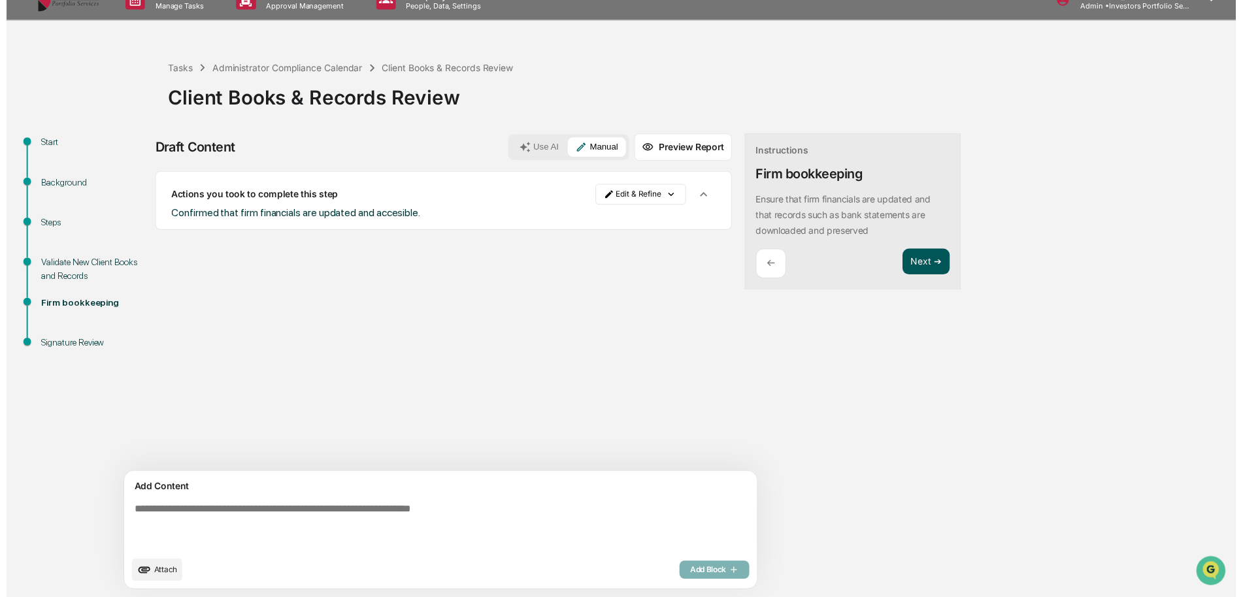
scroll to position [3, 0]
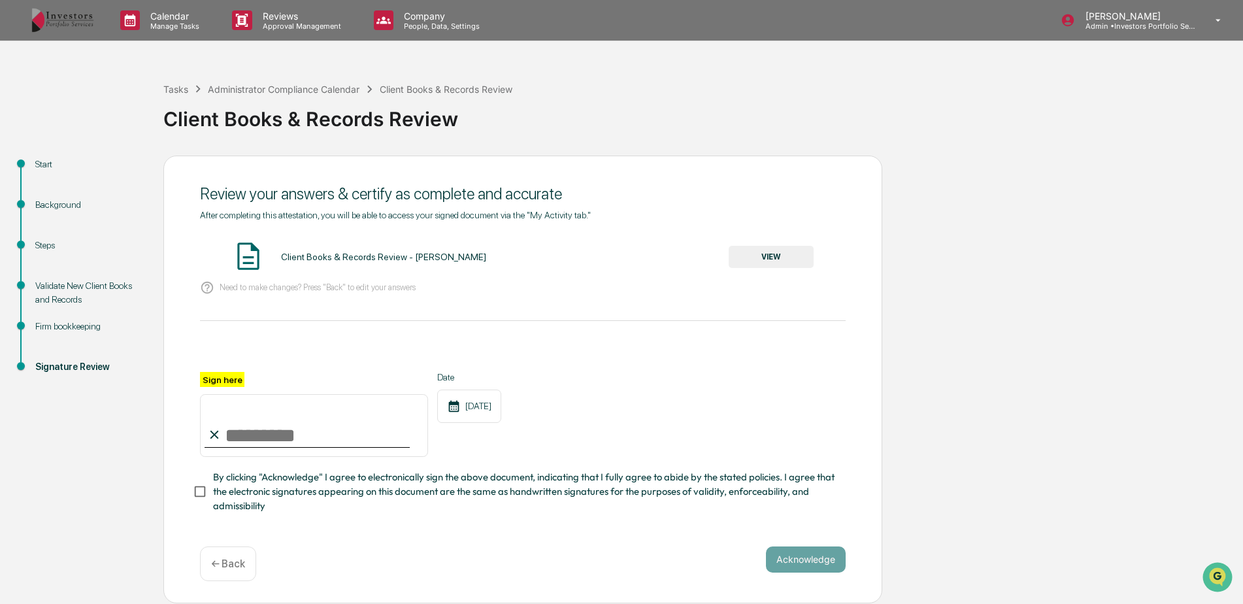
click at [774, 248] on button "VIEW" at bounding box center [771, 257] width 85 height 22
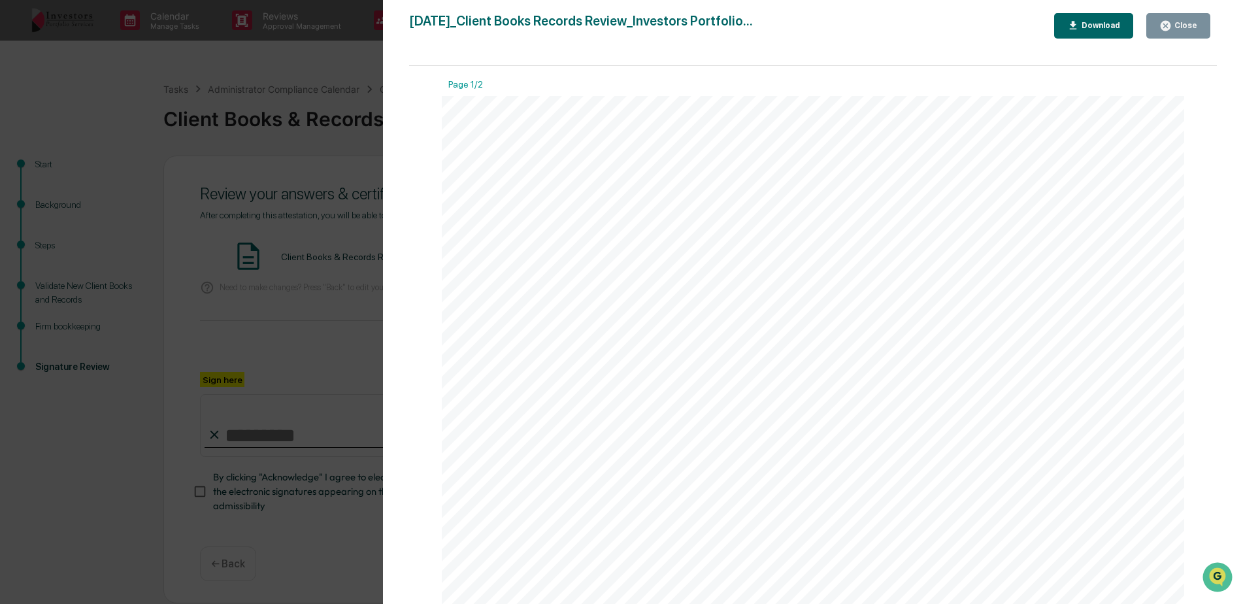
click at [1156, 25] on button "Close" at bounding box center [1179, 25] width 64 height 25
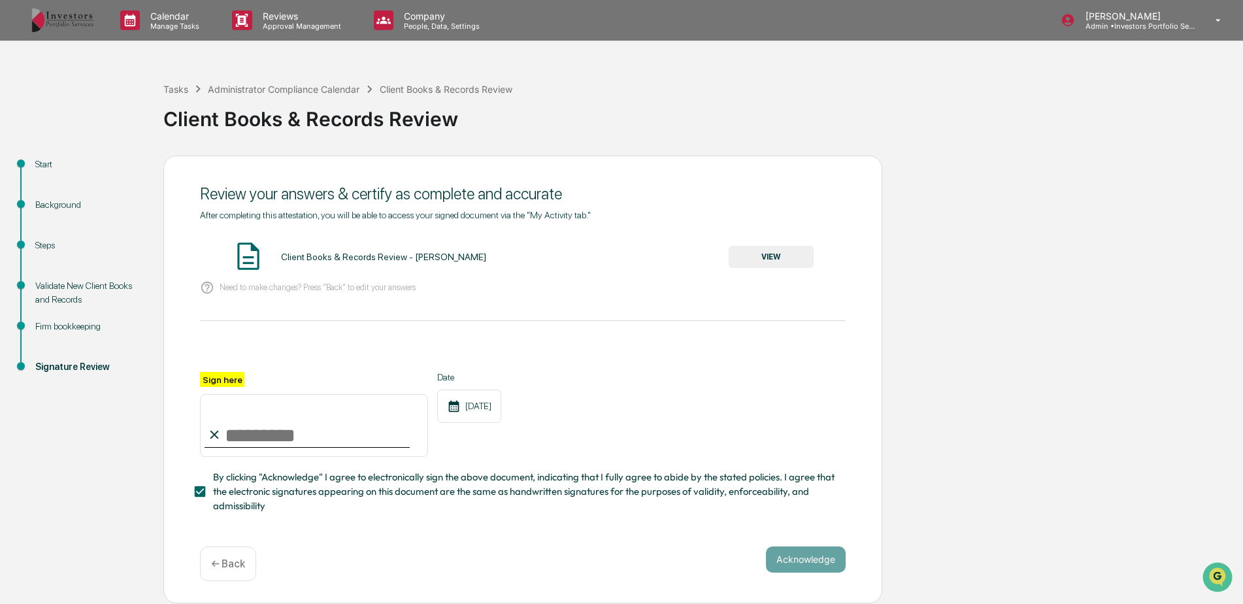
click at [273, 434] on input "Sign here" at bounding box center [314, 425] width 228 height 63
type input "*********"
drag, startPoint x: 641, startPoint y: 457, endPoint x: 649, endPoint y: 461, distance: 9.4
click at [641, 457] on div "Sign here ********* Date [DATE]" at bounding box center [523, 414] width 646 height 85
click at [784, 561] on button "Acknowledge" at bounding box center [806, 559] width 80 height 26
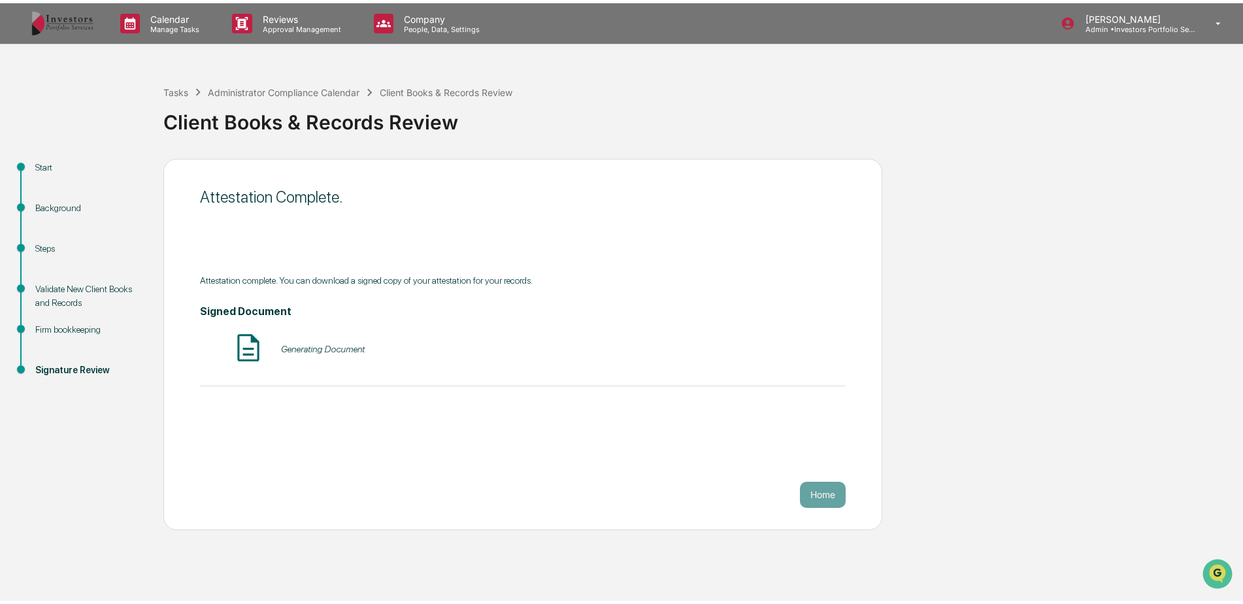
scroll to position [0, 0]
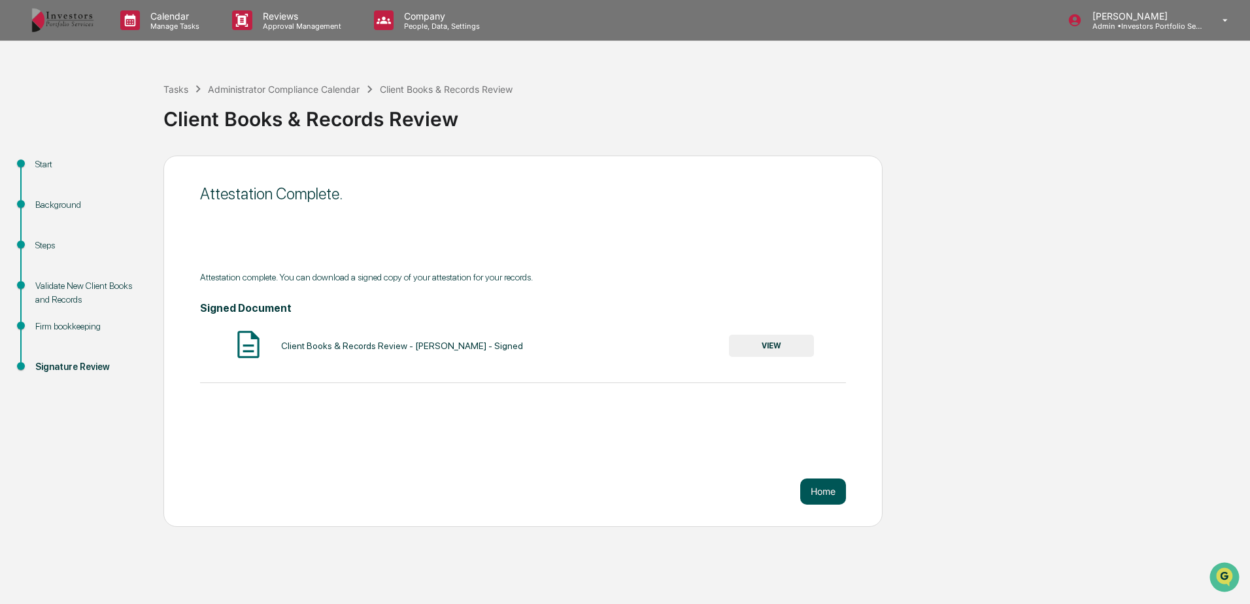
click at [819, 494] on button "Home" at bounding box center [823, 491] width 46 height 26
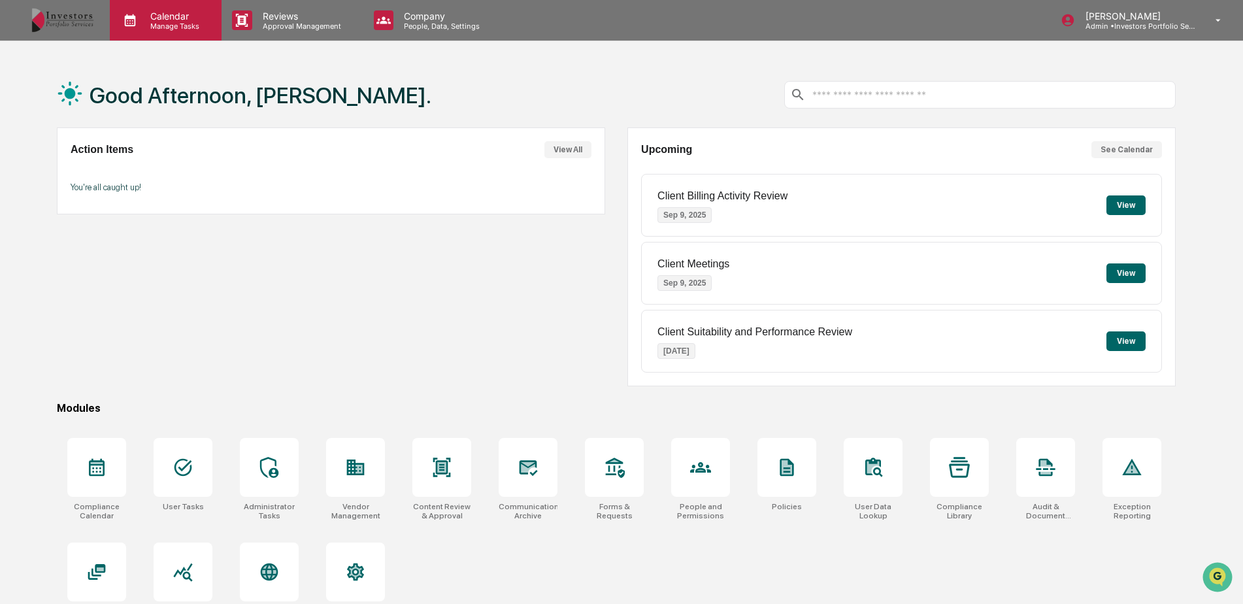
click at [152, 31] on div "Calendar Manage Tasks" at bounding box center [166, 20] width 112 height 41
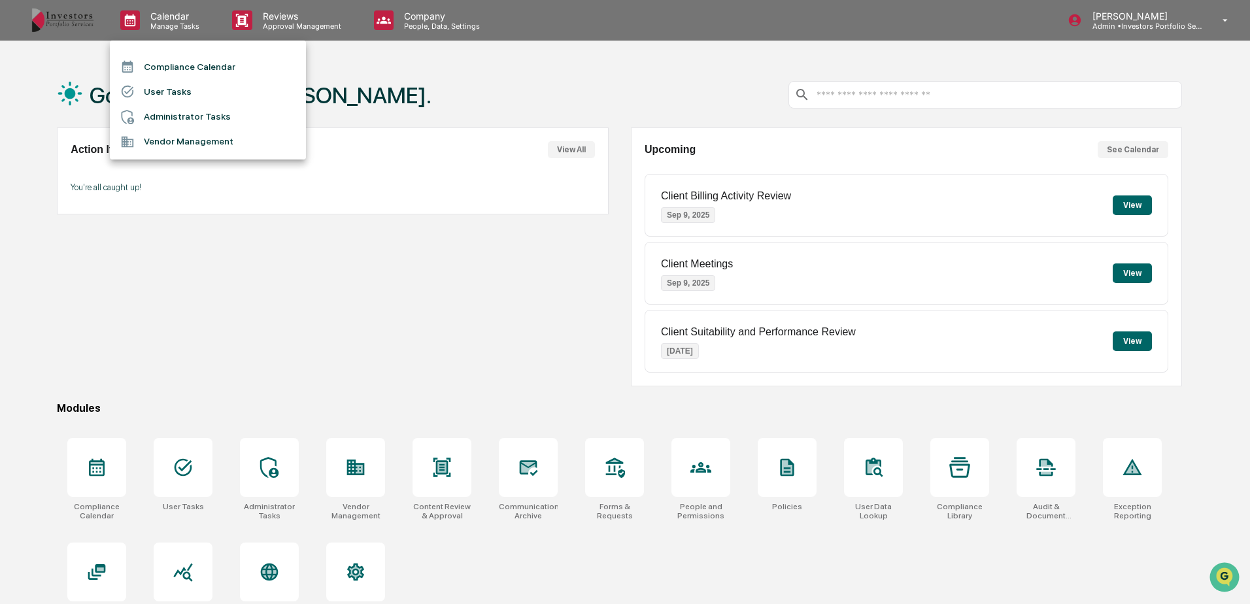
click at [173, 68] on li "Compliance Calendar" at bounding box center [208, 66] width 196 height 25
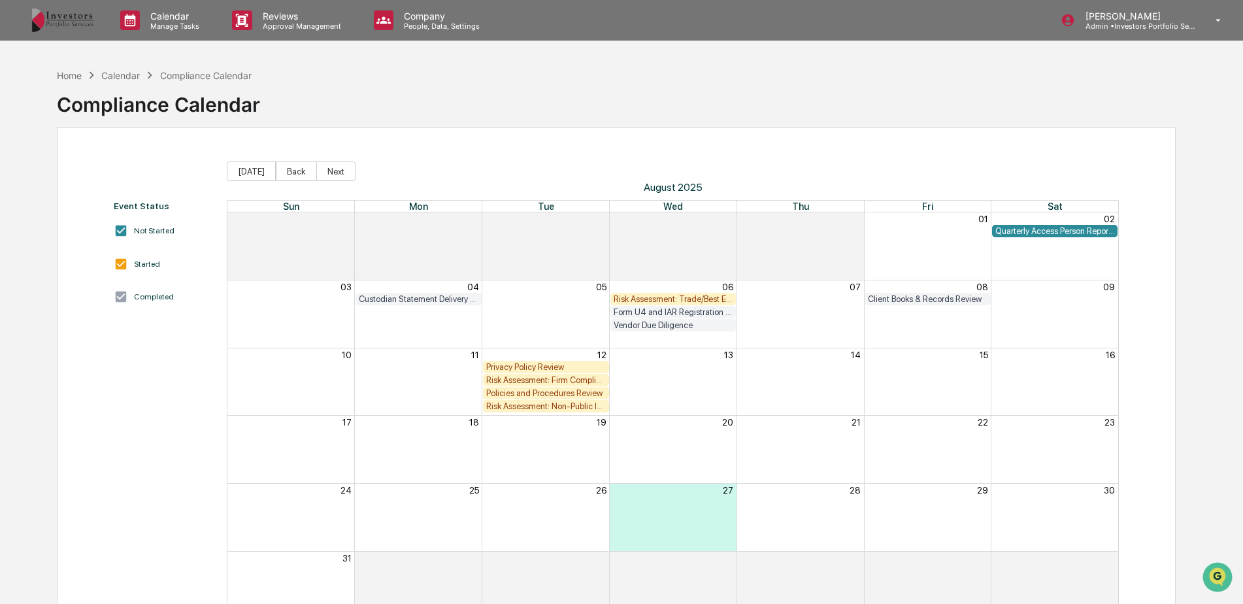
click at [686, 297] on div "Risk Assessment: Trade/Best Execution" at bounding box center [674, 299] width 120 height 10
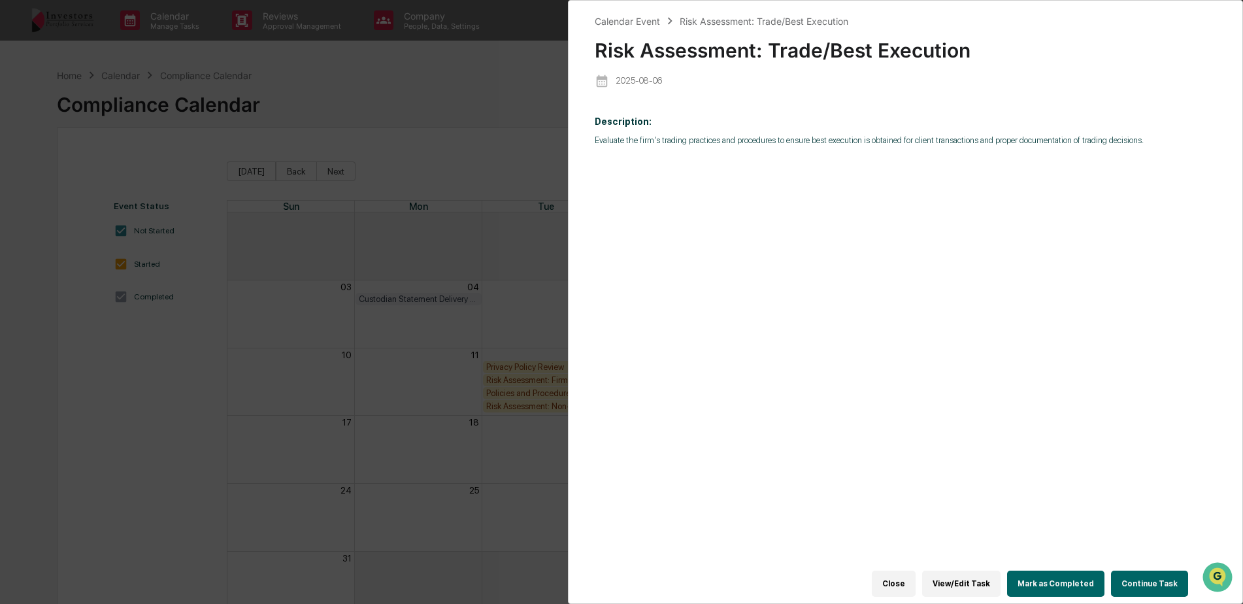
click at [1141, 578] on button "Continue Task" at bounding box center [1149, 584] width 77 height 26
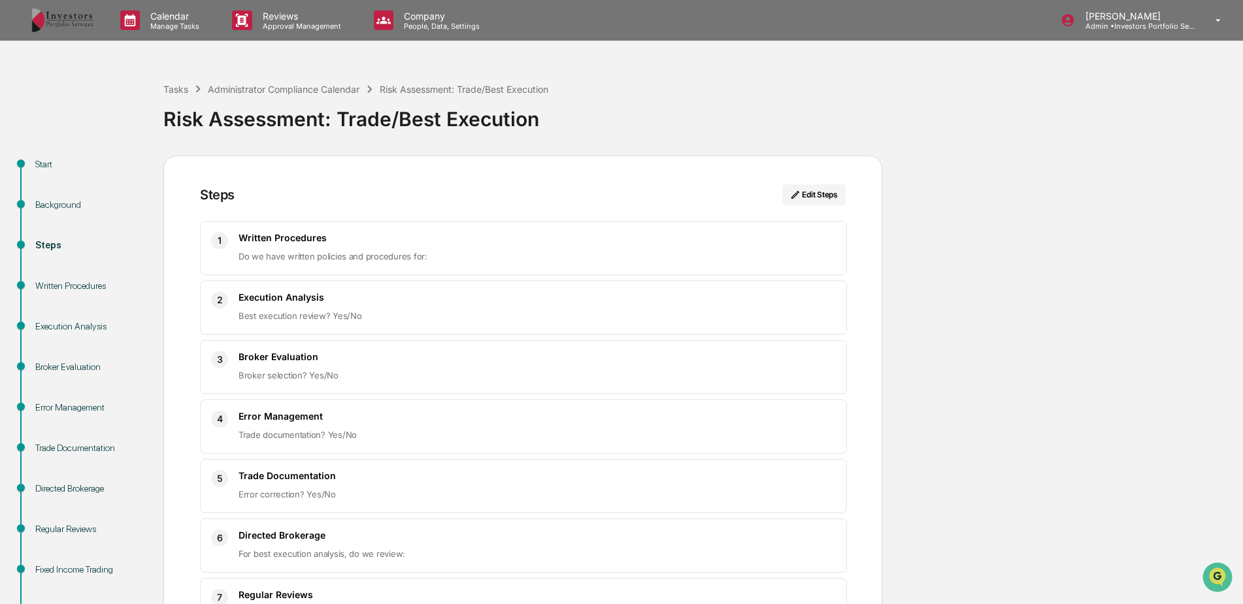
click at [305, 82] on div "Tasks Administrator Compliance Calendar Risk Assessment: Trade/Best Execution" at bounding box center [355, 89] width 385 height 14
click at [195, 11] on p "Calendar" at bounding box center [173, 15] width 66 height 11
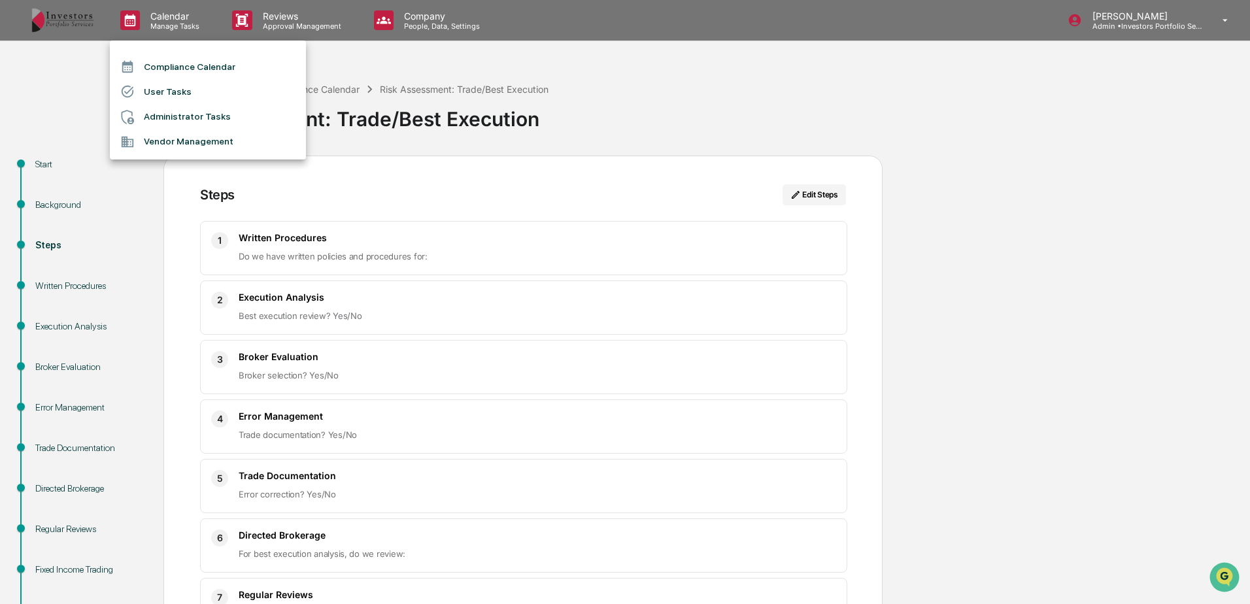
click at [186, 67] on li "Compliance Calendar" at bounding box center [208, 66] width 196 height 25
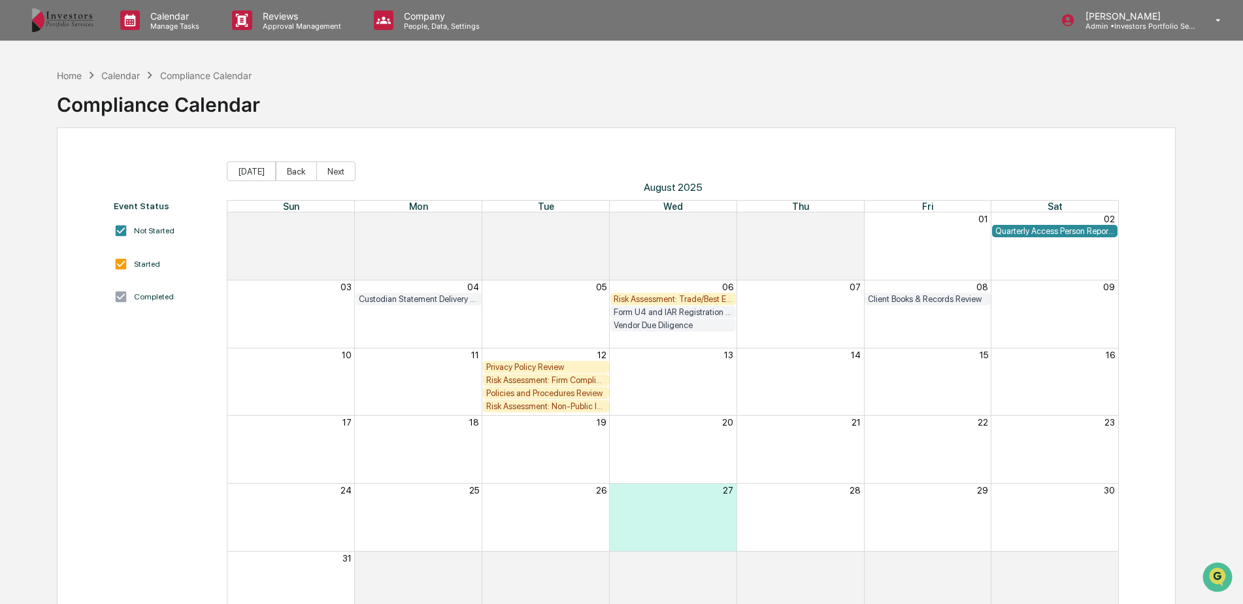
click at [519, 363] on div "Privacy Policy Review" at bounding box center [546, 367] width 120 height 10
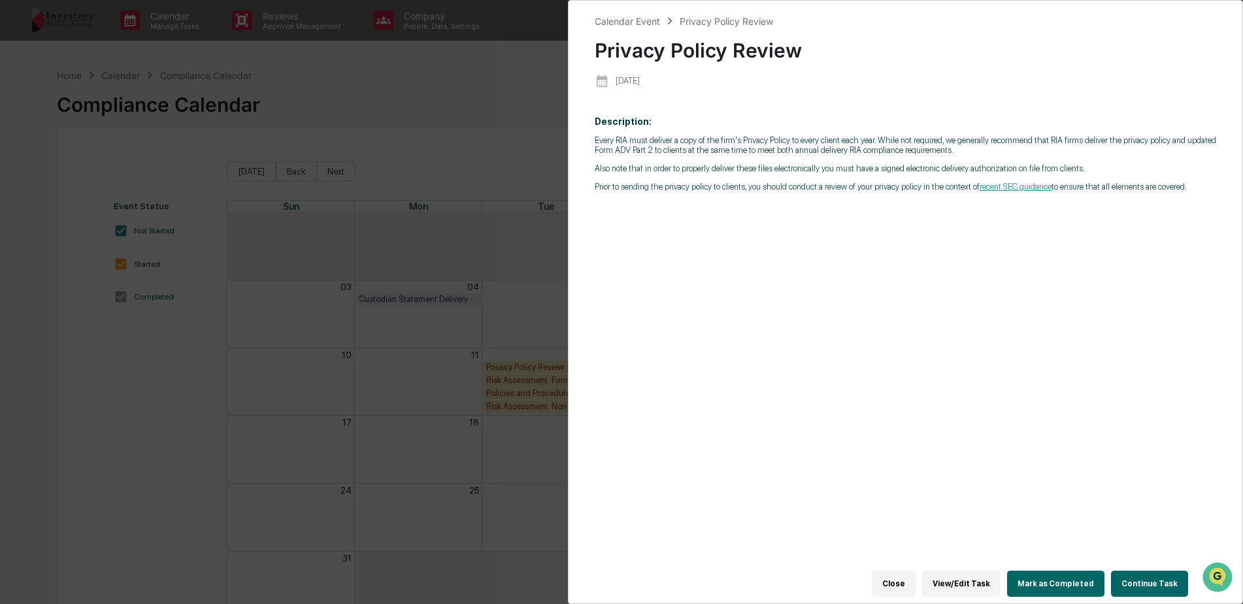
click at [1149, 578] on button "Continue Task" at bounding box center [1149, 584] width 77 height 26
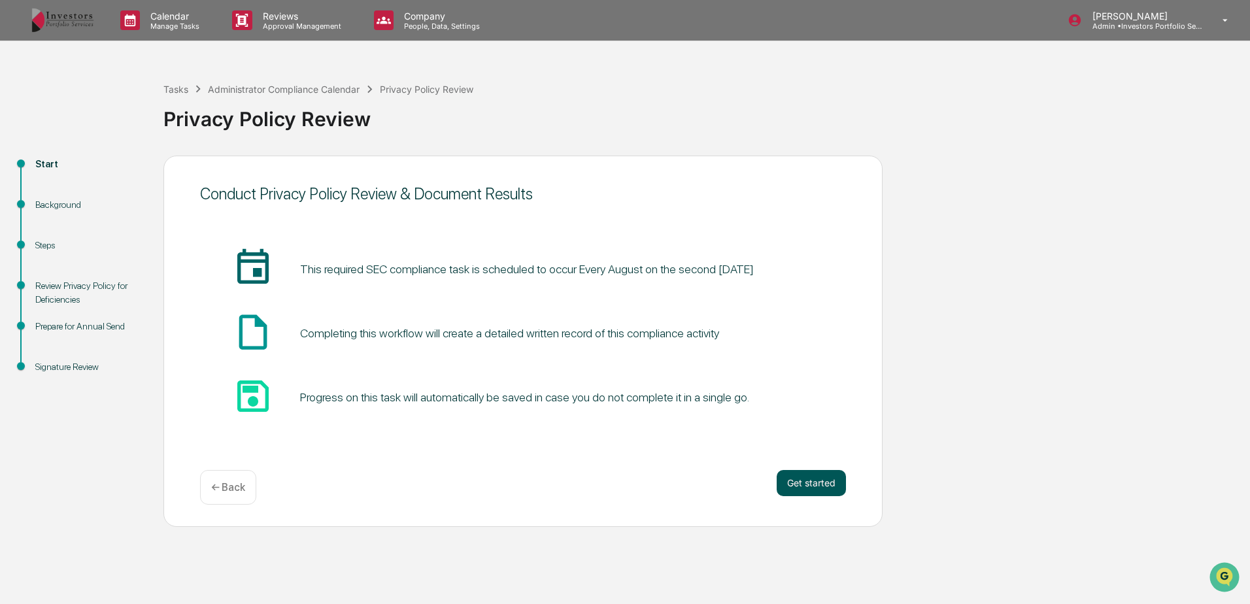
click at [822, 474] on button "Get started" at bounding box center [811, 483] width 69 height 26
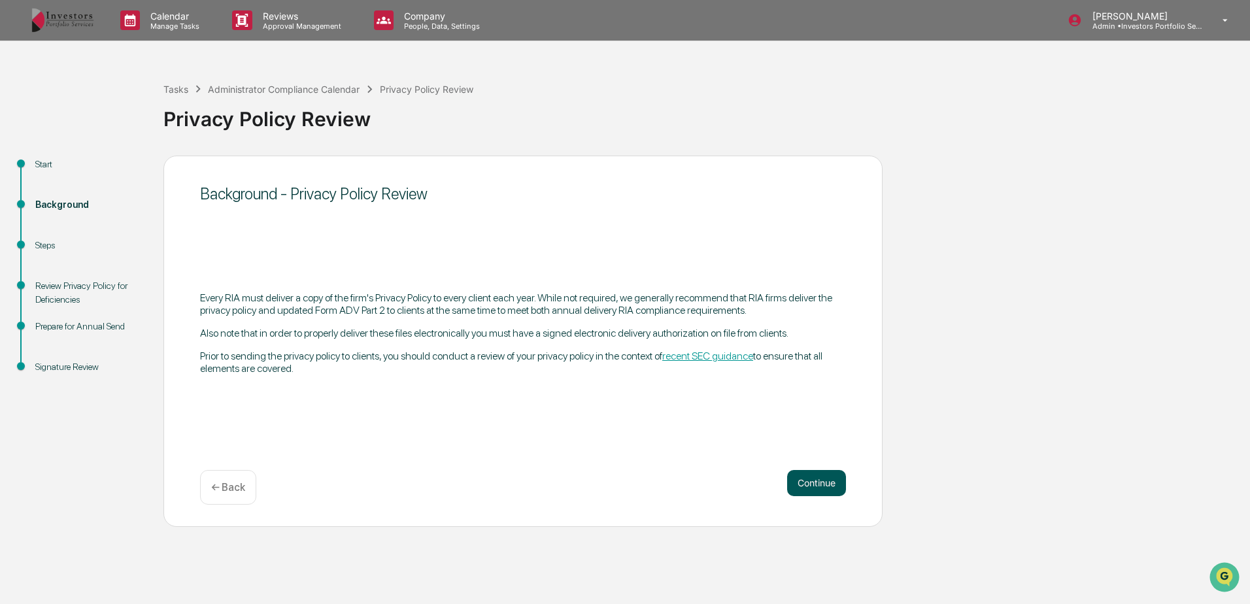
click at [837, 478] on button "Continue" at bounding box center [816, 483] width 59 height 26
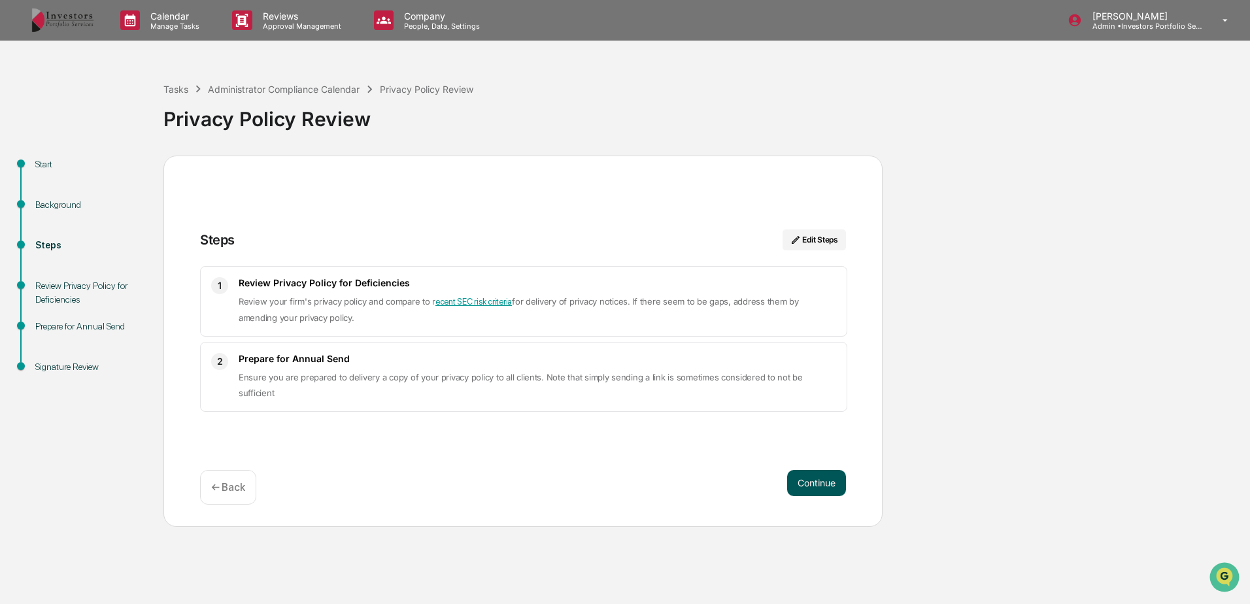
click at [807, 476] on button "Continue" at bounding box center [816, 483] width 59 height 26
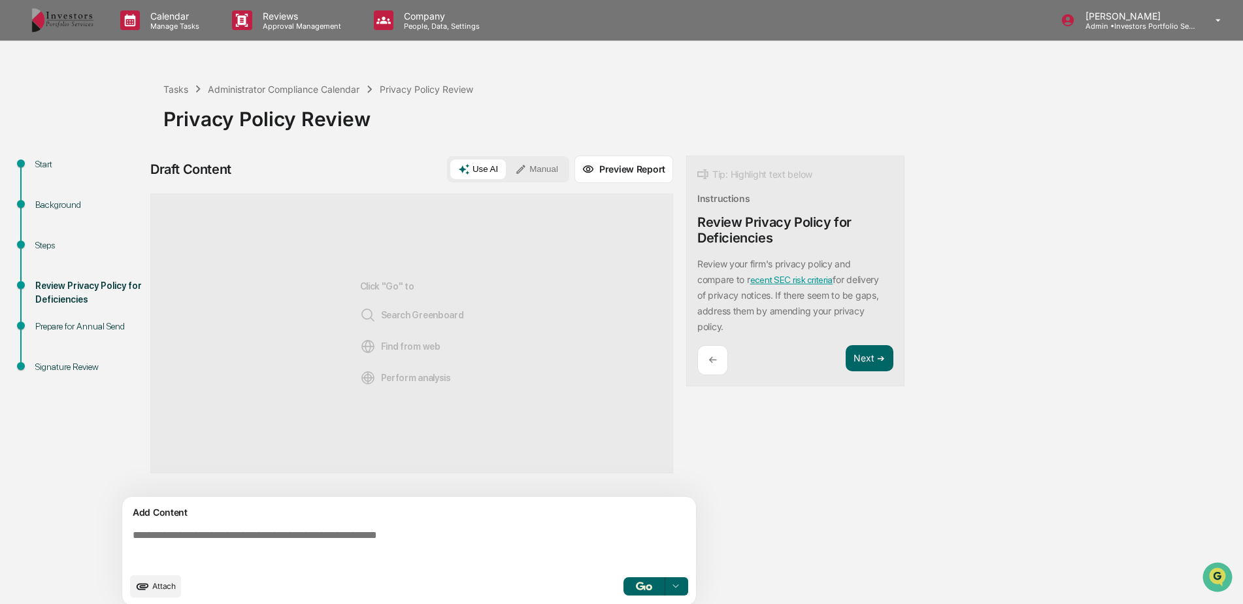
click at [514, 540] on textarea at bounding box center [411, 547] width 569 height 47
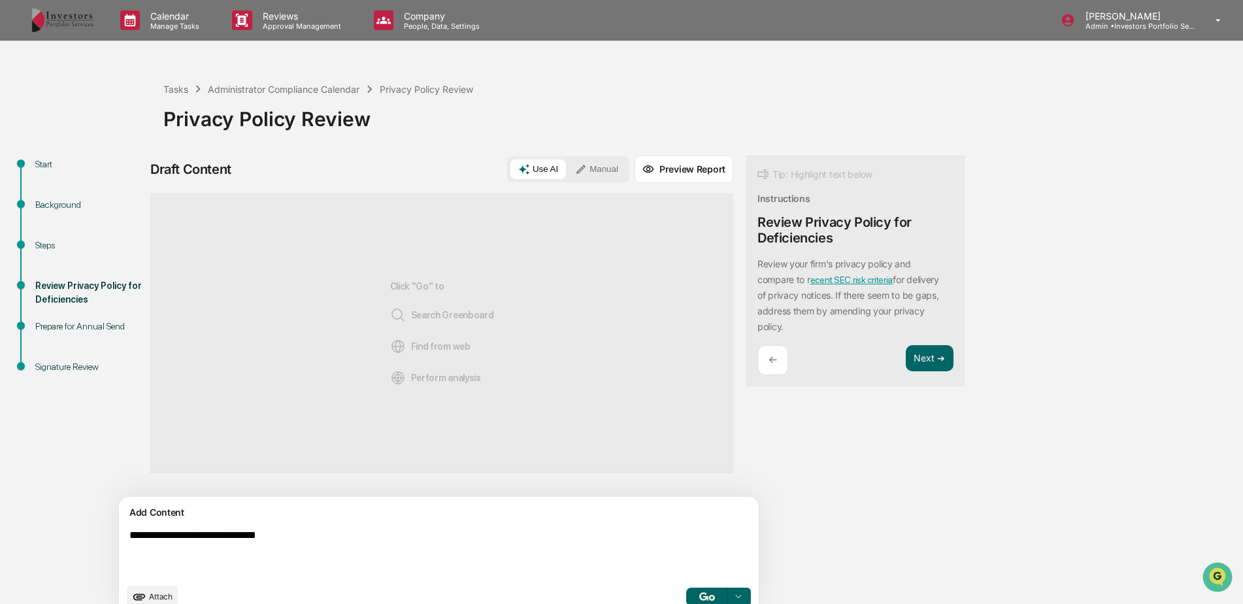
type textarea "**********"
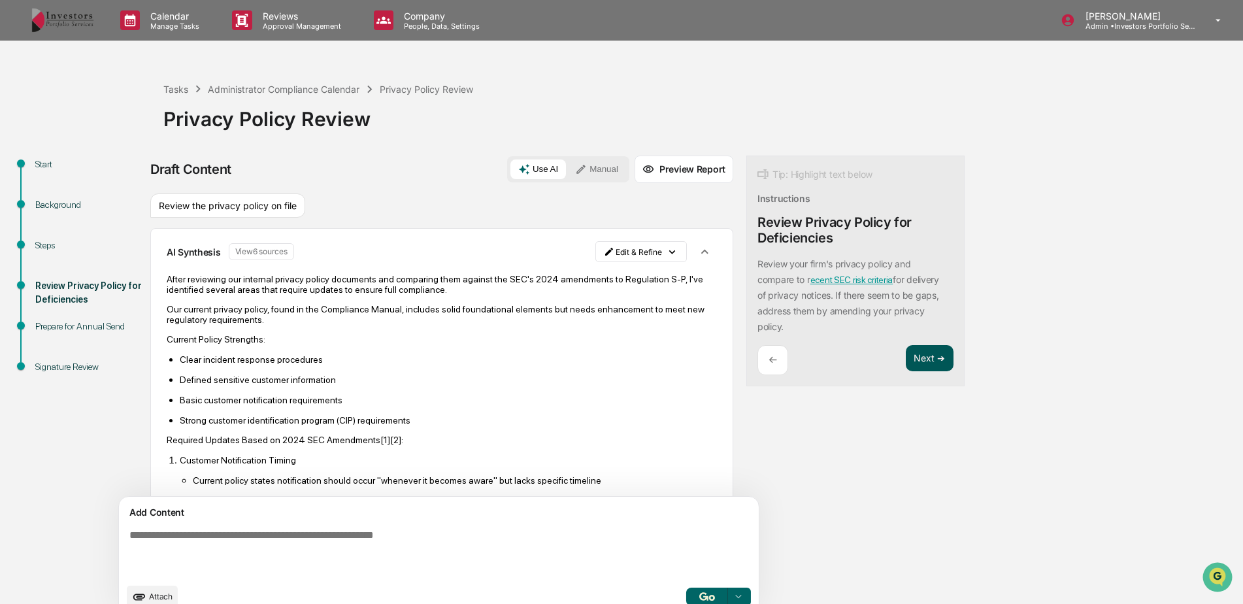
click at [906, 359] on button "Next ➔" at bounding box center [930, 358] width 48 height 27
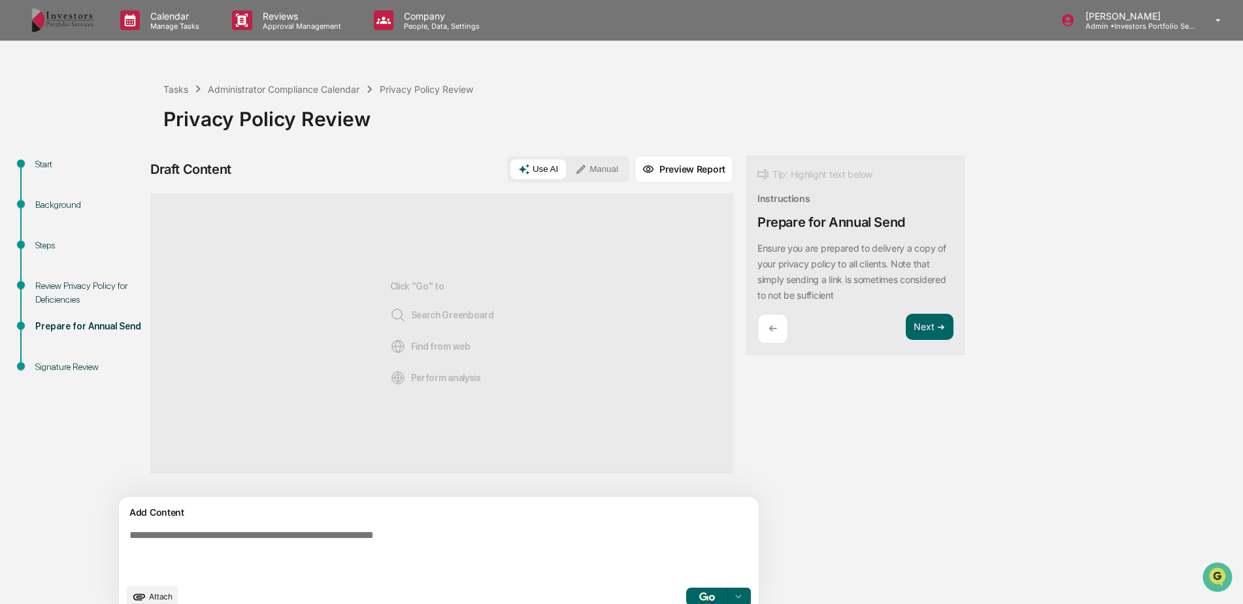
click at [524, 548] on textarea at bounding box center [408, 553] width 569 height 58
click at [443, 555] on textarea at bounding box center [408, 553] width 569 height 58
click at [567, 169] on button "Manual" at bounding box center [596, 169] width 59 height 20
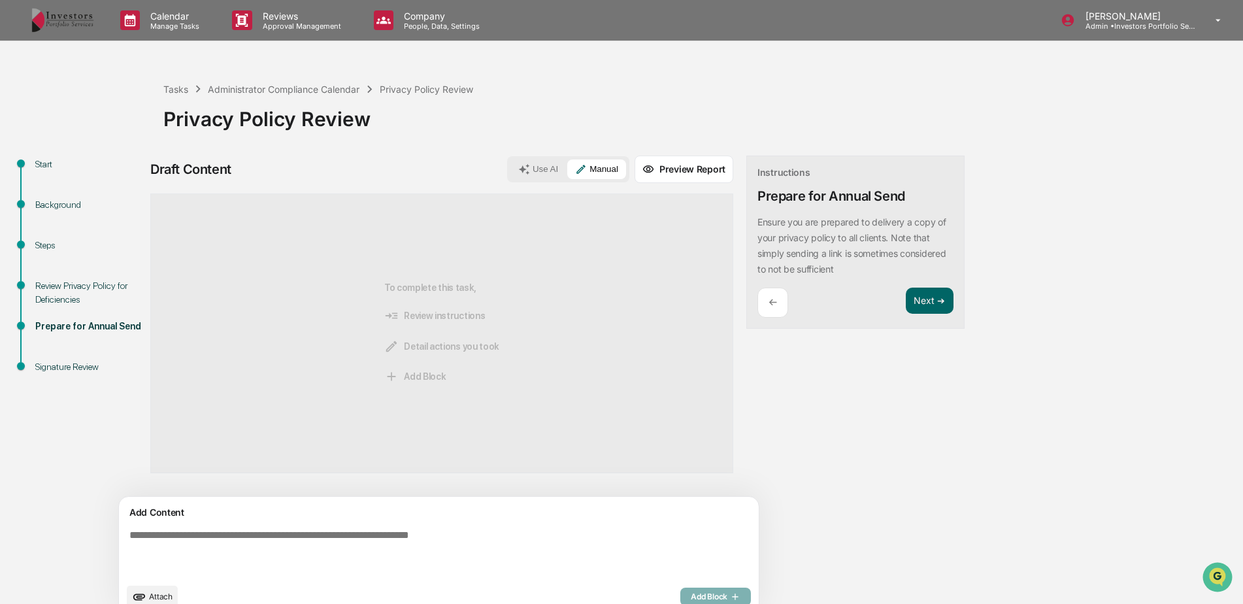
click at [409, 545] on textarea at bounding box center [408, 553] width 569 height 58
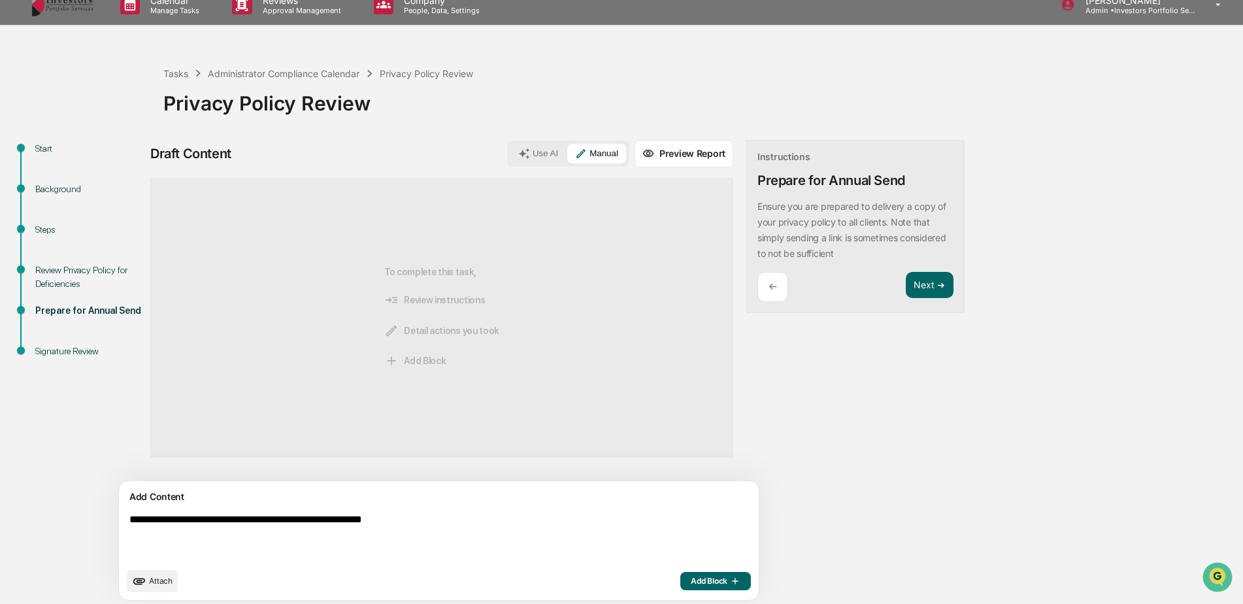
scroll to position [20, 0]
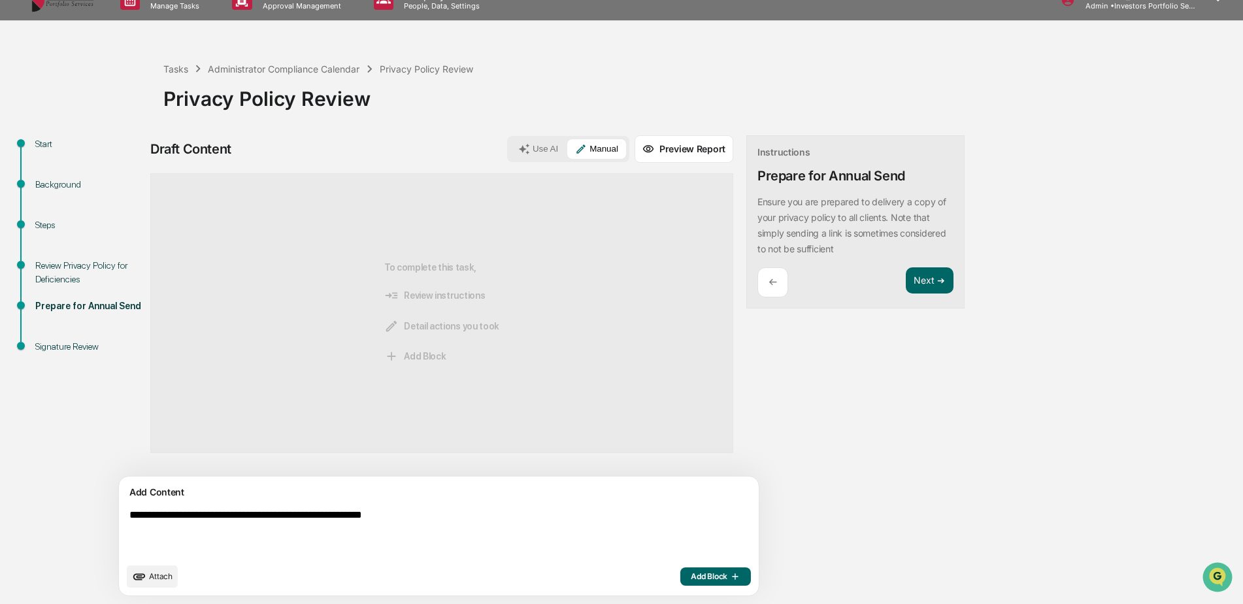
type textarea "**********"
click at [691, 575] on span "Add Block" at bounding box center [716, 576] width 50 height 10
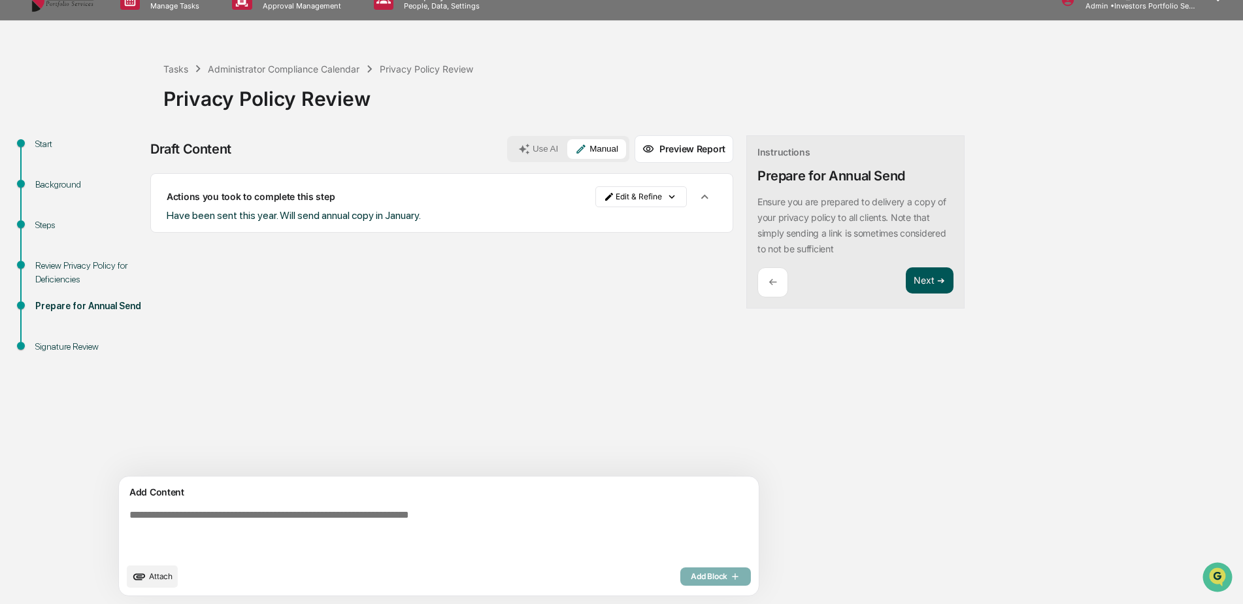
click at [906, 288] on button "Next ➔" at bounding box center [930, 280] width 48 height 27
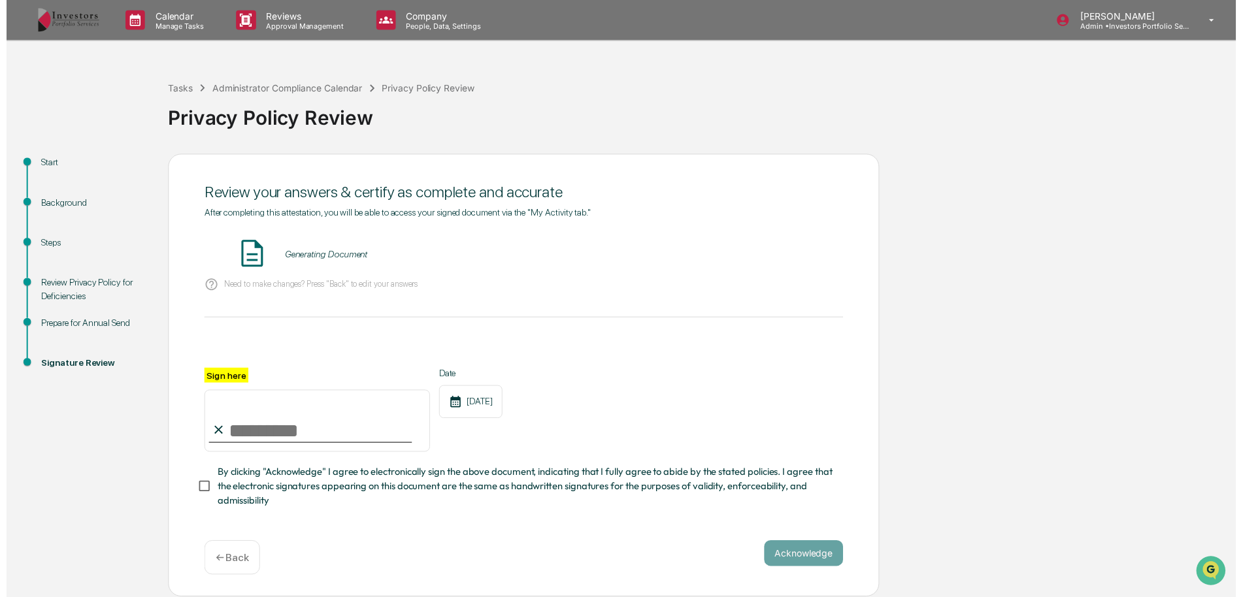
scroll to position [3, 0]
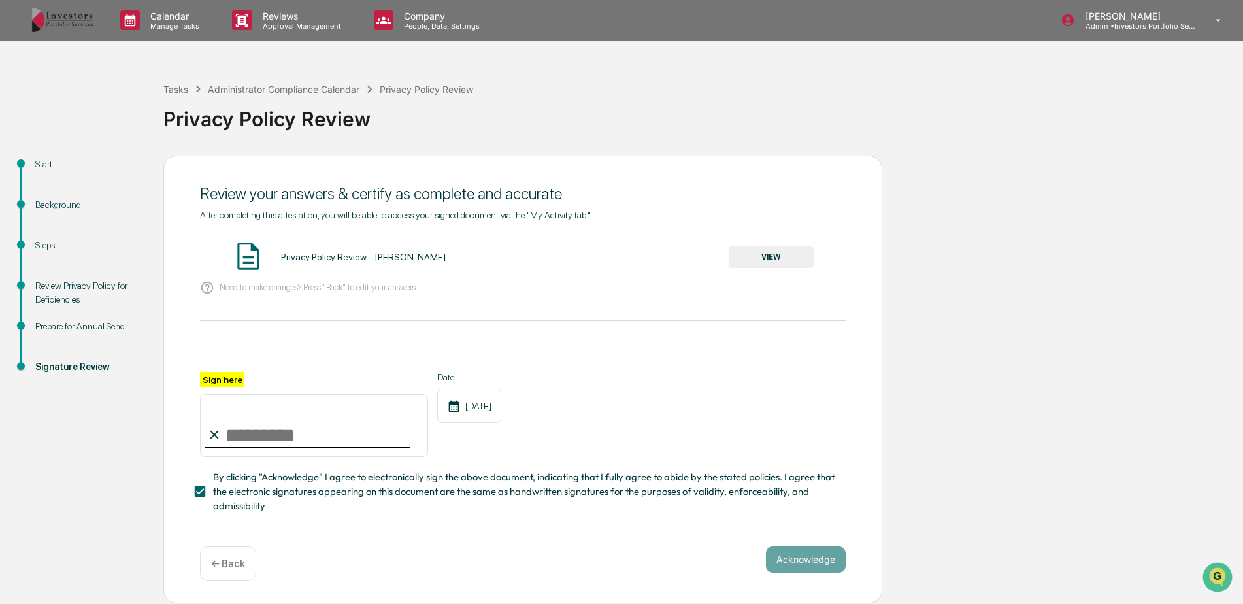
click at [344, 424] on input "Sign here" at bounding box center [314, 425] width 228 height 63
type input "*********"
click at [603, 447] on div "Sign here ********* Date [DATE]" at bounding box center [523, 414] width 646 height 85
click at [785, 254] on button "VIEW" at bounding box center [771, 257] width 85 height 22
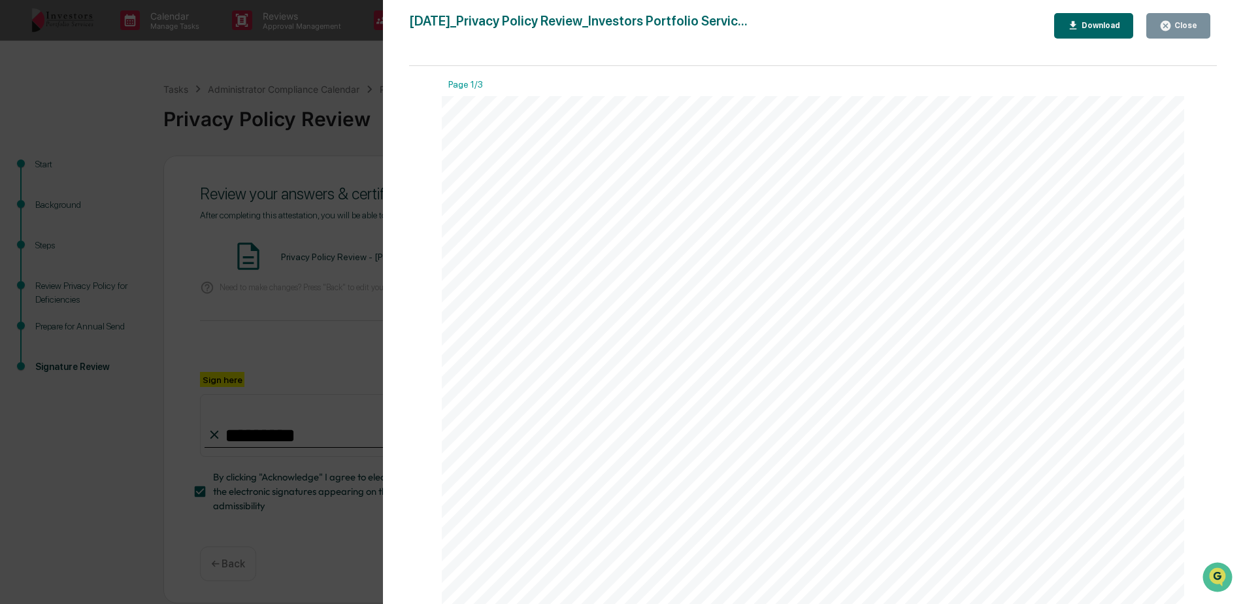
click at [1177, 23] on div "Close" at bounding box center [1184, 25] width 25 height 9
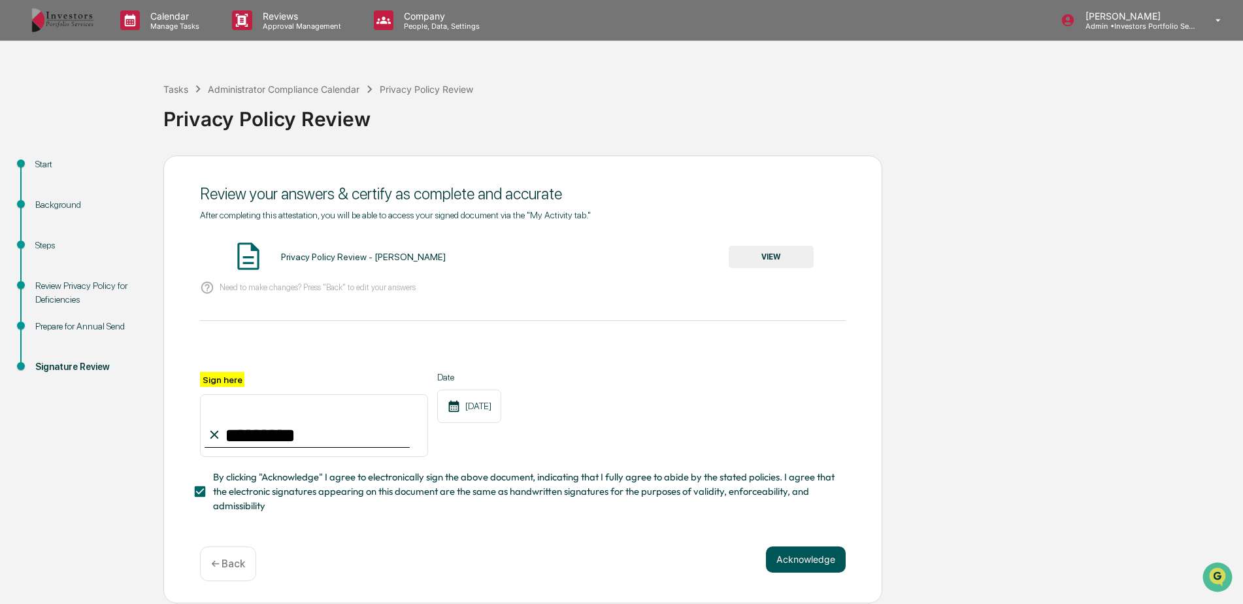
click at [822, 563] on button "Acknowledge" at bounding box center [806, 559] width 80 height 26
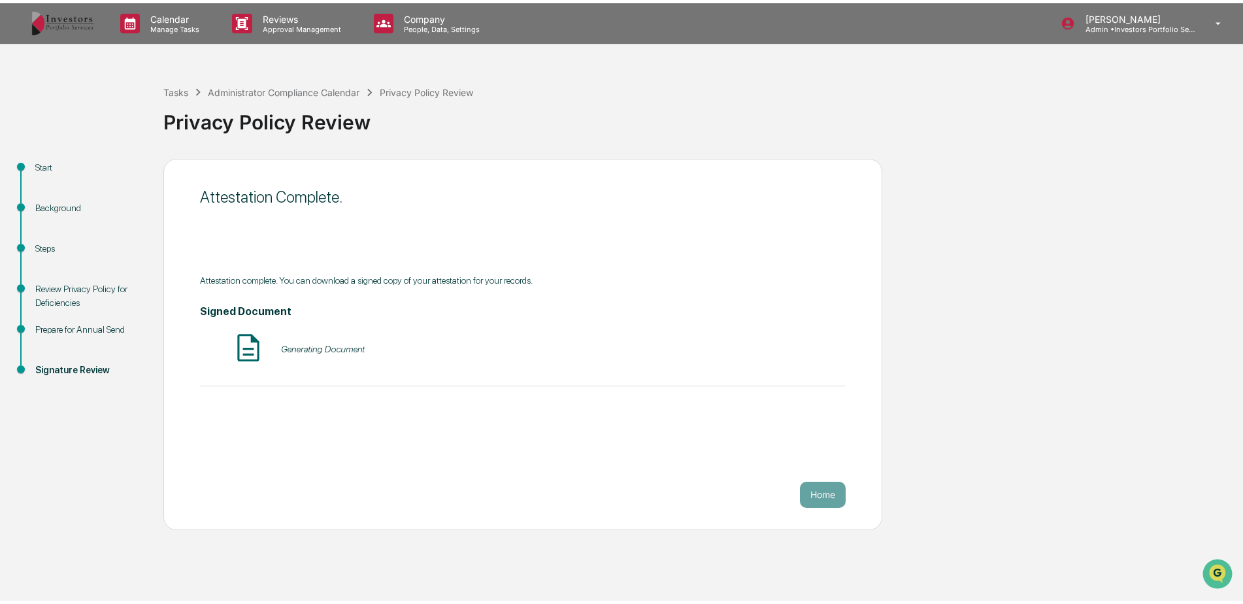
scroll to position [0, 0]
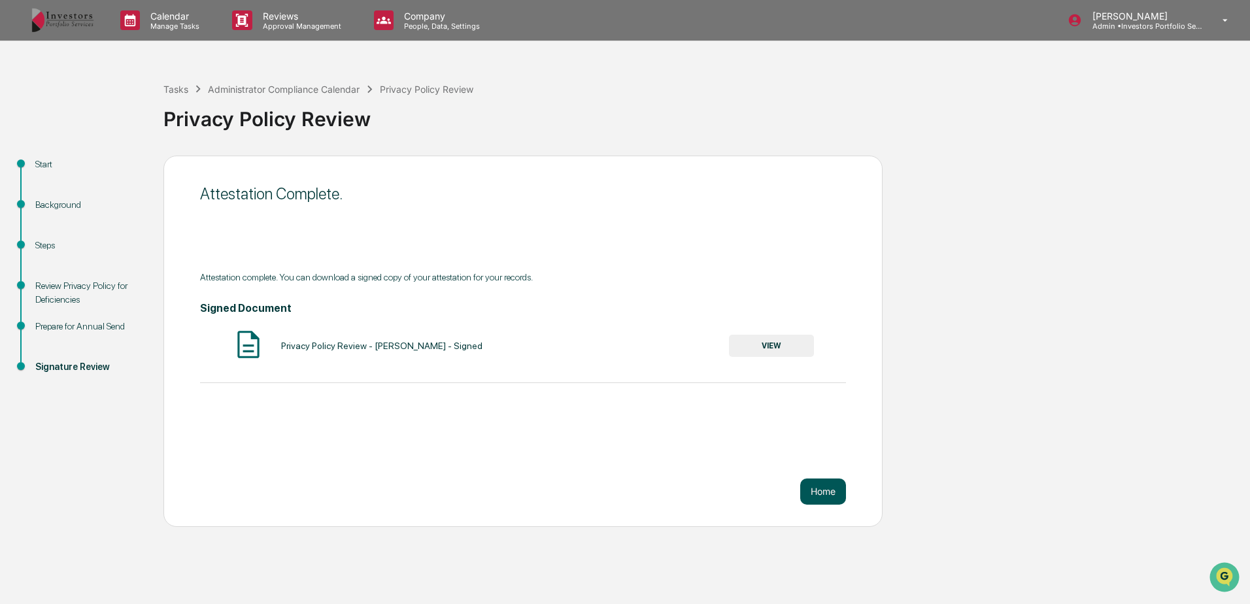
click at [823, 488] on button "Home" at bounding box center [823, 491] width 46 height 26
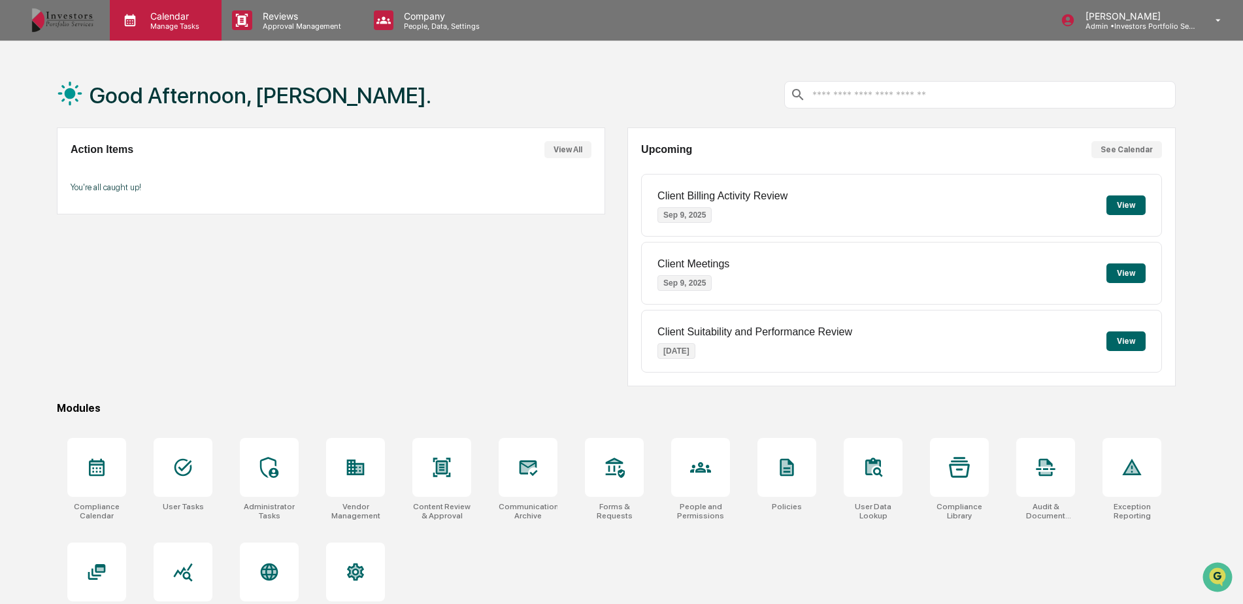
click at [180, 3] on div "Calendar Manage Tasks" at bounding box center [166, 20] width 112 height 41
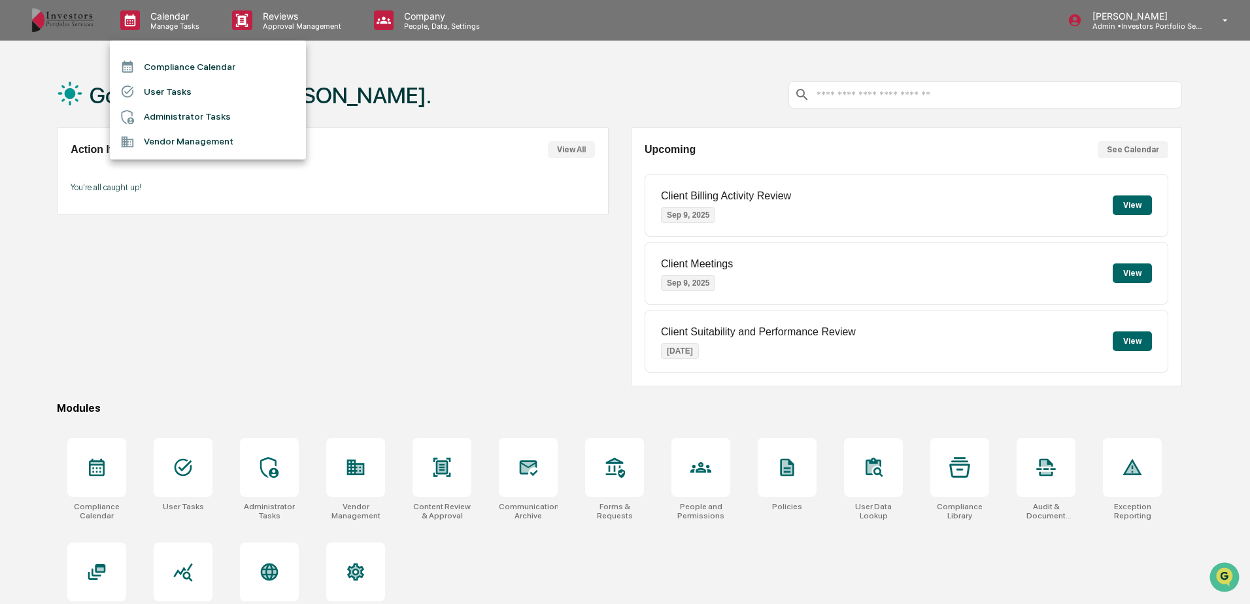
click at [173, 71] on li "Compliance Calendar" at bounding box center [208, 66] width 196 height 25
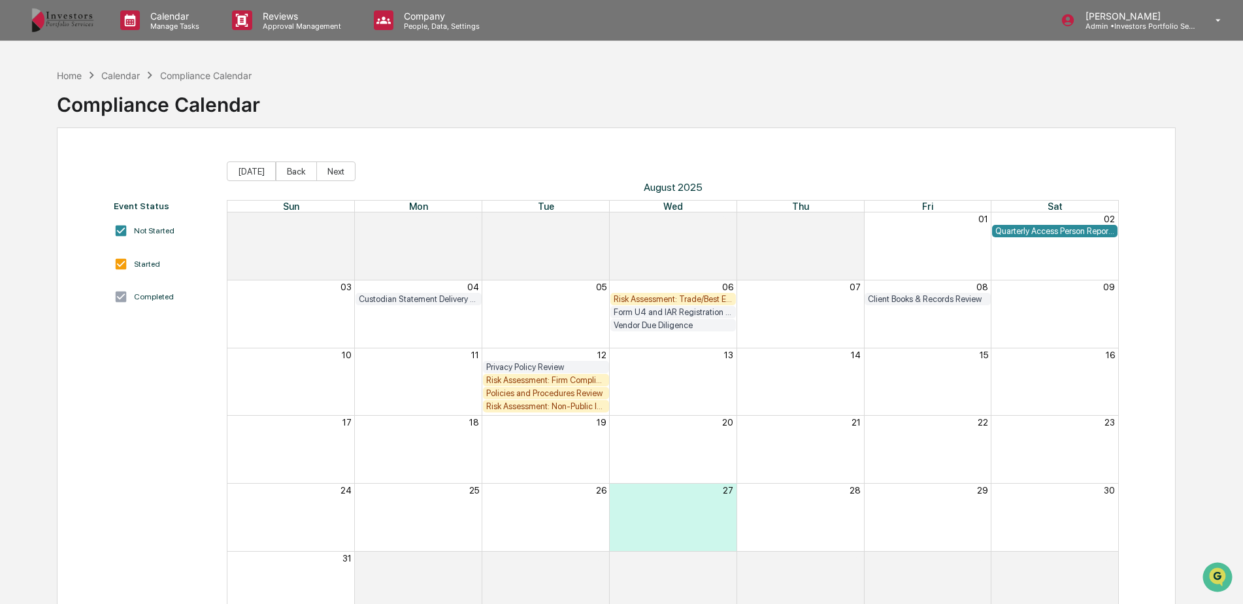
click at [573, 378] on div "Risk Assessment: Firm Compliance/Fiduciary Duty" at bounding box center [546, 380] width 120 height 10
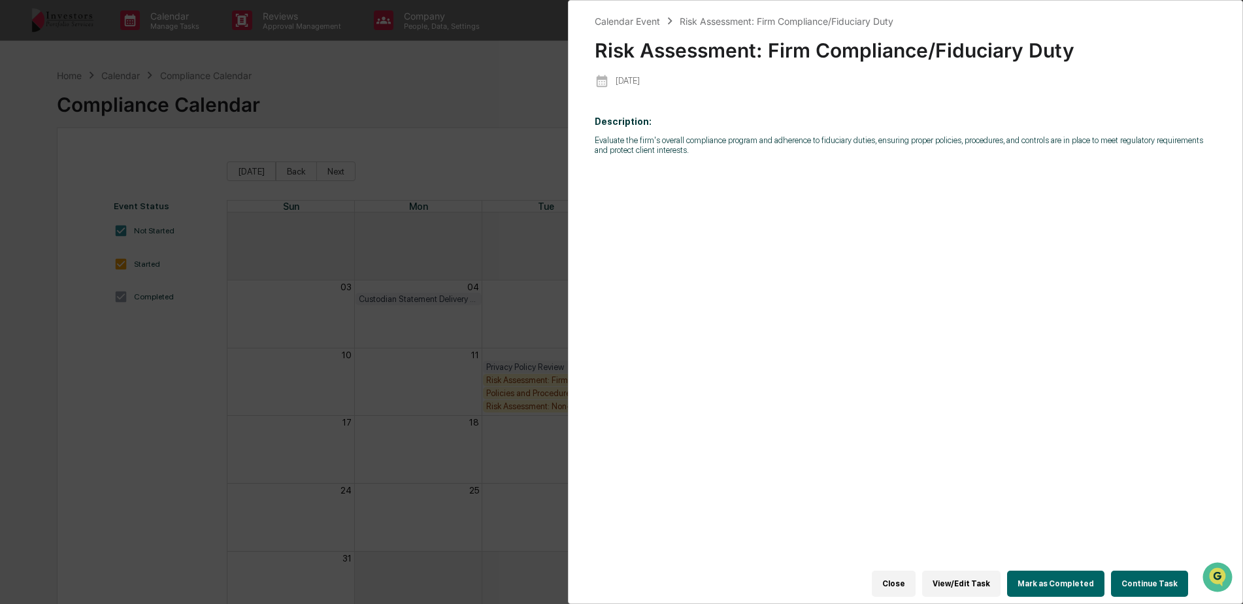
click at [1131, 571] on button "Continue Task" at bounding box center [1149, 584] width 77 height 26
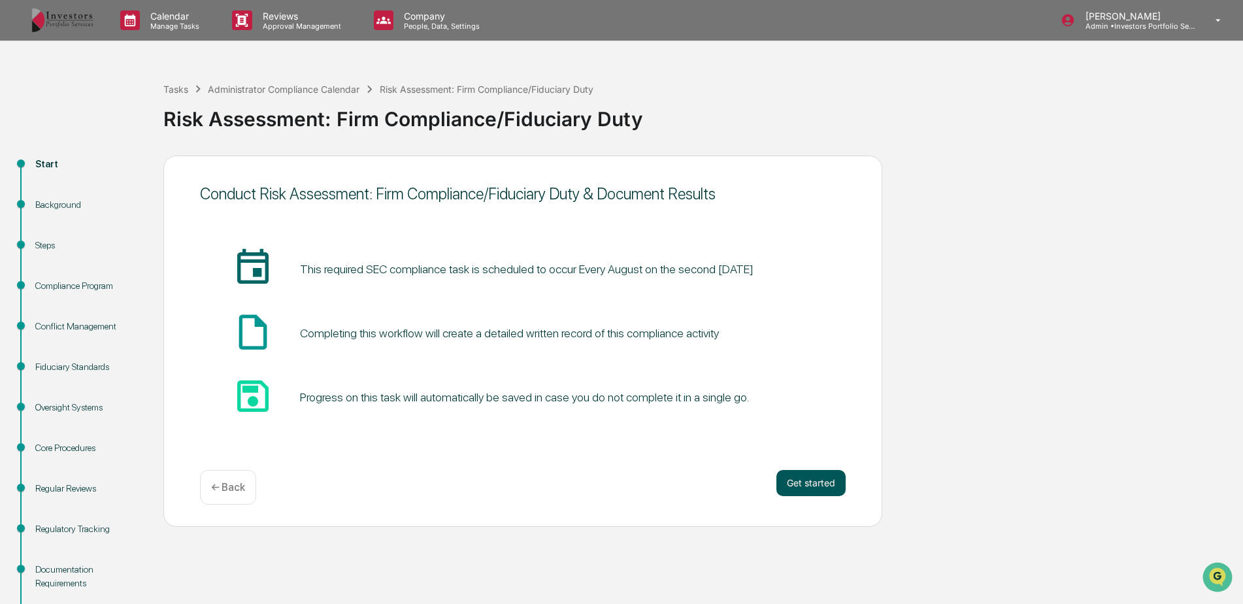
click at [833, 485] on button "Get started" at bounding box center [811, 483] width 69 height 26
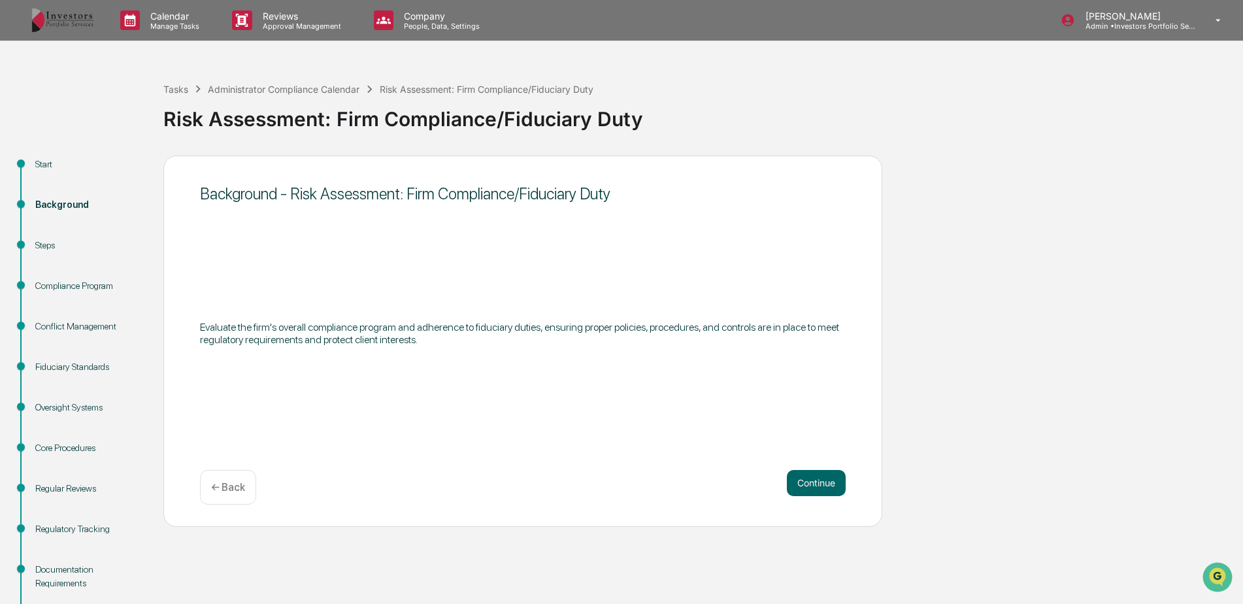
click at [236, 480] on div "← Back" at bounding box center [228, 487] width 56 height 35
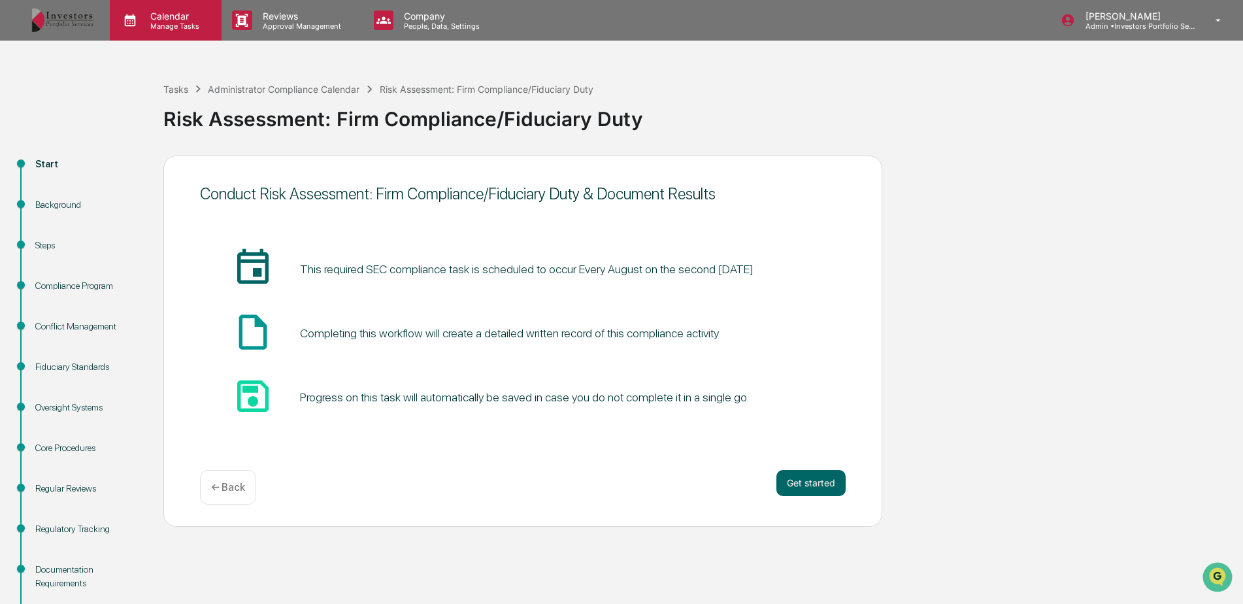
click at [158, 37] on div "Calendar Manage Tasks" at bounding box center [166, 20] width 112 height 41
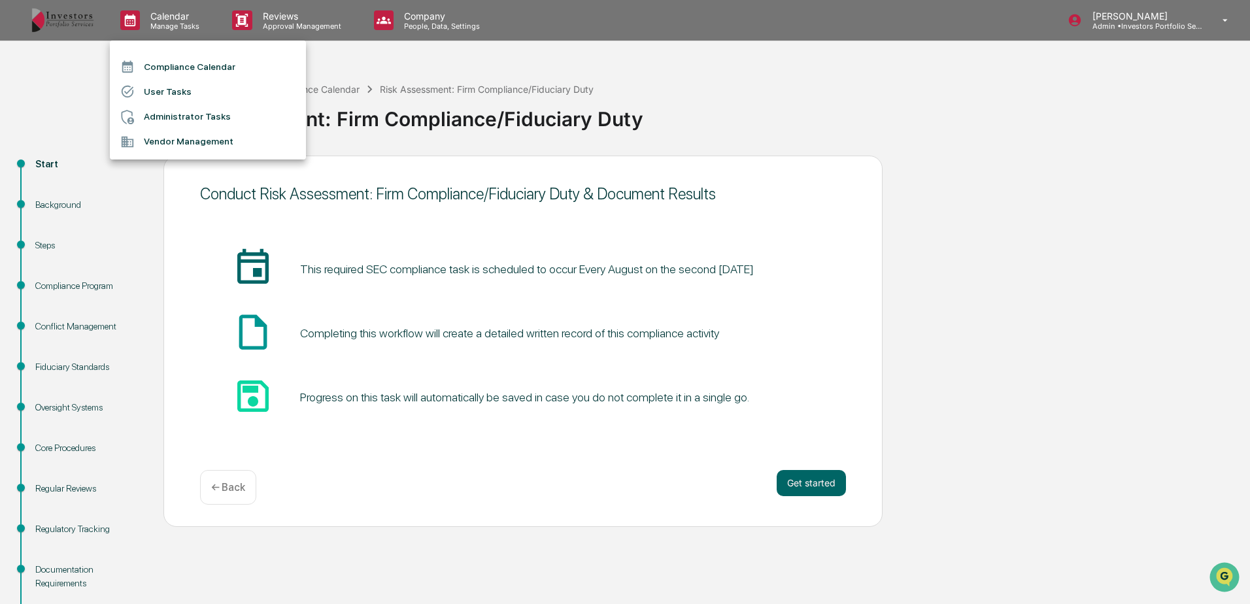
click at [162, 73] on li "Compliance Calendar" at bounding box center [208, 66] width 196 height 25
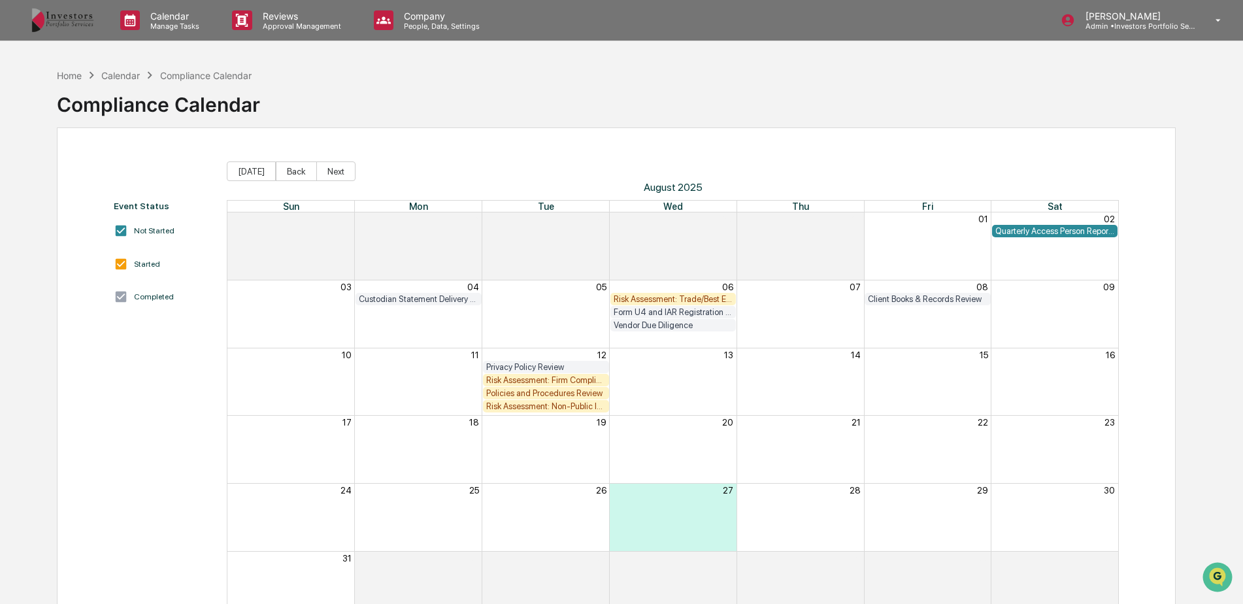
click at [567, 392] on div "Policies and Procedures Review" at bounding box center [546, 393] width 120 height 10
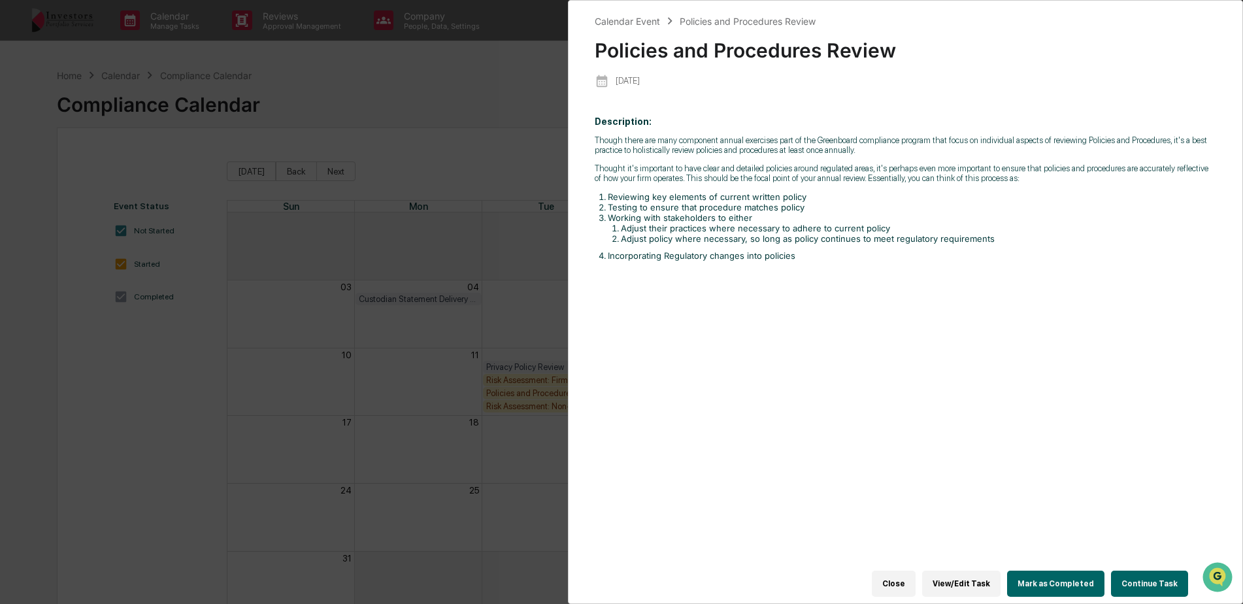
click at [469, 256] on div "Calendar Event Policies and Procedures Review Policies and Procedures Review [D…" at bounding box center [621, 302] width 1243 height 604
